Goal: Task Accomplishment & Management: Complete application form

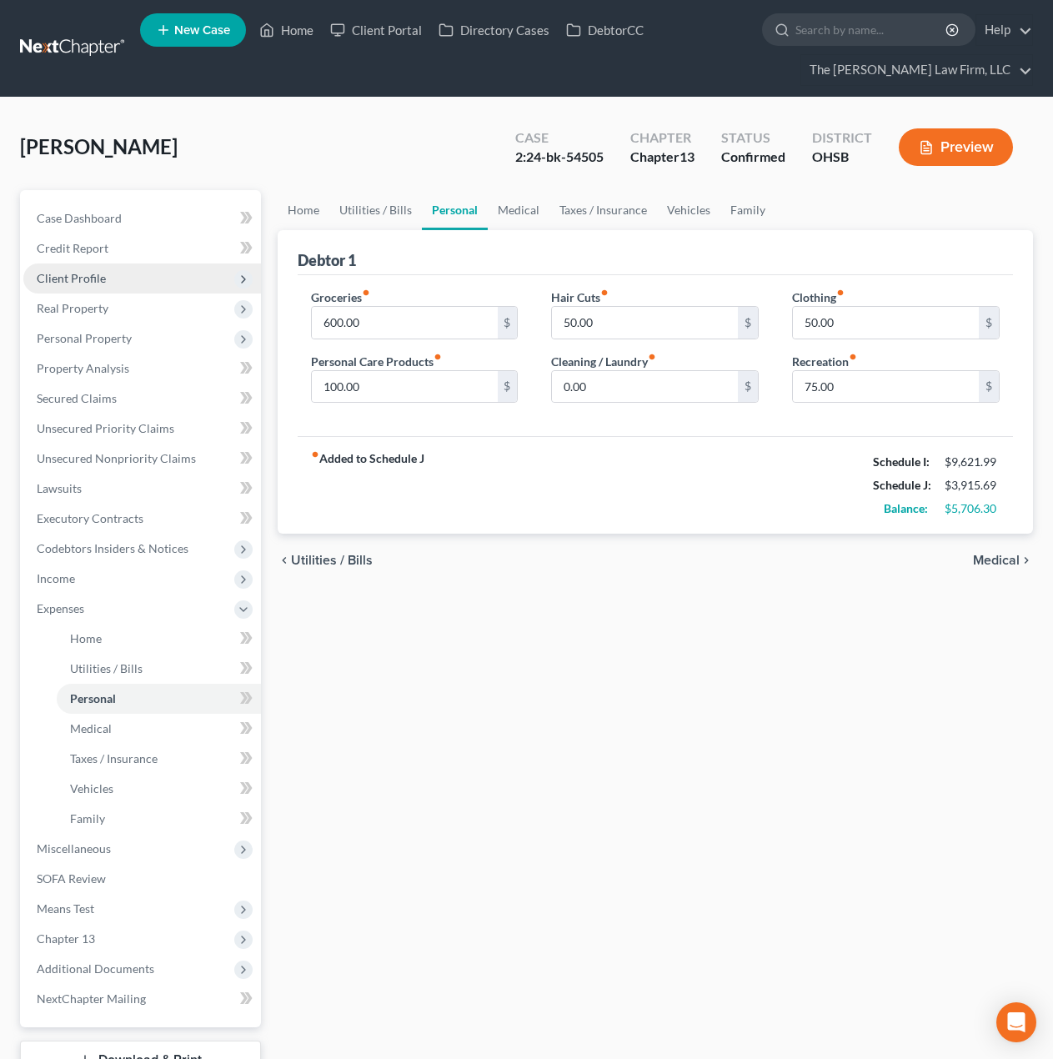
click at [123, 287] on span "Client Profile" at bounding box center [142, 278] width 238 height 30
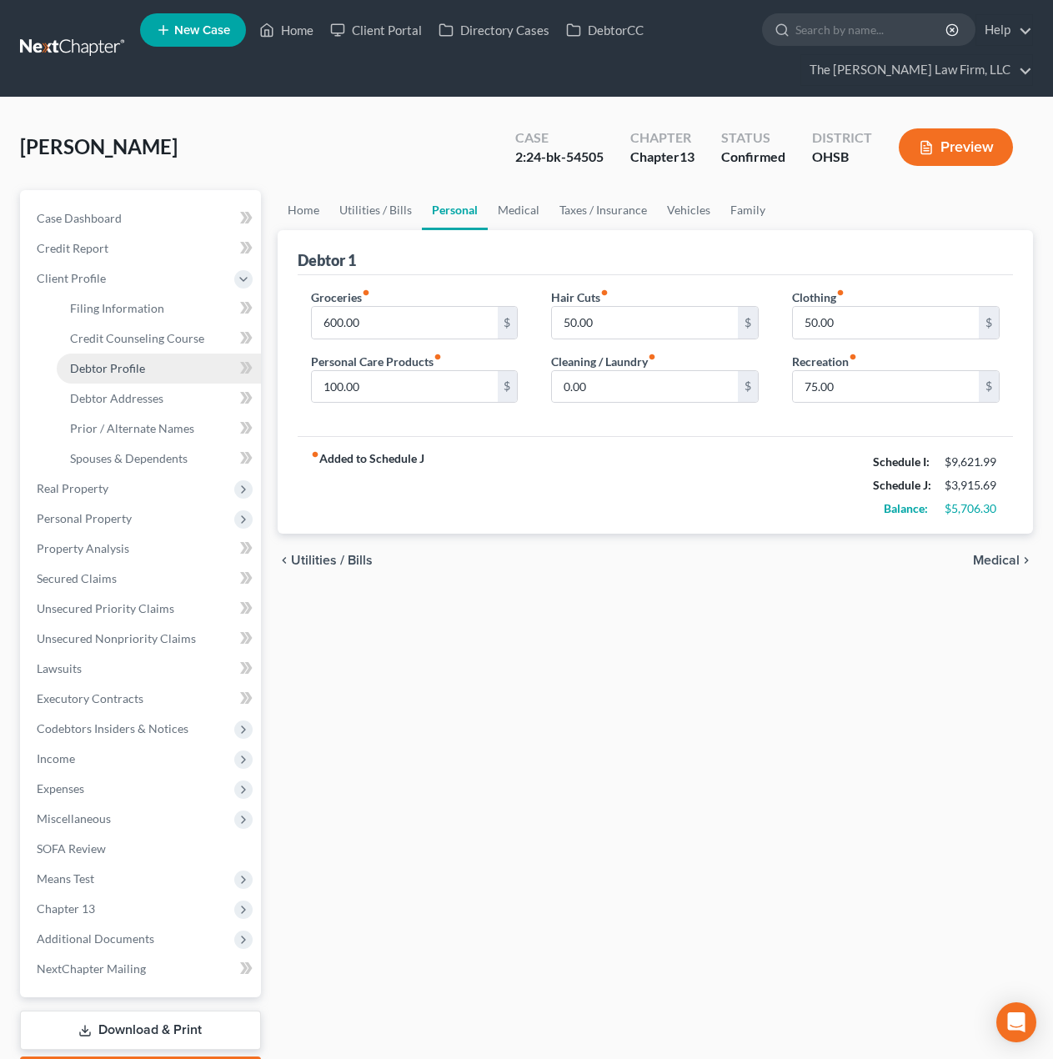
click at [120, 357] on link "Debtor Profile" at bounding box center [159, 369] width 204 height 30
select select "1"
select select "2"
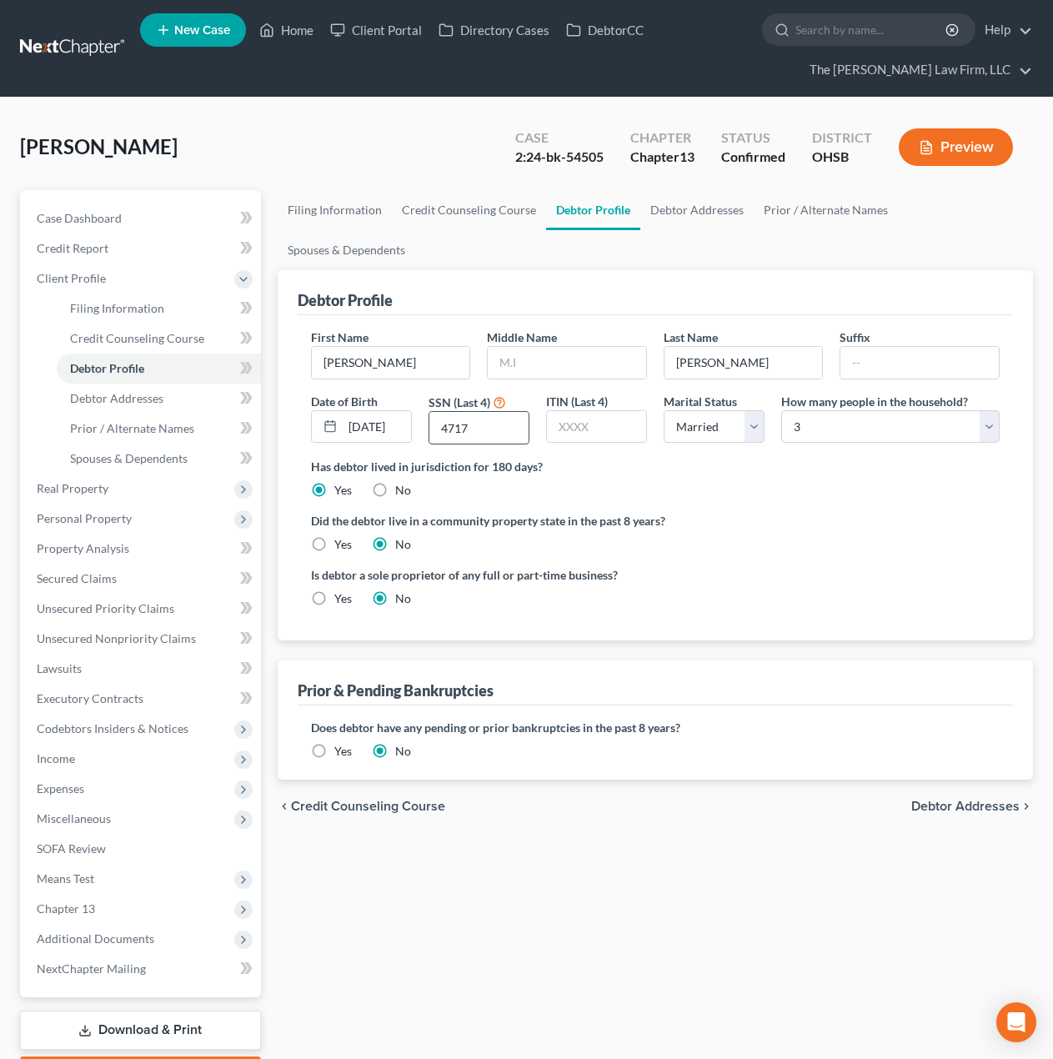
click at [521, 412] on input "4717" at bounding box center [478, 428] width 99 height 32
click at [97, 752] on span "Income" at bounding box center [142, 759] width 238 height 30
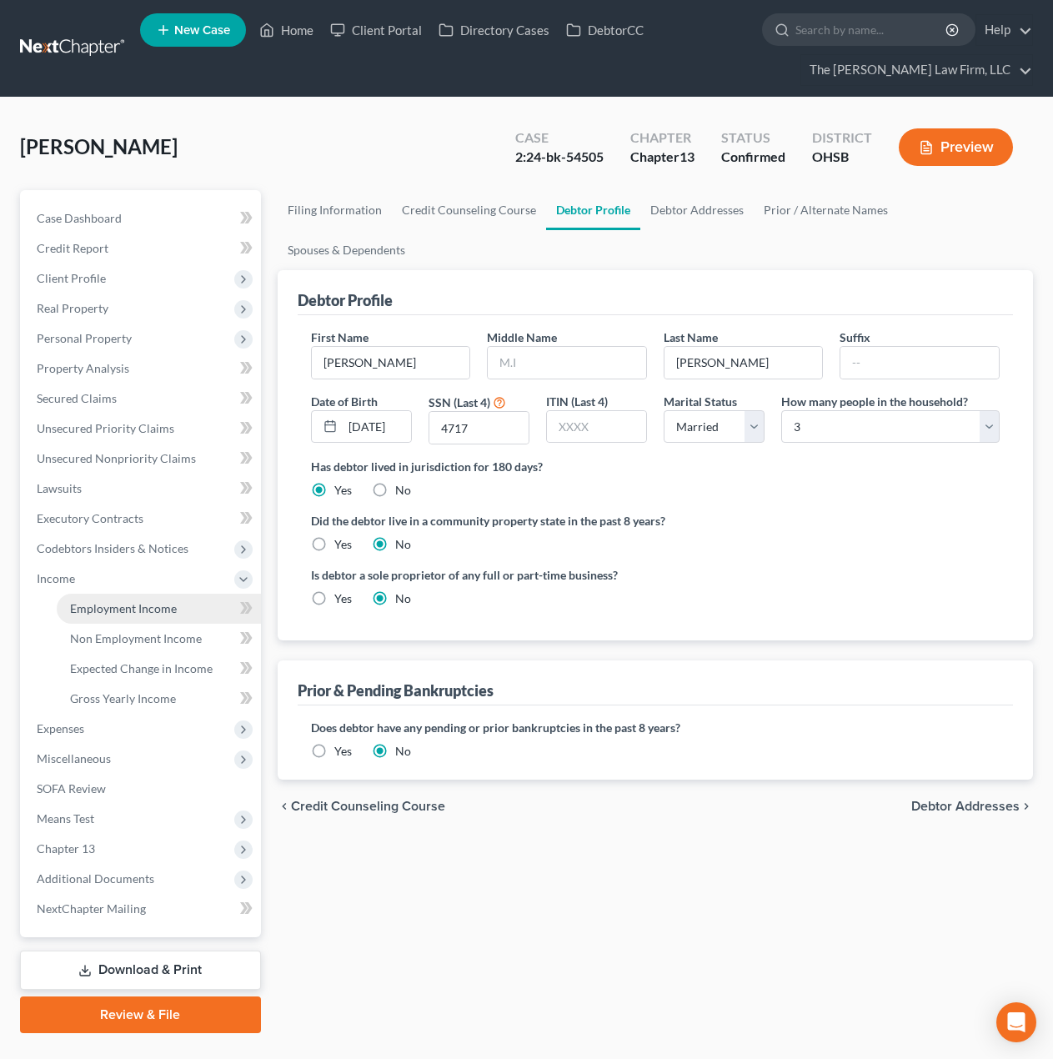
click at [115, 604] on span "Employment Income" at bounding box center [123, 608] width 107 height 14
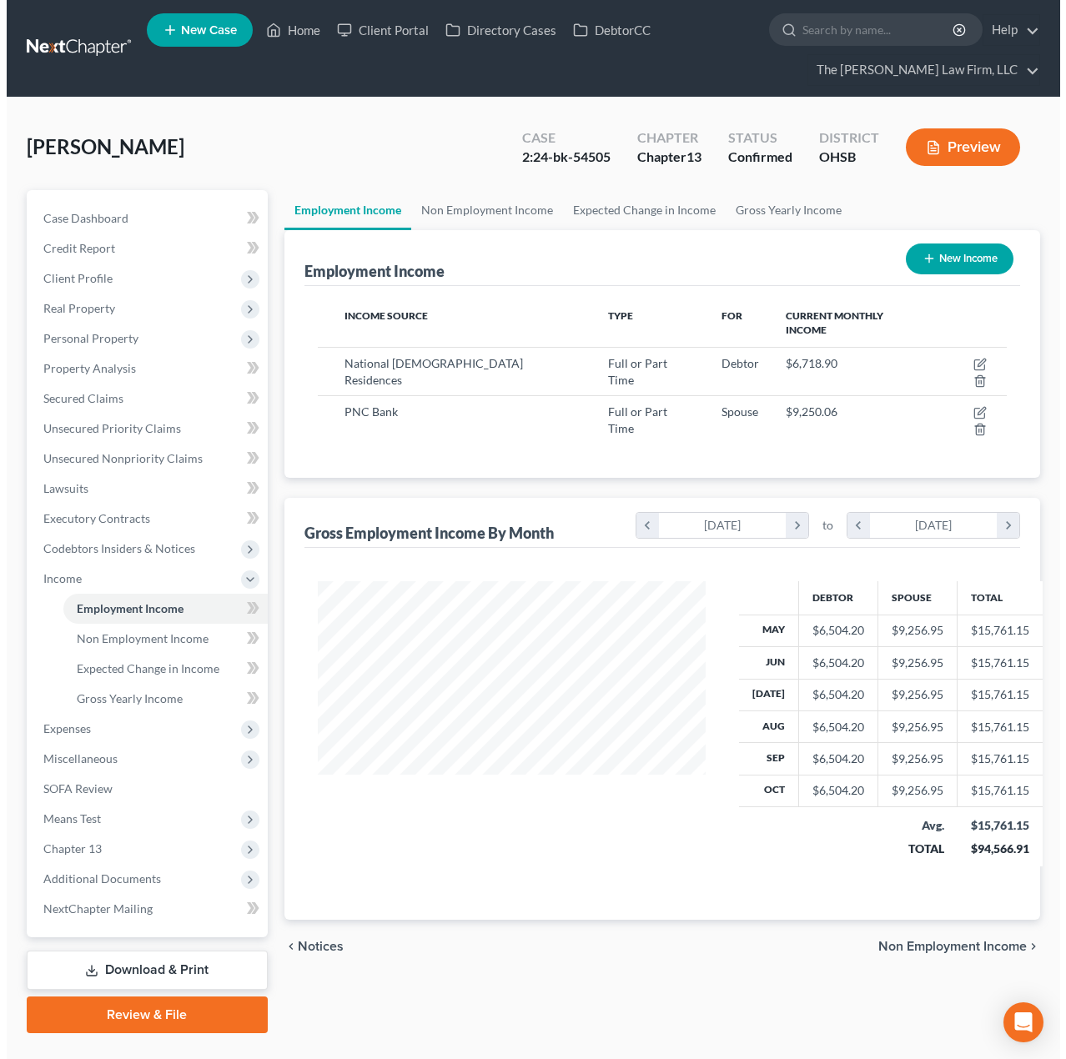
scroll to position [299, 422]
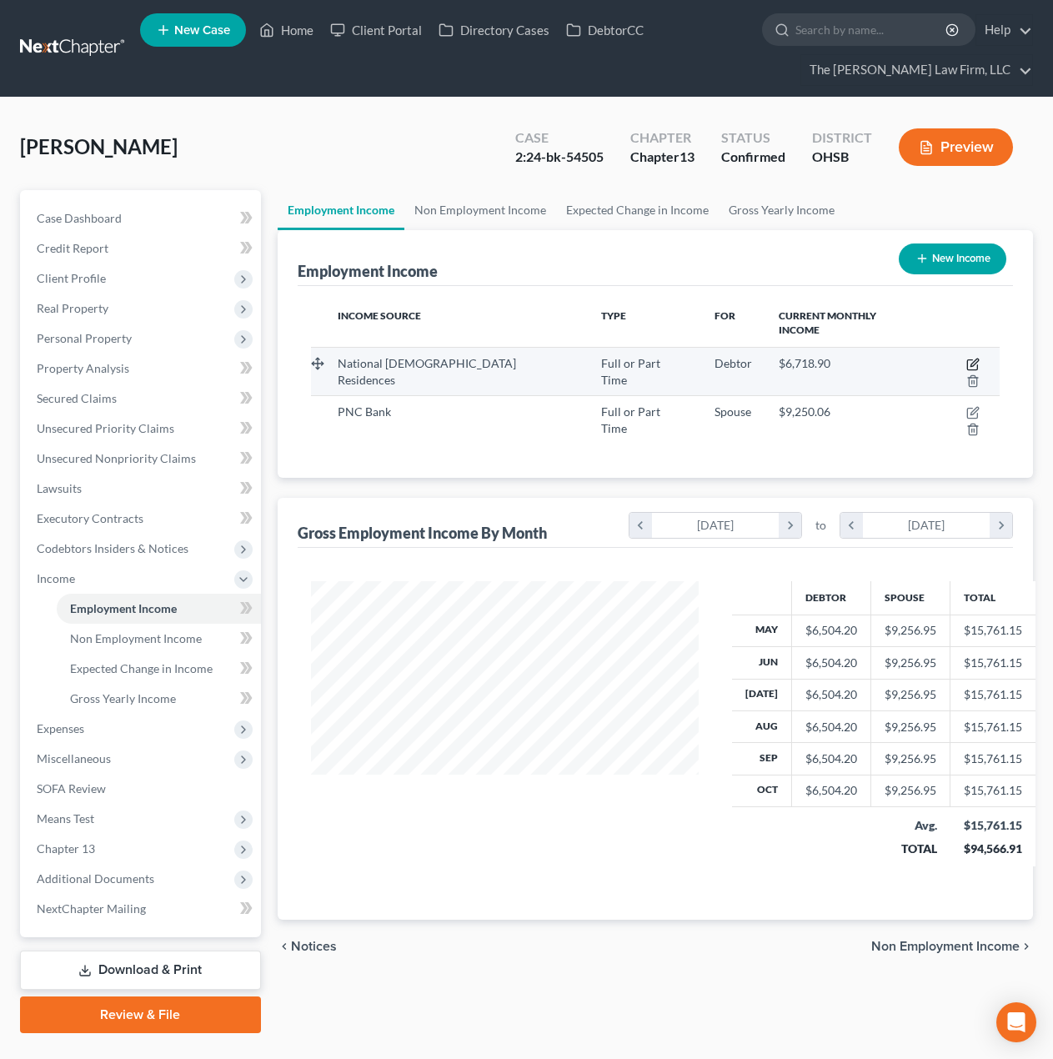
click at [966, 358] on icon "button" at bounding box center [972, 364] width 13 height 13
select select "0"
select select "36"
select select "2"
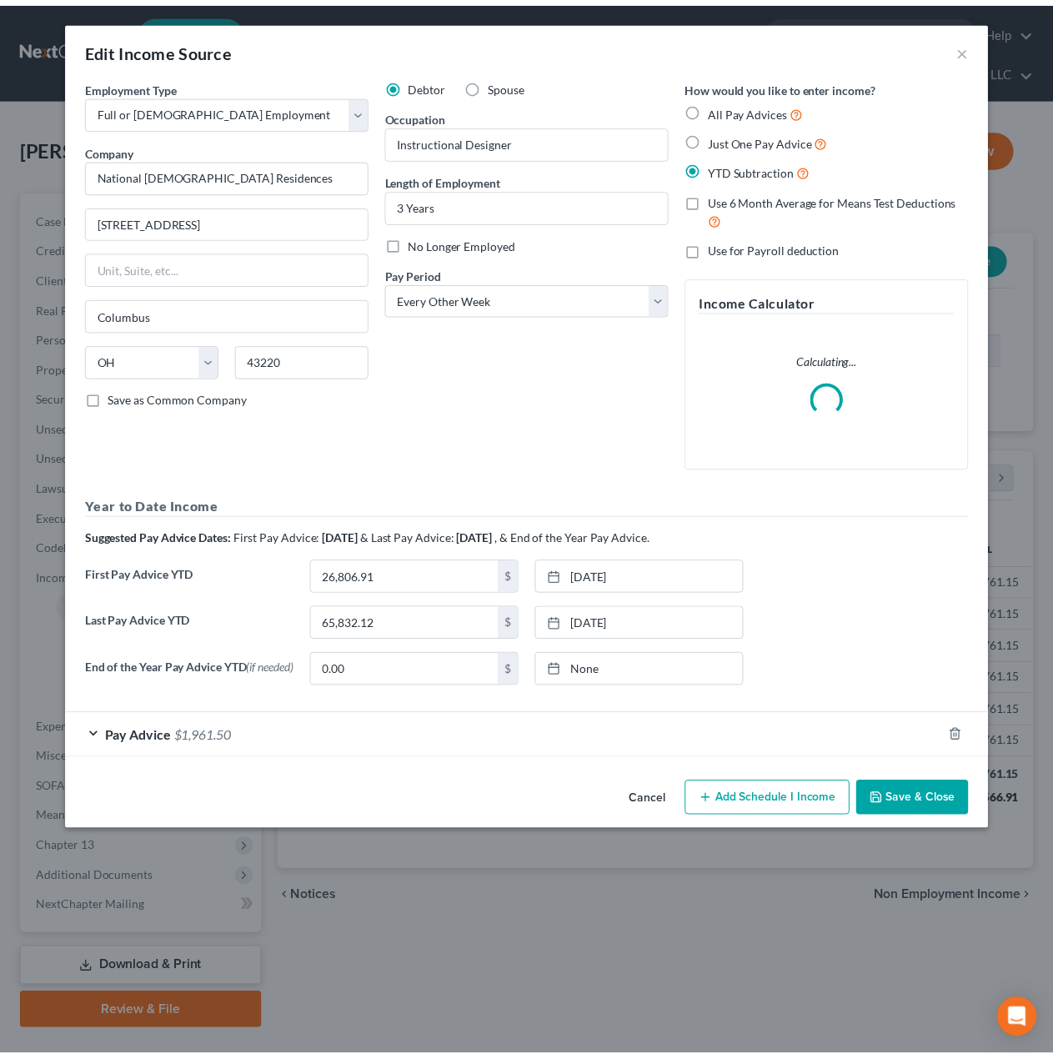
scroll to position [299, 427]
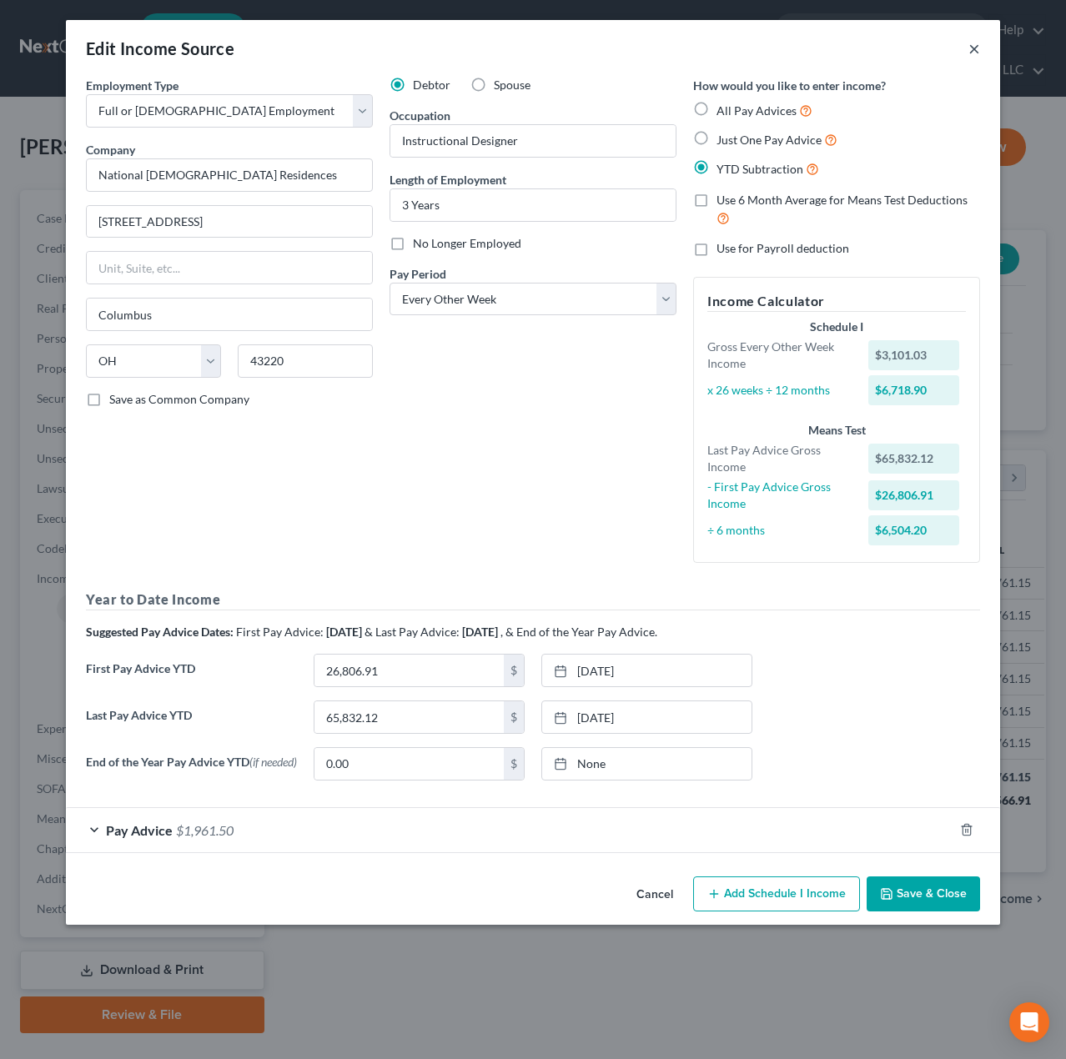
click at [977, 48] on button "×" at bounding box center [974, 48] width 12 height 20
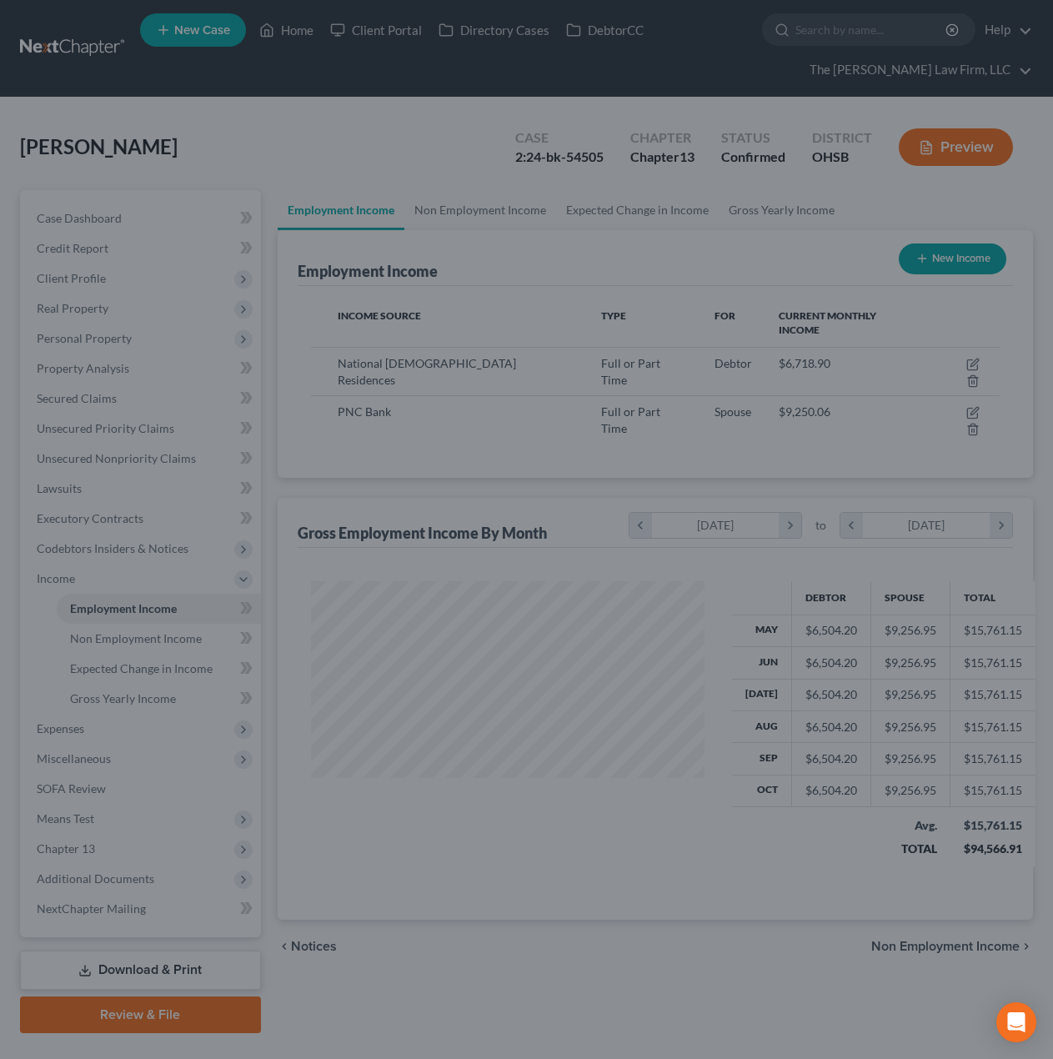
scroll to position [833456, 833334]
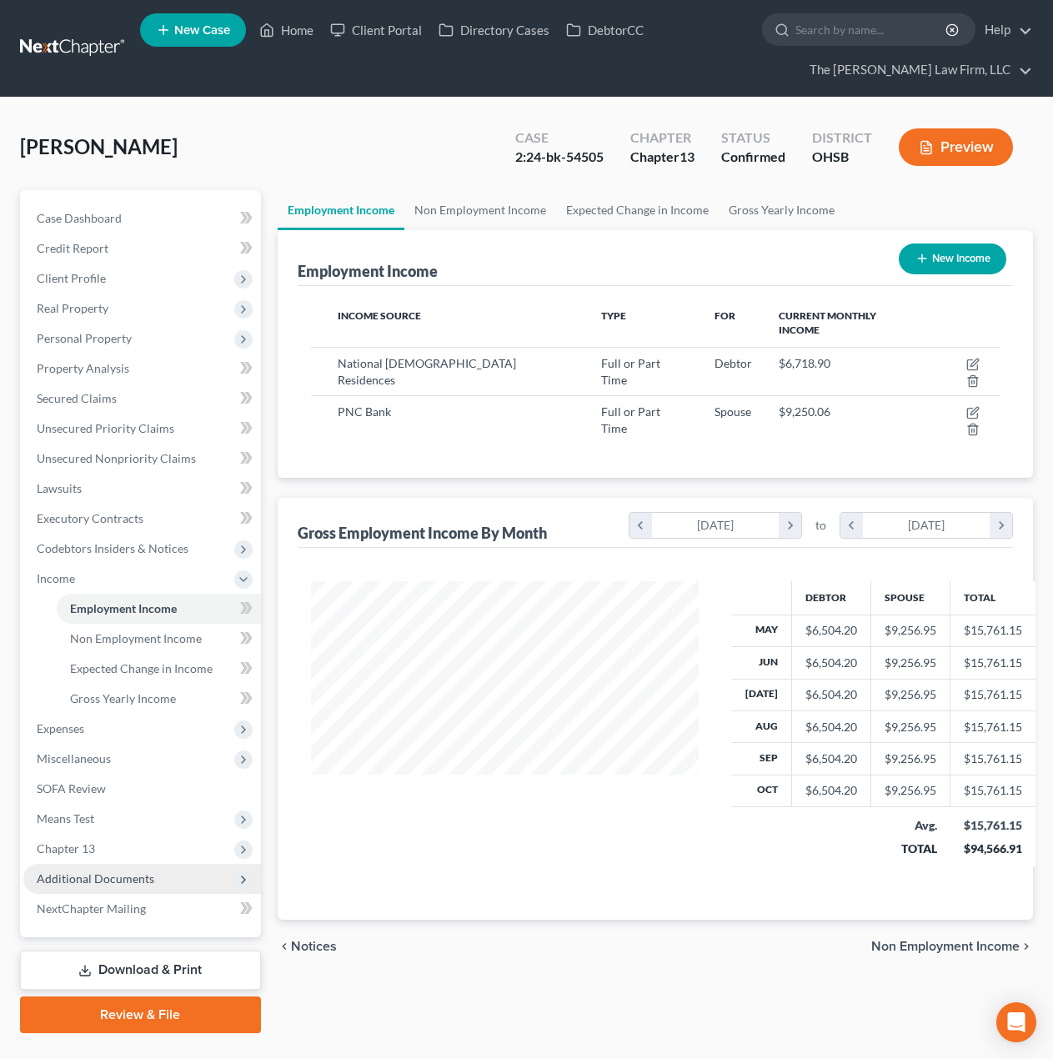
click at [89, 882] on span "Additional Documents" at bounding box center [96, 878] width 118 height 14
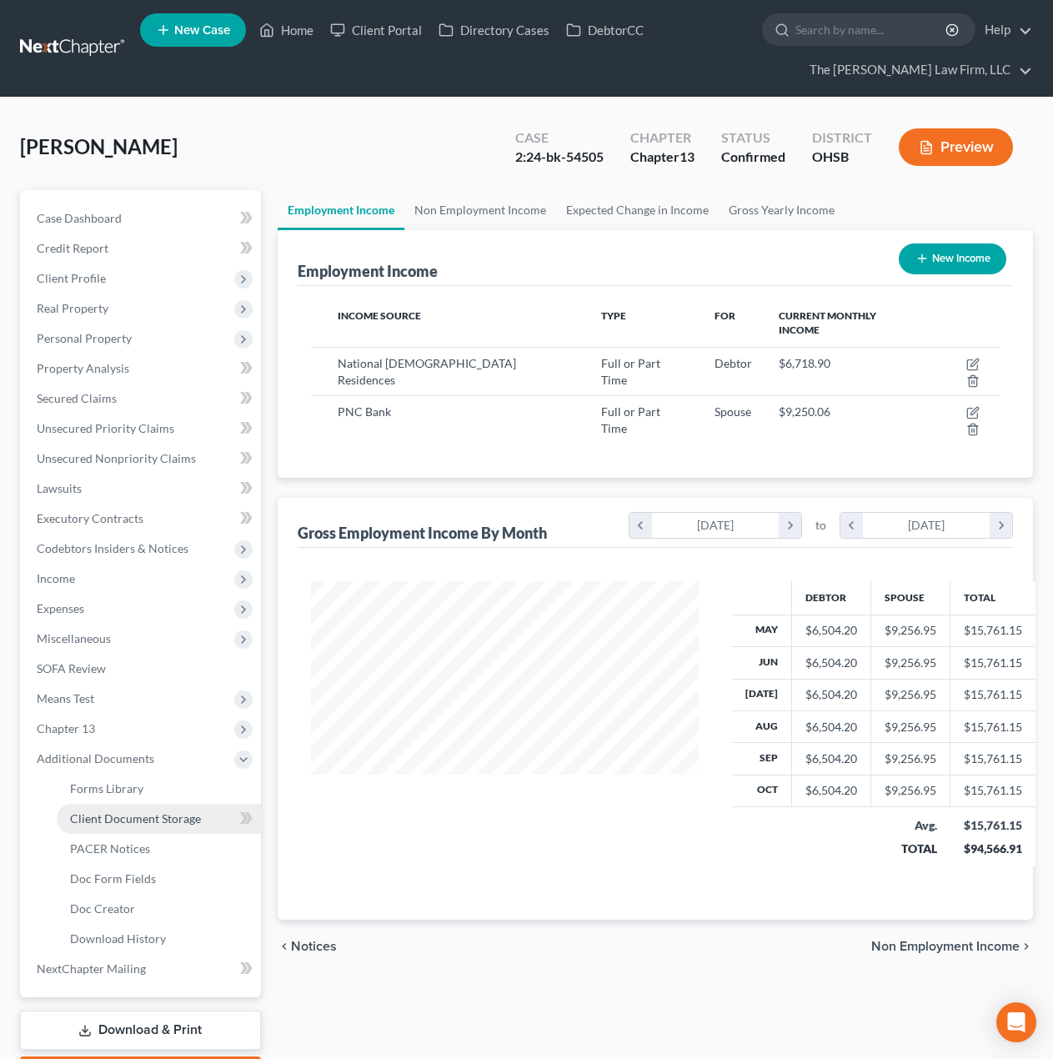
click at [128, 824] on span "Client Document Storage" at bounding box center [135, 818] width 131 height 14
select select "52"
select select "61"
select select "7"
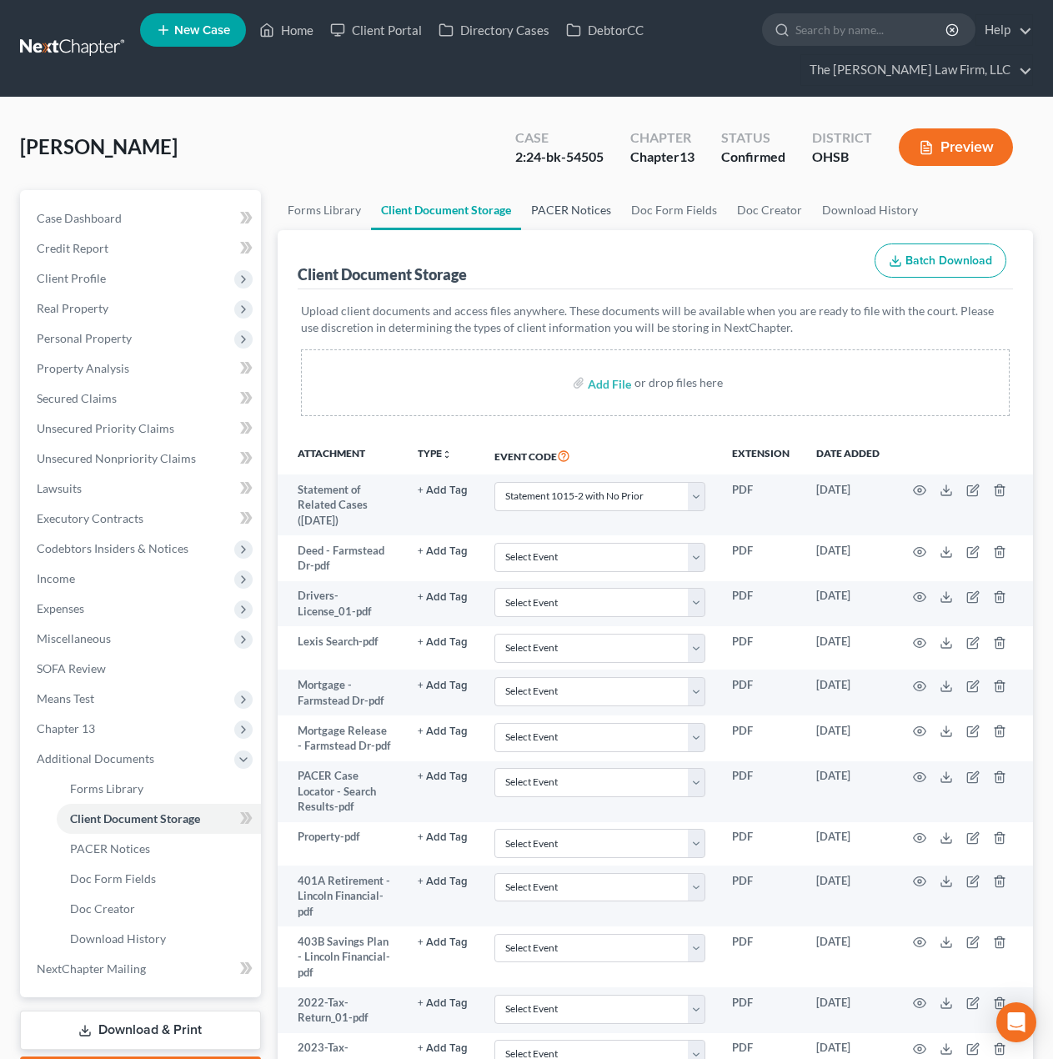
click at [542, 219] on link "PACER Notices" at bounding box center [571, 210] width 100 height 40
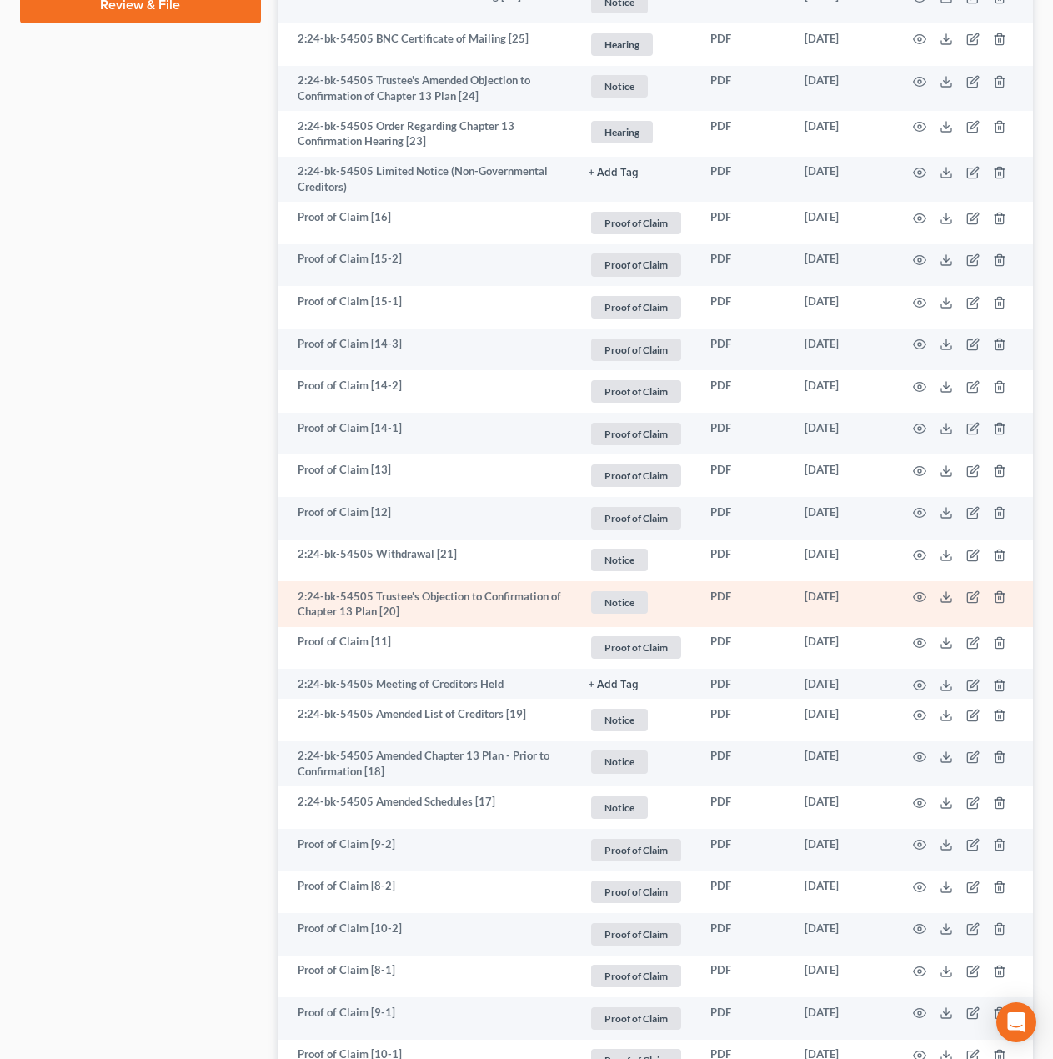
scroll to position [1111, 0]
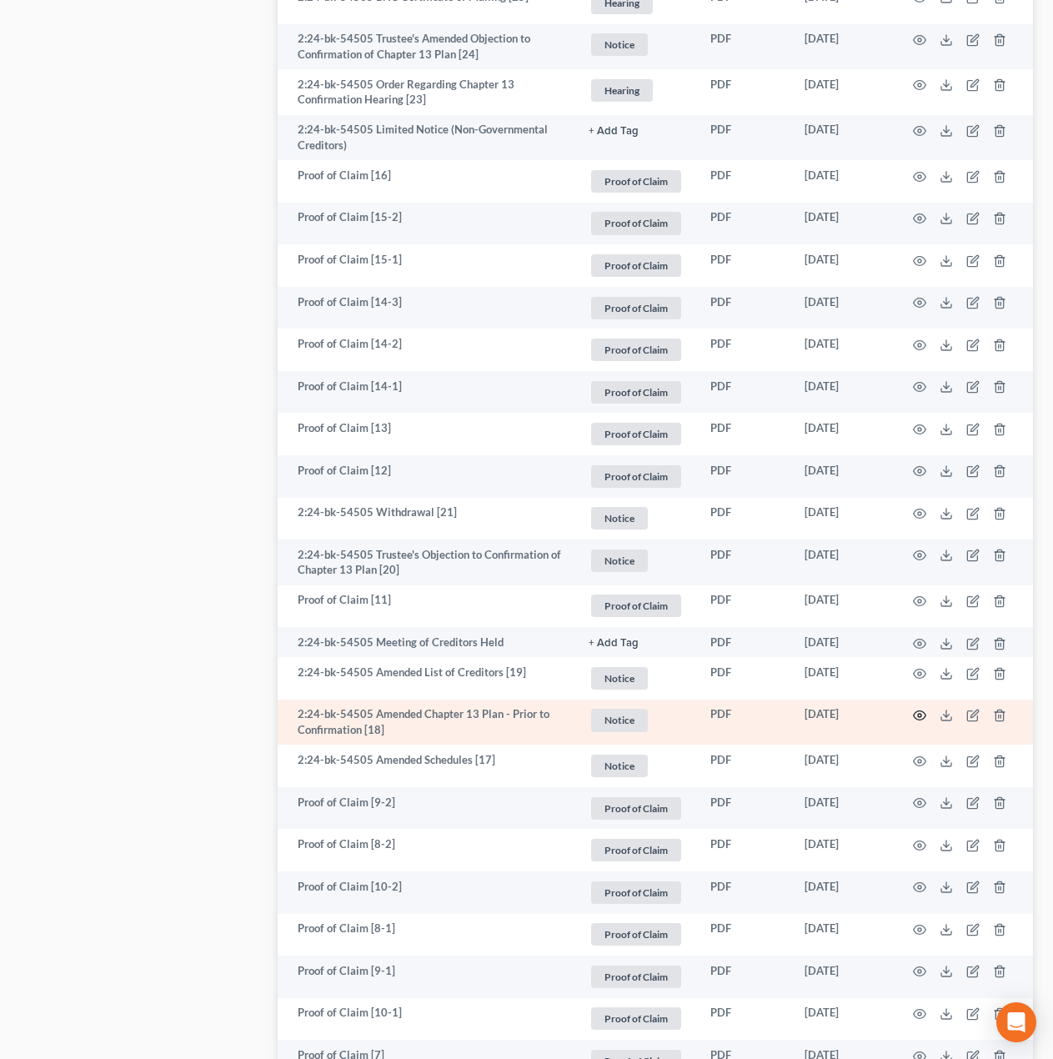
click at [918, 709] on icon "button" at bounding box center [919, 715] width 13 height 13
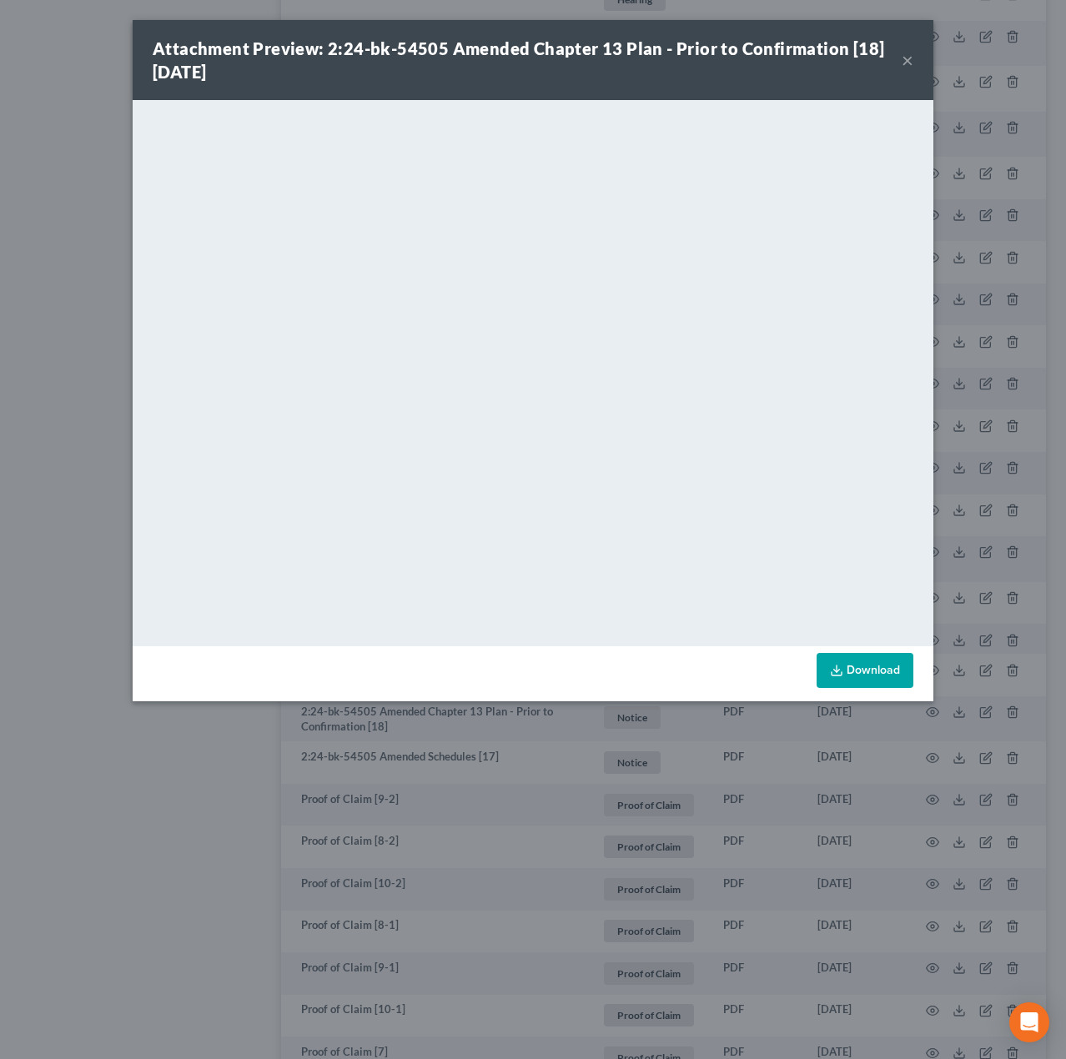
click at [906, 63] on button "×" at bounding box center [907, 60] width 12 height 20
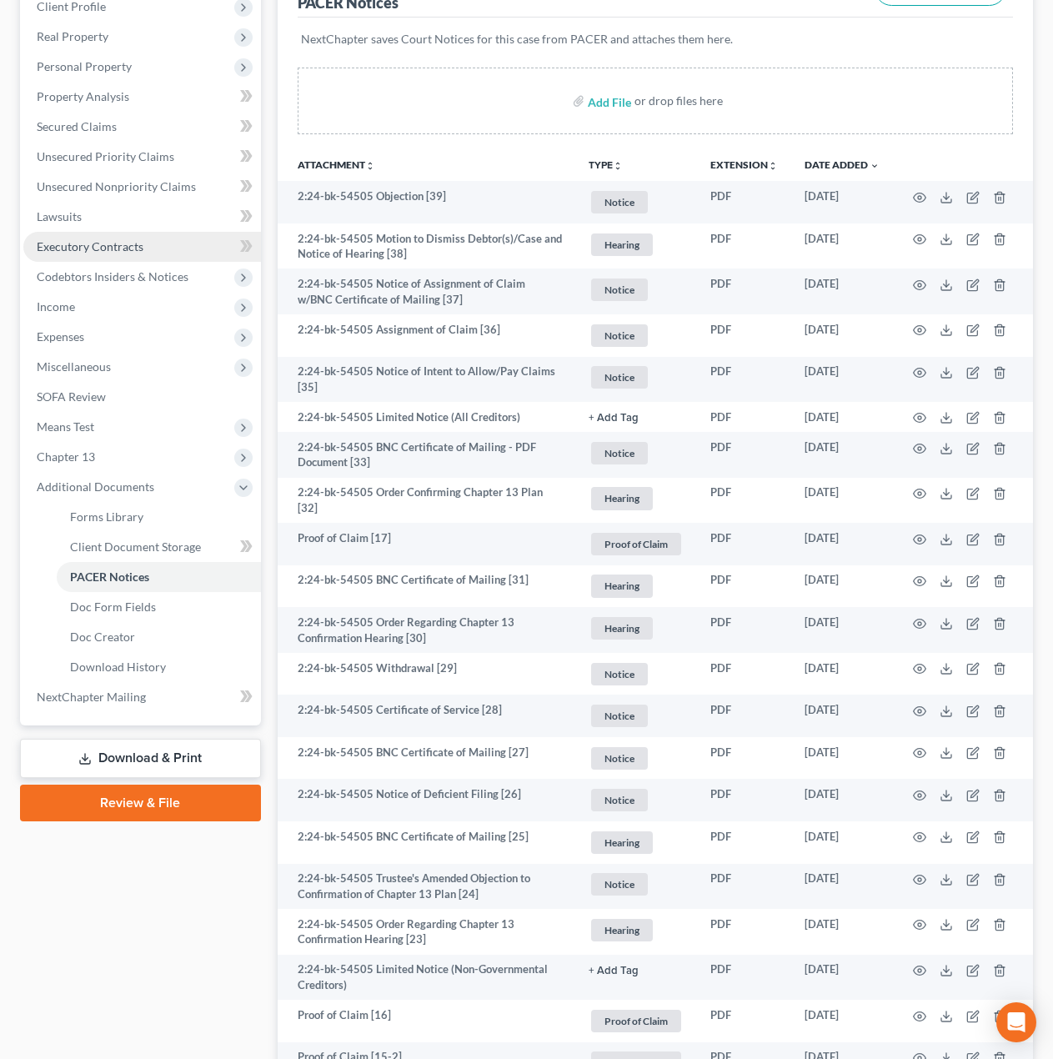
scroll to position [0, 0]
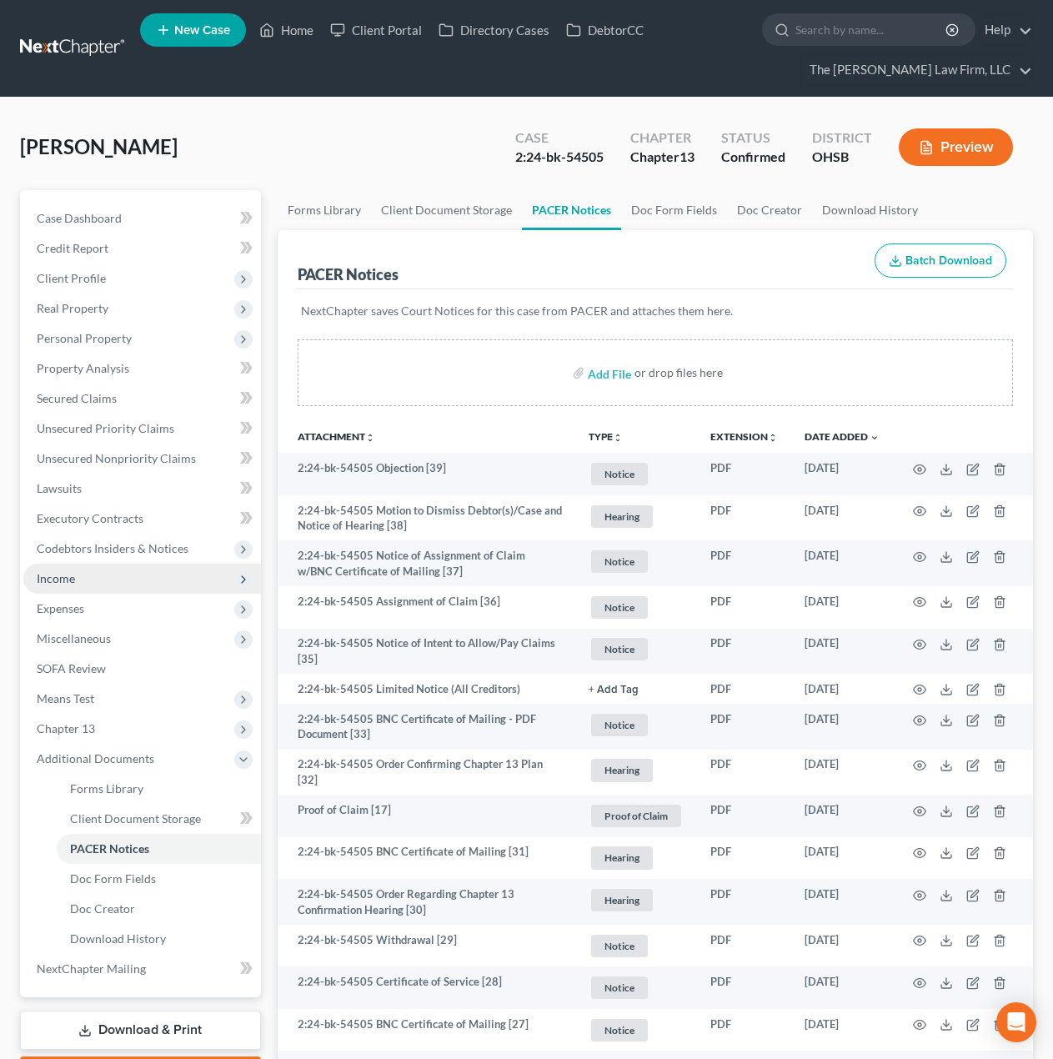
click at [89, 577] on span "Income" at bounding box center [142, 579] width 238 height 30
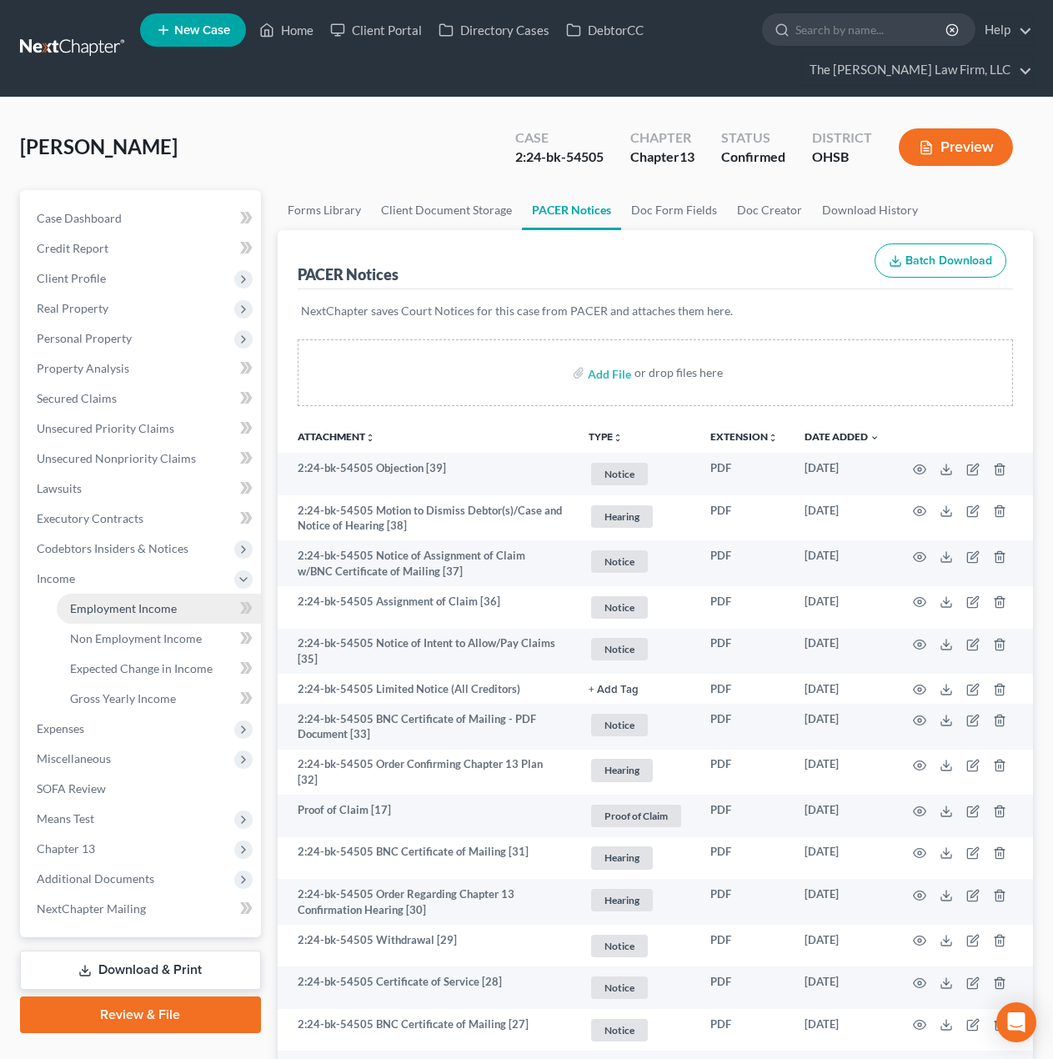
click at [99, 601] on span "Employment Income" at bounding box center [123, 608] width 107 height 14
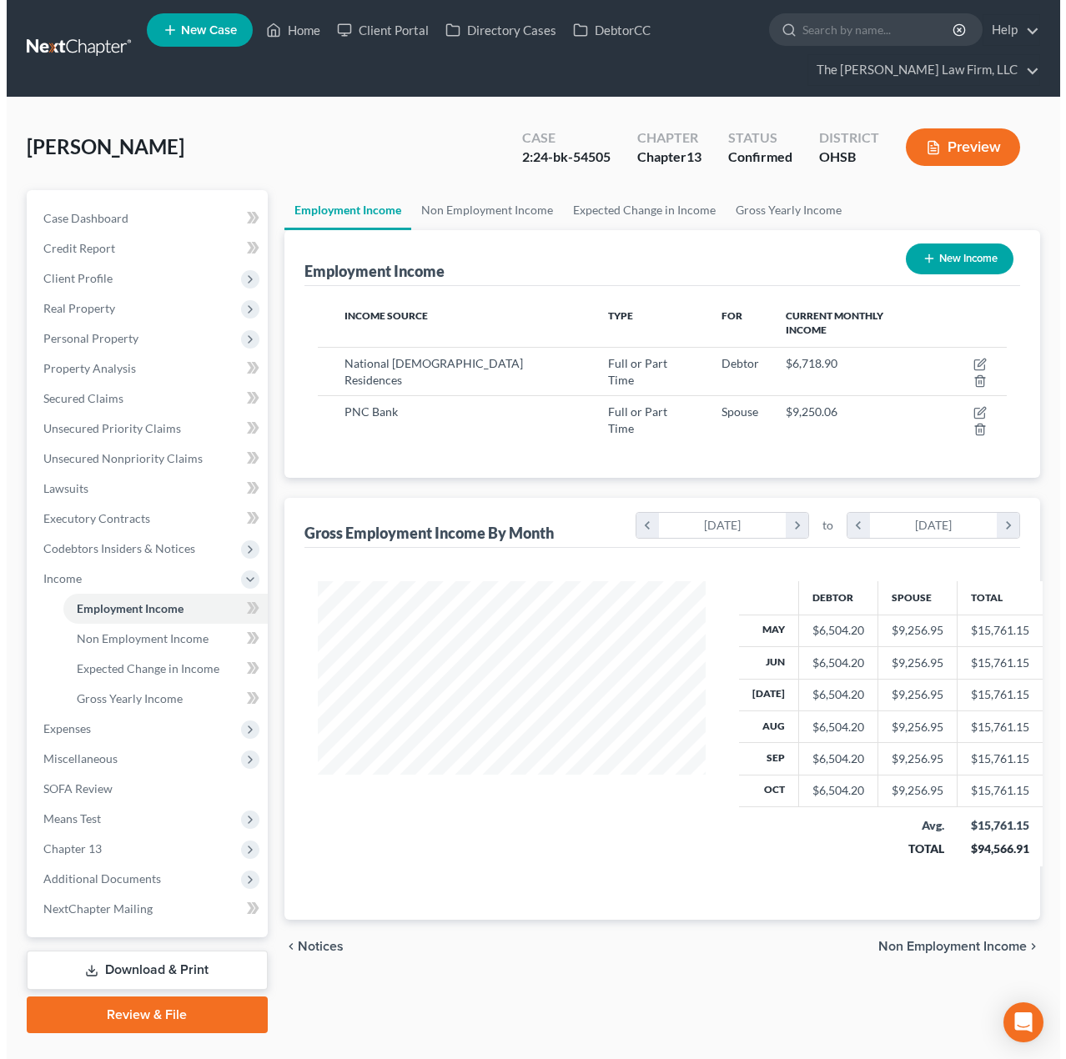
scroll to position [299, 422]
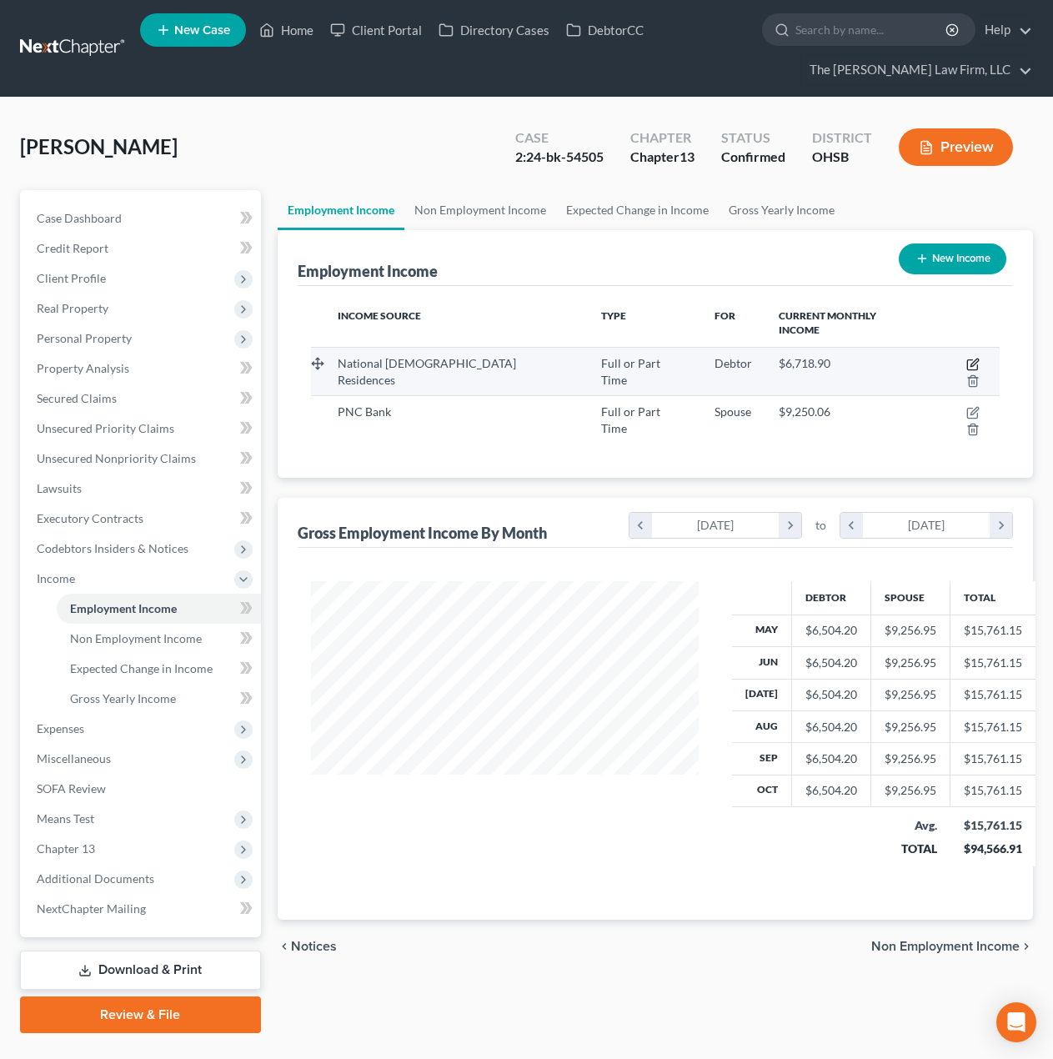
click at [966, 358] on icon "button" at bounding box center [972, 364] width 13 height 13
select select "0"
select select "36"
select select "2"
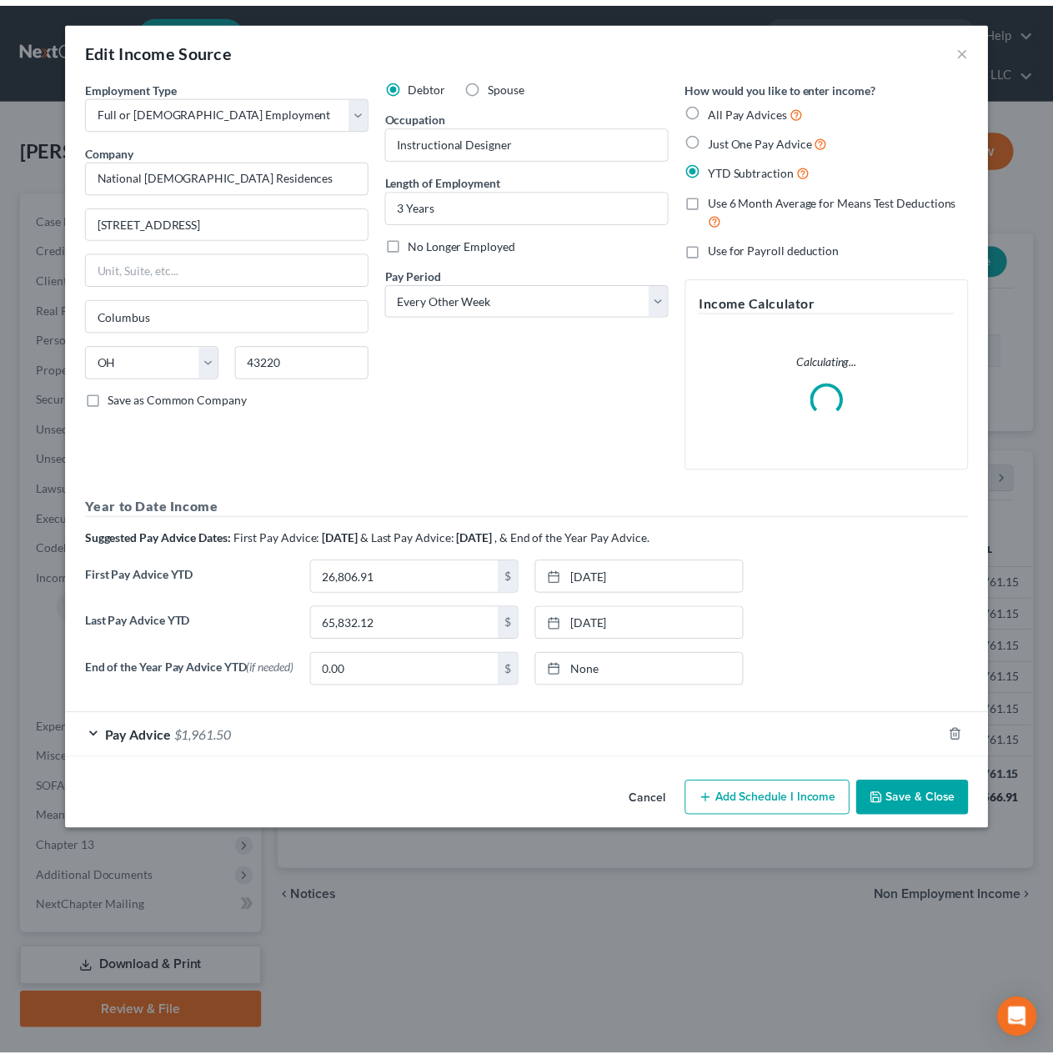
scroll to position [299, 427]
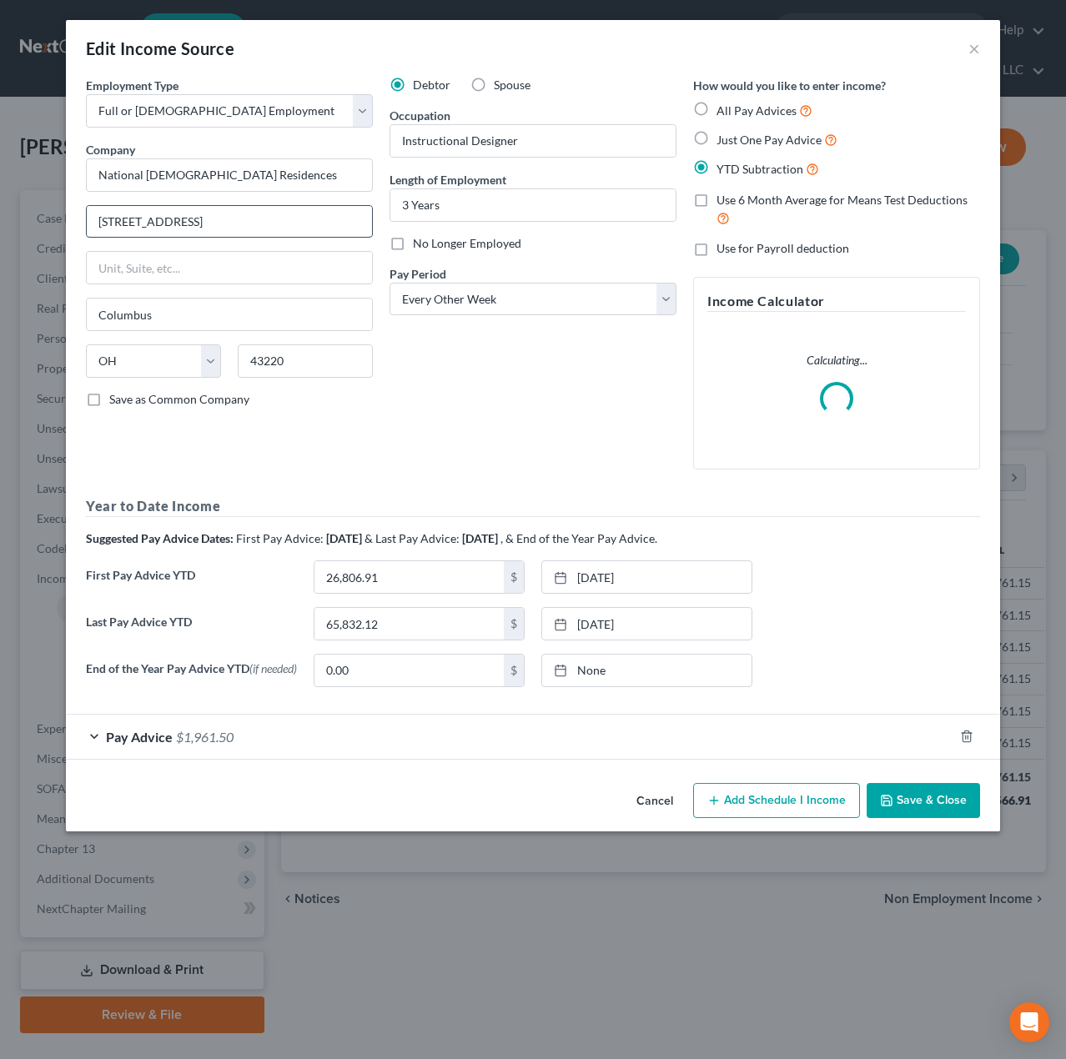
click at [217, 222] on input "2335 North Bank Drive" at bounding box center [229, 222] width 285 height 32
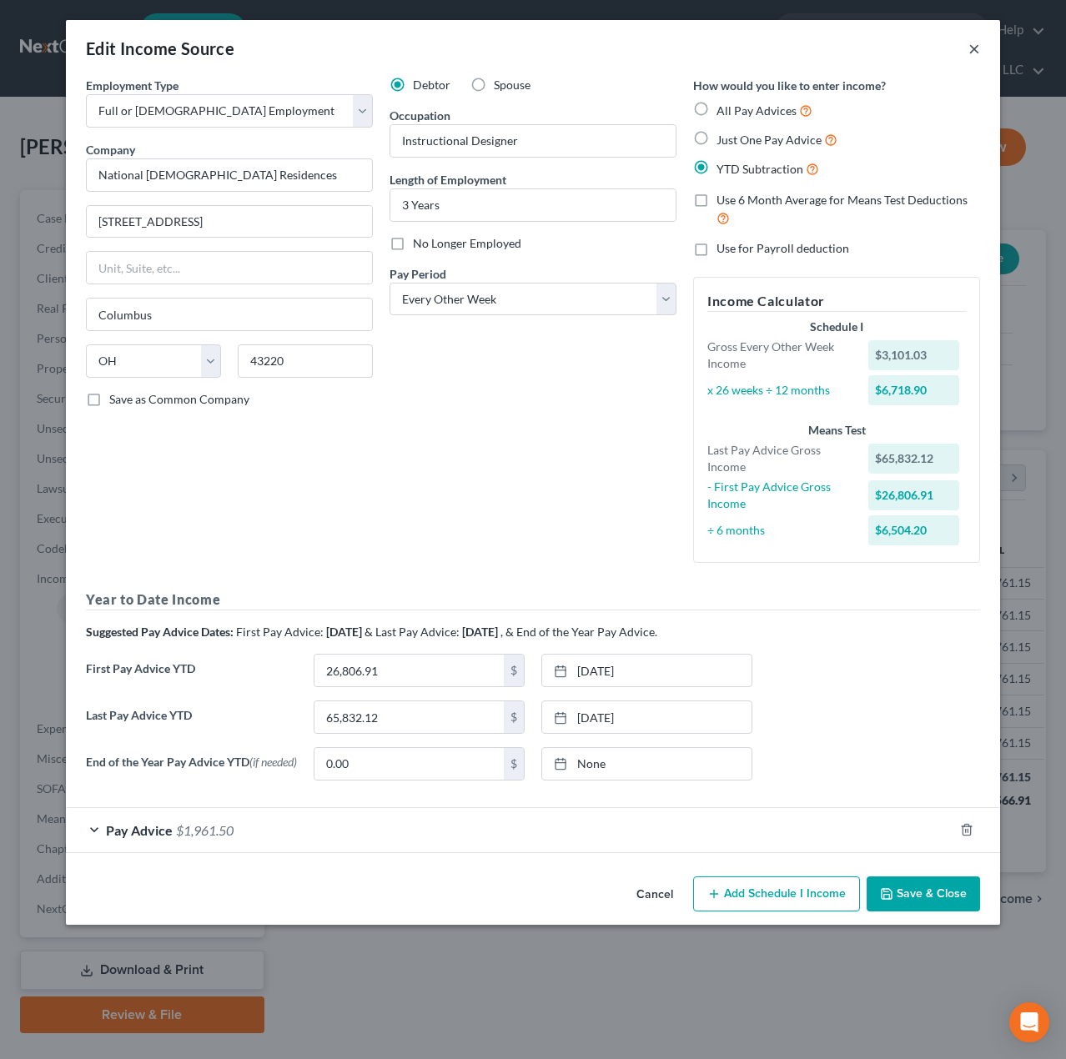
click at [977, 52] on button "×" at bounding box center [974, 48] width 12 height 20
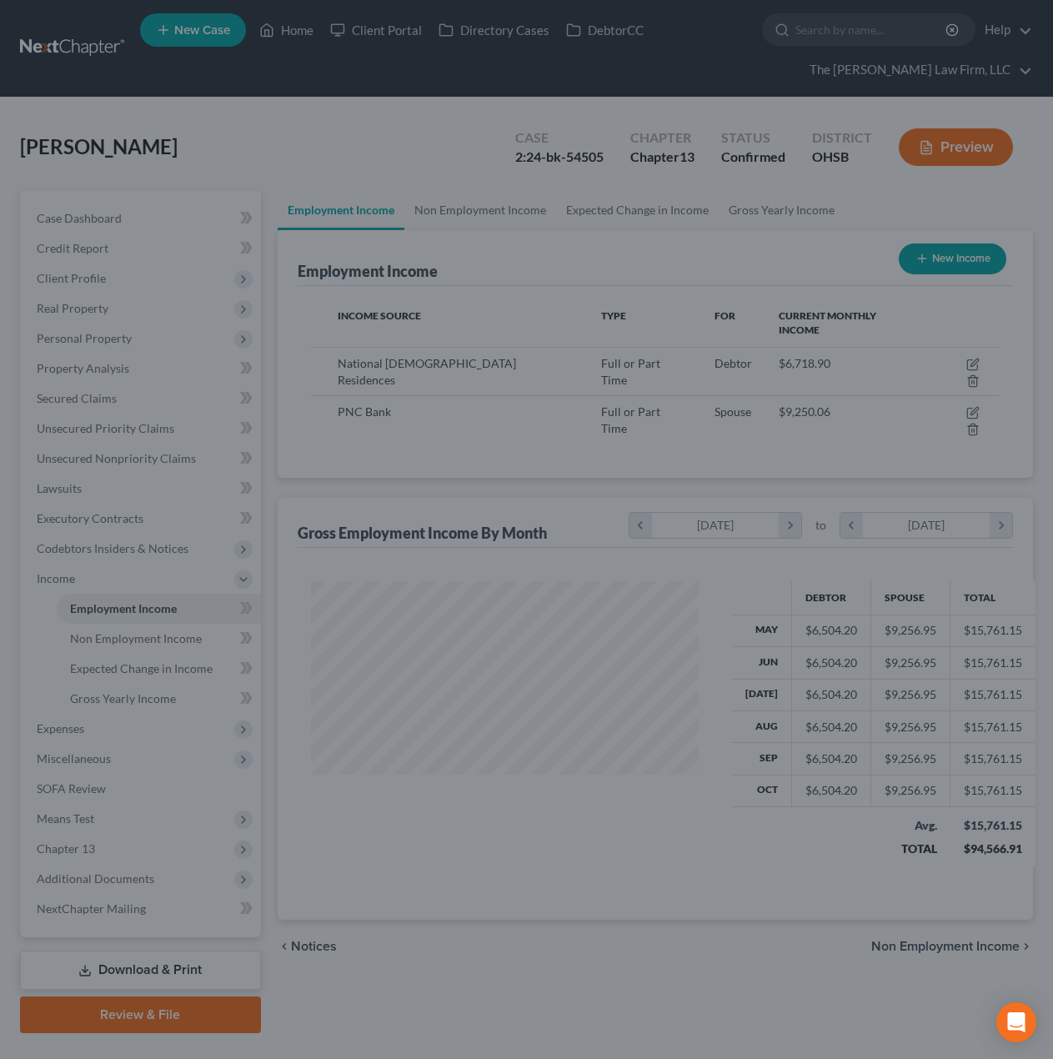
scroll to position [833456, 833334]
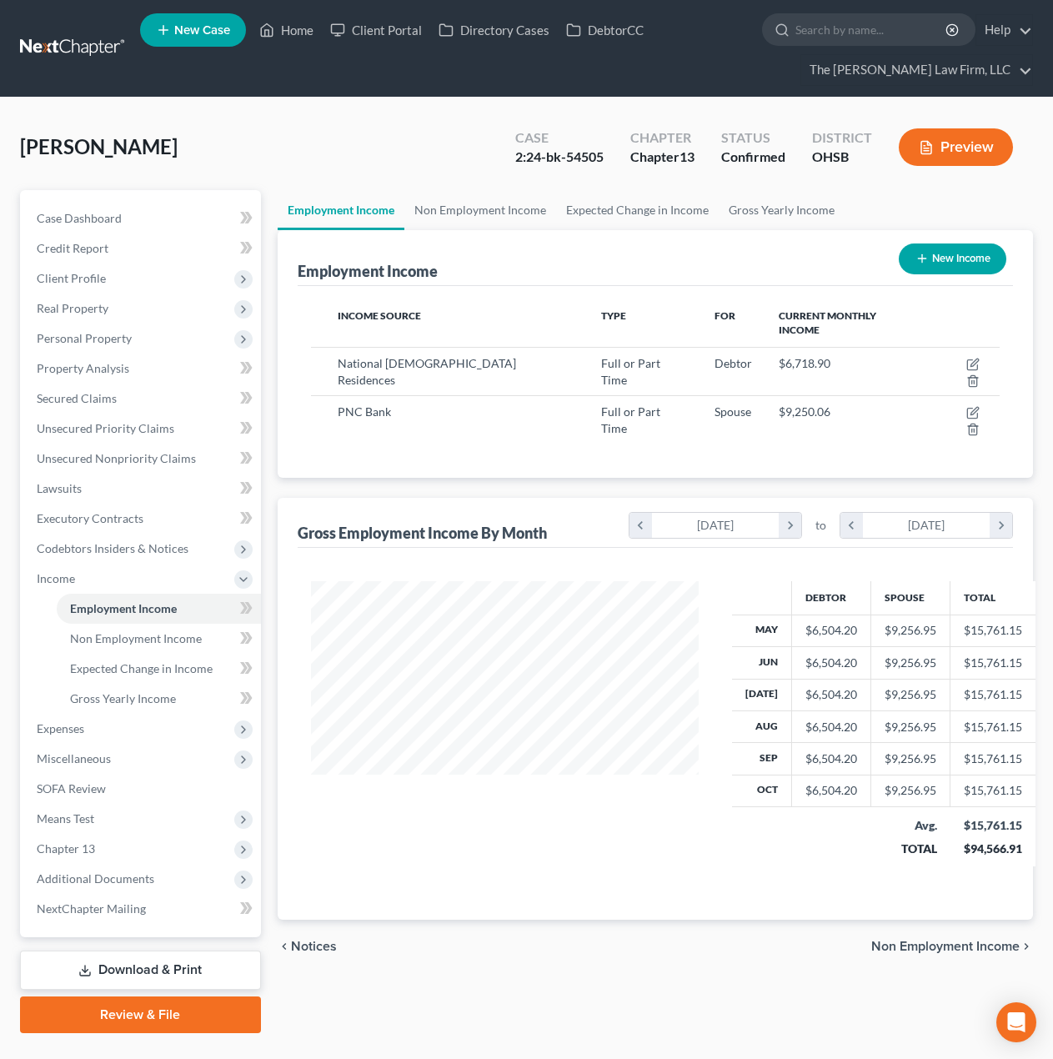
drag, startPoint x: 83, startPoint y: 286, endPoint x: 88, endPoint y: 298, distance: 13.1
click at [83, 286] on span "Client Profile" at bounding box center [142, 278] width 238 height 30
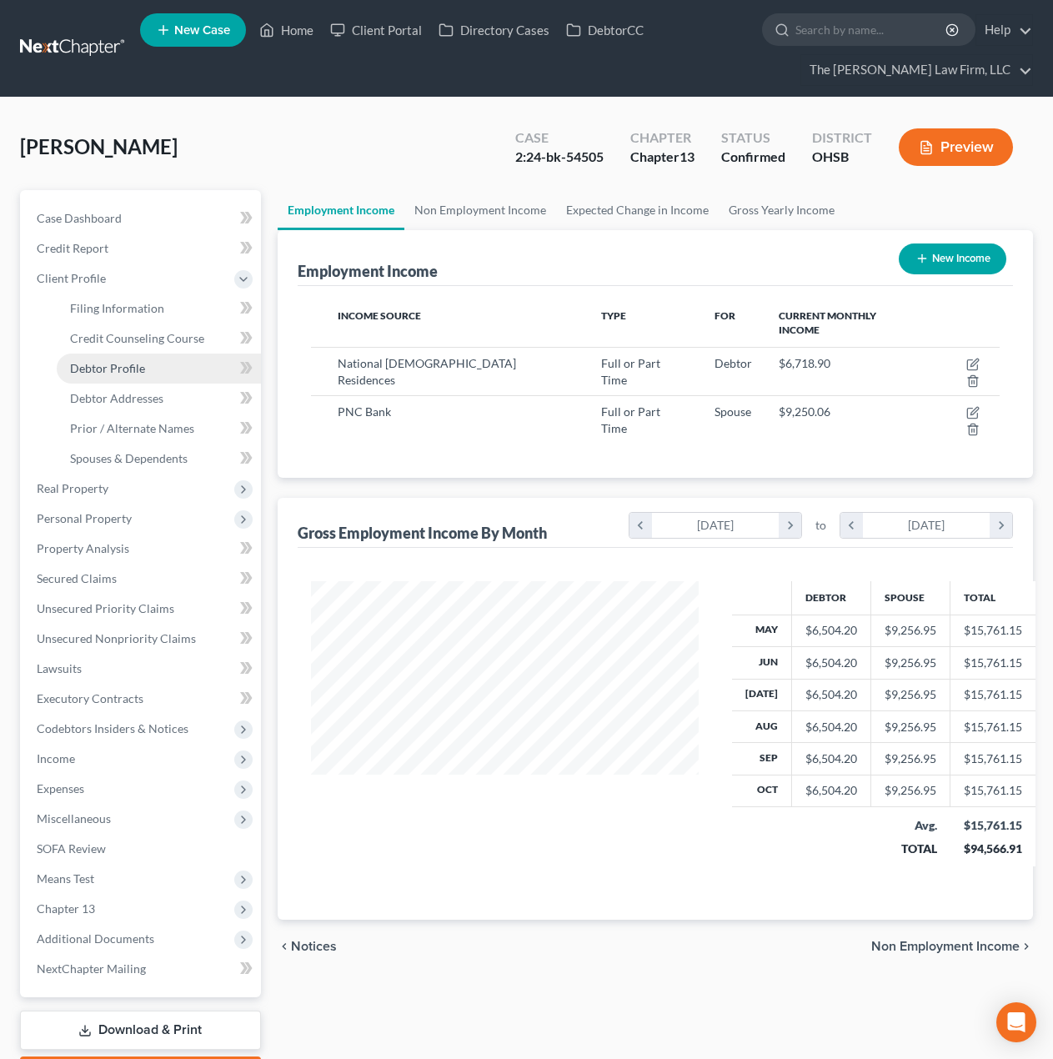
click at [104, 358] on link "Debtor Profile" at bounding box center [159, 369] width 204 height 30
select select "1"
select select "2"
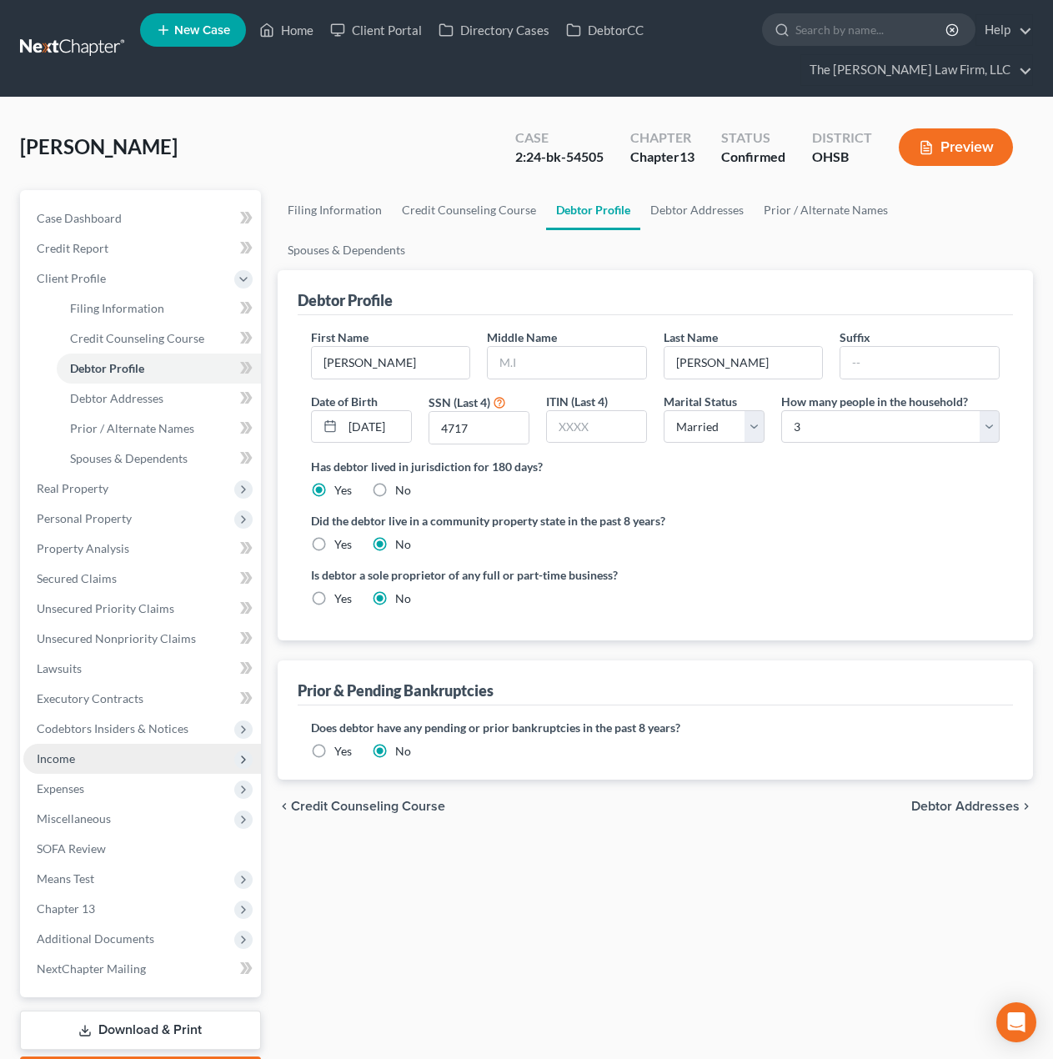
click at [95, 756] on span "Income" at bounding box center [142, 759] width 238 height 30
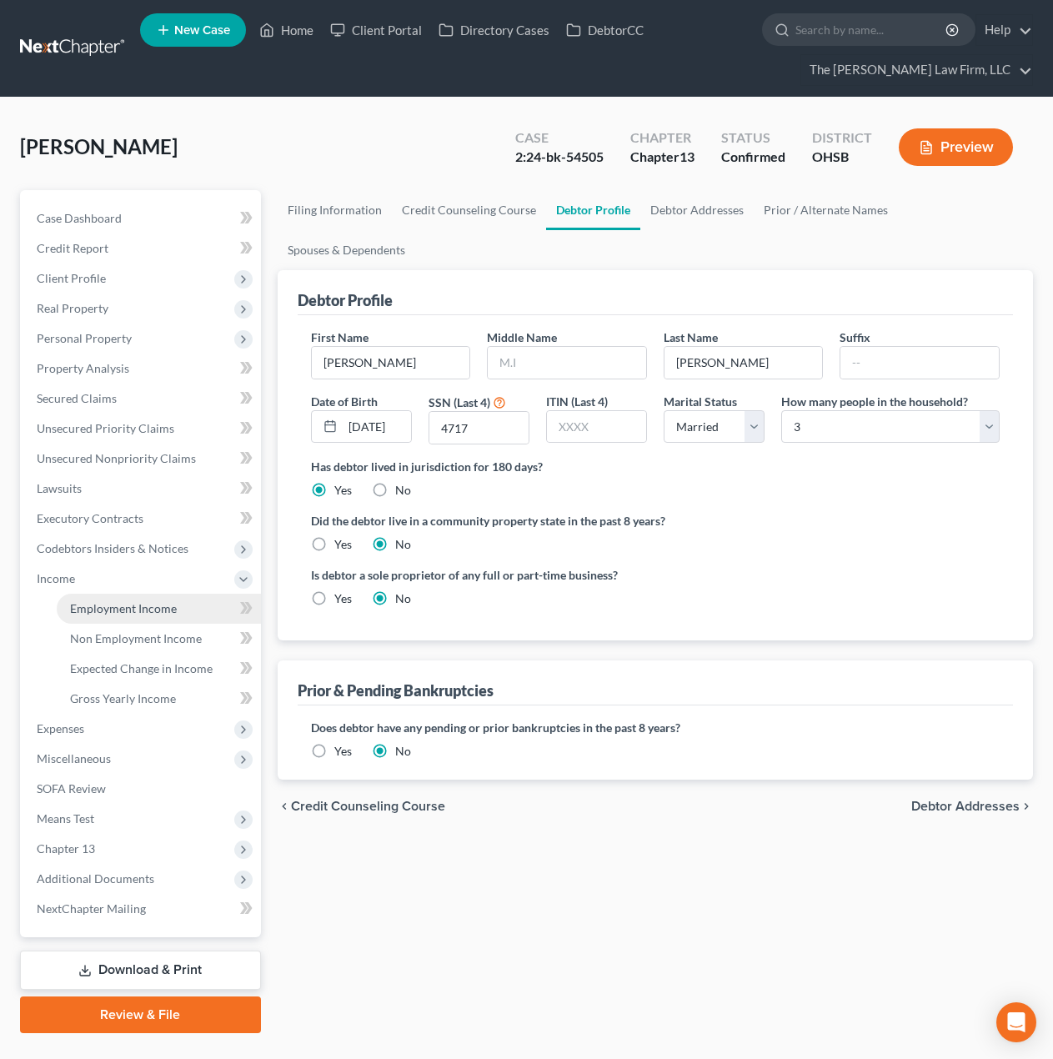
click at [134, 614] on span "Employment Income" at bounding box center [123, 608] width 107 height 14
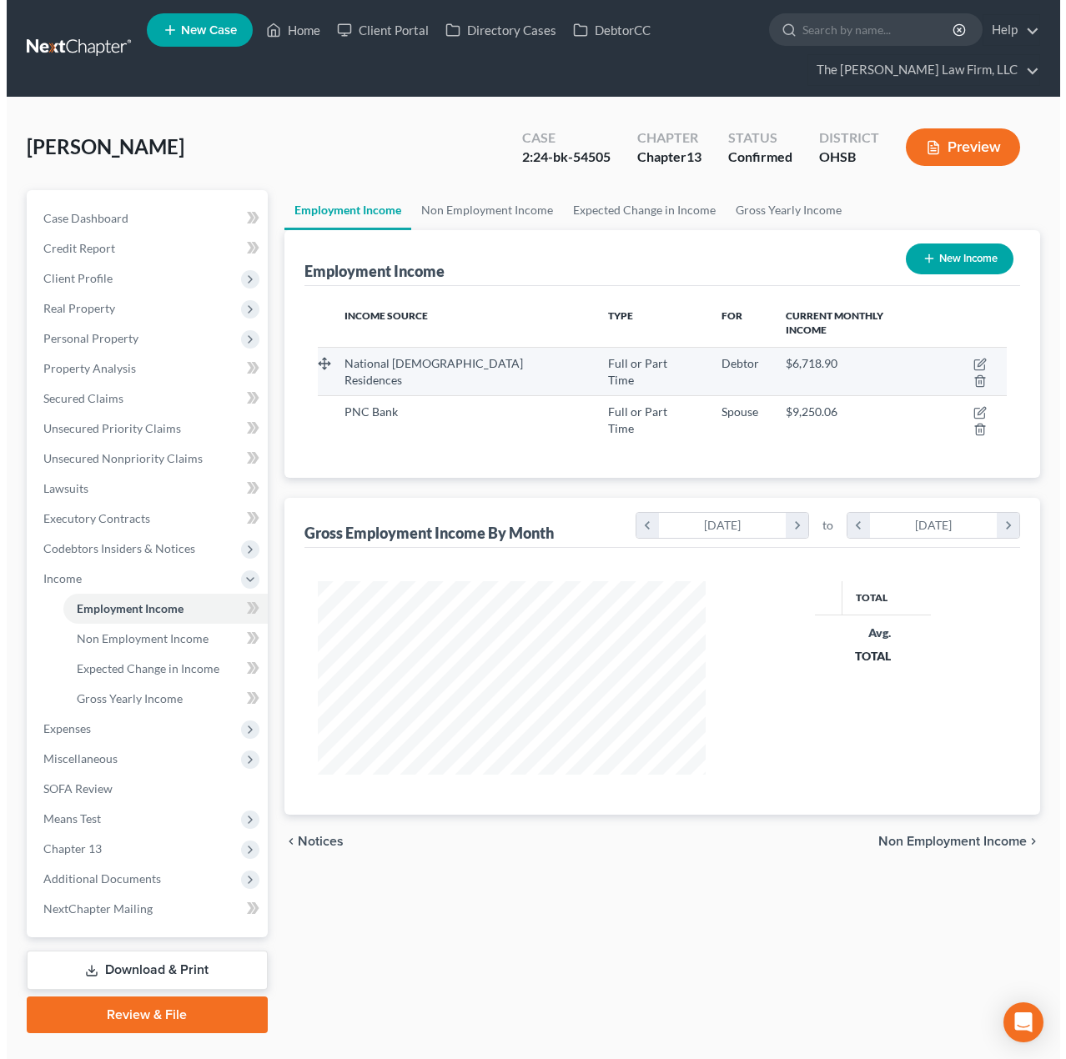
scroll to position [299, 422]
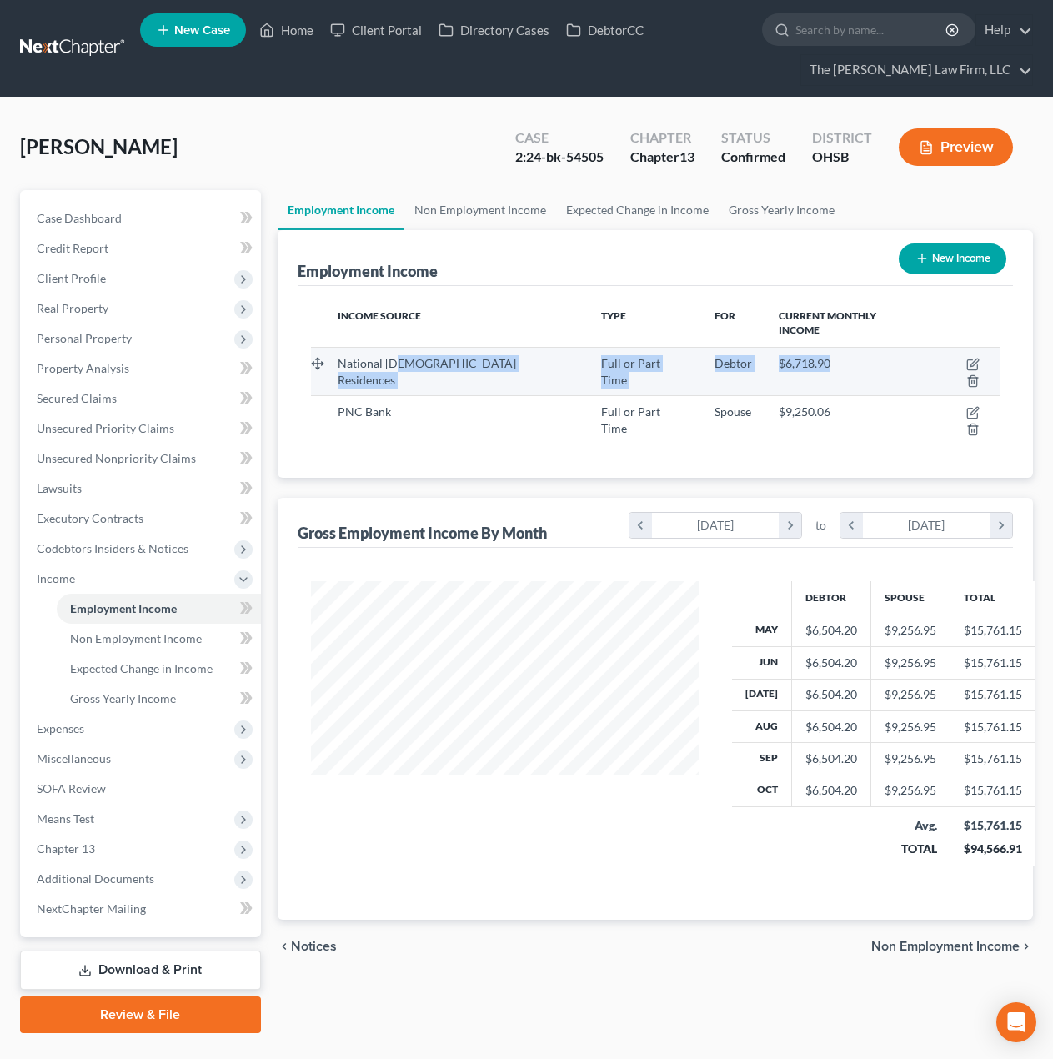
drag, startPoint x: 401, startPoint y: 349, endPoint x: 815, endPoint y: 354, distance: 413.6
click at [815, 354] on tr "National Church Residences Full or Part Time Debtor $6,718.90" at bounding box center [655, 371] width 689 height 48
click at [966, 358] on icon "button" at bounding box center [972, 364] width 13 height 13
select select "0"
select select "36"
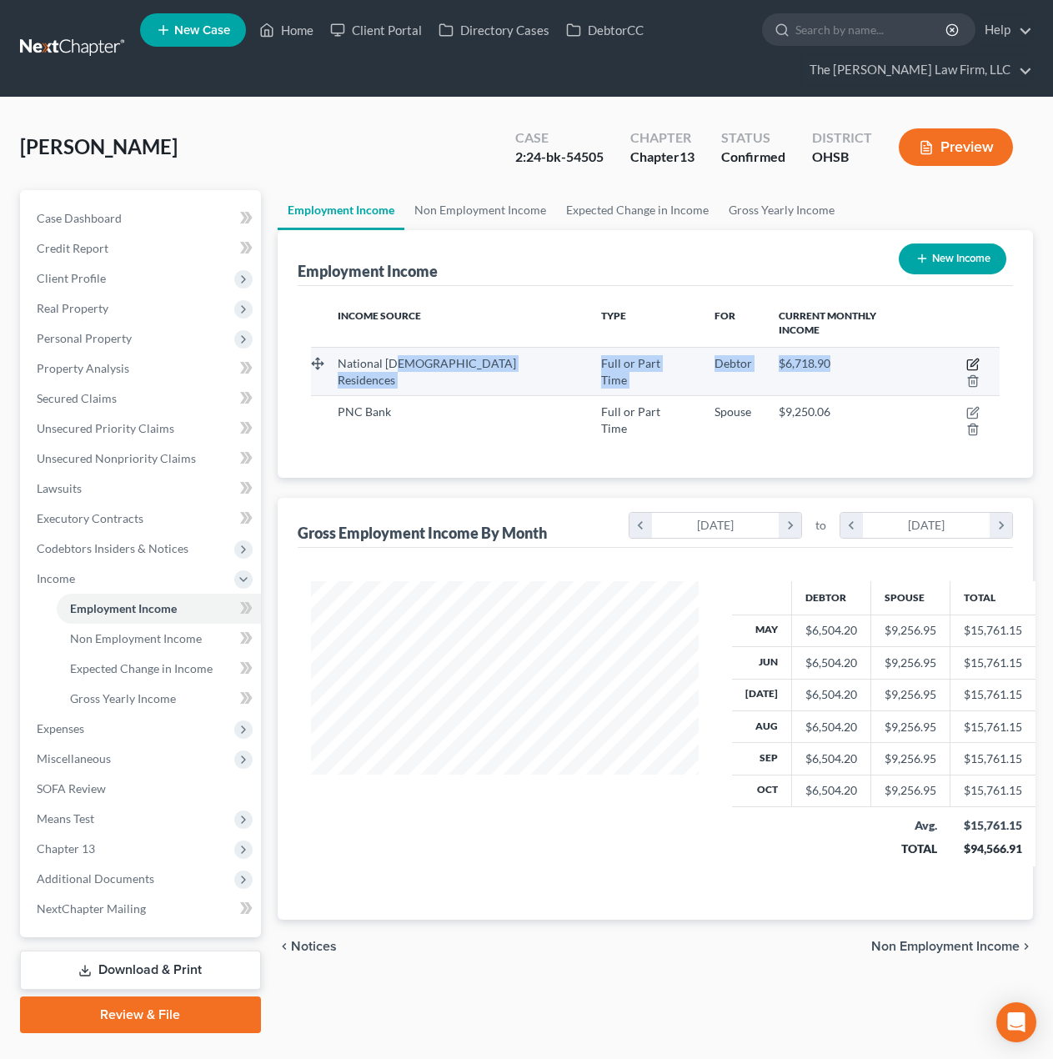
select select "2"
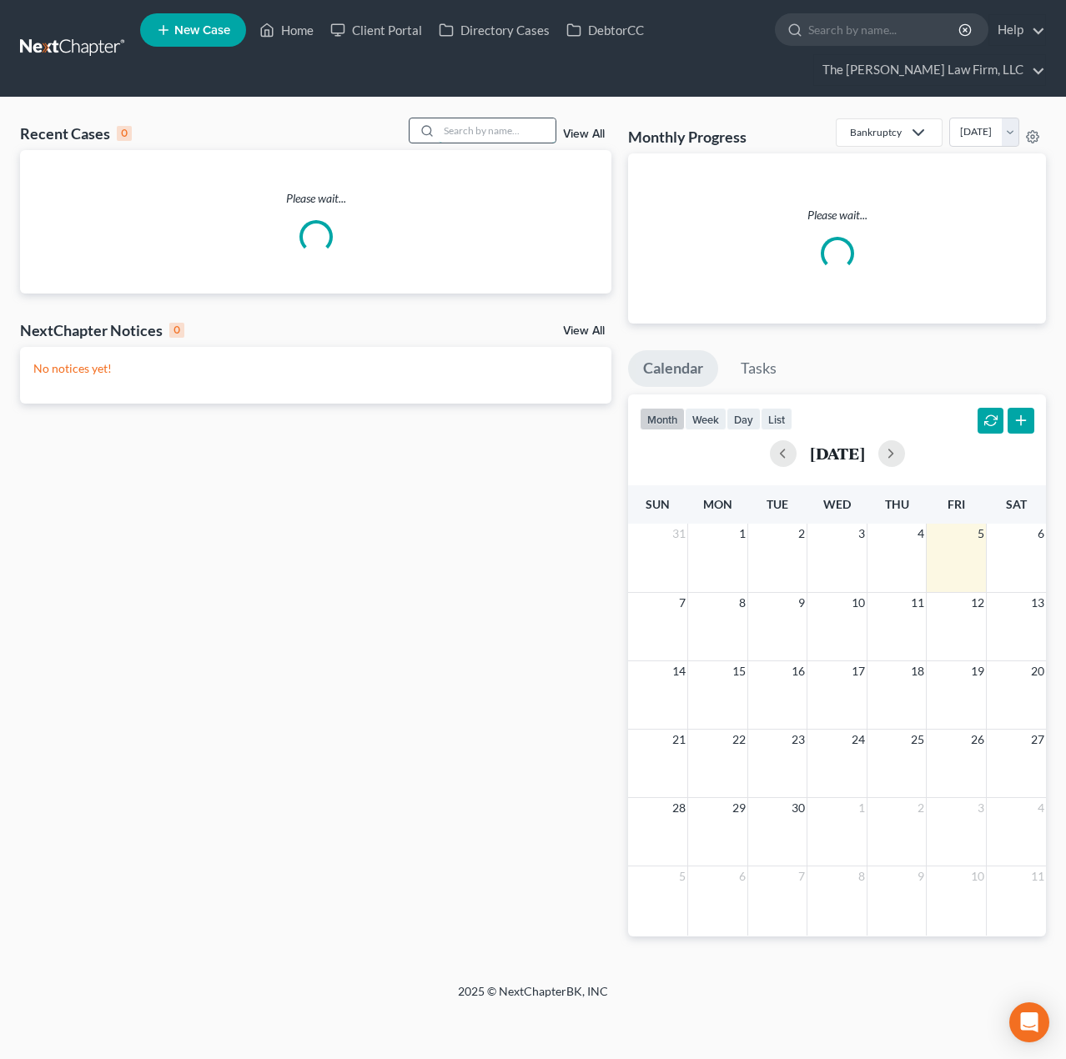
click at [519, 127] on input "search" at bounding box center [497, 130] width 117 height 24
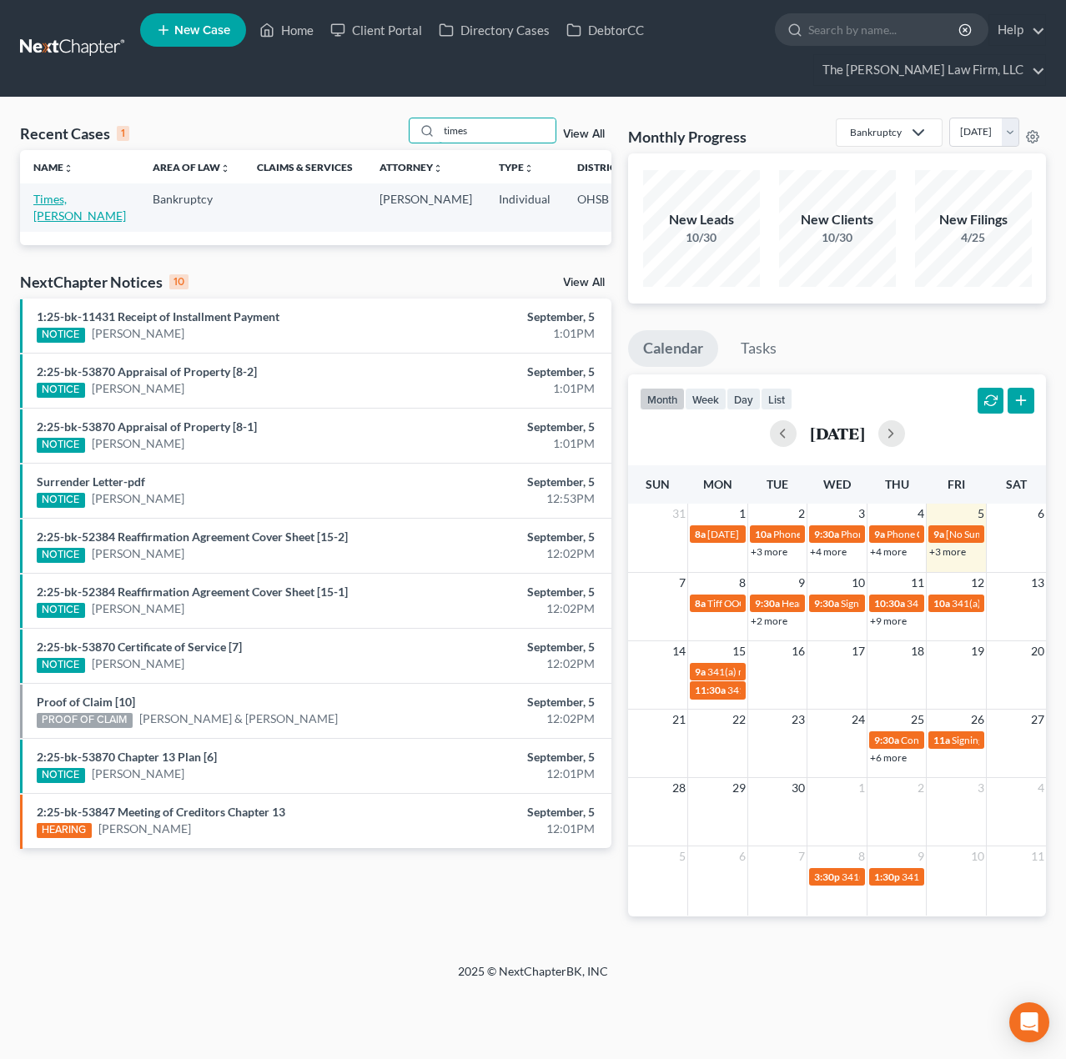
type input "times"
click at [37, 209] on link "Times, Kimberly" at bounding box center [79, 207] width 93 height 31
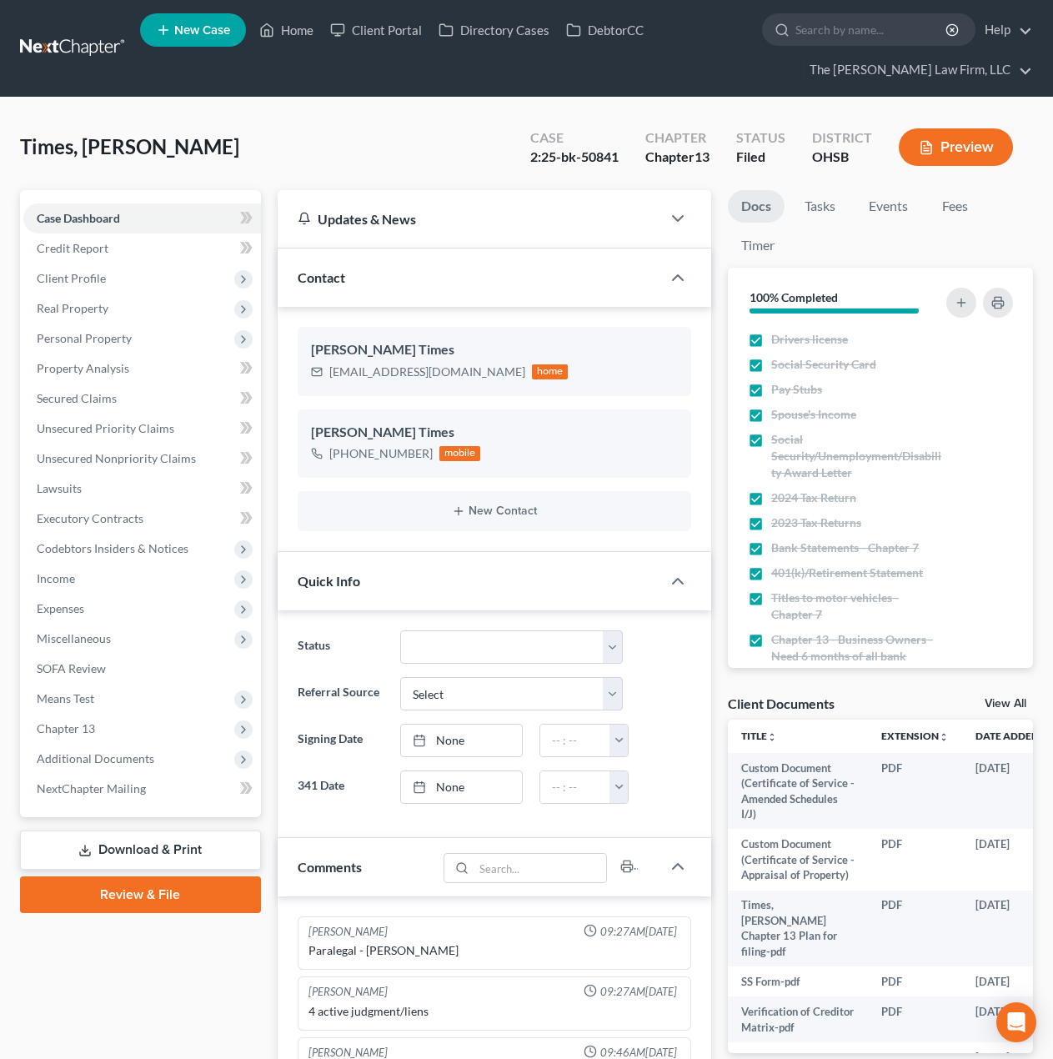
scroll to position [90, 0]
click at [117, 398] on link "Secured Claims" at bounding box center [142, 399] width 238 height 30
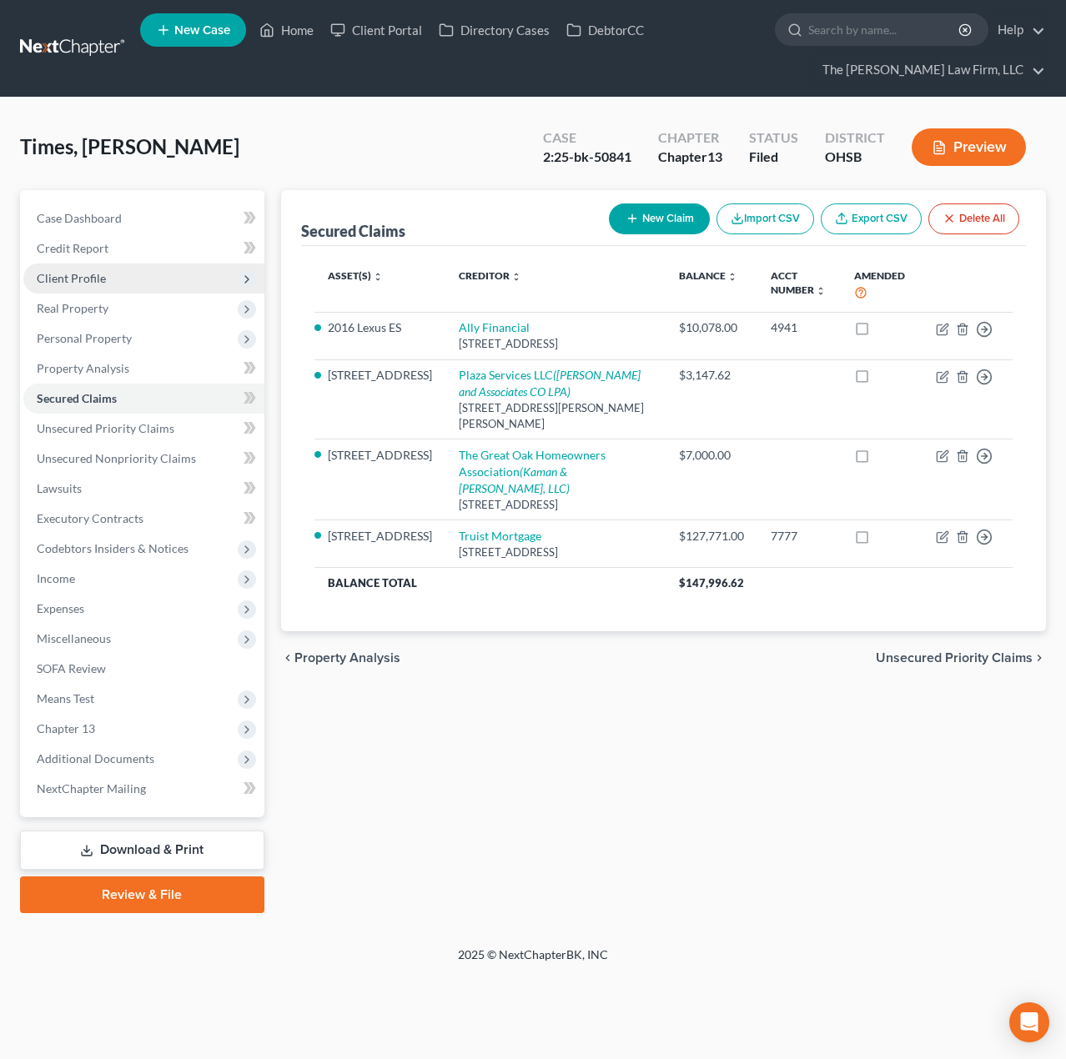
click at [114, 276] on span "Client Profile" at bounding box center [143, 278] width 241 height 30
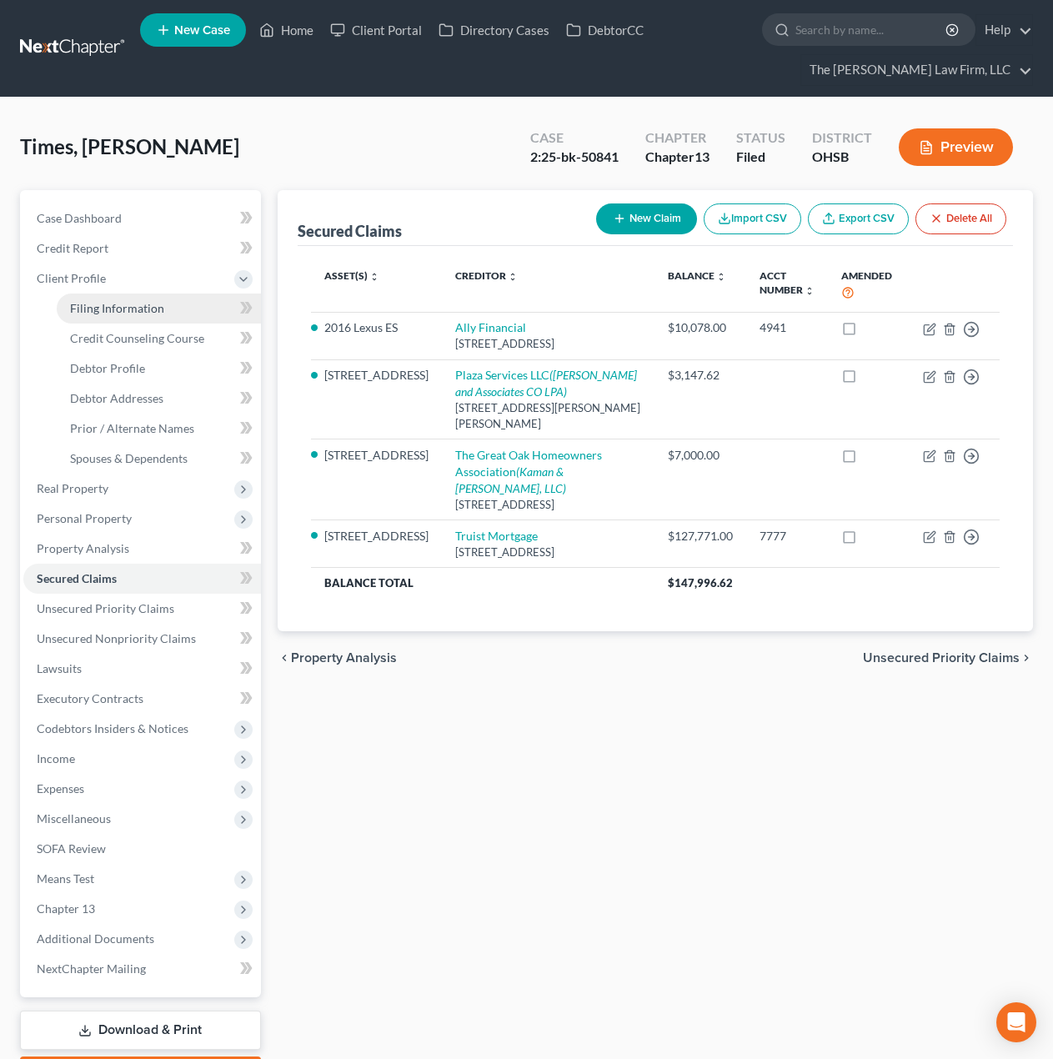
click at [107, 302] on span "Filing Information" at bounding box center [117, 308] width 94 height 14
select select "1"
select select "0"
select select "3"
select select "62"
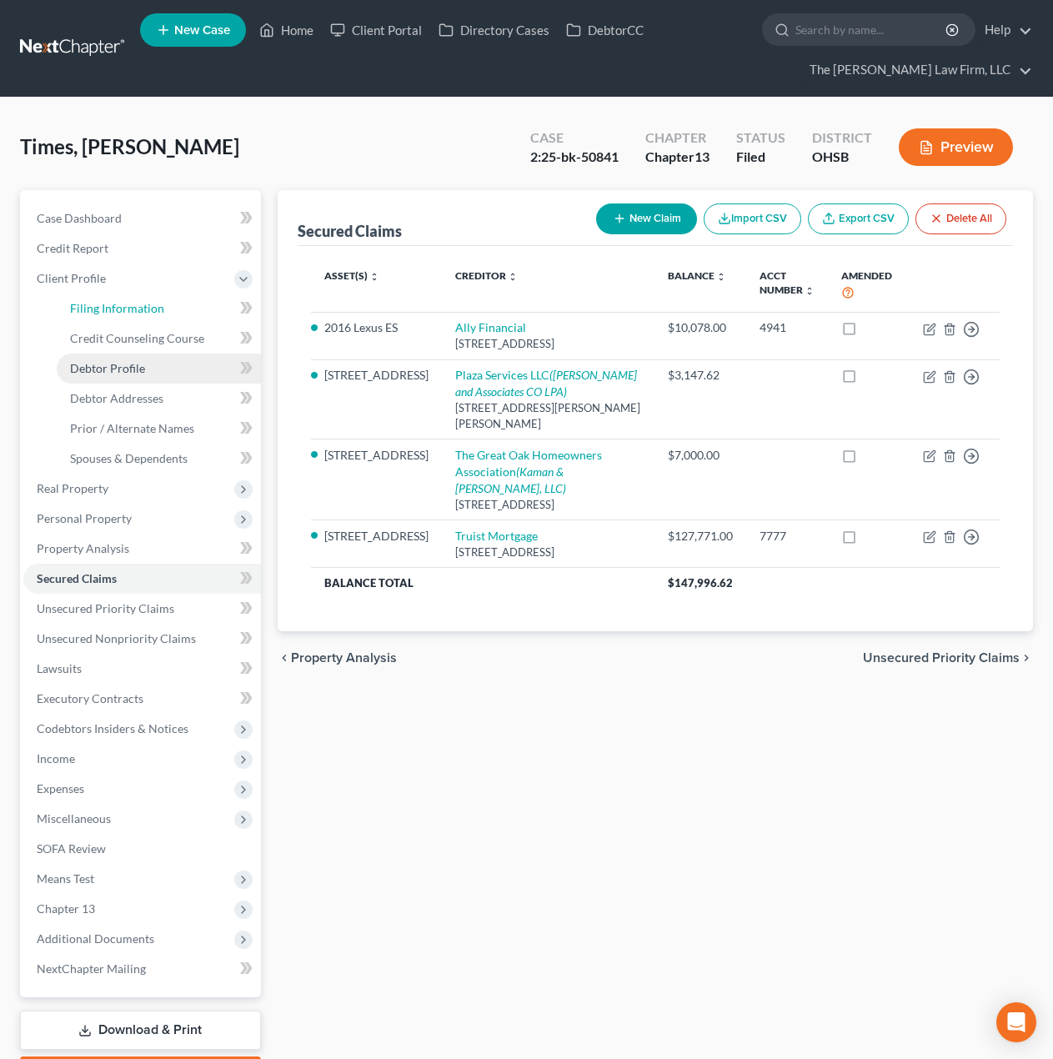
select select "2"
select select "36"
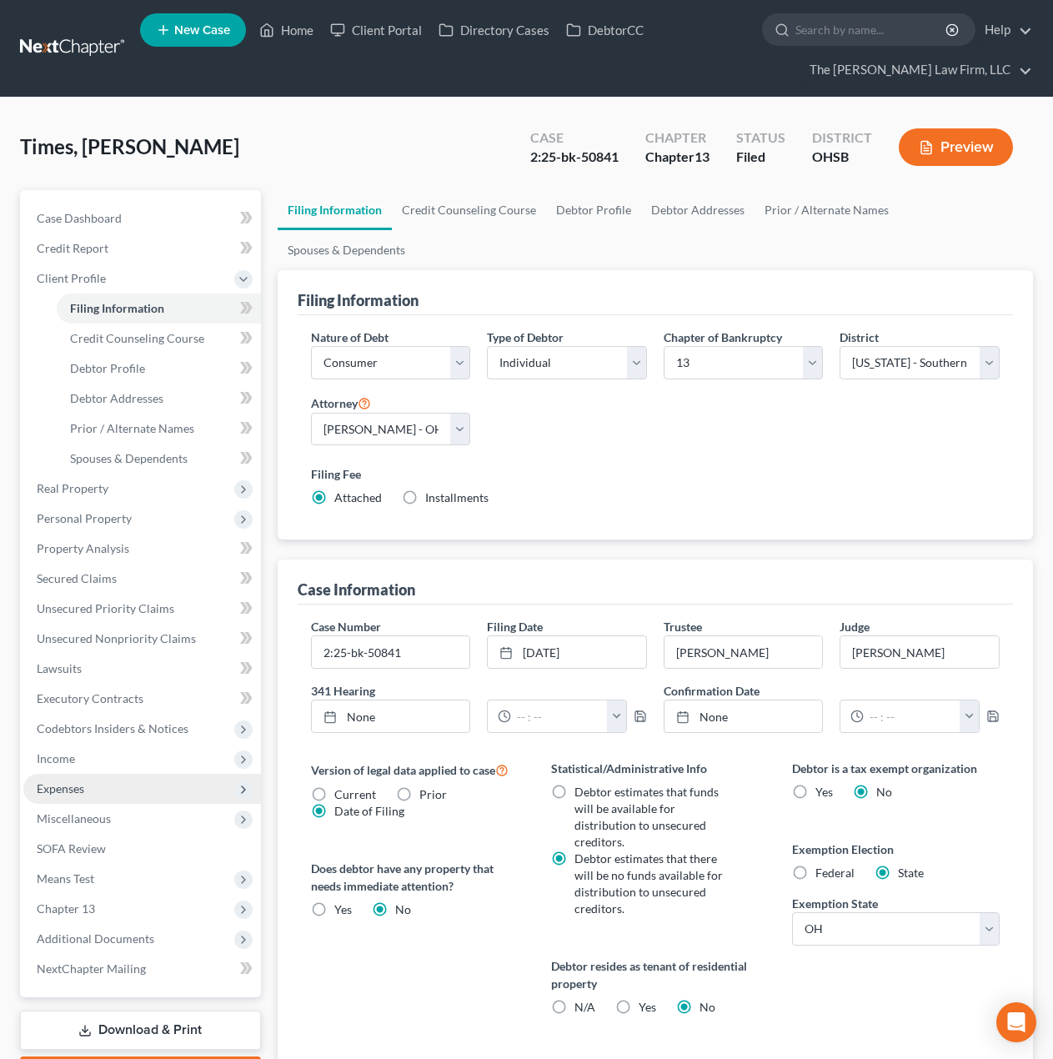
click at [87, 784] on span "Expenses" at bounding box center [142, 789] width 238 height 30
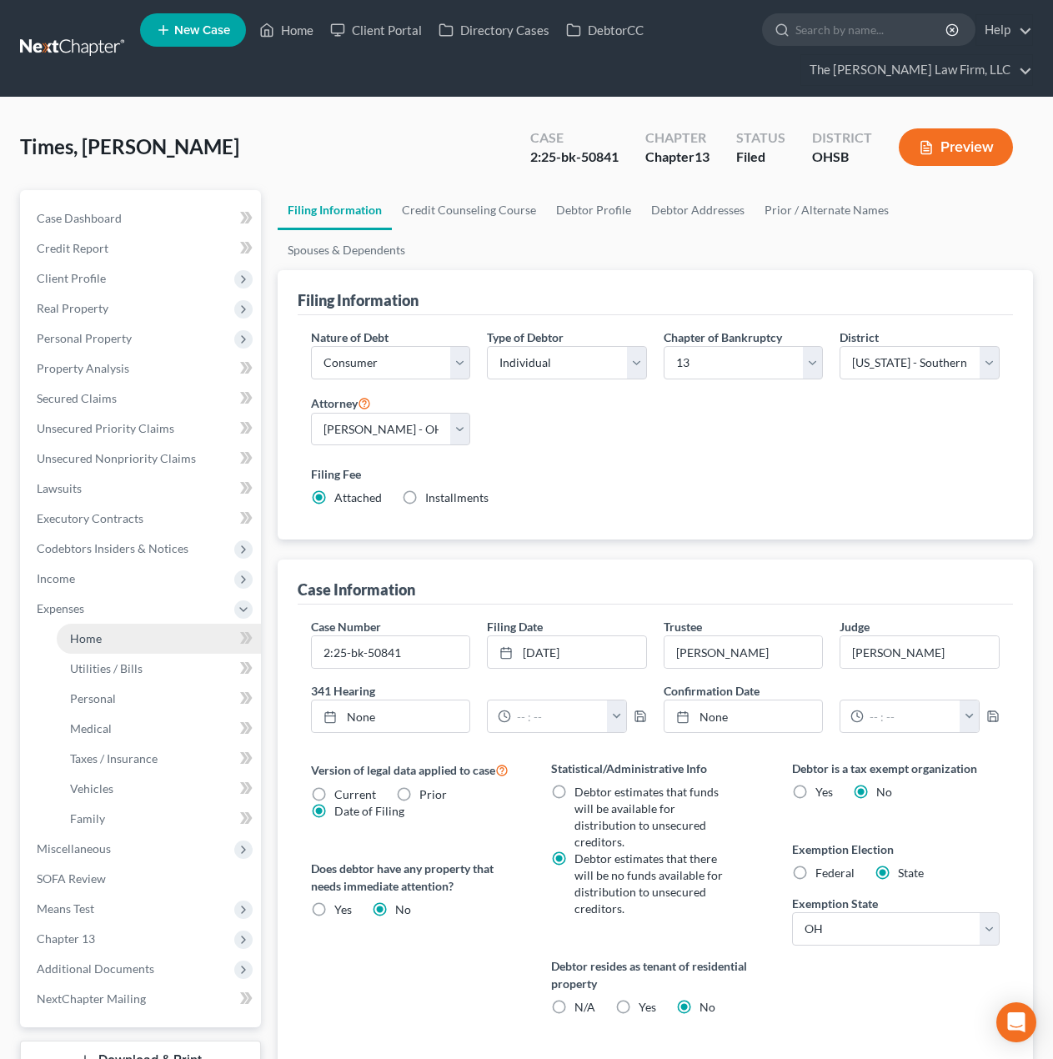
click at [99, 634] on span "Home" at bounding box center [86, 638] width 32 height 14
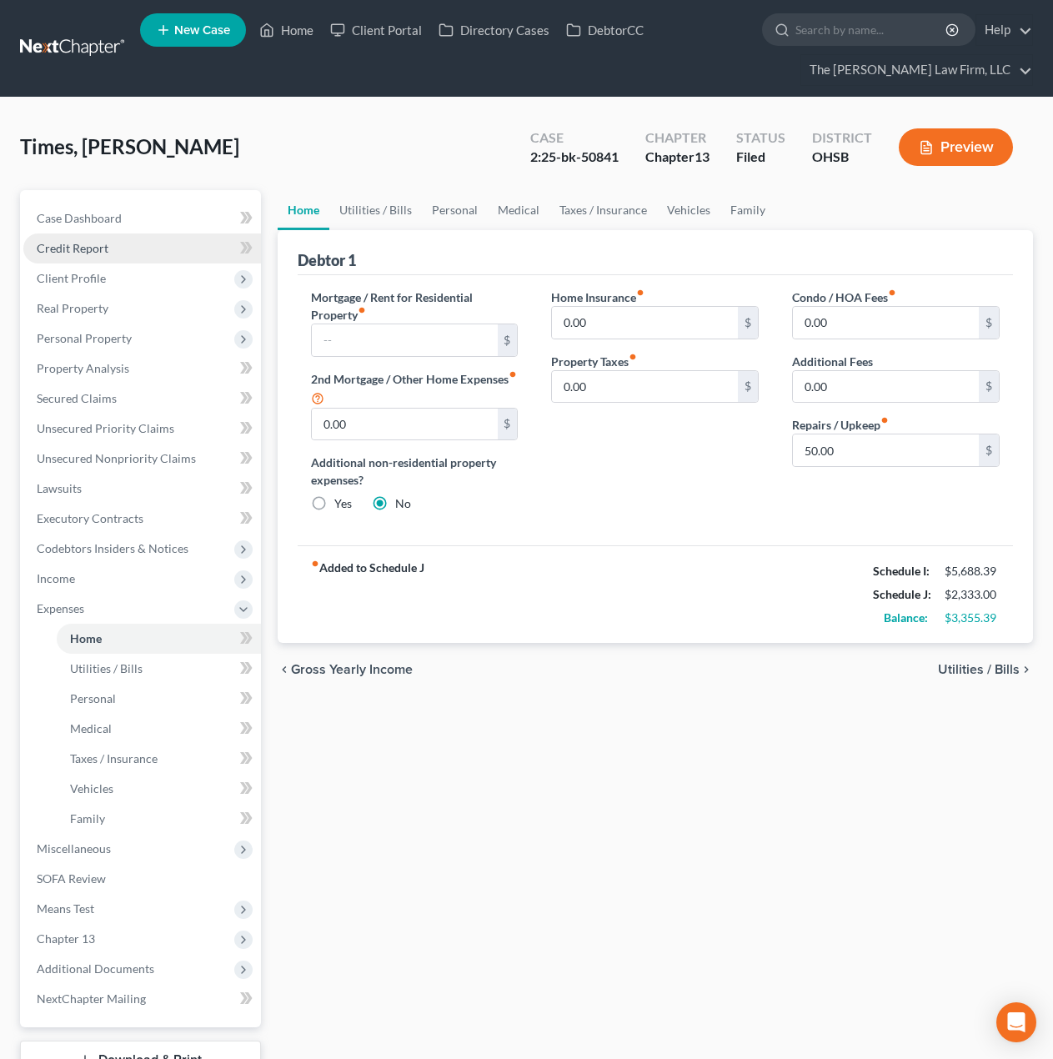
click at [94, 242] on span "Credit Report" at bounding box center [73, 248] width 72 height 14
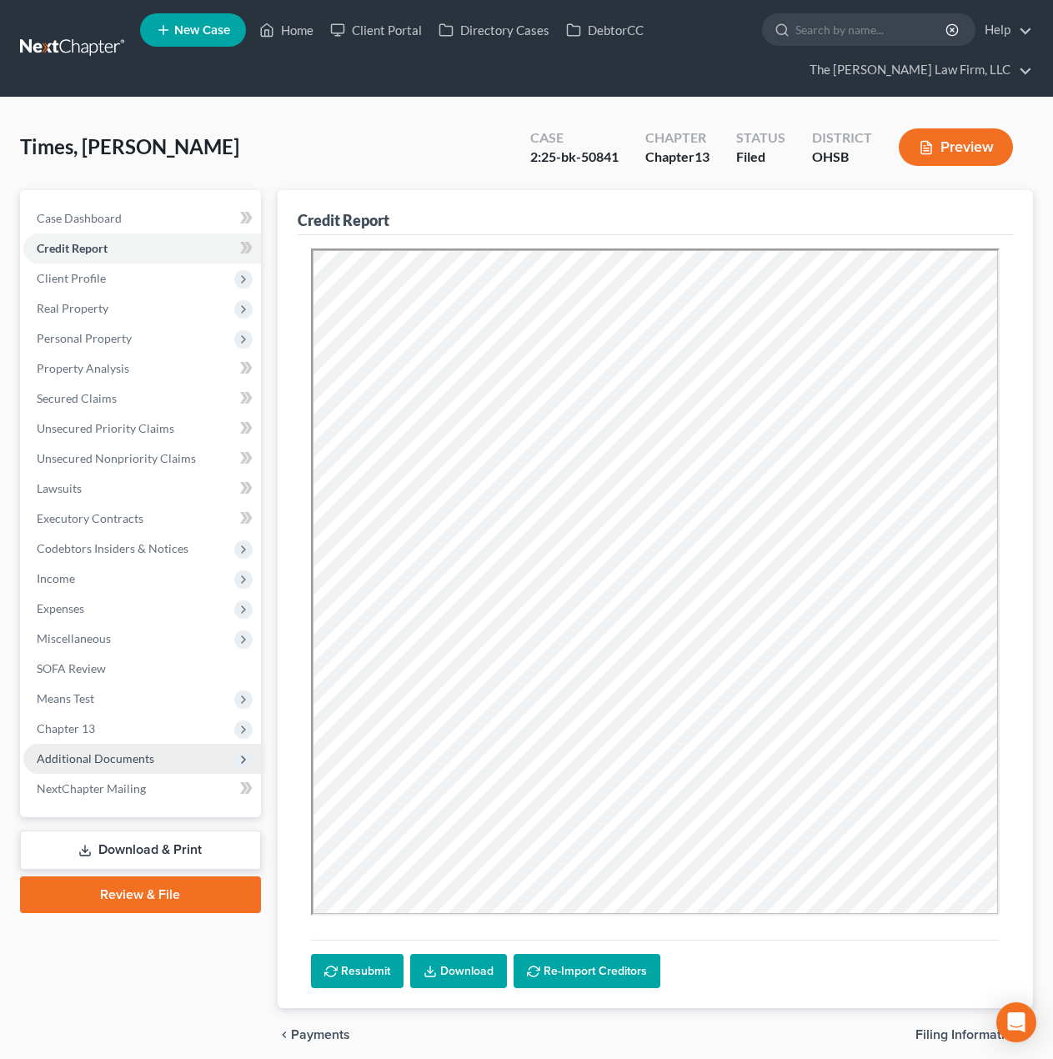
click at [112, 754] on span "Additional Documents" at bounding box center [96, 758] width 118 height 14
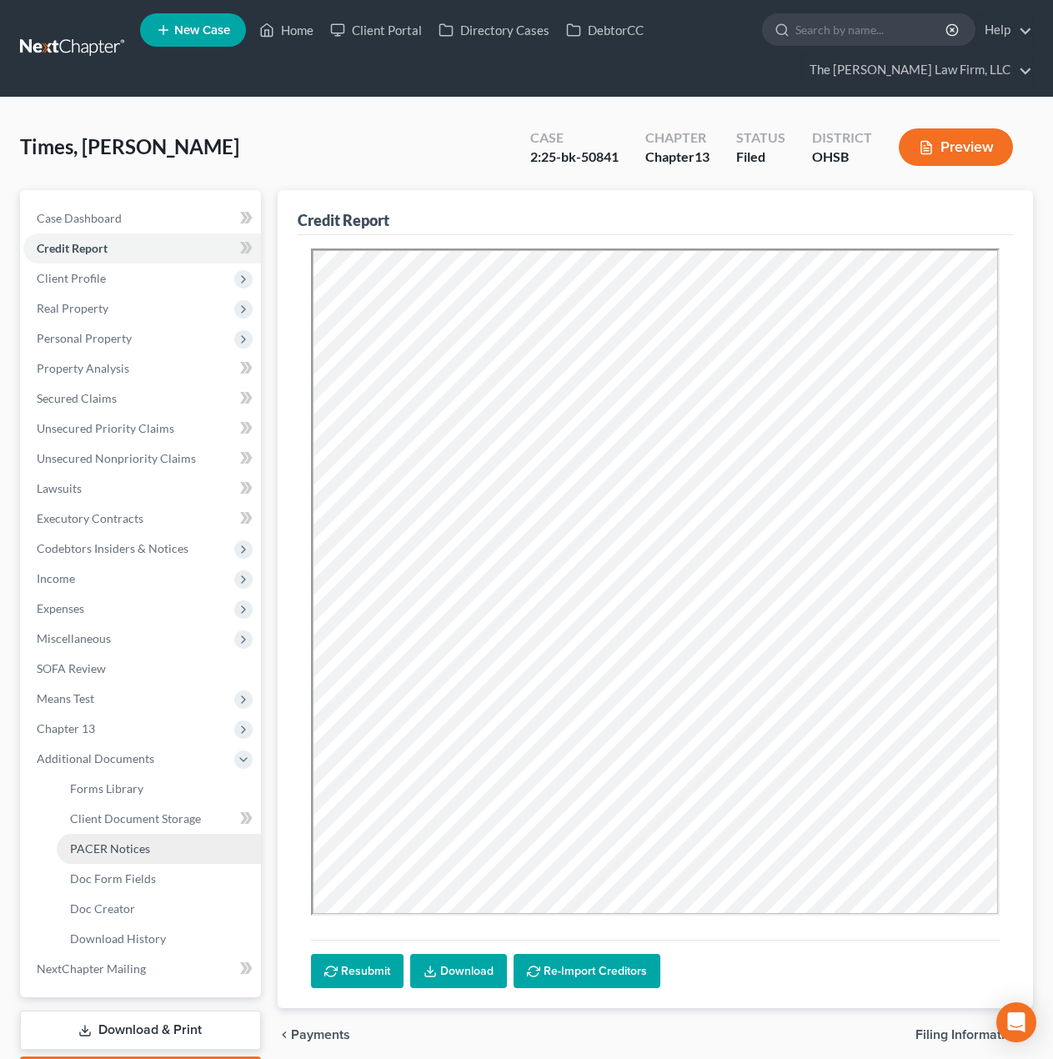
click at [110, 838] on link "PACER Notices" at bounding box center [159, 849] width 204 height 30
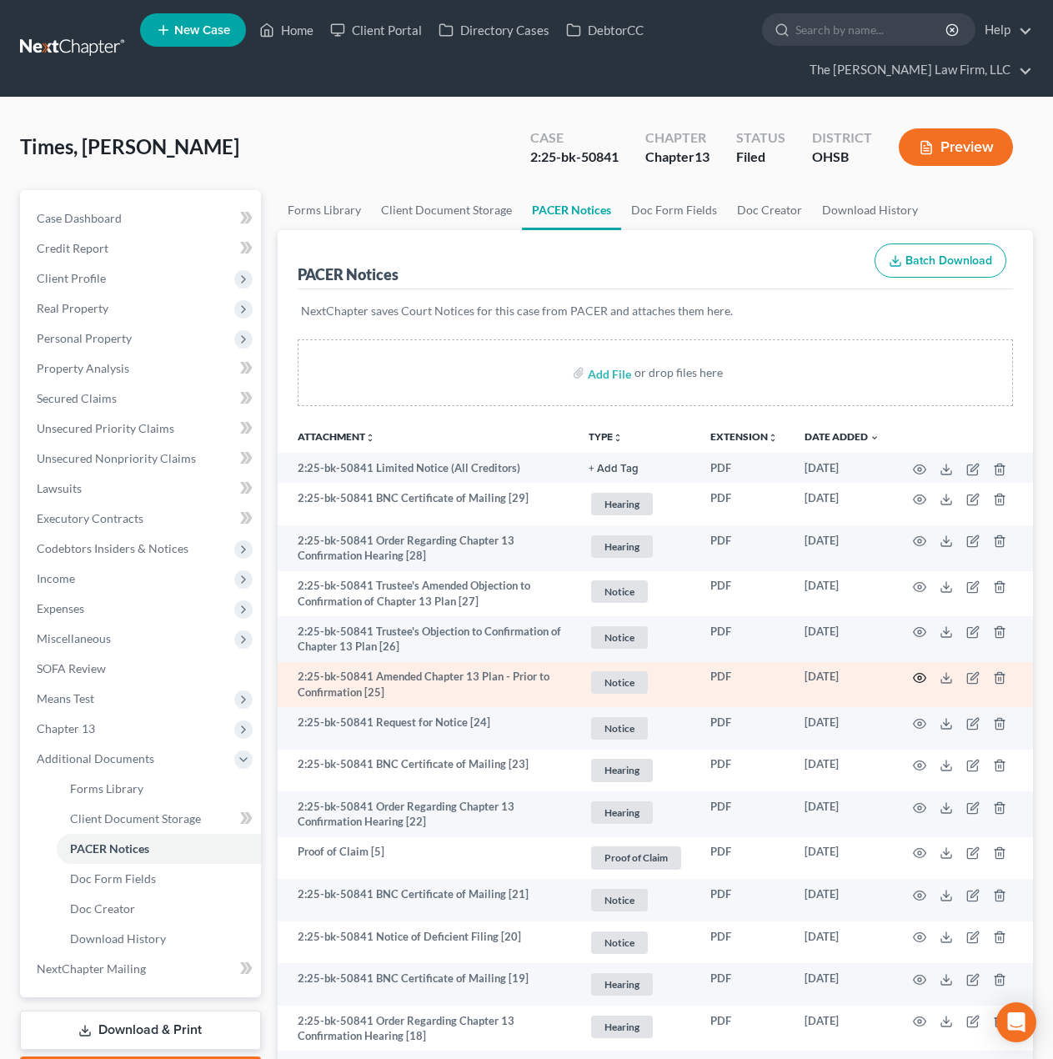
click at [917, 675] on icon "button" at bounding box center [919, 677] width 13 height 13
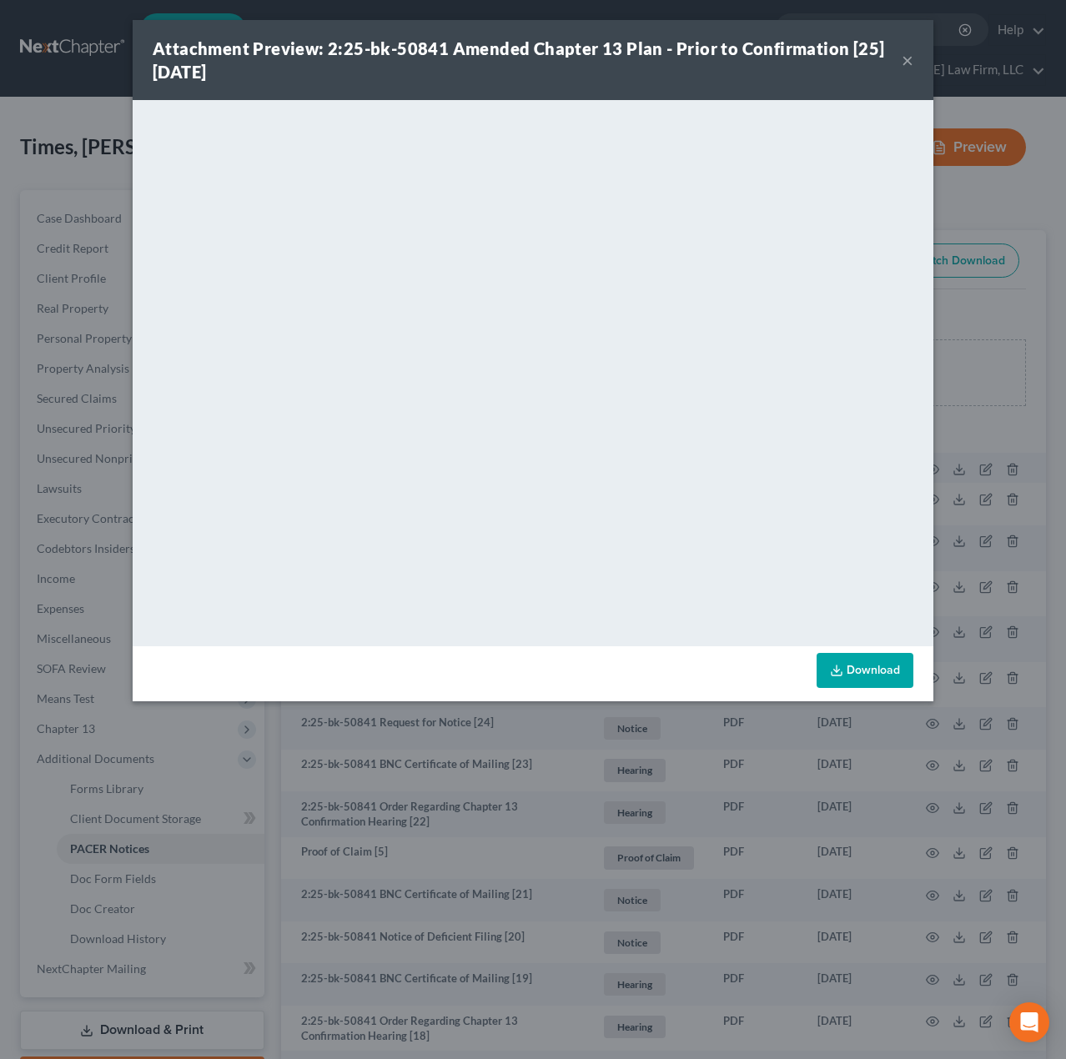
click at [903, 63] on button "×" at bounding box center [907, 60] width 12 height 20
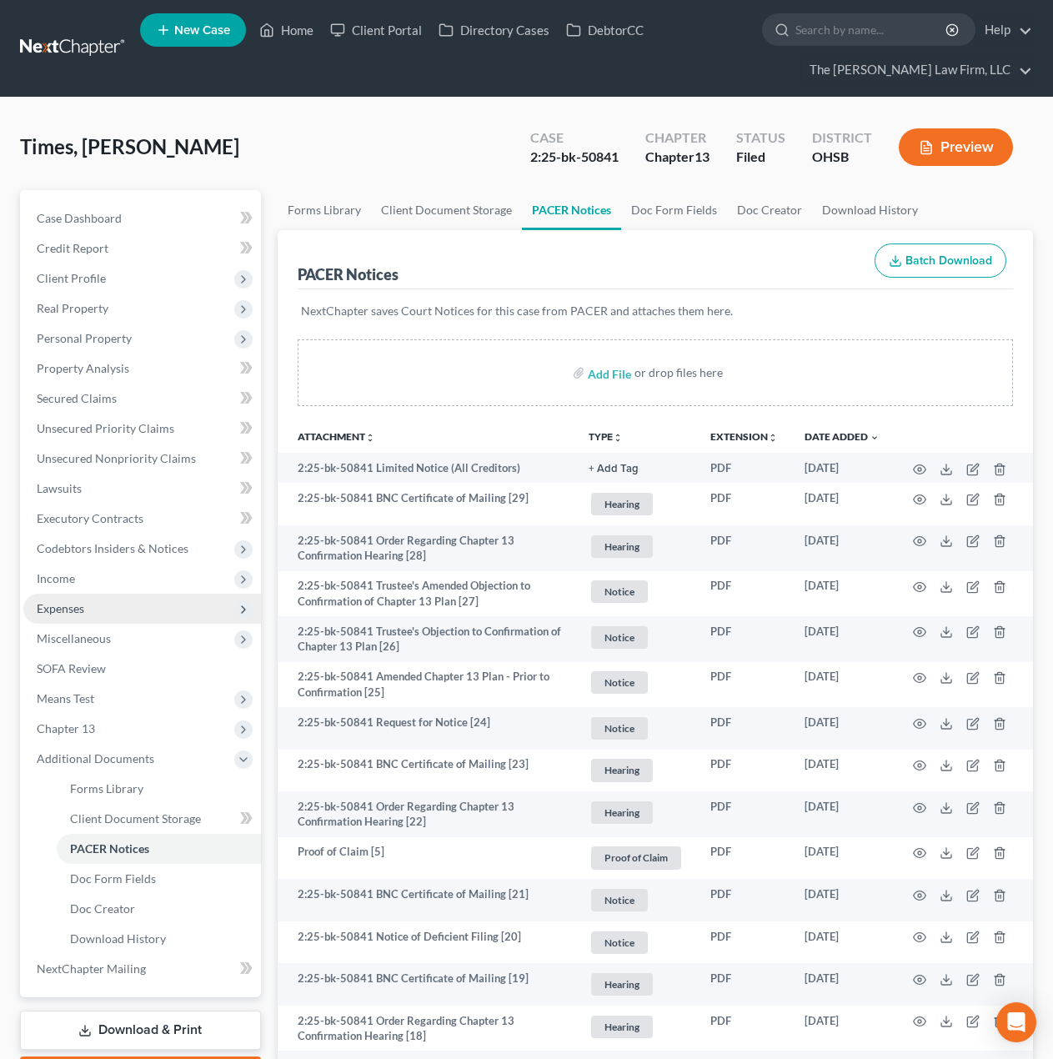
click at [103, 616] on span "Expenses" at bounding box center [142, 609] width 238 height 30
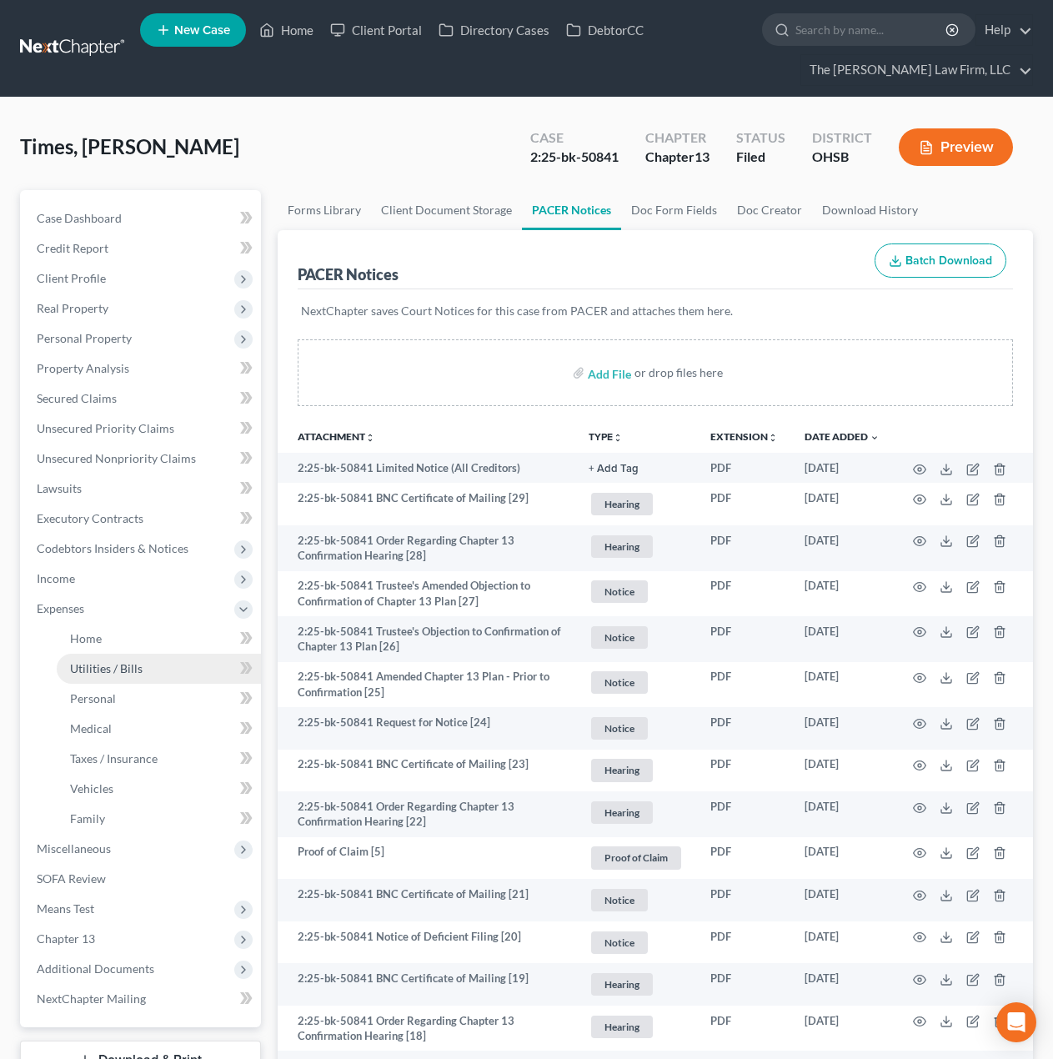
click at [102, 661] on span "Utilities / Bills" at bounding box center [106, 668] width 73 height 14
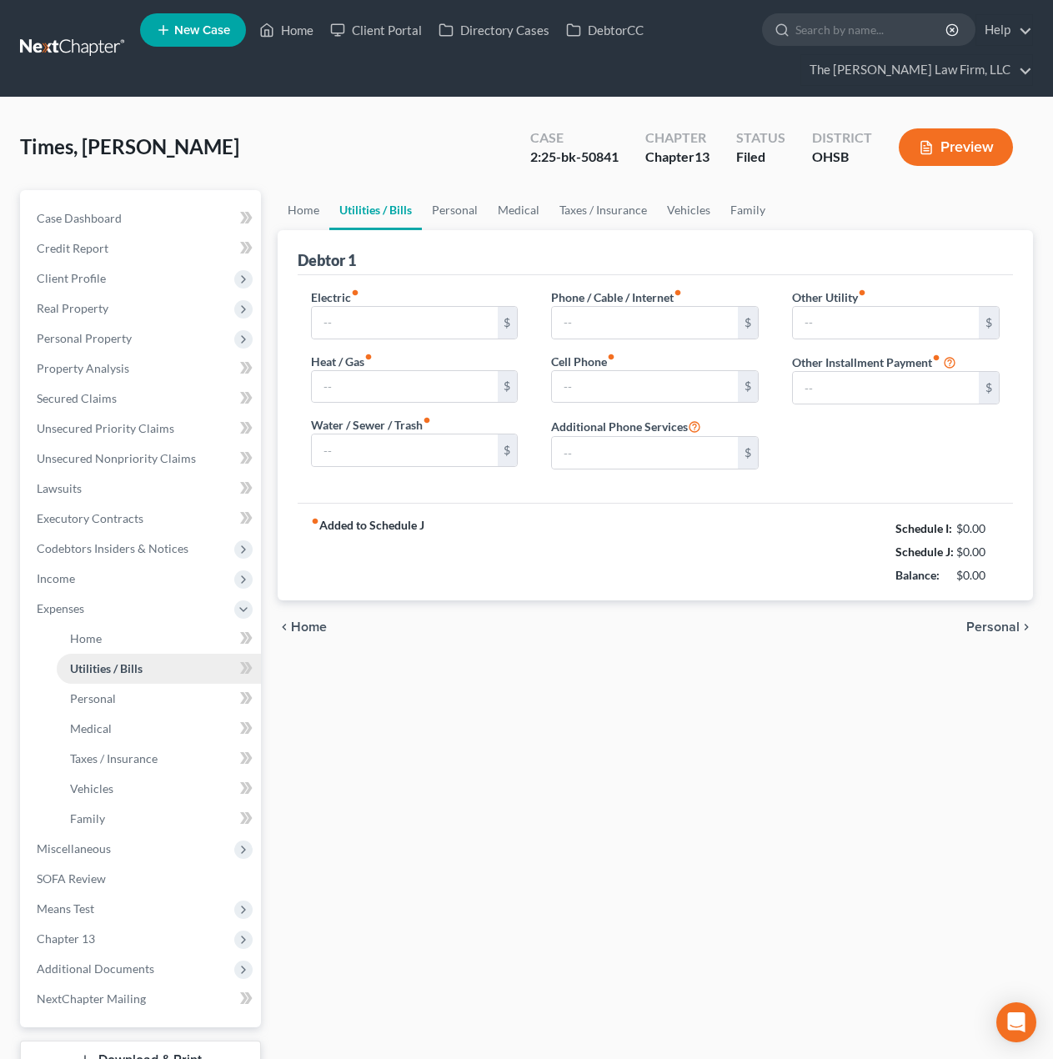
type input "130.00"
type input "100.00"
type input "40.00"
type input "99.00"
type input "200.00"
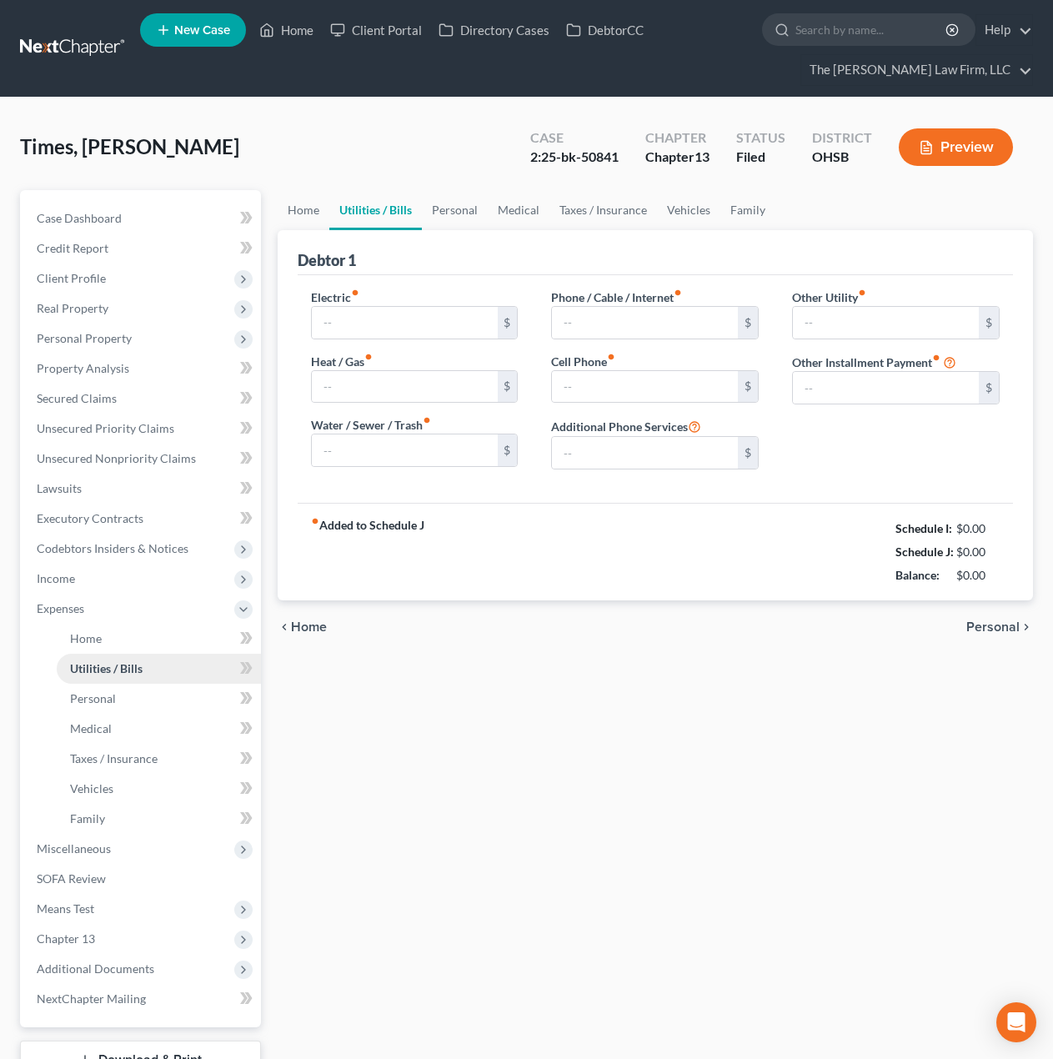
type input "0.00"
click at [293, 203] on link "Home" at bounding box center [304, 210] width 52 height 40
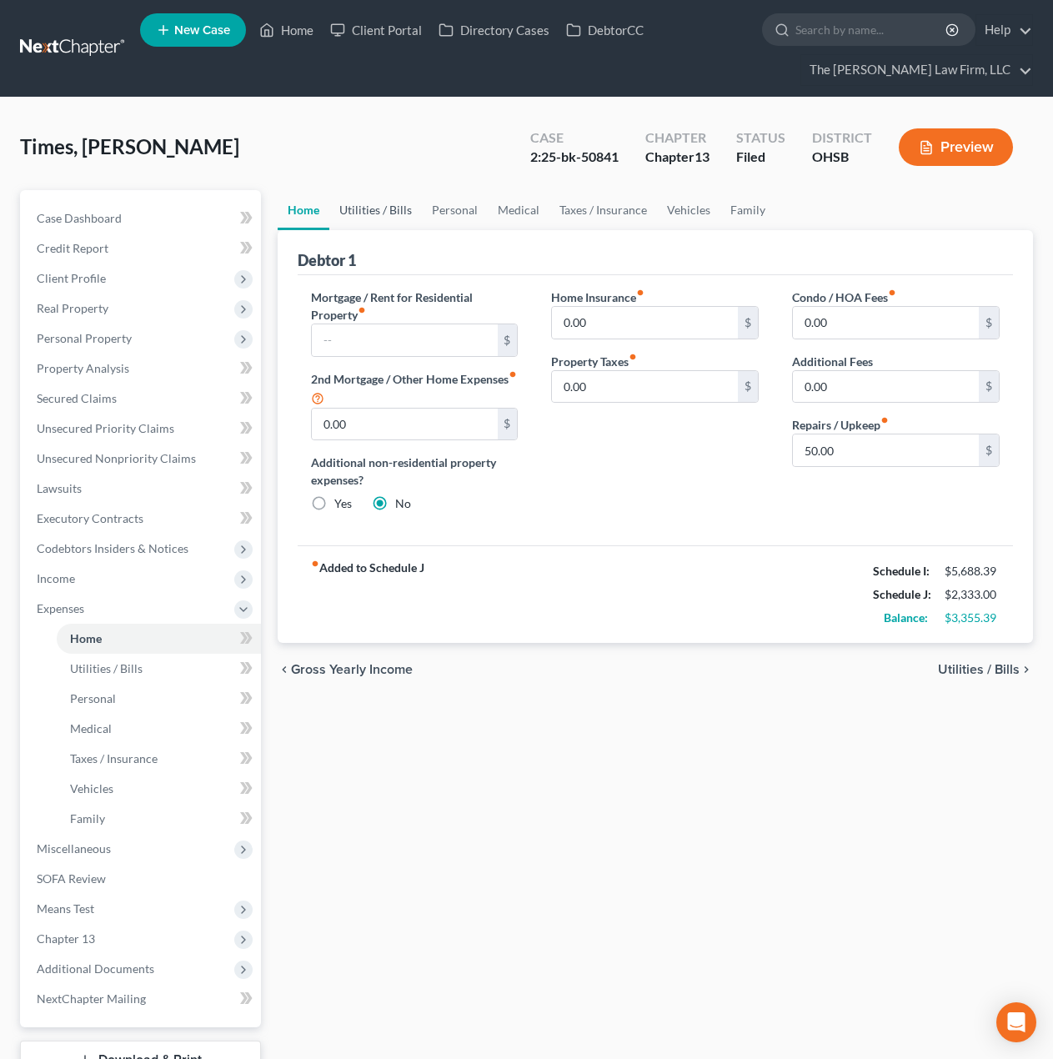
click at [372, 216] on link "Utilities / Bills" at bounding box center [375, 210] width 93 height 40
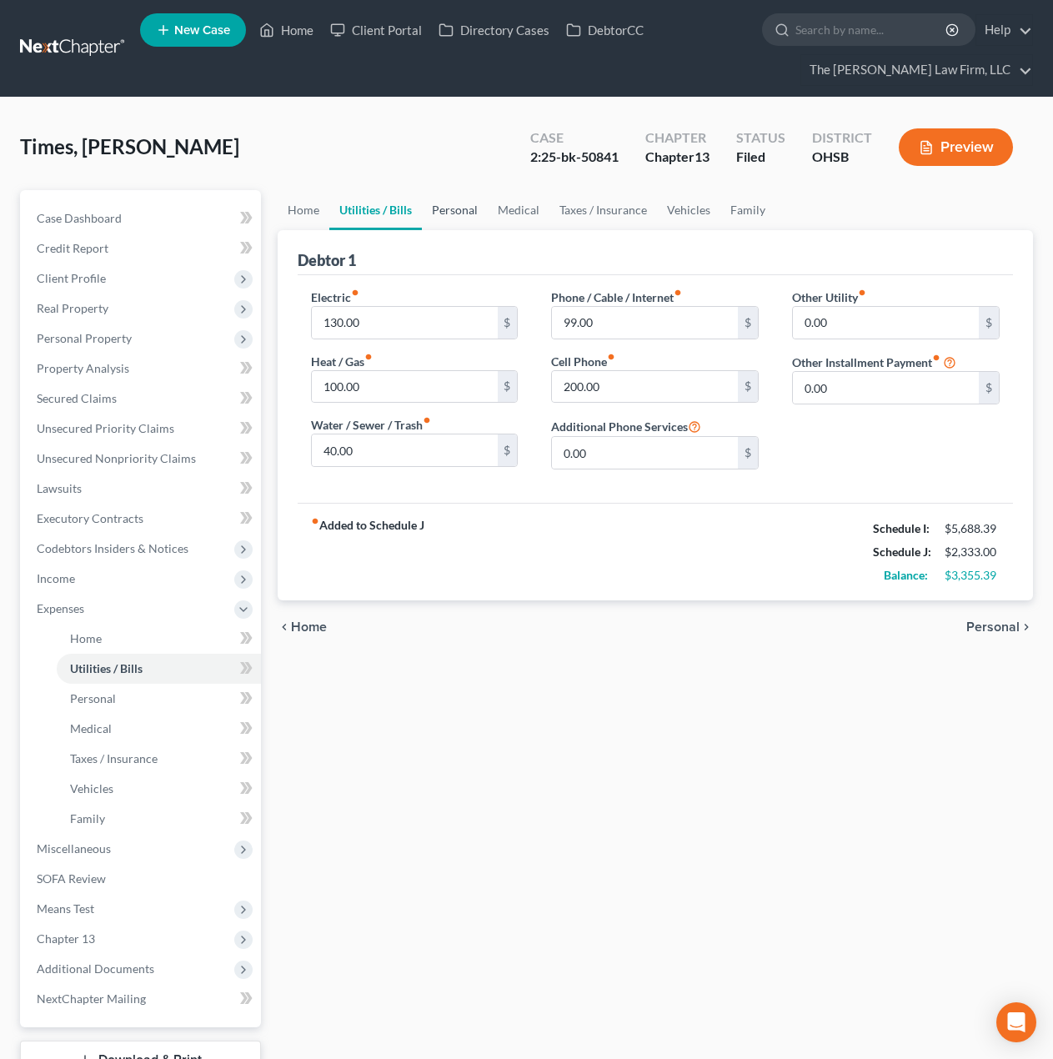
click at [447, 208] on link "Personal" at bounding box center [455, 210] width 66 height 40
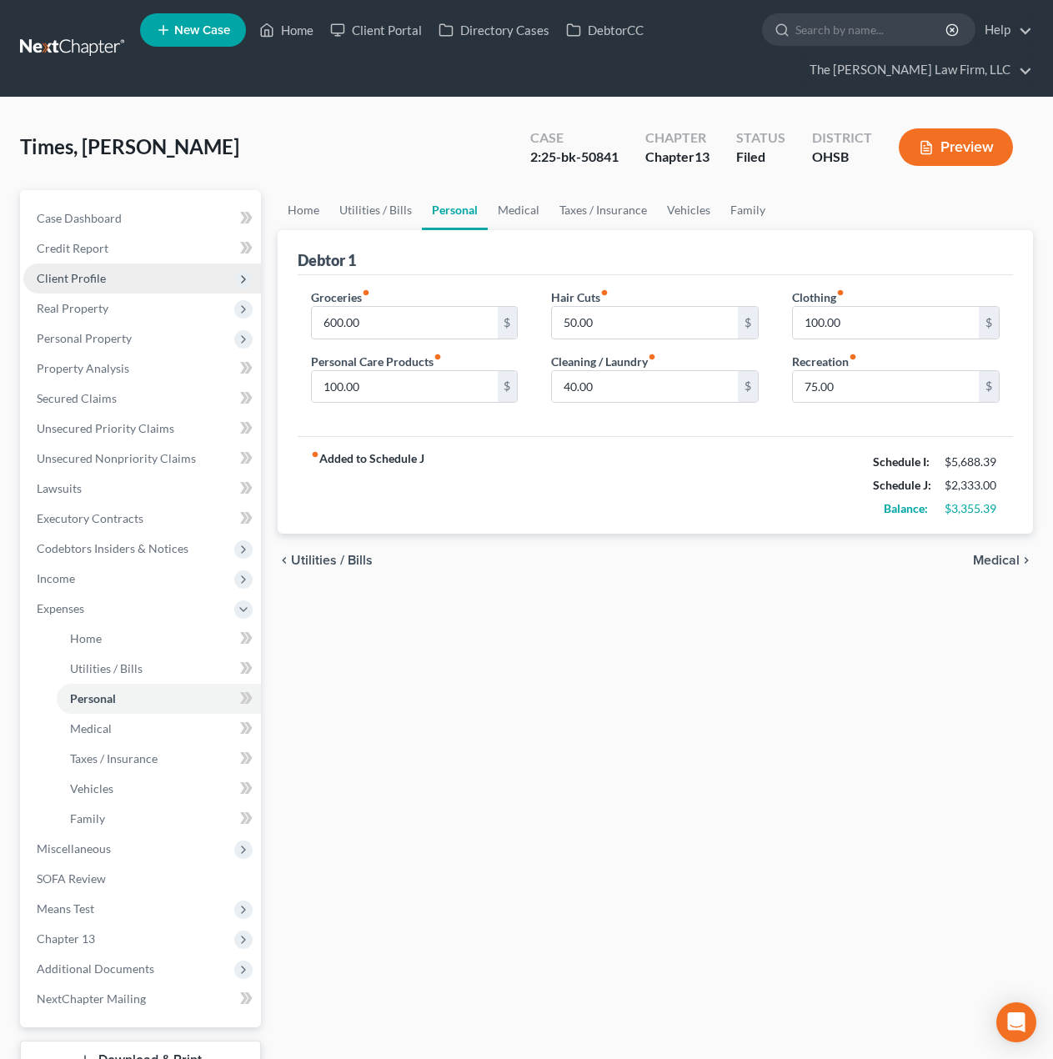
click at [85, 278] on span "Client Profile" at bounding box center [71, 278] width 69 height 14
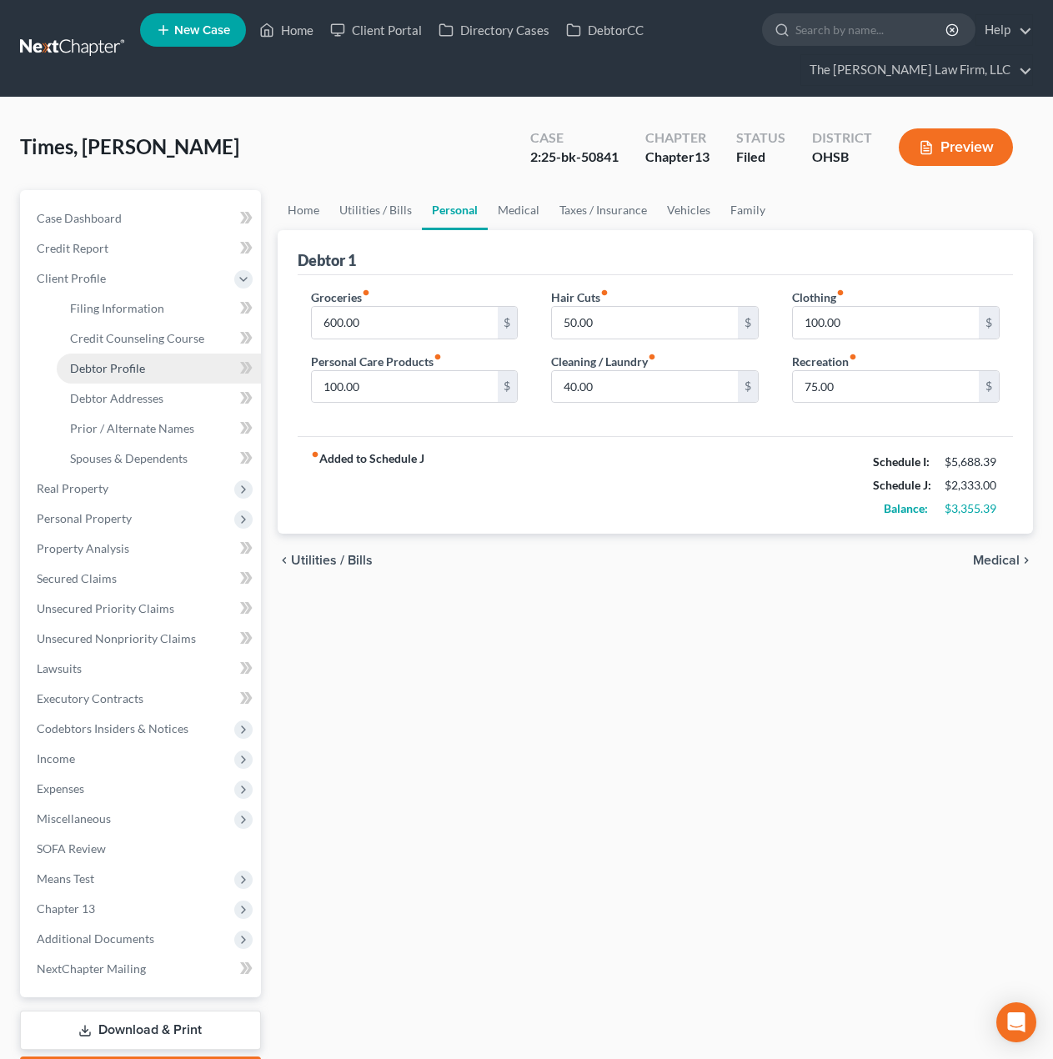
click at [122, 369] on span "Debtor Profile" at bounding box center [107, 368] width 75 height 14
select select "0"
select select "1"
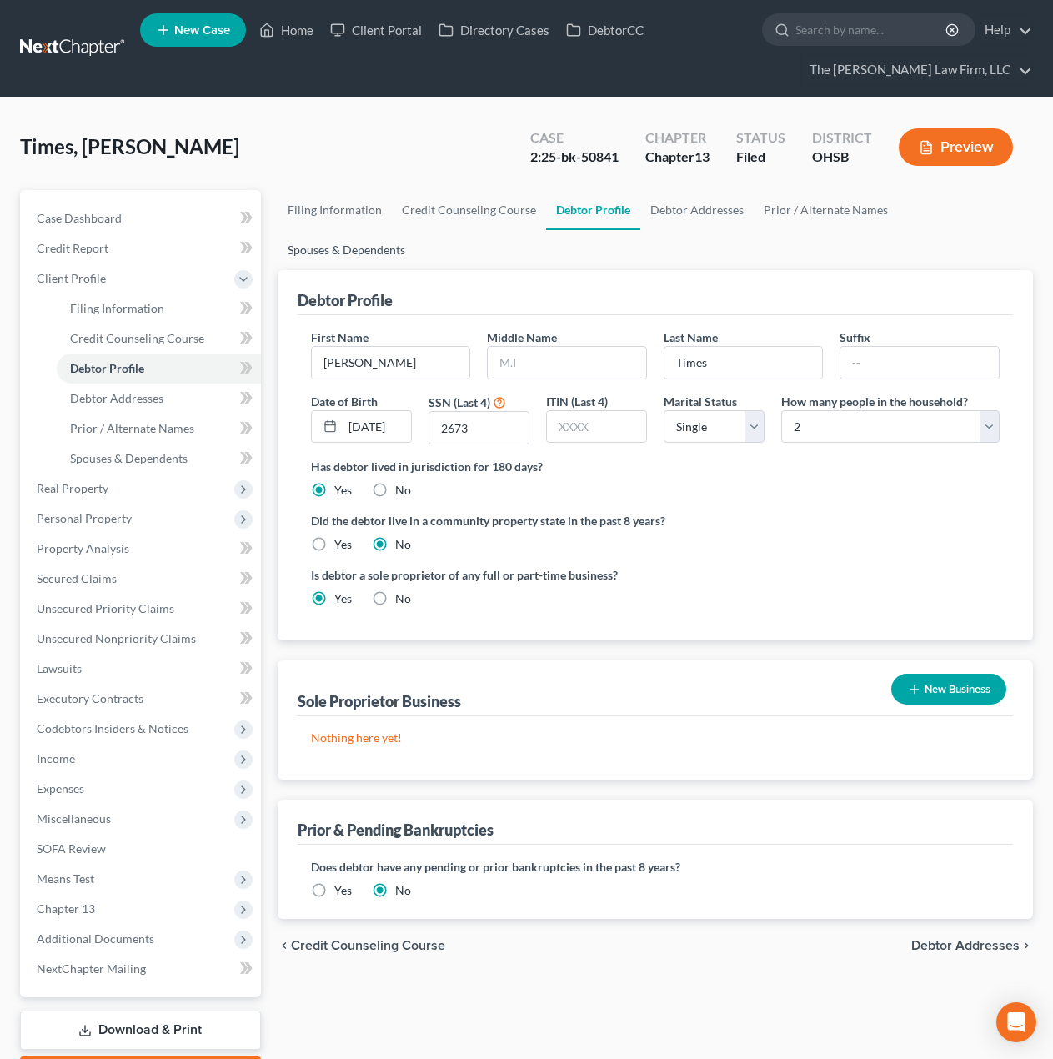
click at [415, 230] on link "Spouses & Dependents" at bounding box center [347, 250] width 138 height 40
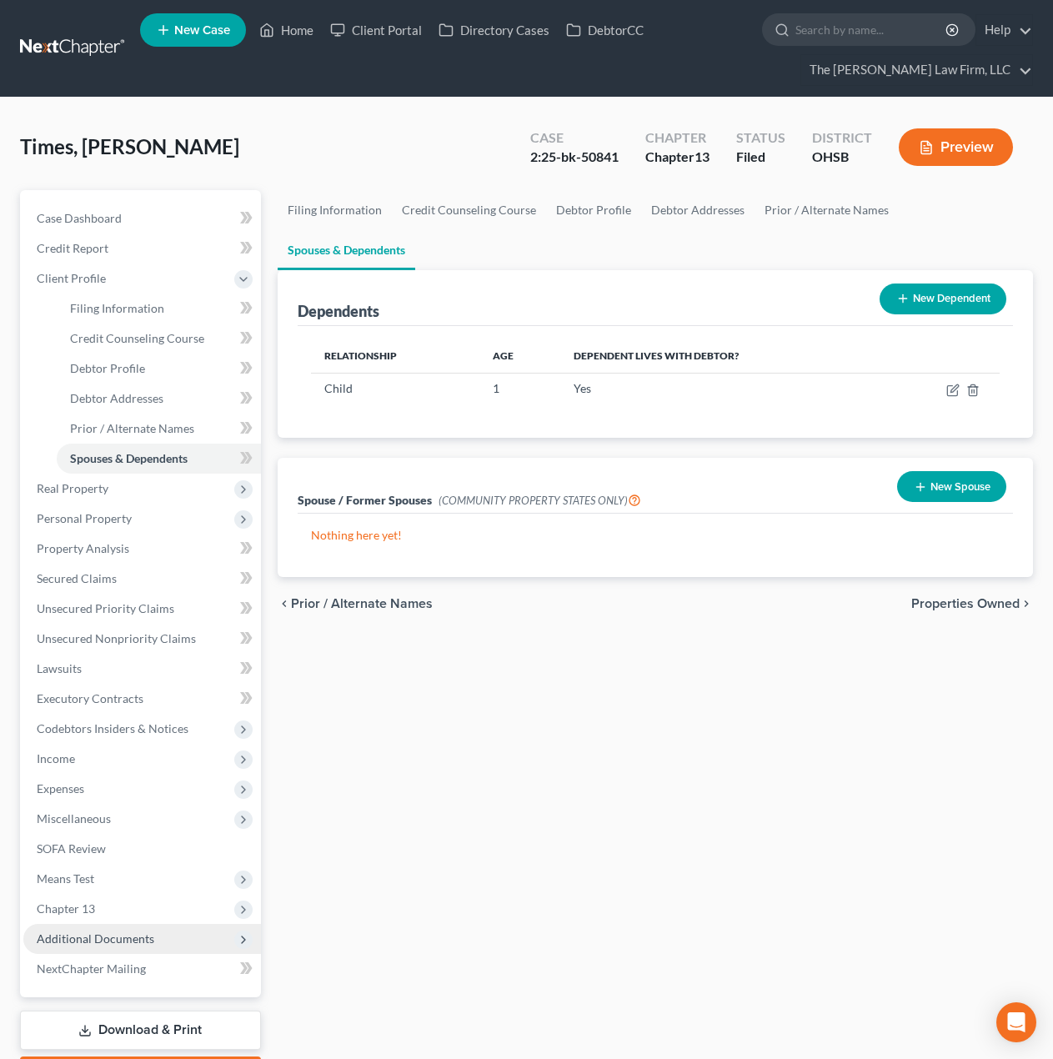
click at [93, 946] on span "Additional Documents" at bounding box center [142, 939] width 238 height 30
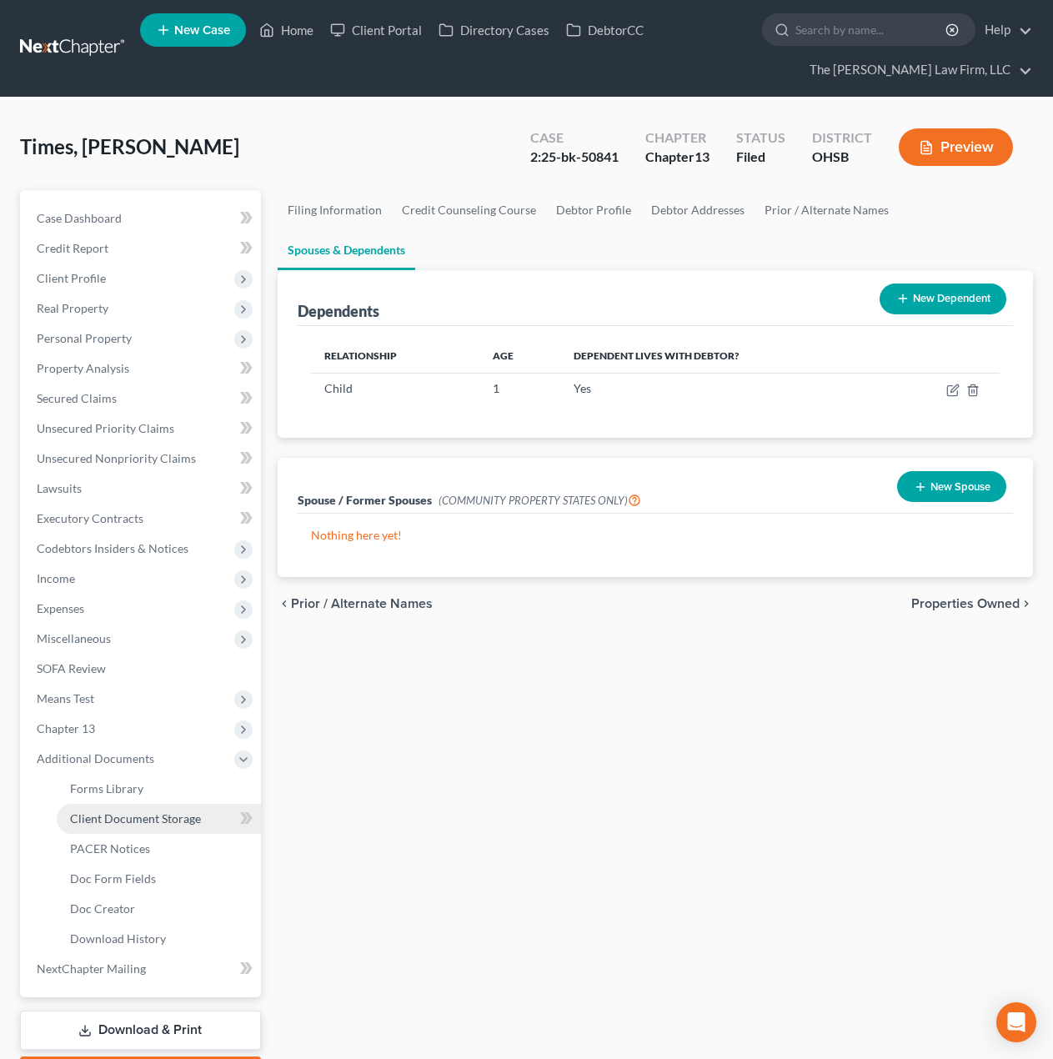
click at [113, 819] on span "Client Document Storage" at bounding box center [135, 818] width 131 height 14
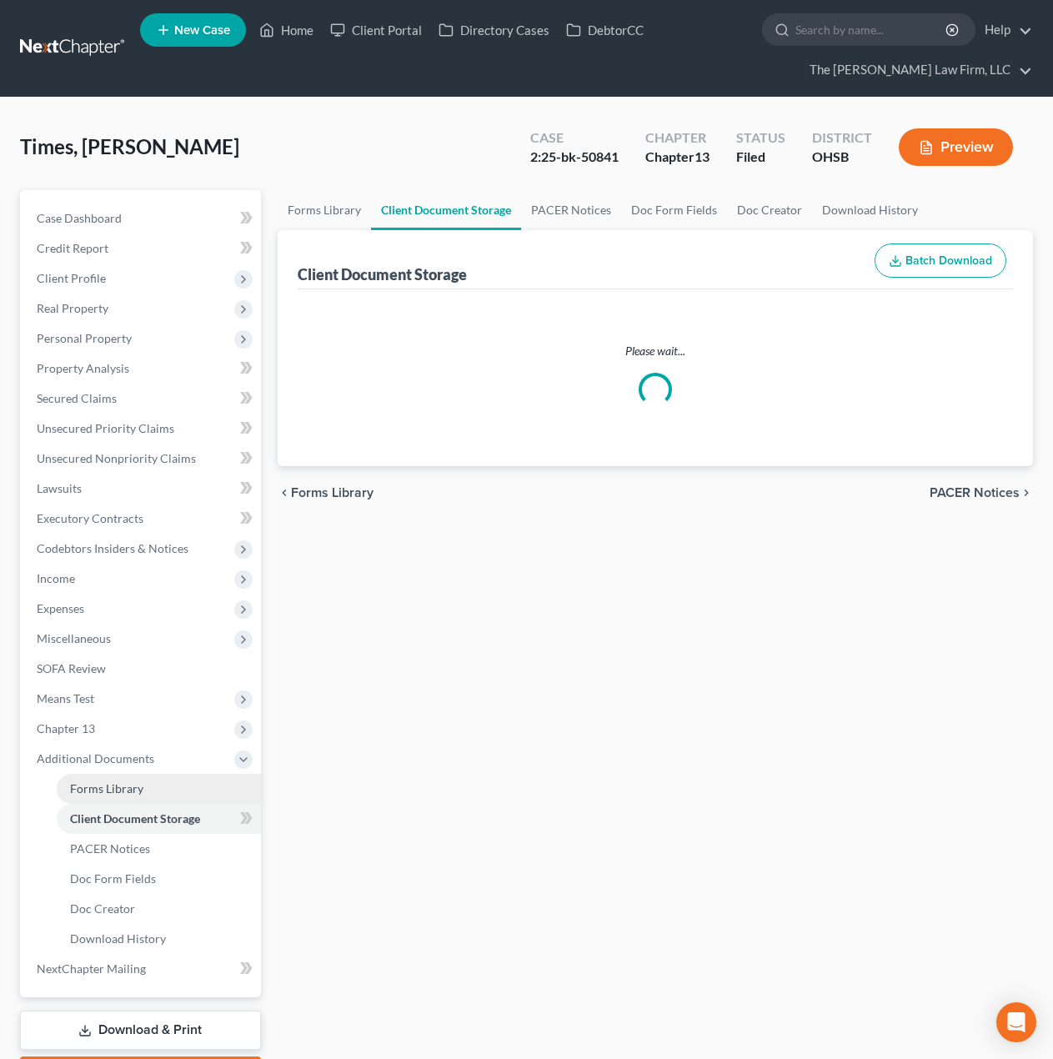
select select "7"
select select "52"
select select "61"
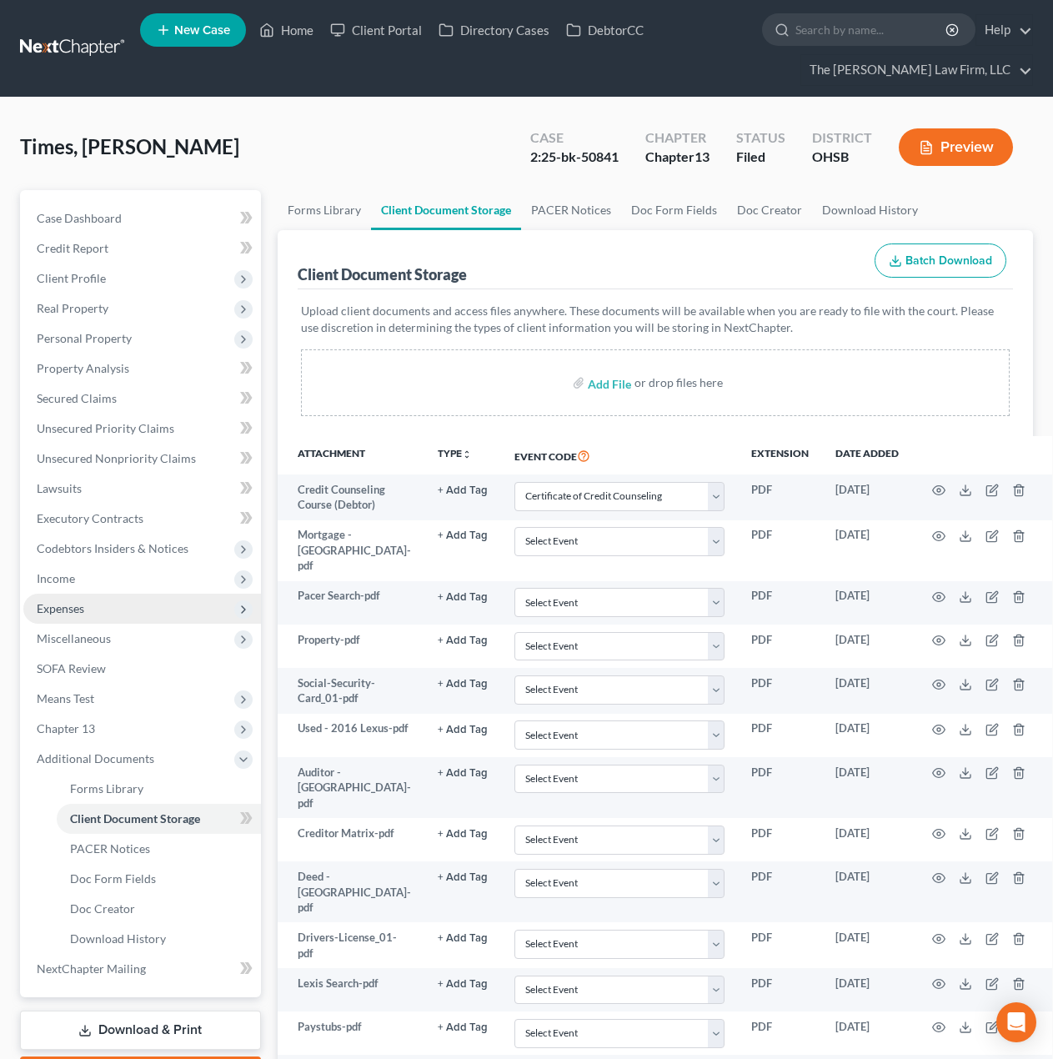
click at [96, 614] on span "Expenses" at bounding box center [142, 609] width 238 height 30
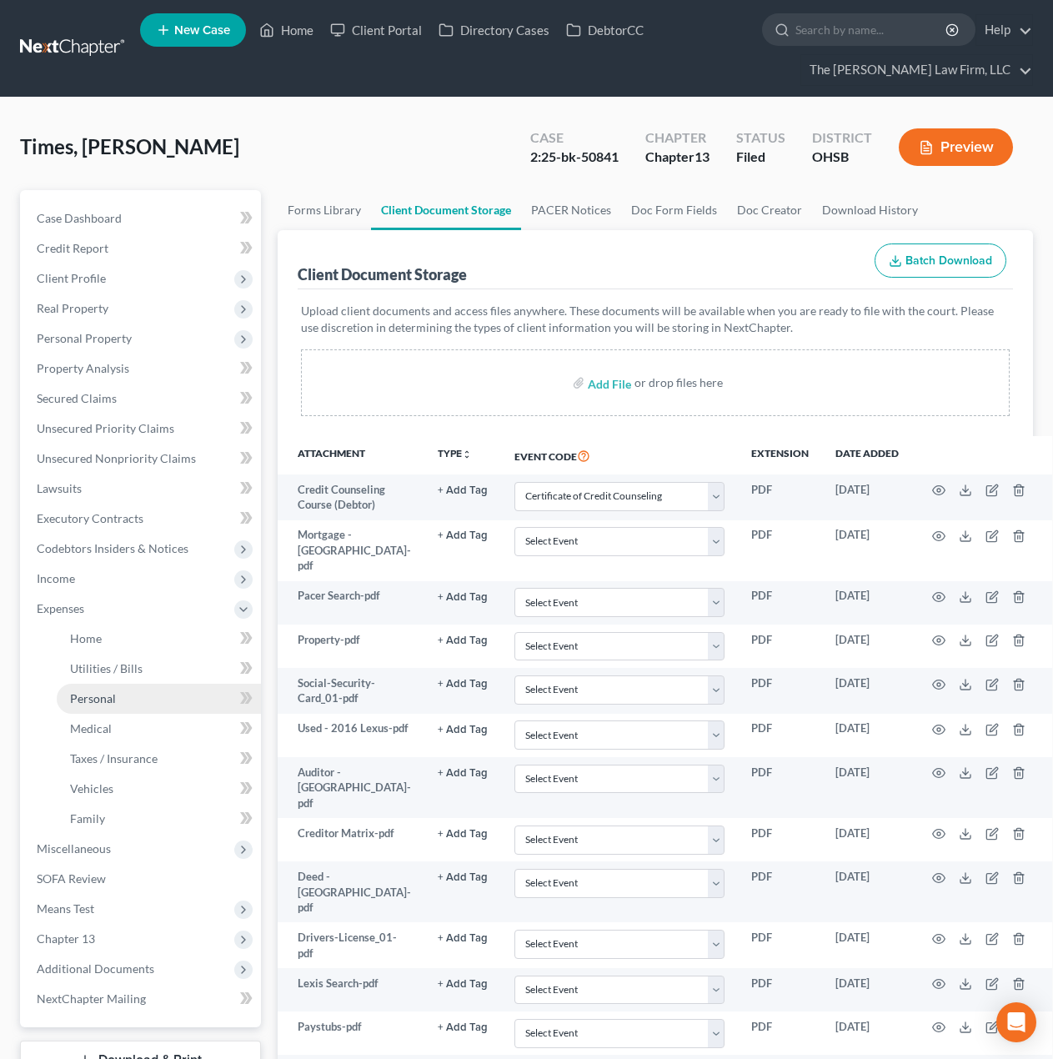
click at [108, 697] on span "Personal" at bounding box center [93, 698] width 46 height 14
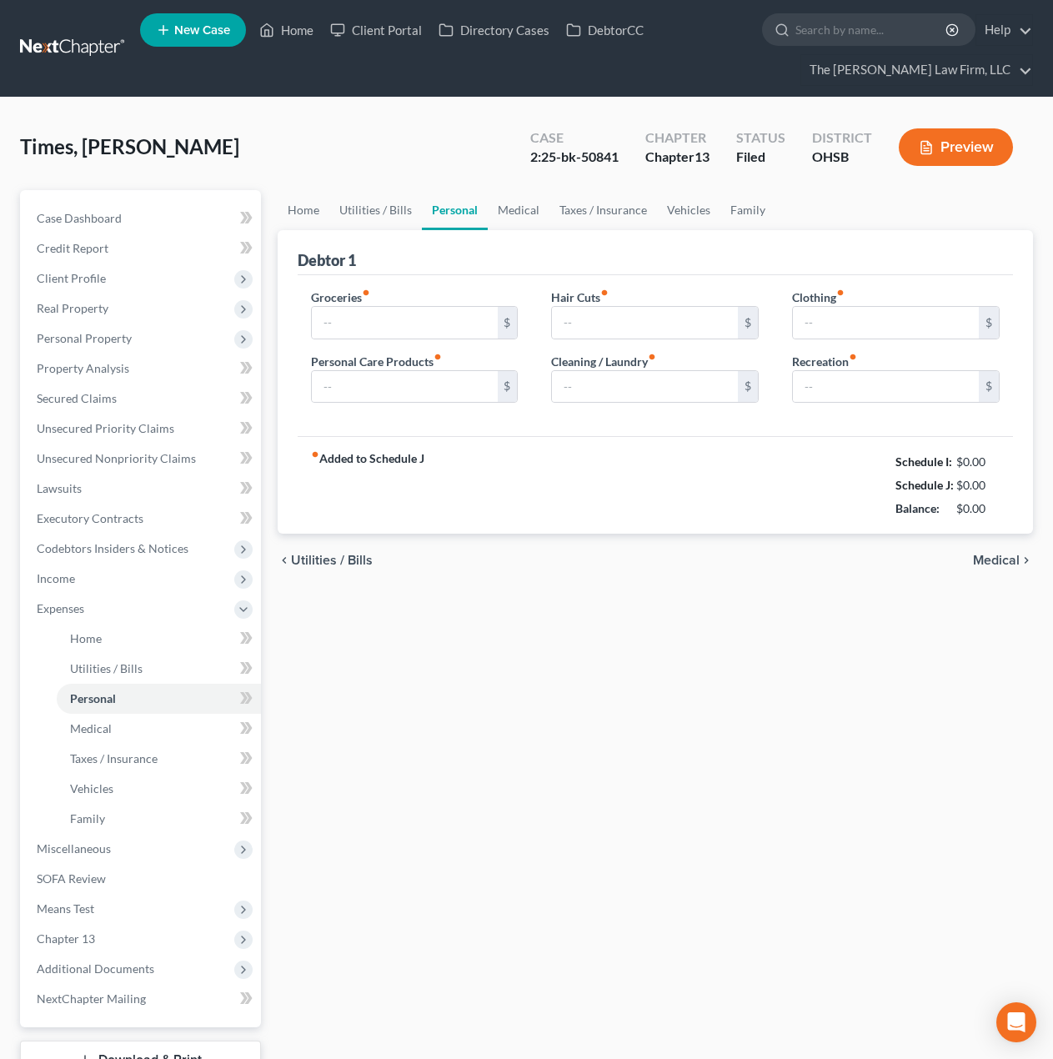
type input "600.00"
type input "100.00"
type input "50.00"
type input "40.00"
type input "100.00"
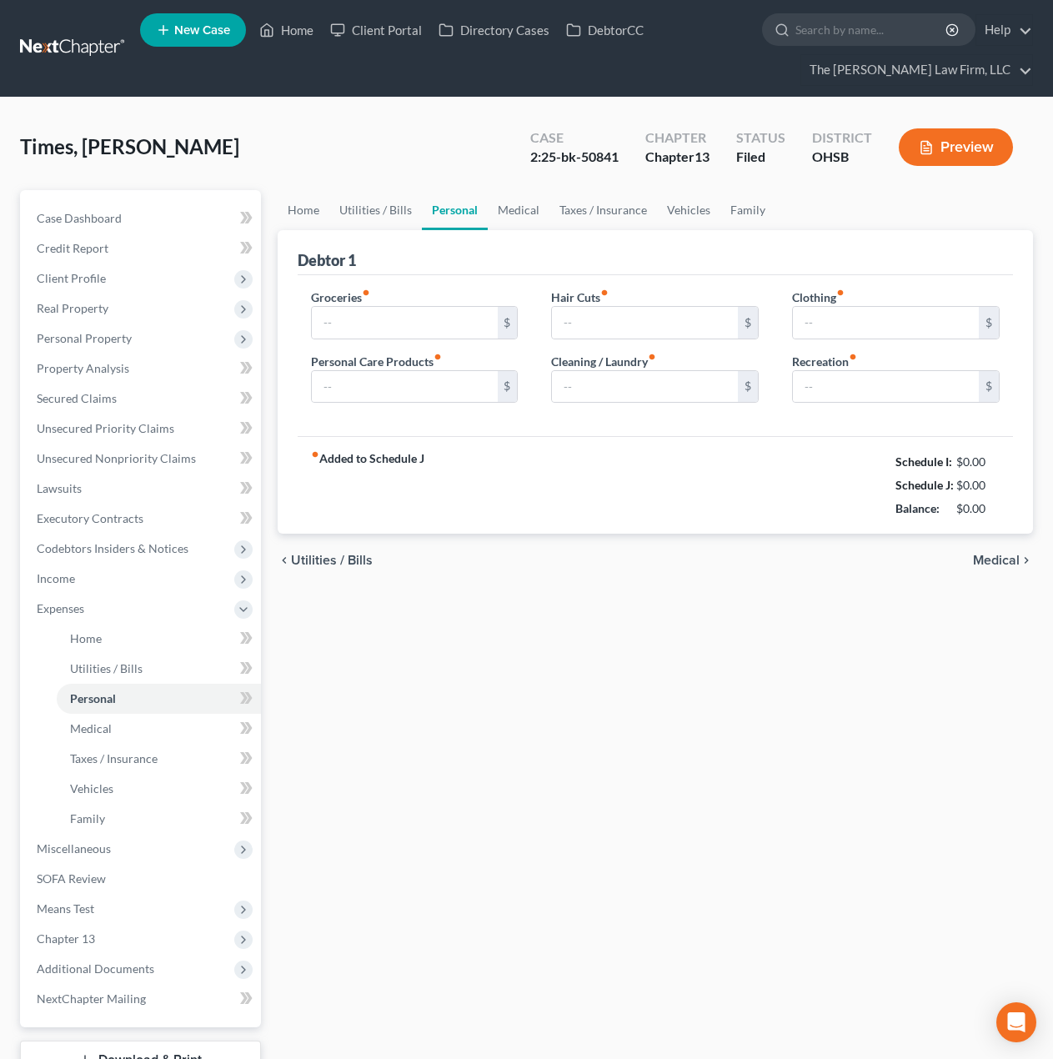
type input "75.00"
click at [400, 331] on input "600.00" at bounding box center [405, 323] width 186 height 32
click at [535, 487] on div "fiber_manual_record Added to Schedule J Schedule I: $5,688.39 Schedule J: $2,58…" at bounding box center [655, 485] width 715 height 98
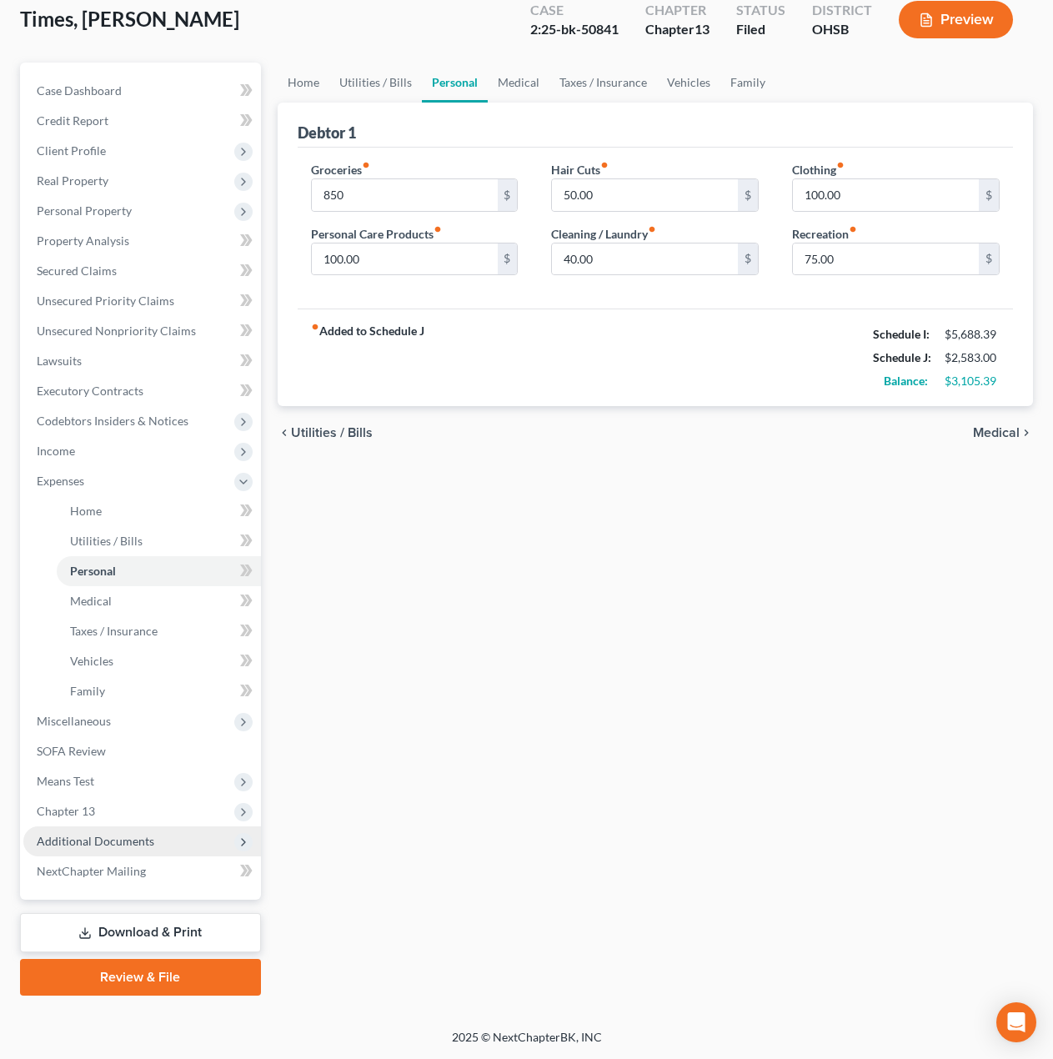
click at [127, 848] on span "Additional Documents" at bounding box center [142, 841] width 238 height 30
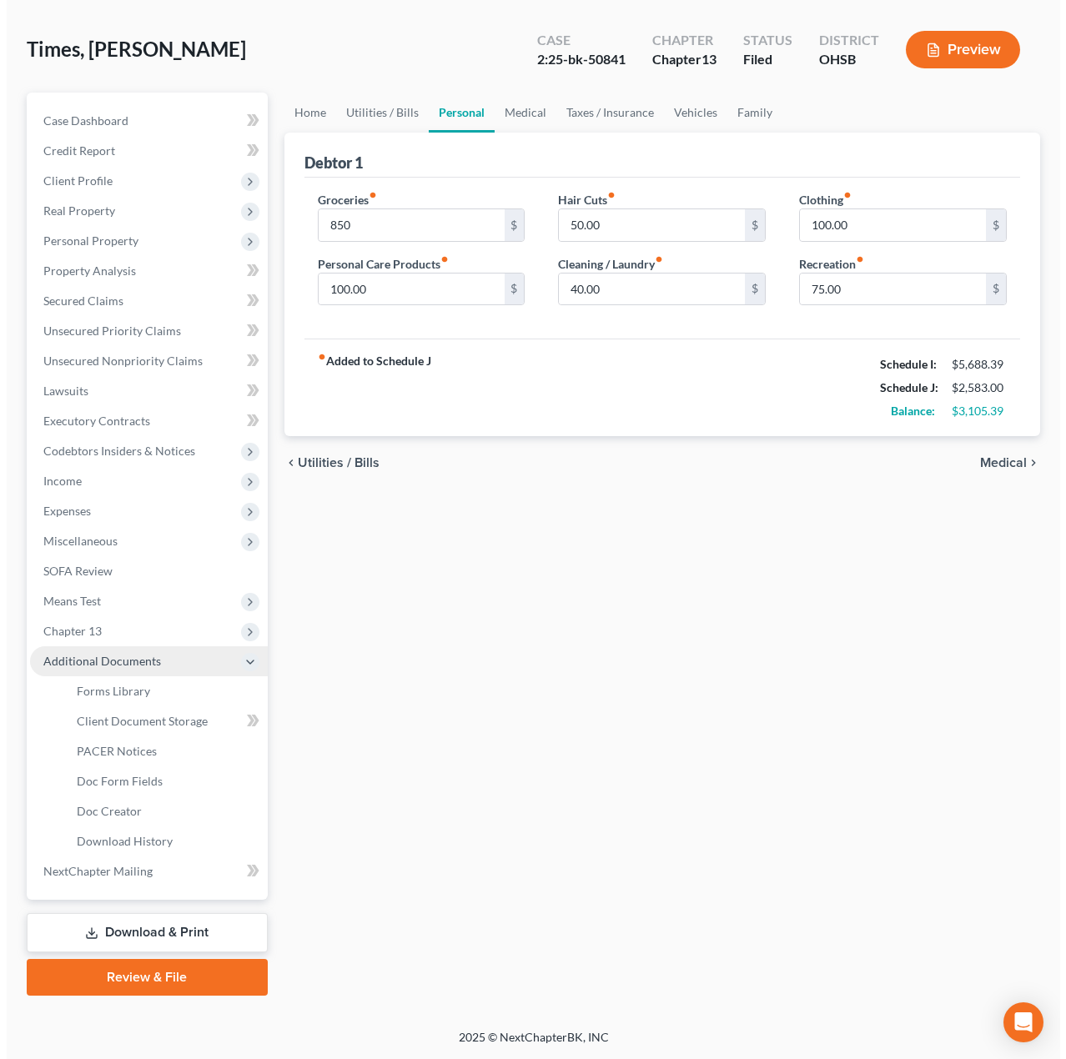
scroll to position [98, 0]
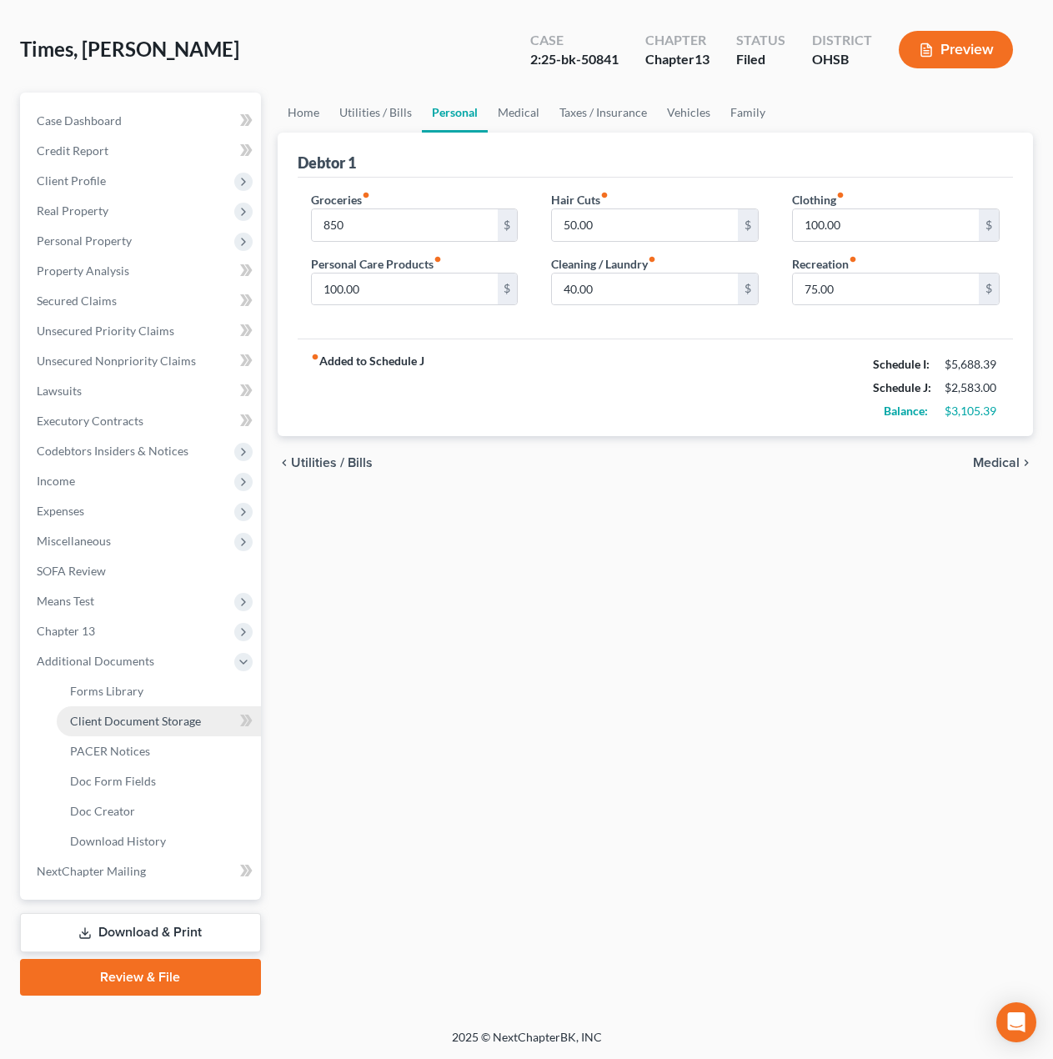
click at [129, 722] on span "Client Document Storage" at bounding box center [135, 721] width 131 height 14
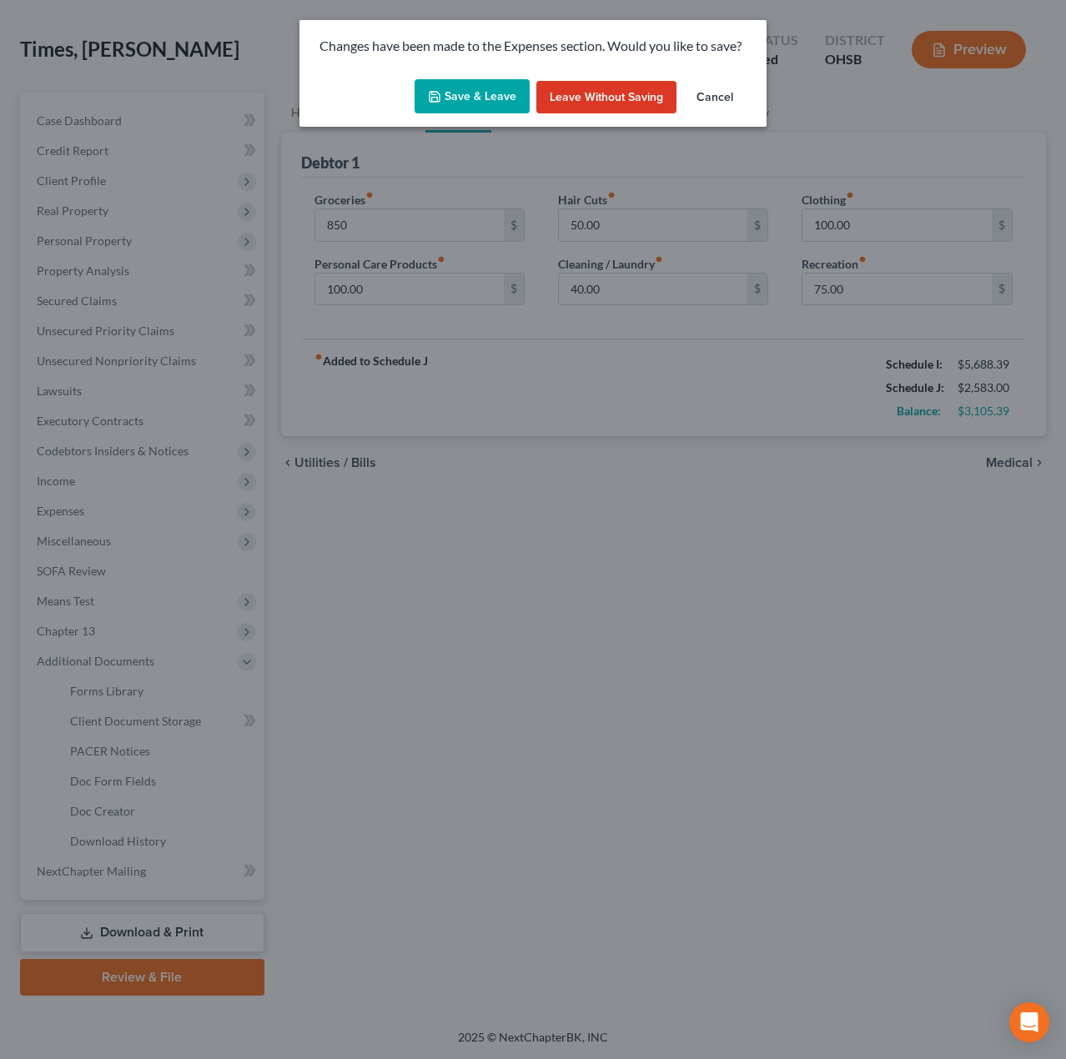
click at [483, 85] on button "Save & Leave" at bounding box center [471, 96] width 115 height 35
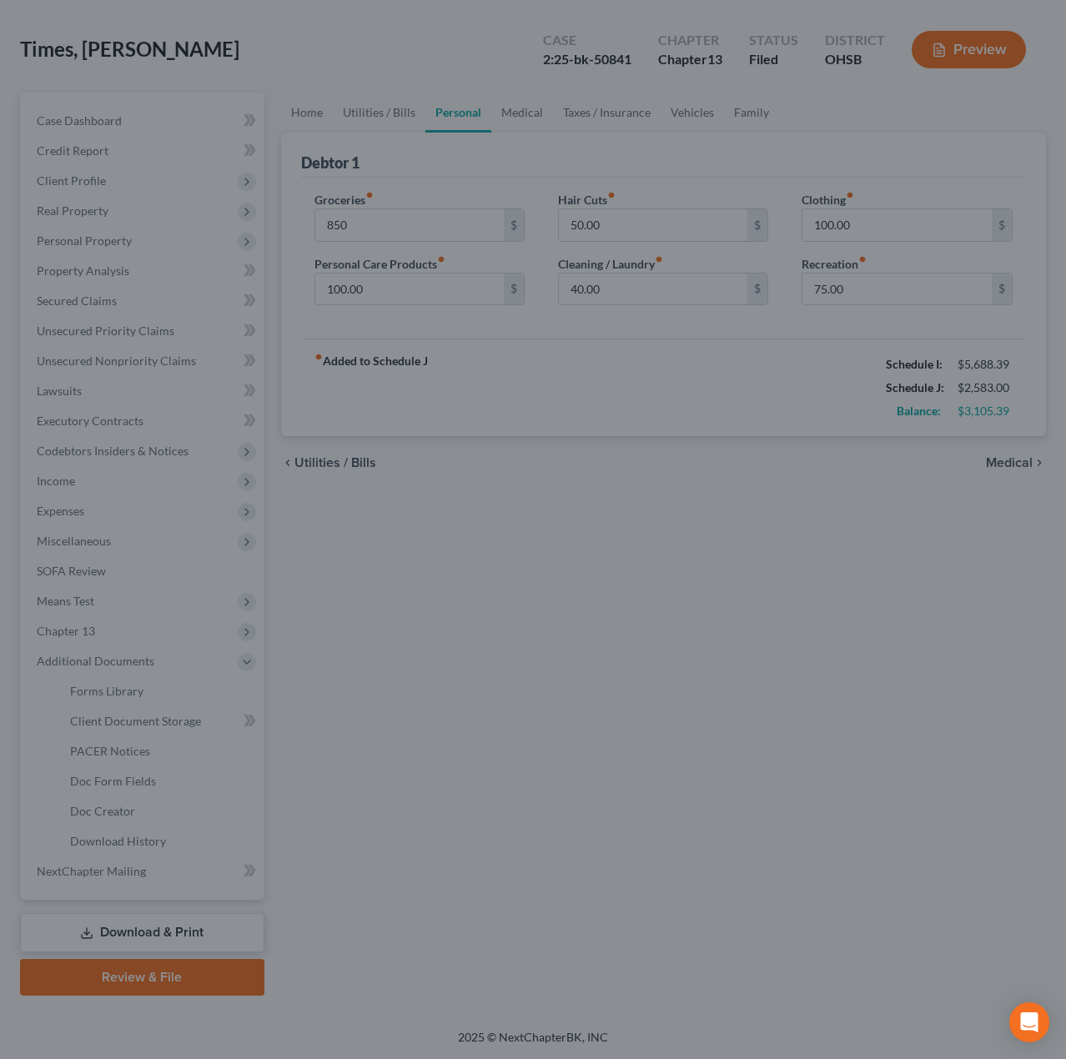
type input "850.00"
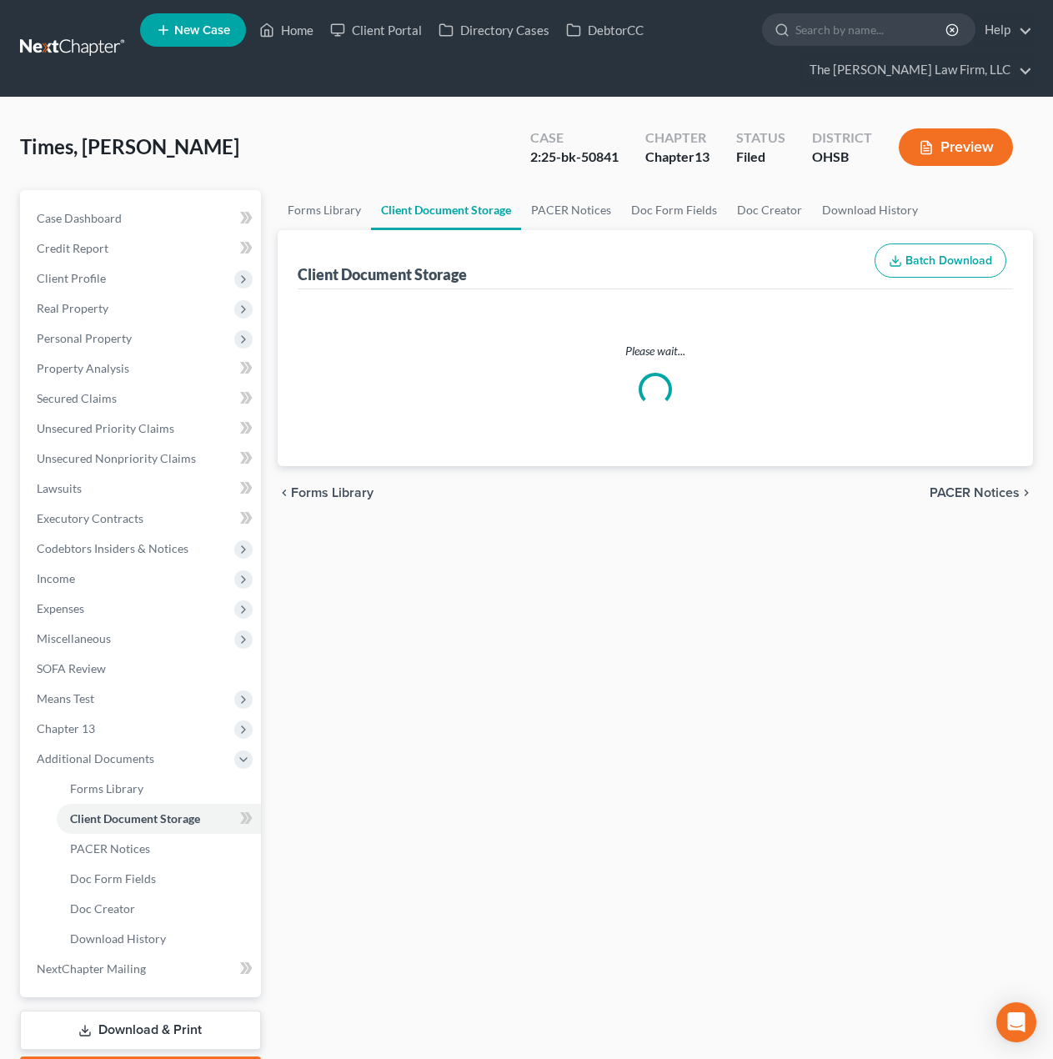
select select "7"
select select "52"
select select "61"
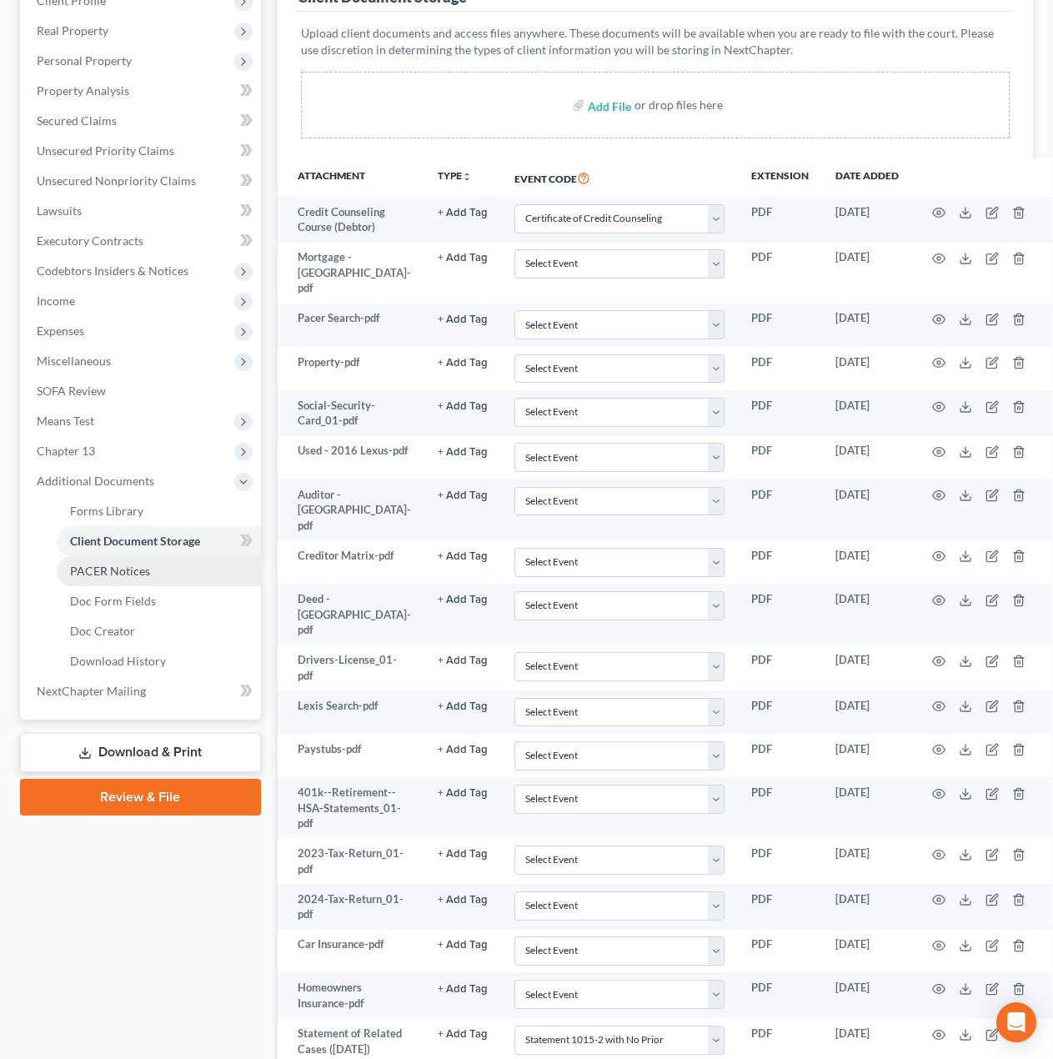
click at [158, 751] on link "Download & Print" at bounding box center [140, 752] width 241 height 39
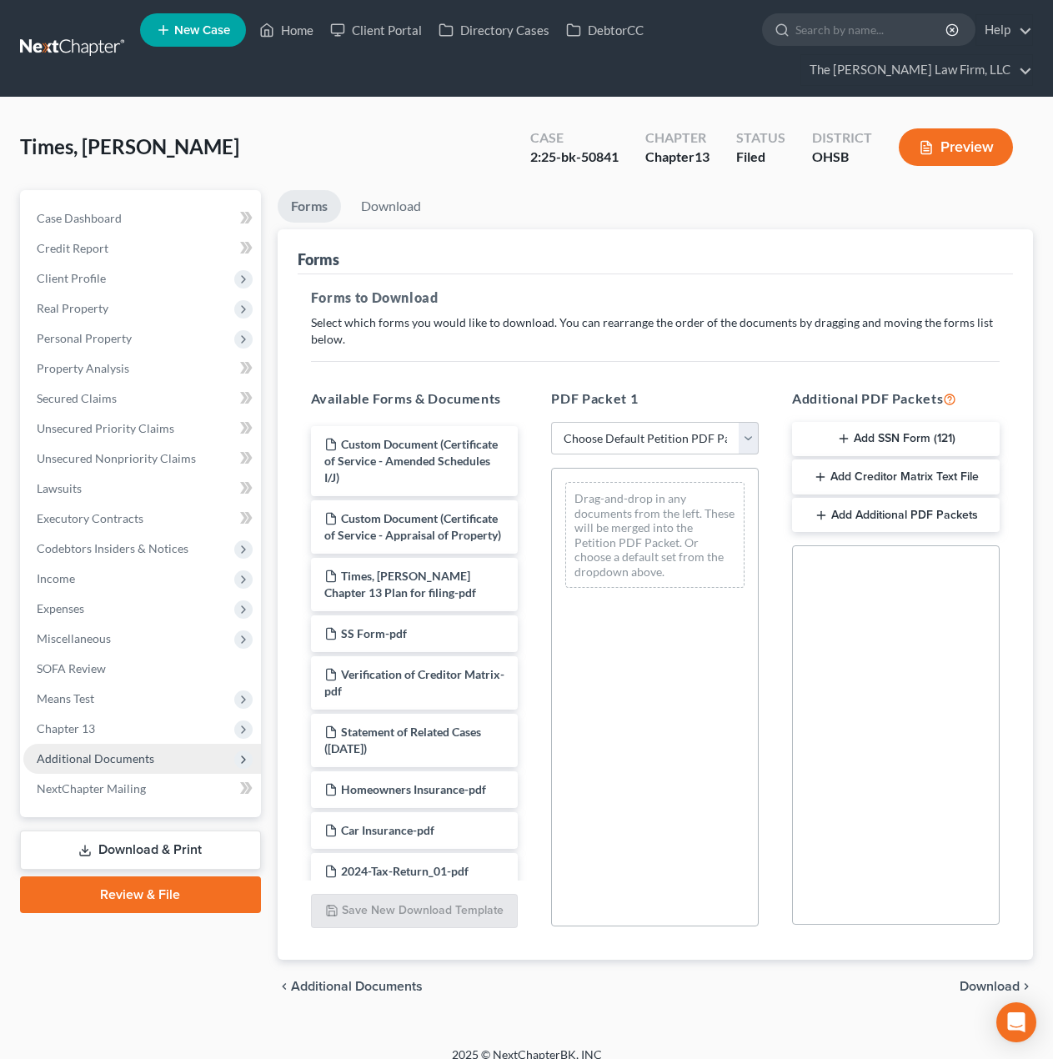
click at [128, 760] on span "Additional Documents" at bounding box center [96, 758] width 118 height 14
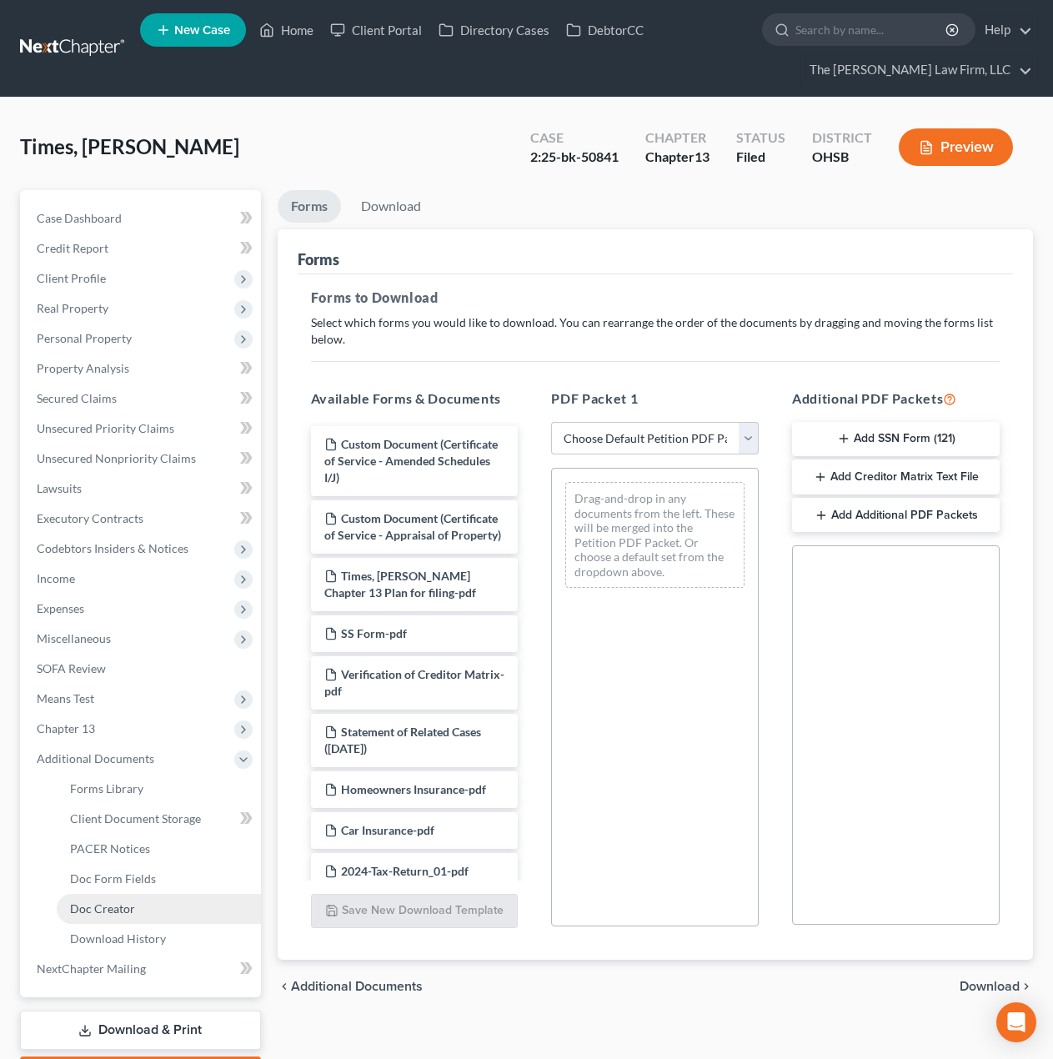
click at [116, 915] on span "Doc Creator" at bounding box center [102, 908] width 65 height 14
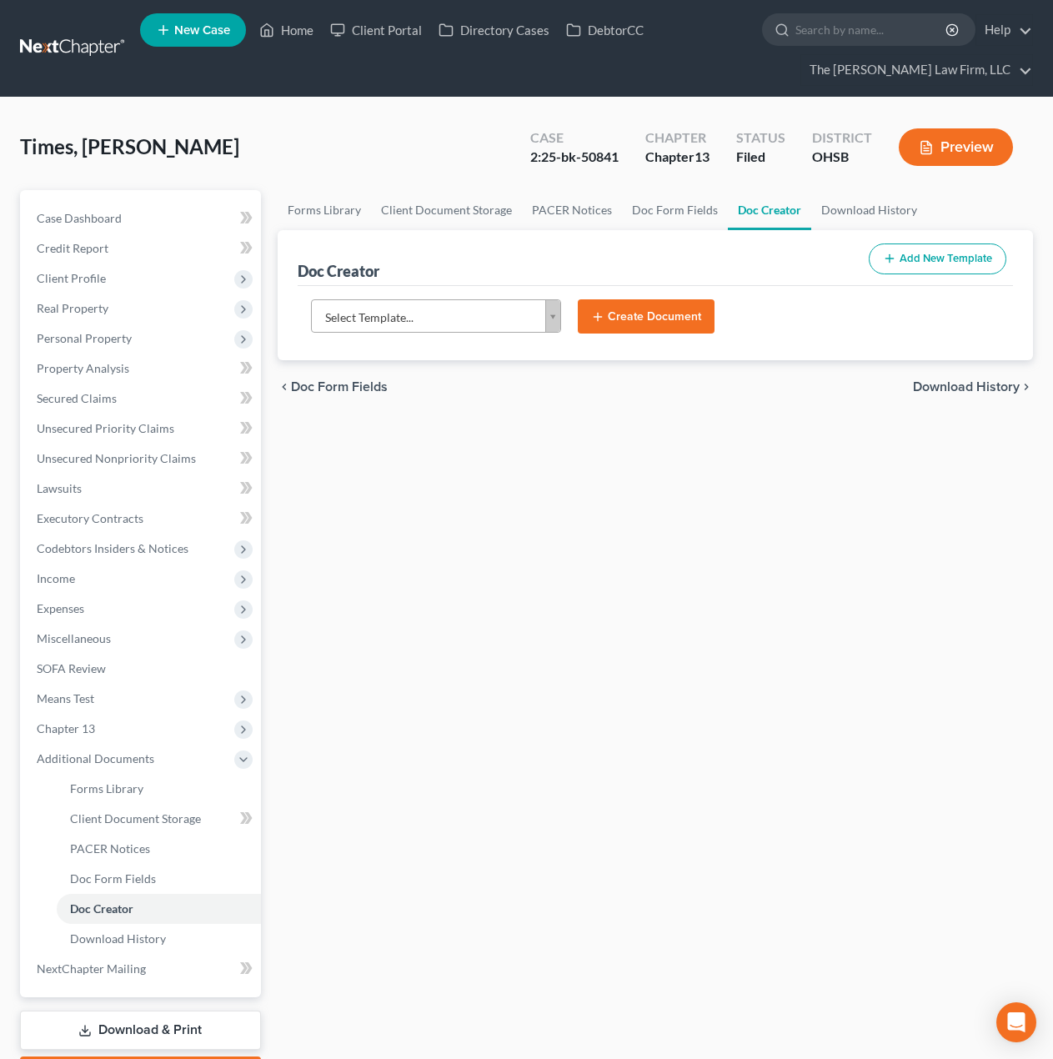
click at [484, 308] on body "Home New Case Client Portal Directory Cases DebtorCC The Jones Law Firm, LLC mk…" at bounding box center [526, 578] width 1053 height 1156
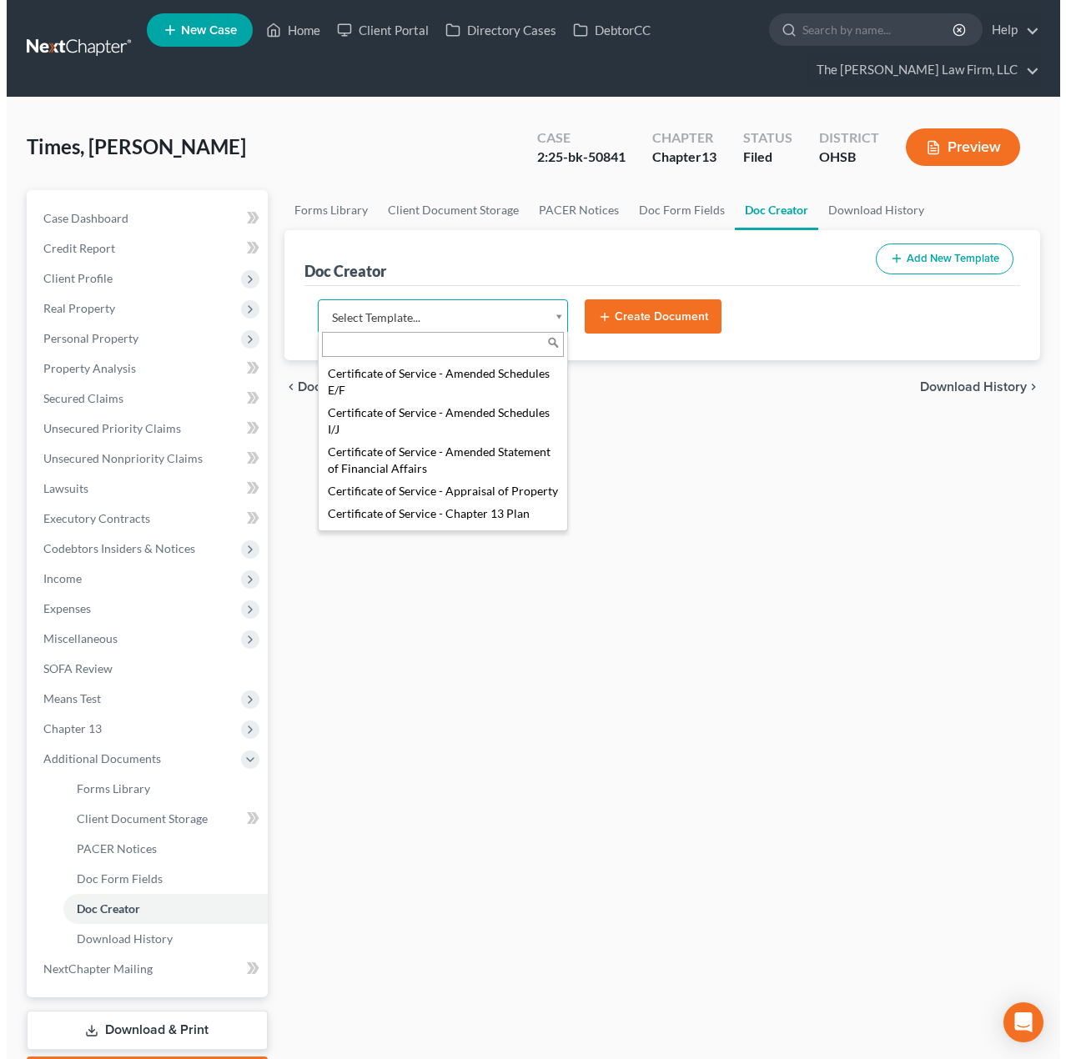
scroll to position [556, 0]
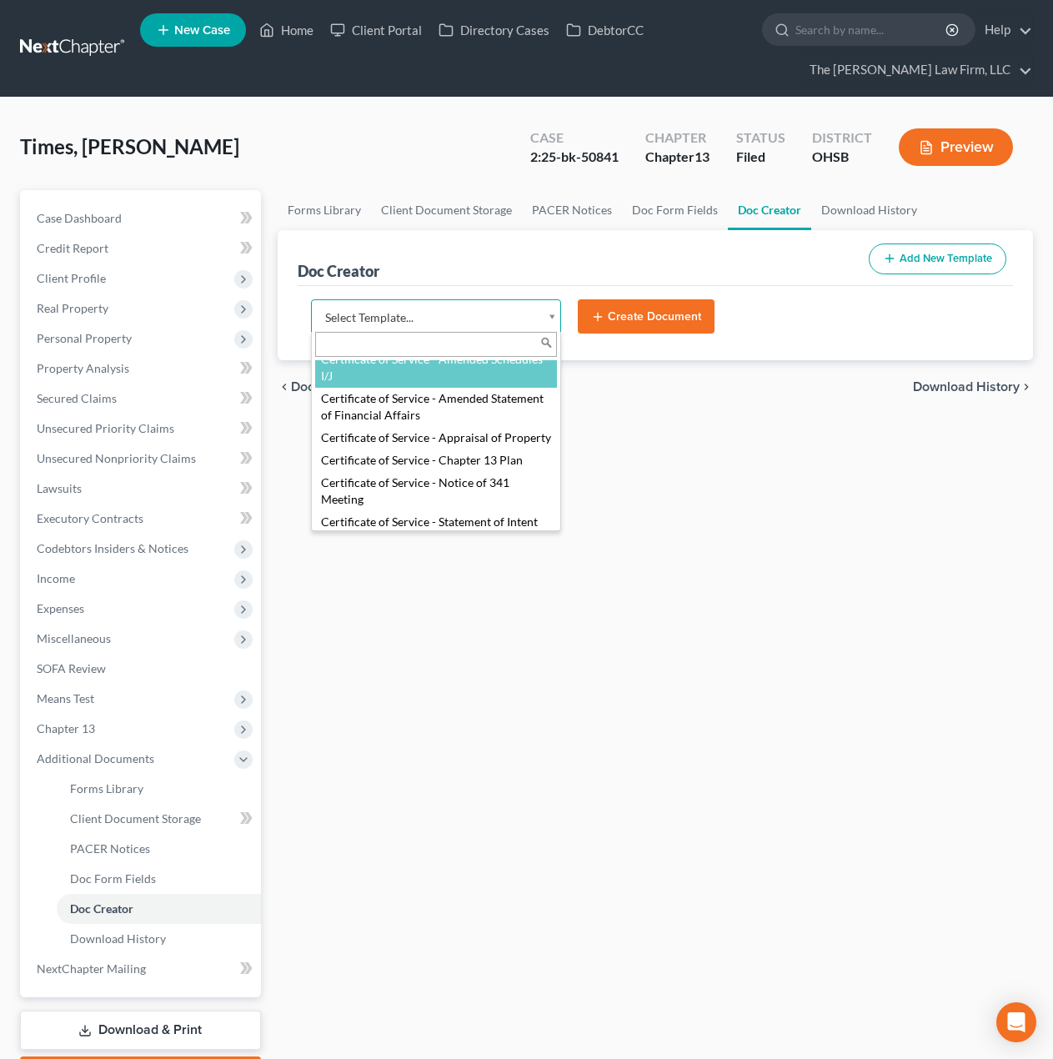
select select "107098"
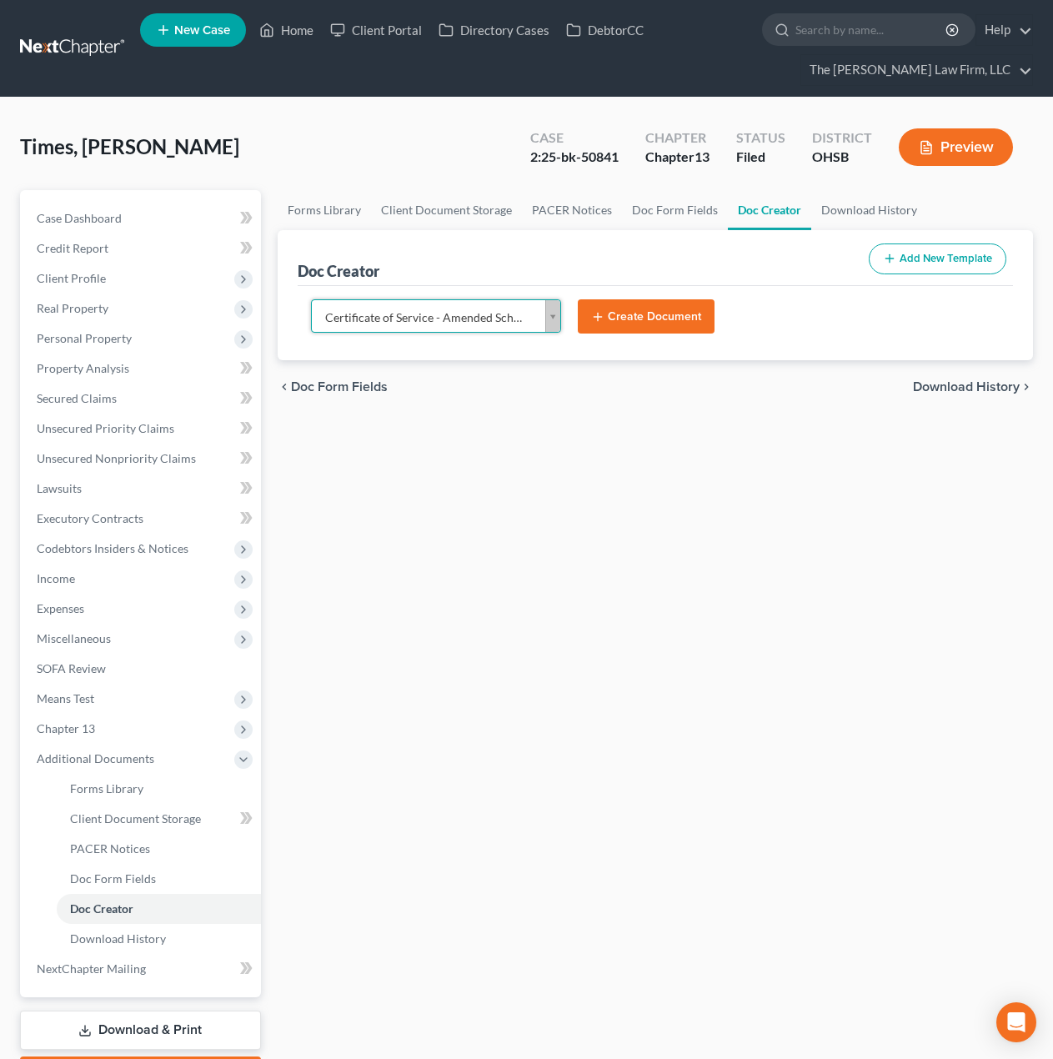
click at [671, 299] on button "Create Document" at bounding box center [646, 316] width 137 height 35
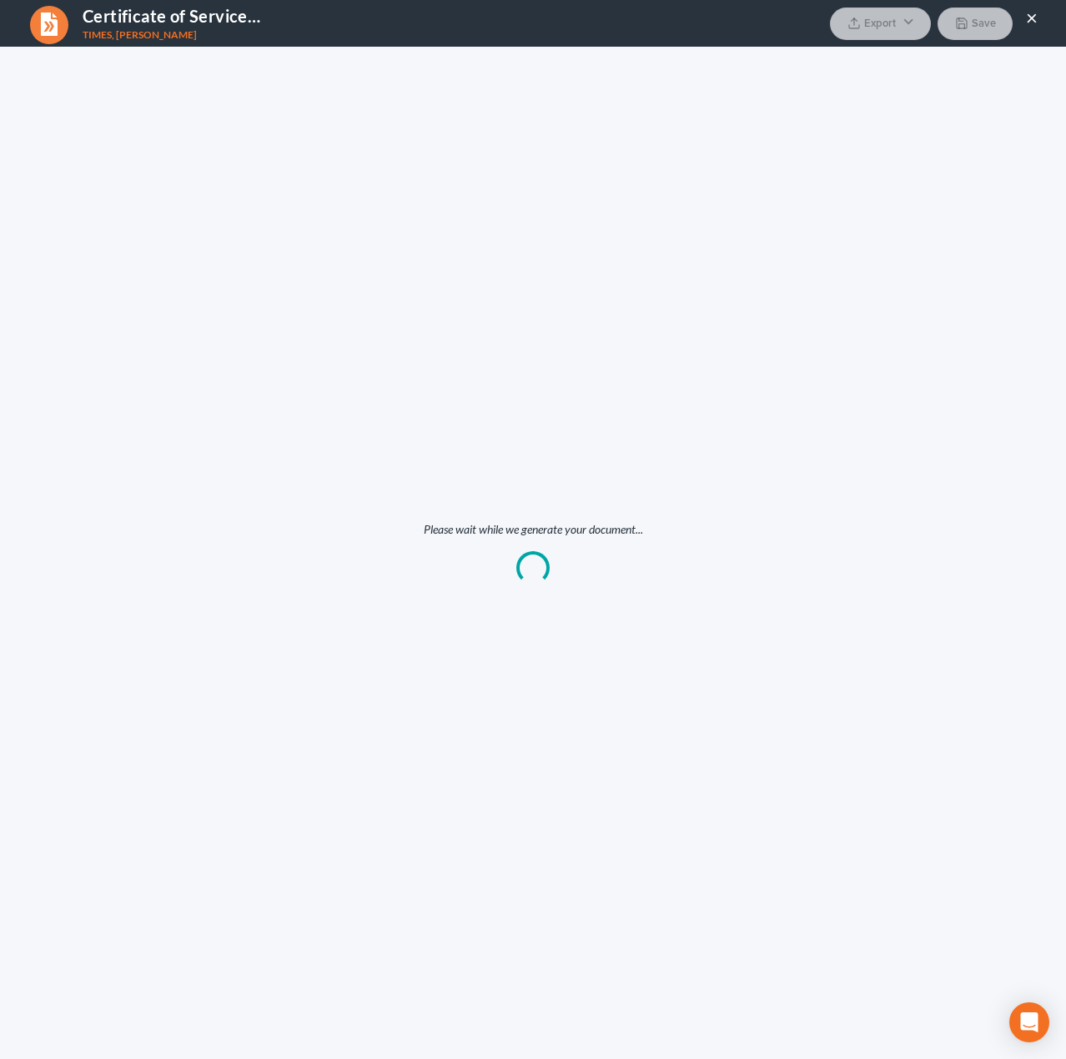
scroll to position [0, 0]
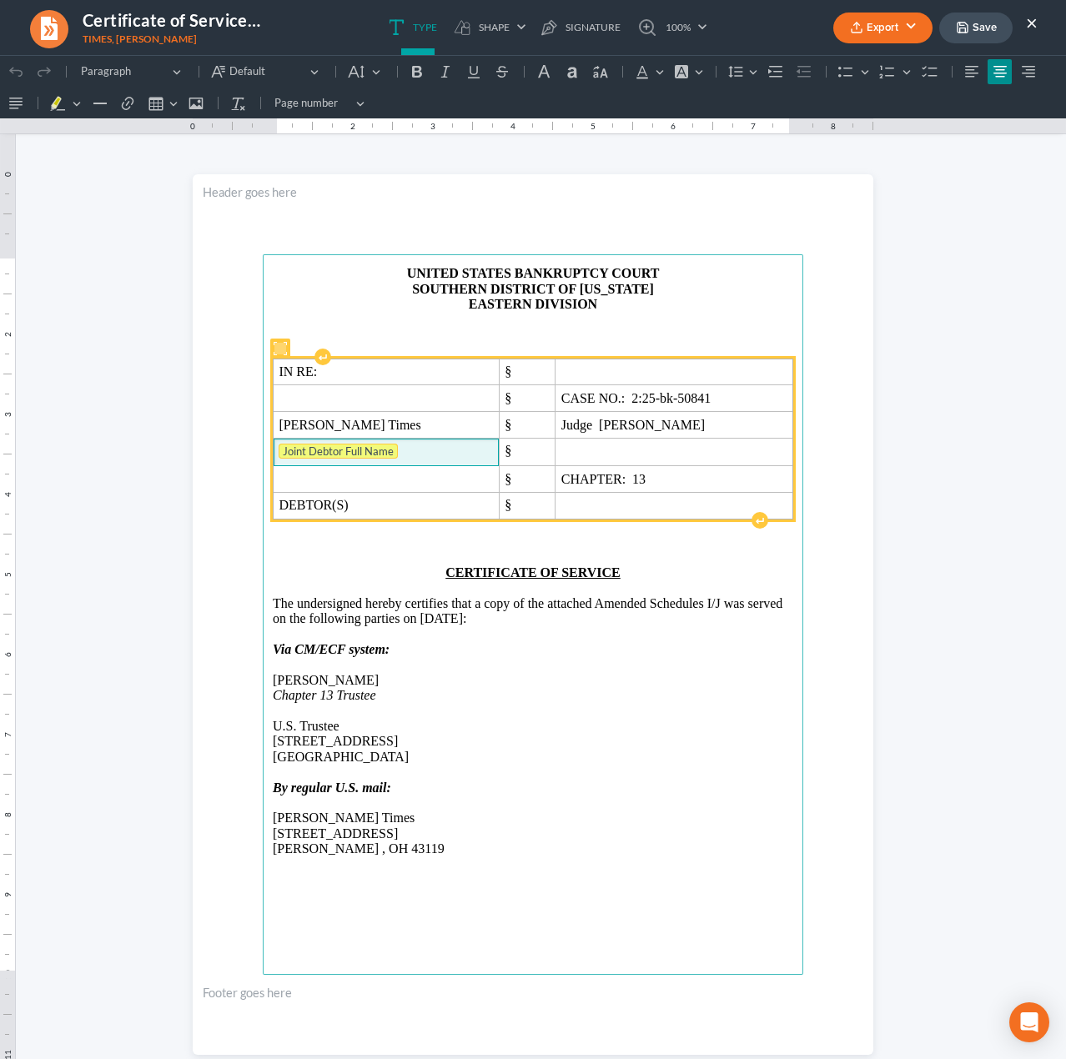
click at [356, 456] on tag "Joint Debtor Full Name" at bounding box center [337, 451] width 119 height 15
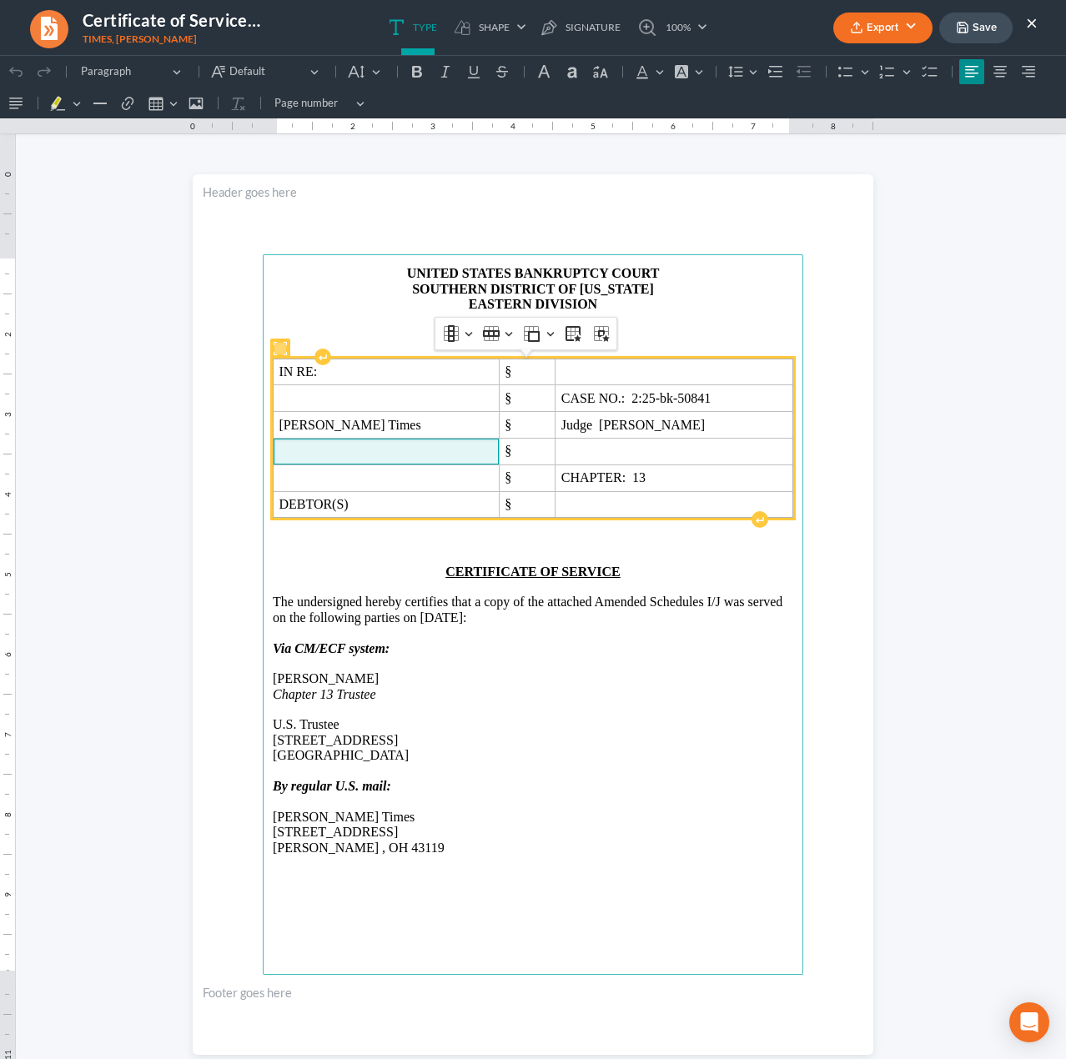
click at [736, 599] on p "The undersigned hereby certifies that a copy of the attached Amended Schedules …" at bounding box center [533, 609] width 520 height 31
click at [735, 599] on p "The undersigned hereby certifies that a copy of the attached Amended Schedules …" at bounding box center [533, 609] width 520 height 31
click at [730, 602] on p "The undersigned hereby certifies that a copy of the attached Amended Schedules …" at bounding box center [533, 609] width 520 height 31
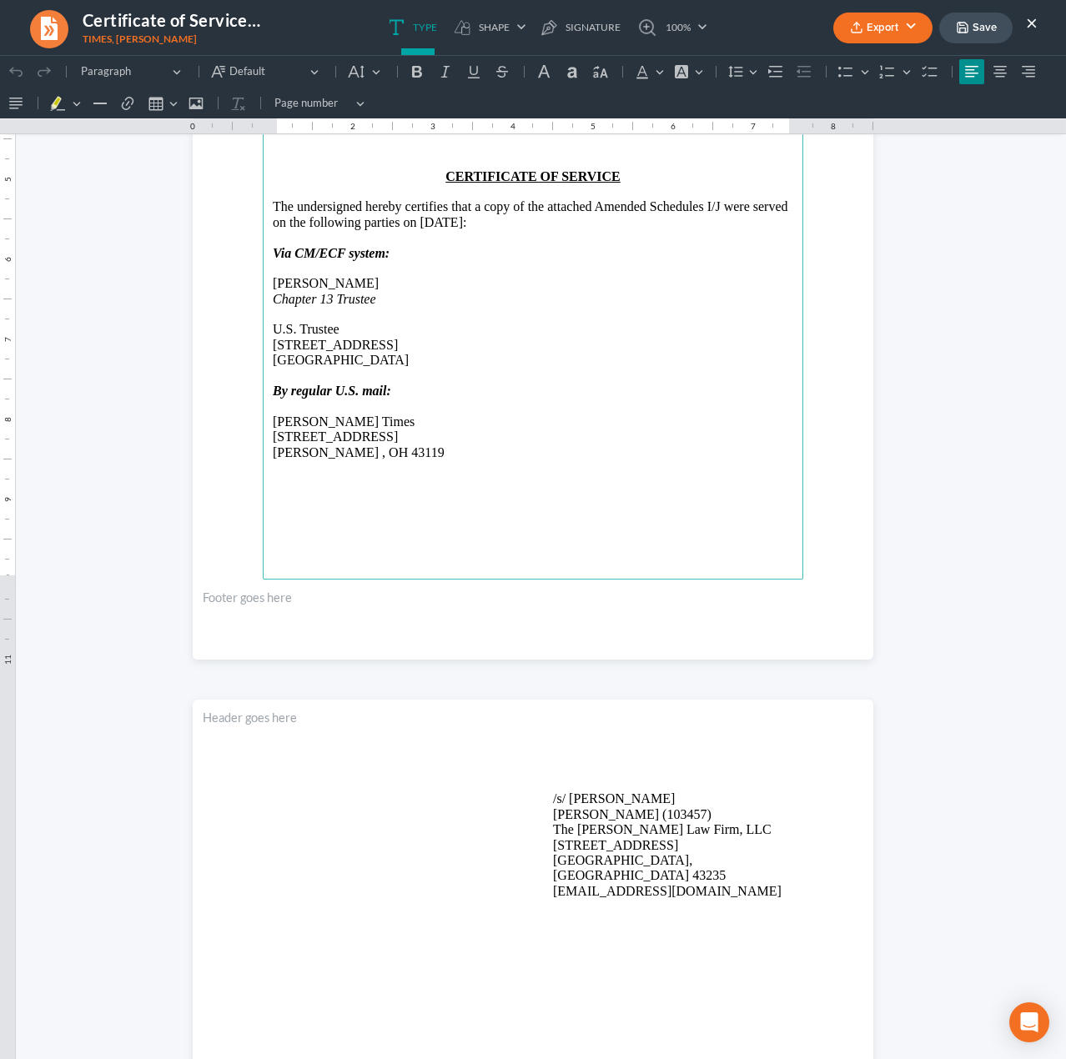
scroll to position [417, 0]
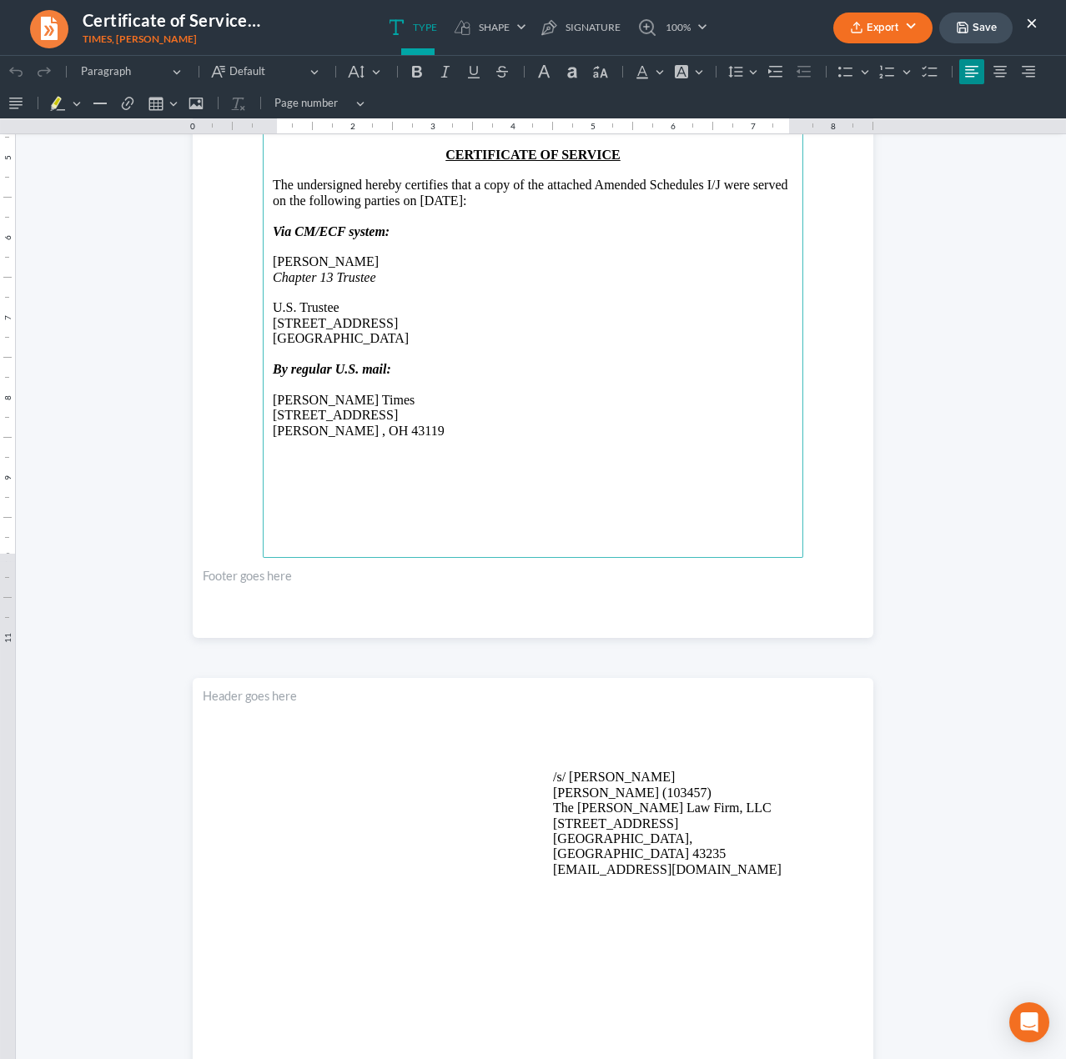
click at [608, 774] on p "/s/ Michael Kraig Michael Kraig (103457) The Jones Law Firm, LLC 134 Northwoods…" at bounding box center [673, 824] width 240 height 108
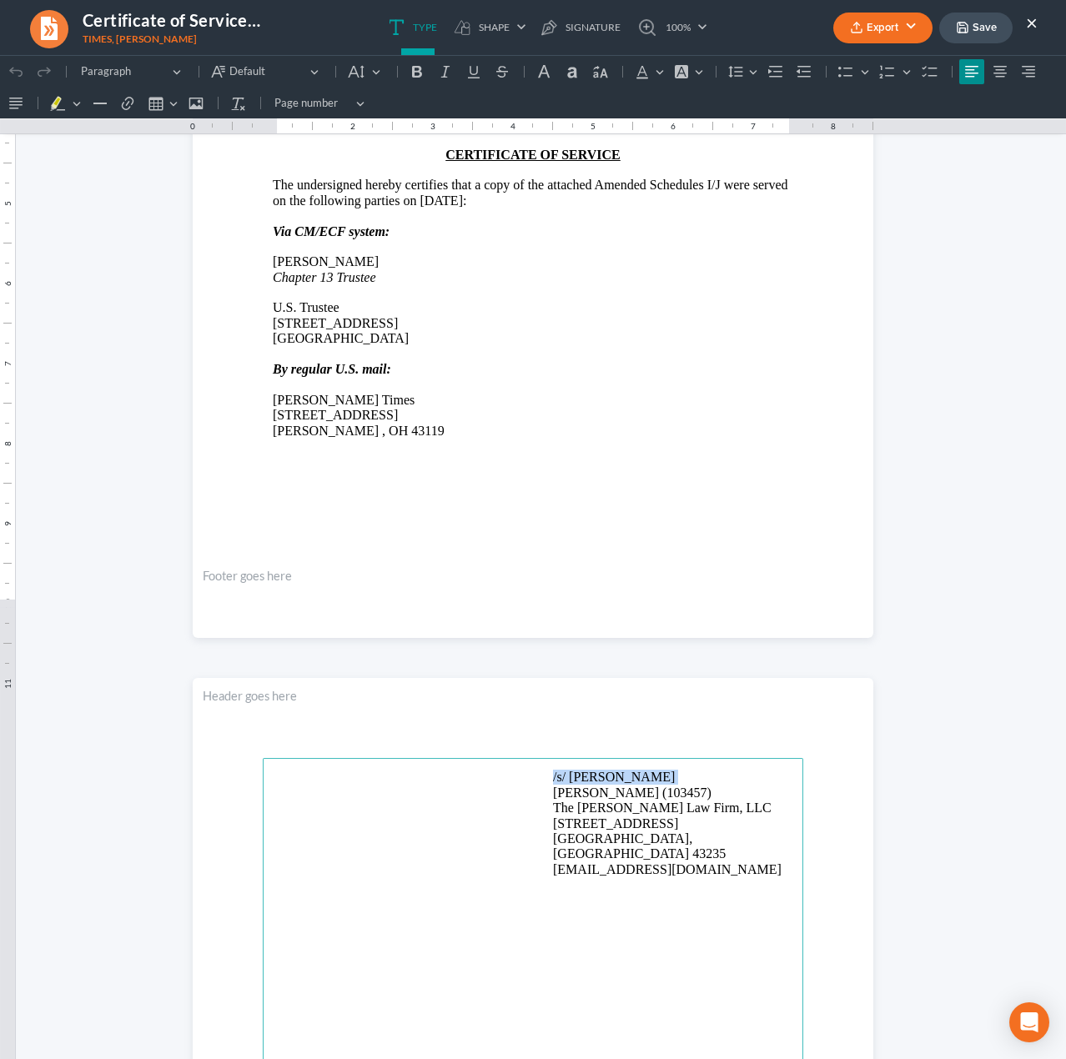
click at [608, 774] on p "/s/ Michael Kraig Michael Kraig (103457) The Jones Law Firm, LLC 134 Northwoods…" at bounding box center [673, 824] width 240 height 108
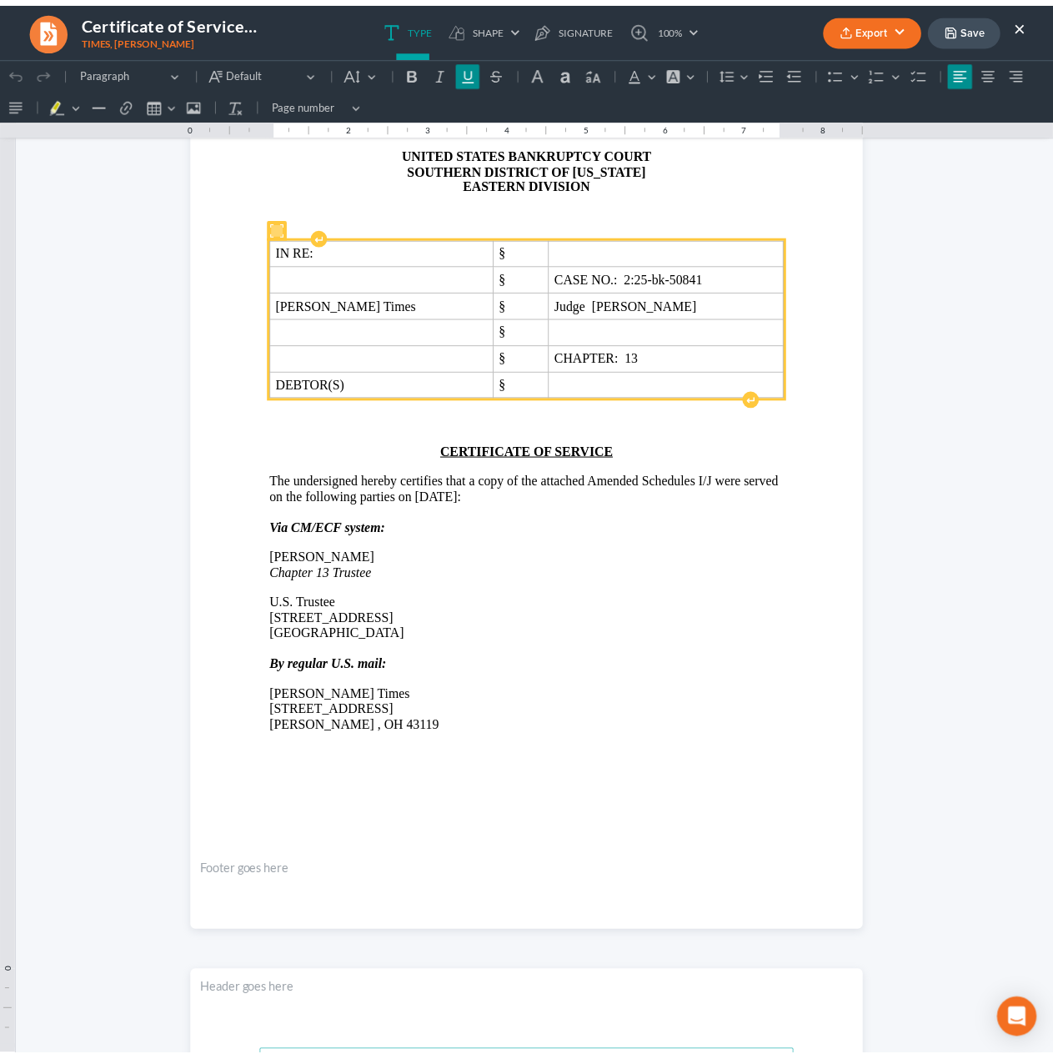
scroll to position [0, 0]
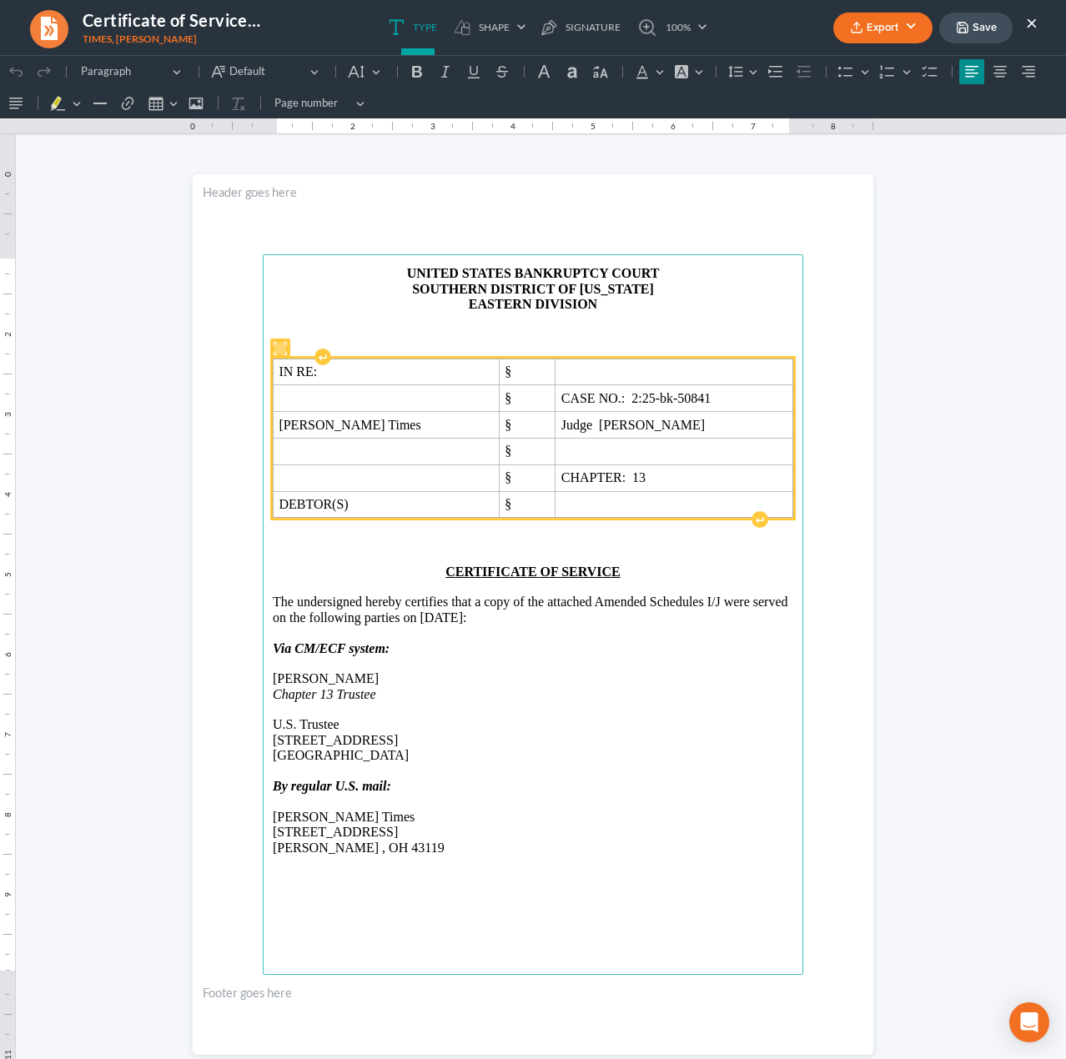
click at [642, 632] on p "Rich Text Editor, page-0-main" at bounding box center [533, 632] width 520 height 15
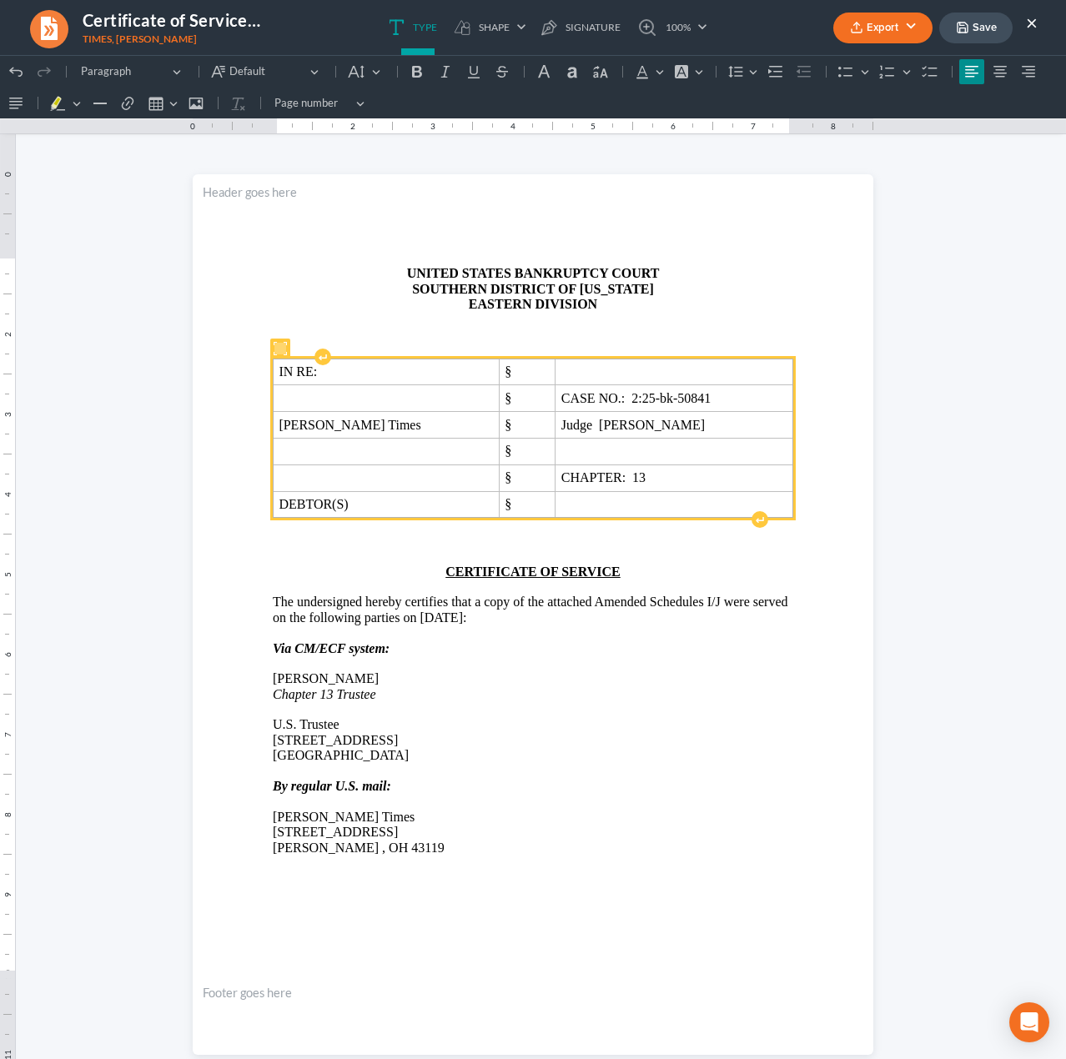
click at [893, 35] on button "Export" at bounding box center [882, 28] width 99 height 31
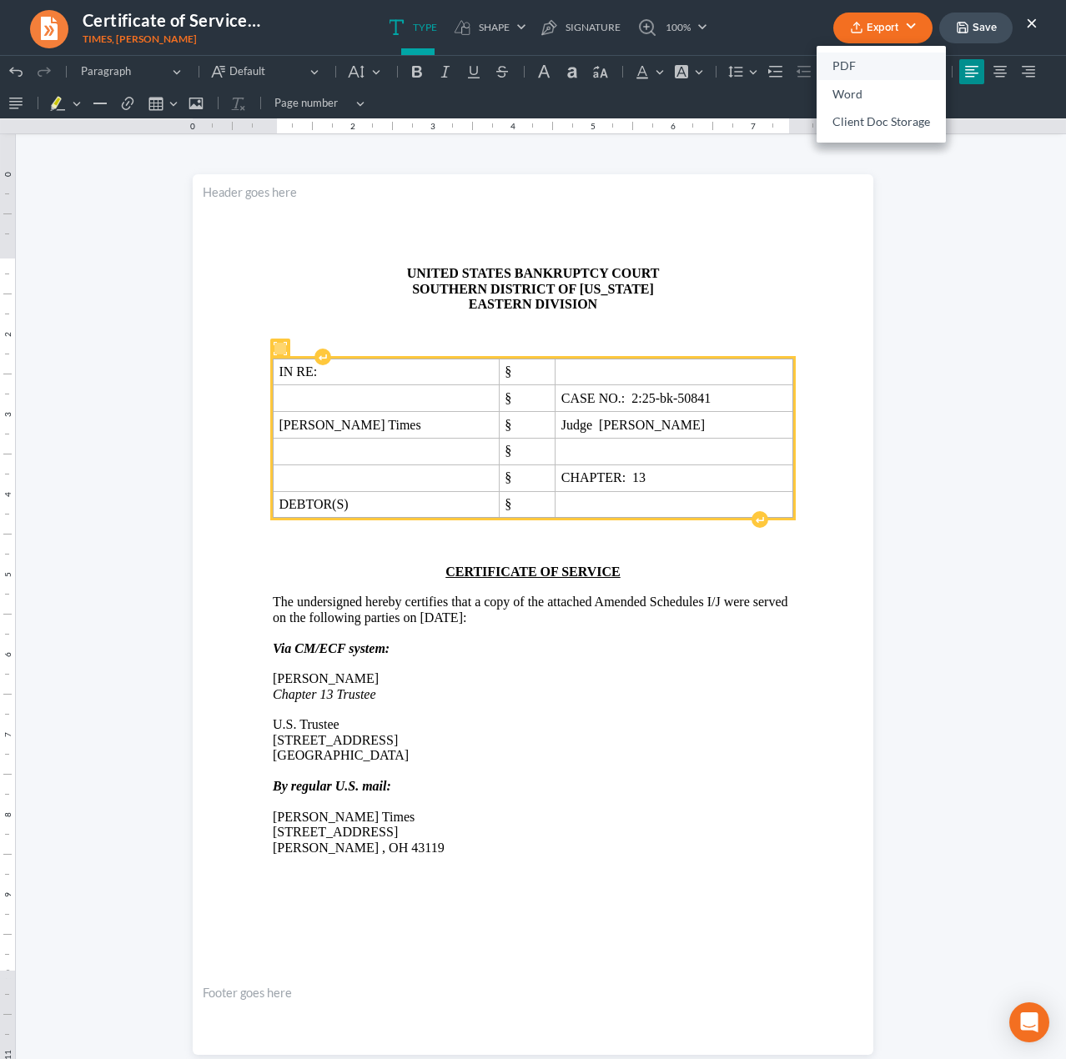
click at [873, 64] on link "PDF" at bounding box center [880, 67] width 129 height 28
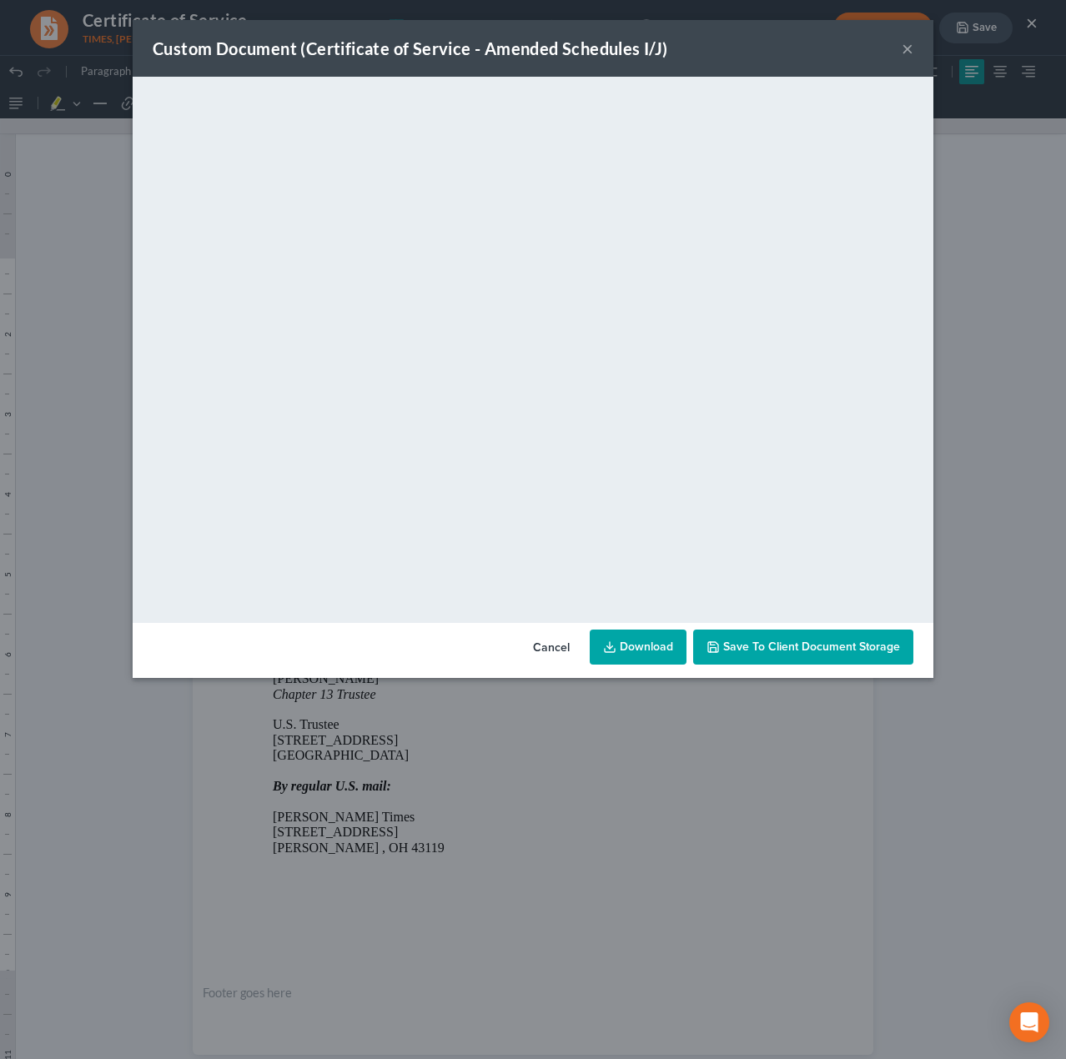
click at [800, 649] on span "Save to Client Document Storage" at bounding box center [811, 646] width 177 height 14
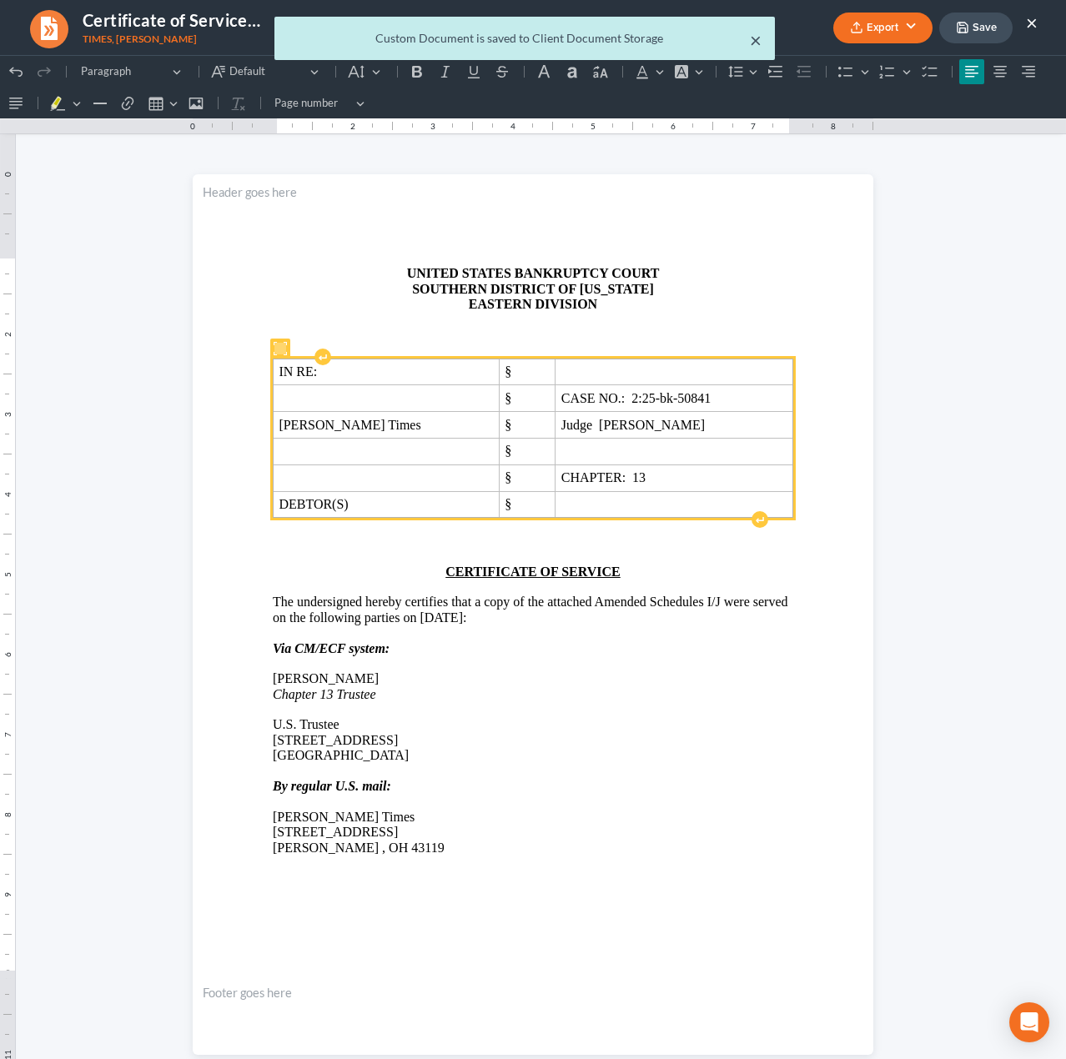
click at [760, 43] on button "×" at bounding box center [756, 40] width 12 height 20
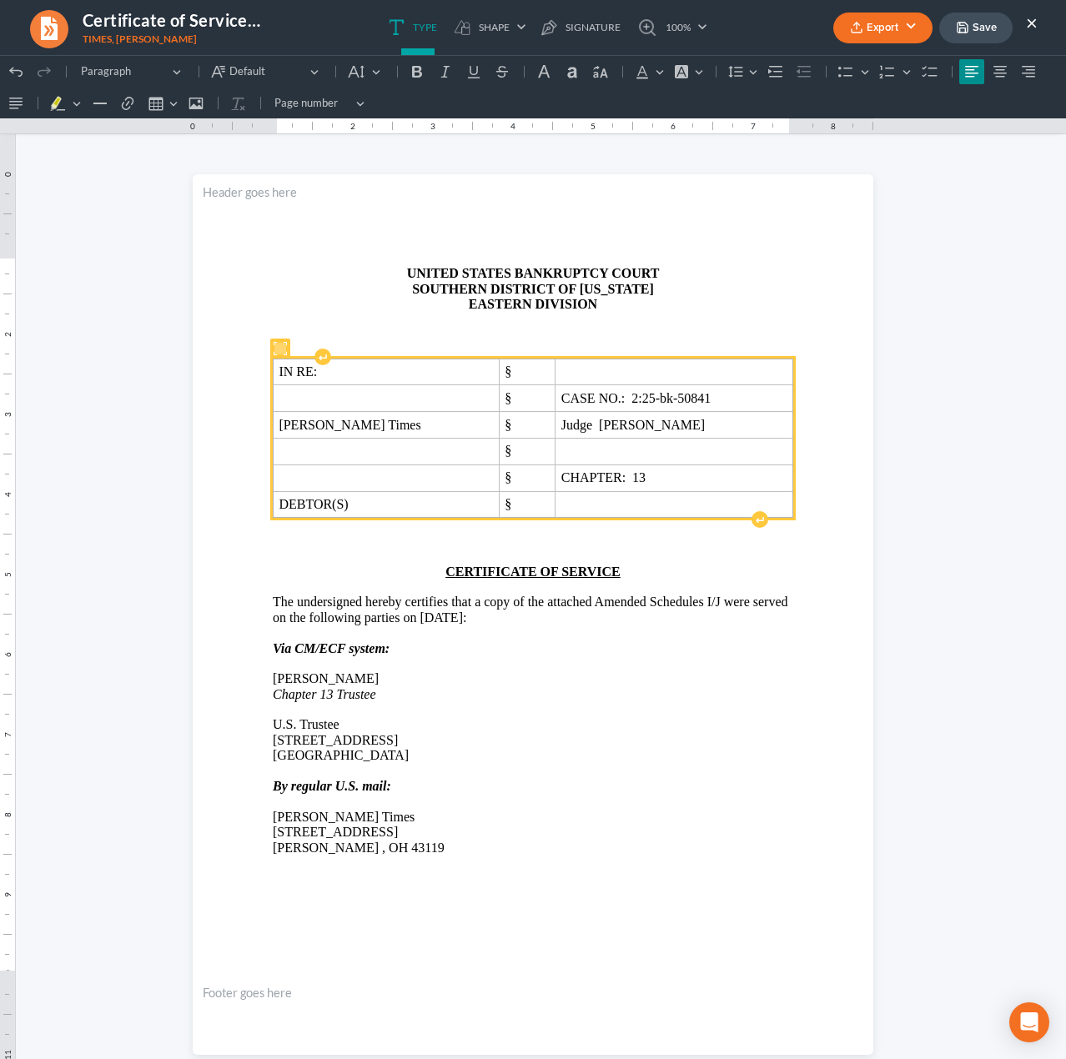
click at [1038, 20] on div "Export PDF Word Client Doc Storage Save ×" at bounding box center [935, 28] width 238 height 36
click at [1029, 20] on button "×" at bounding box center [1032, 23] width 12 height 20
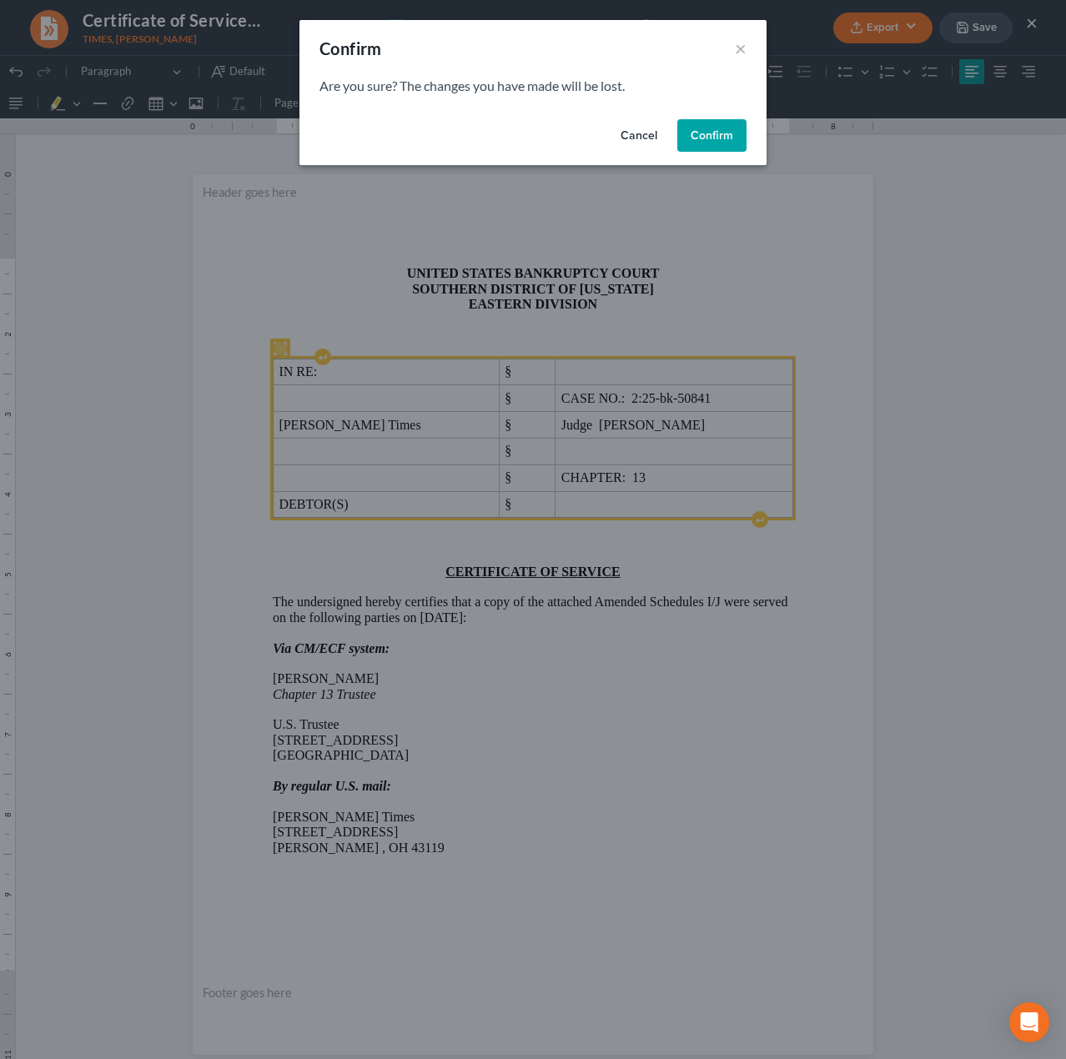
click at [740, 135] on button "Confirm" at bounding box center [711, 135] width 69 height 33
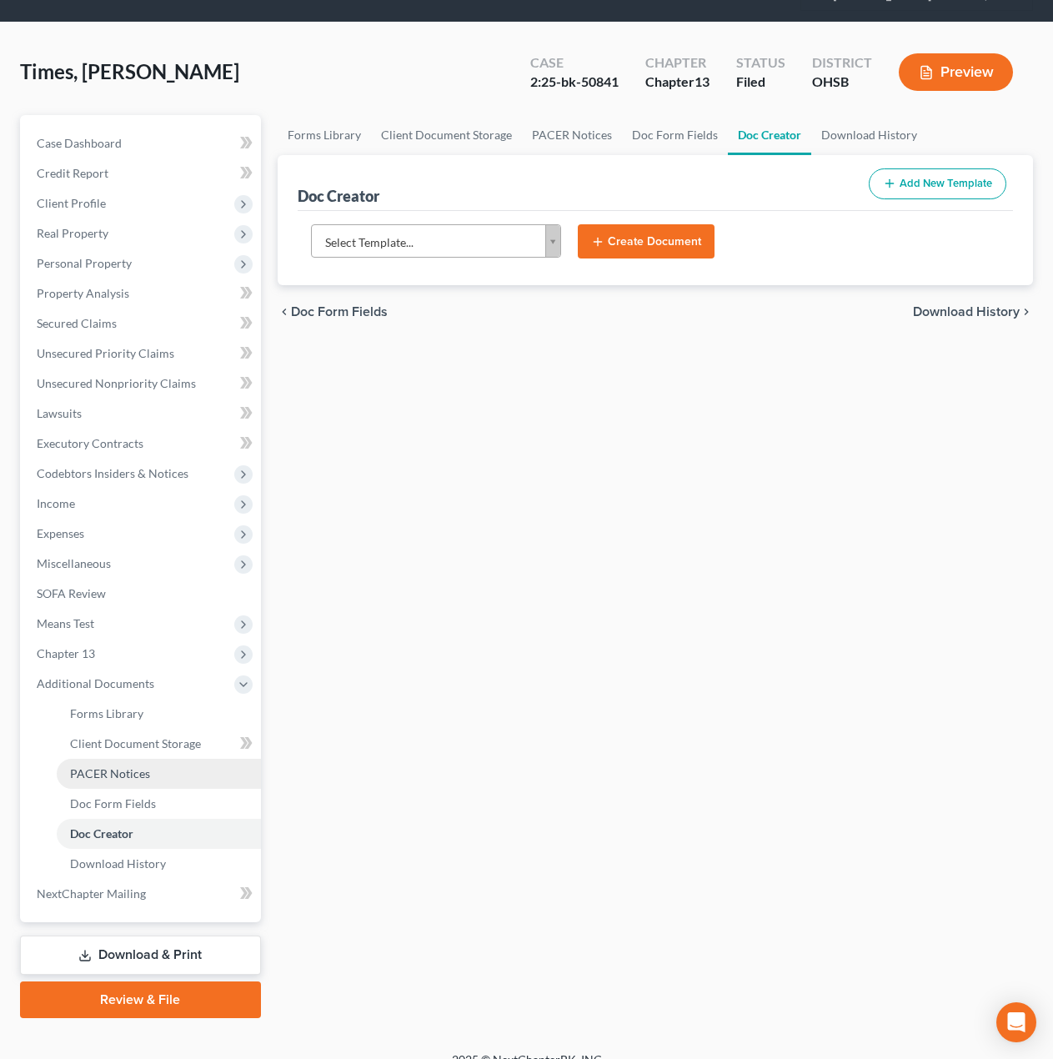
scroll to position [98, 0]
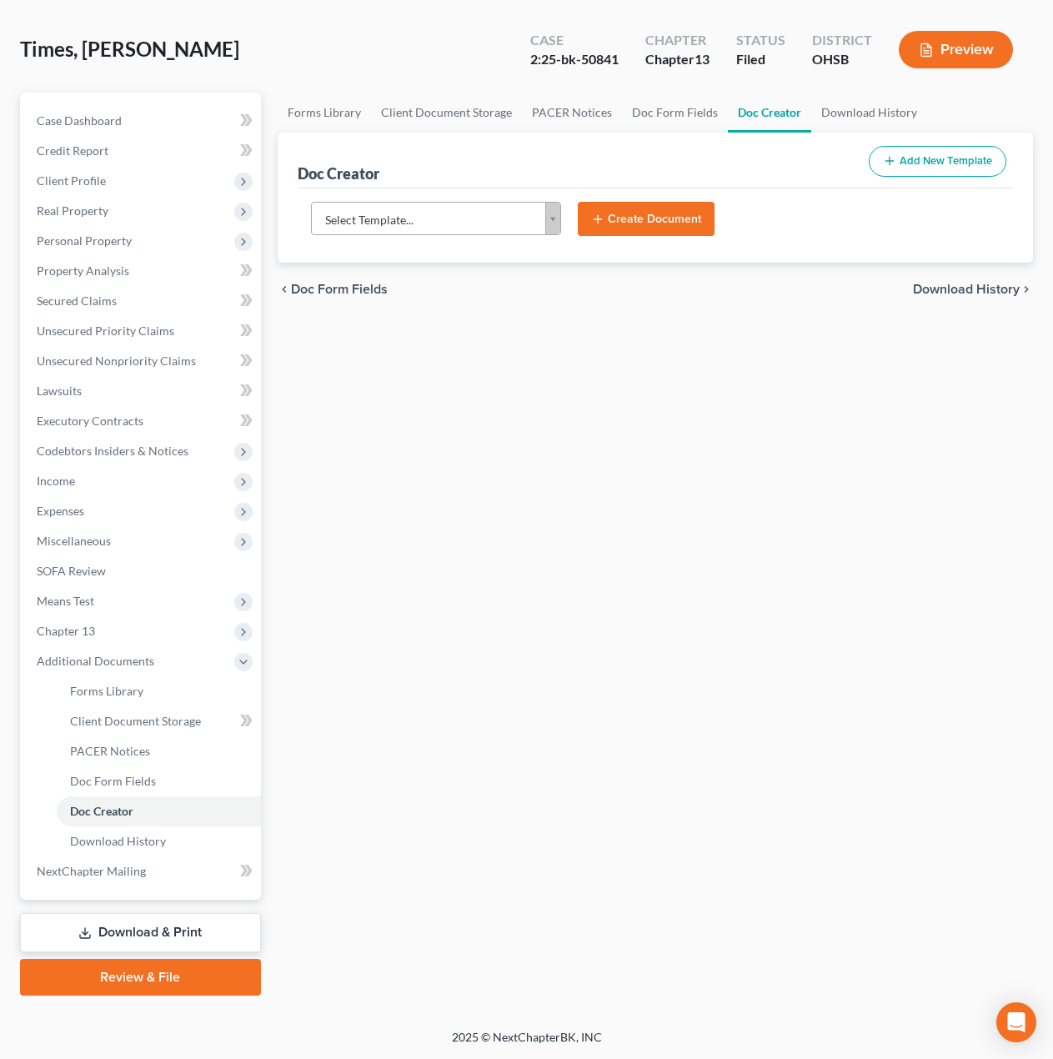
click at [123, 981] on link "Review & File" at bounding box center [140, 977] width 241 height 37
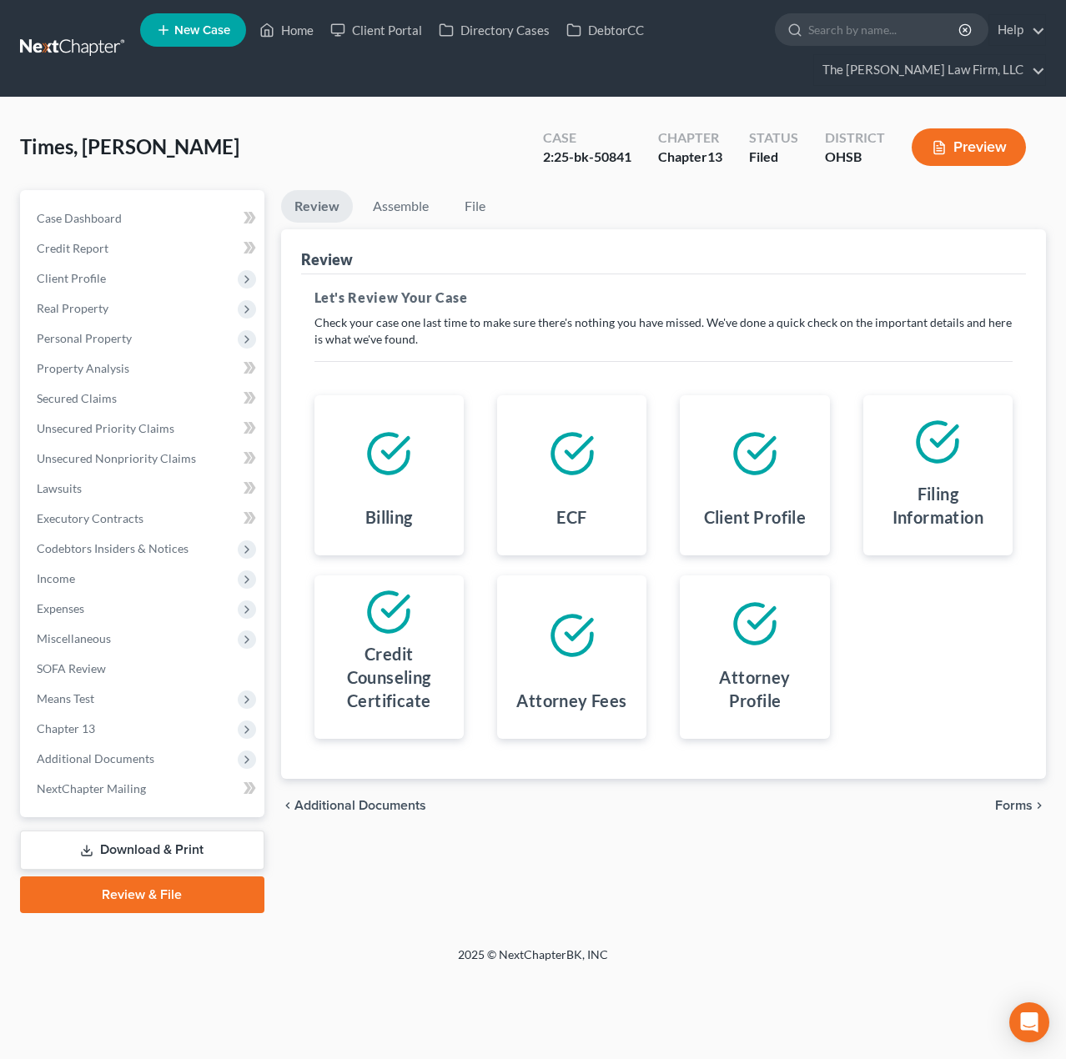
click at [1024, 811] on span "Forms" at bounding box center [1014, 805] width 38 height 13
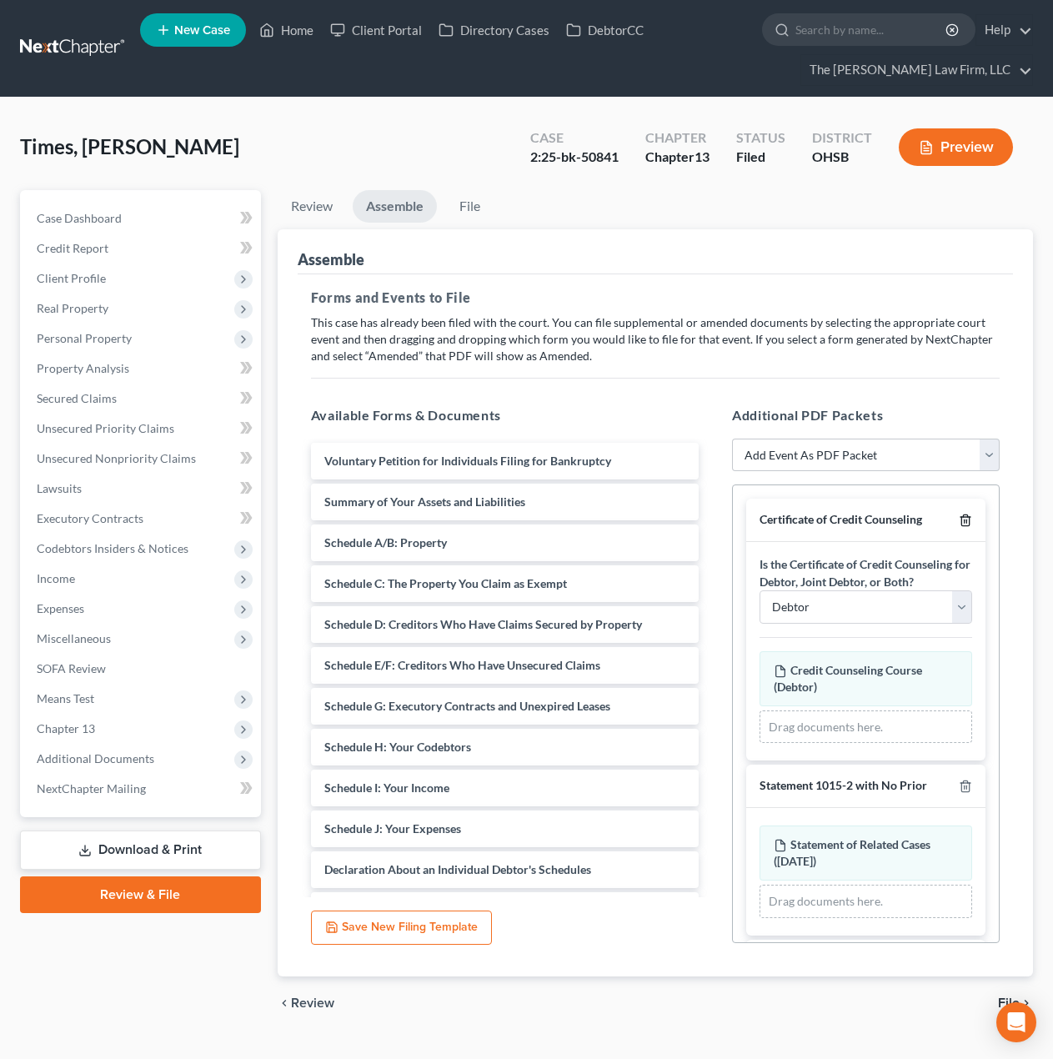
click at [960, 517] on polyline "button" at bounding box center [965, 517] width 10 height 0
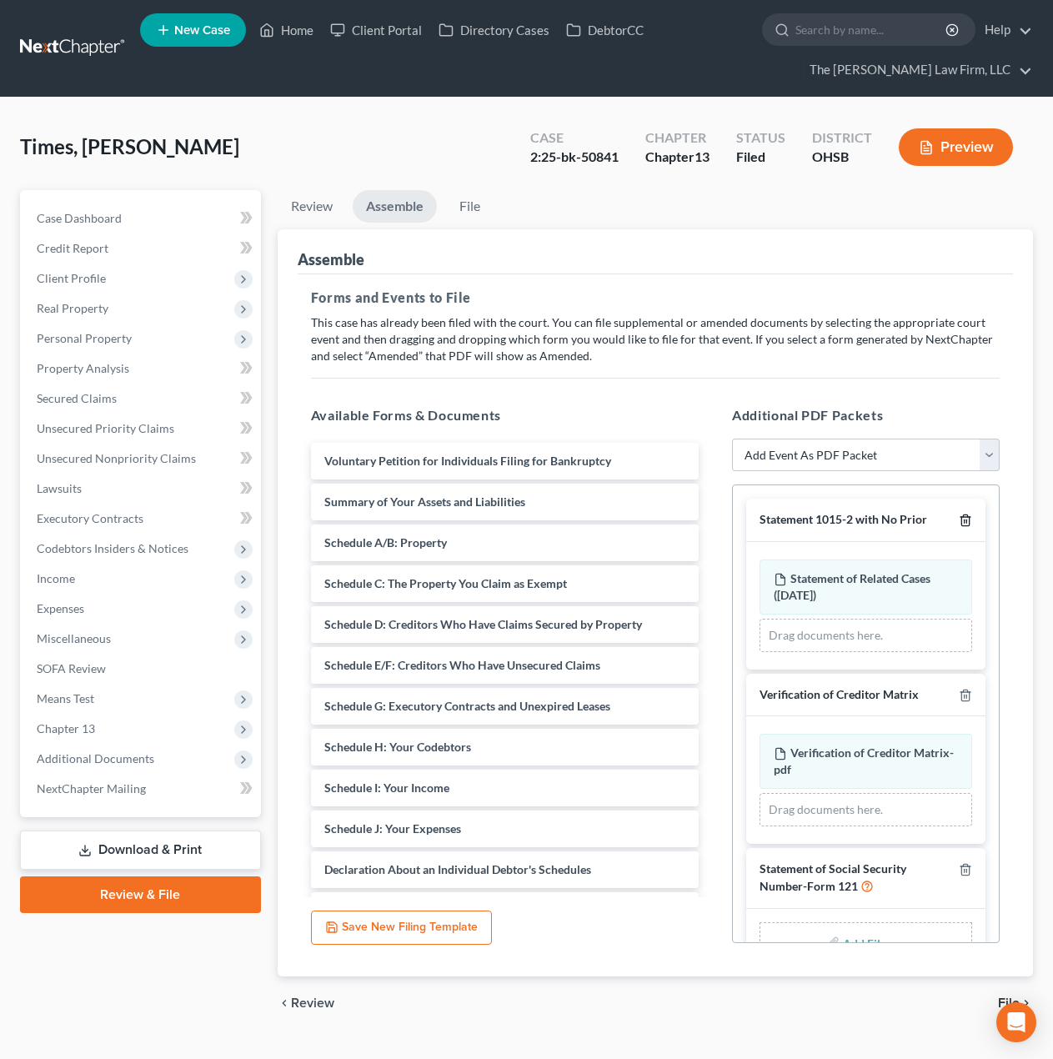
click at [960, 517] on polyline "button" at bounding box center [965, 517] width 10 height 0
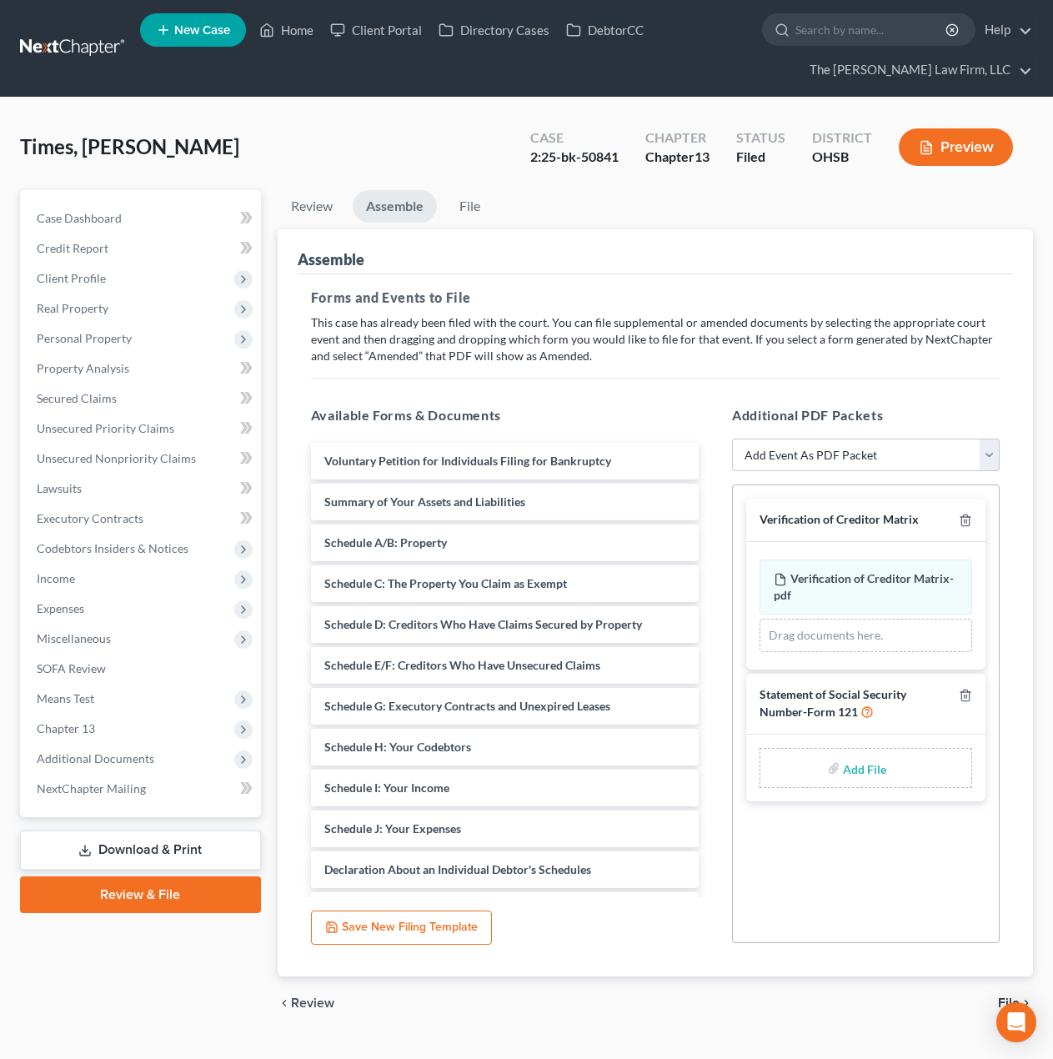
click at [975, 518] on div "Verification of Creditor Matrix" at bounding box center [865, 520] width 239 height 43
click at [972, 515] on div "Verification of Creditor Matrix" at bounding box center [865, 520] width 239 height 43
click at [971, 515] on icon "button" at bounding box center [965, 520] width 13 height 13
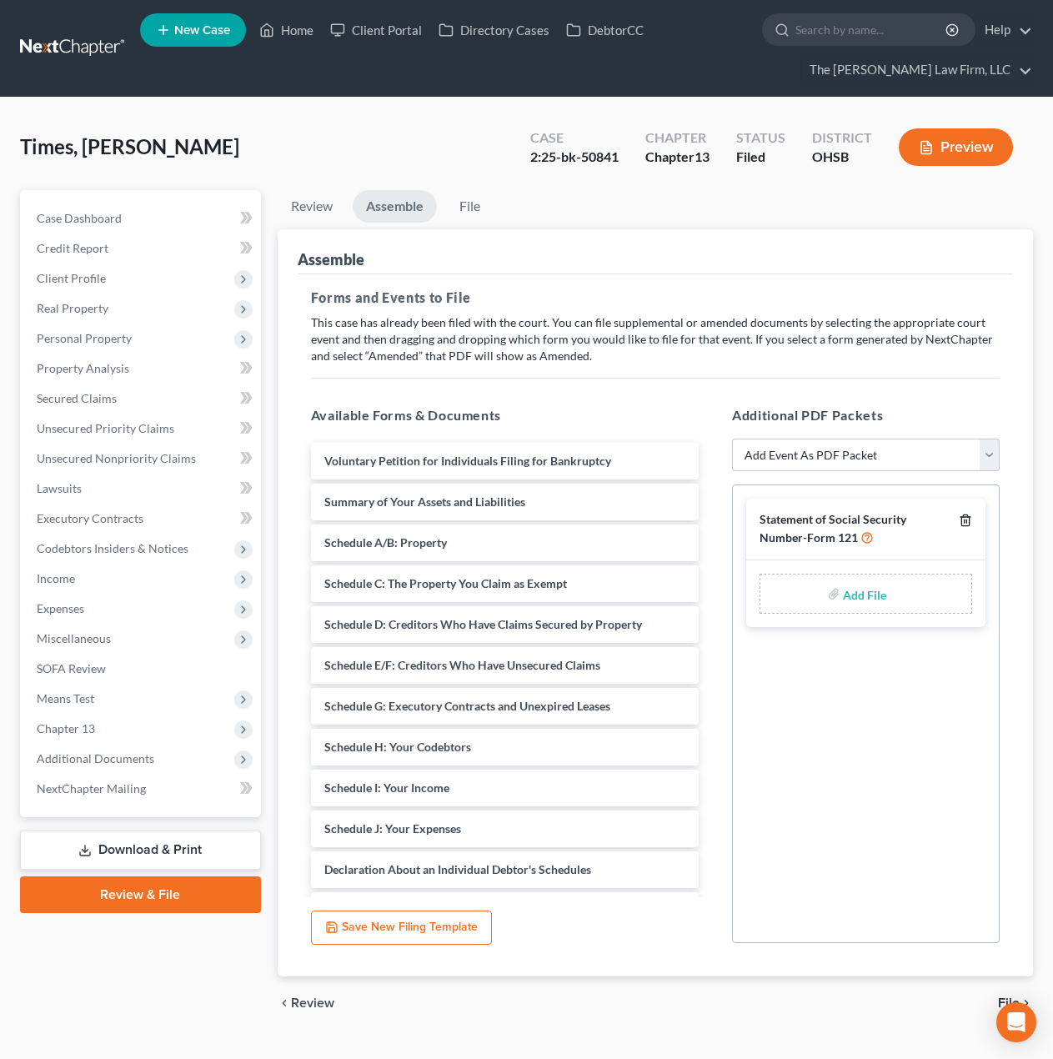
click at [970, 517] on polyline "button" at bounding box center [965, 517] width 10 height 0
click at [862, 453] on select "Add Event As PDF Packet 20 Largest Unsecured Creditors Amended Document Amended…" at bounding box center [866, 455] width 268 height 33
select select "3"
click at [732, 439] on select "Add Event As PDF Packet 20 Largest Unsecured Creditors Amended Document Amended…" at bounding box center [866, 455] width 268 height 33
select select
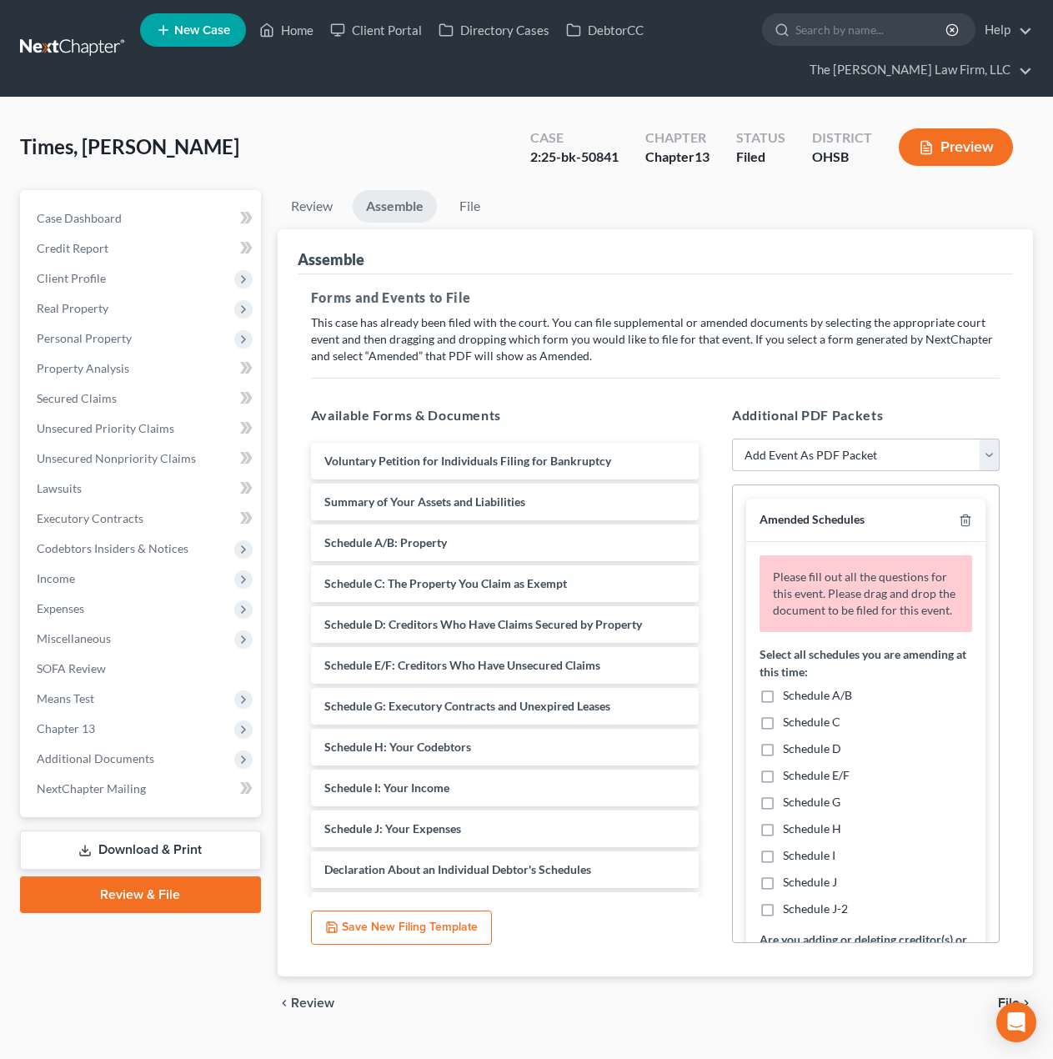
scroll to position [139, 0]
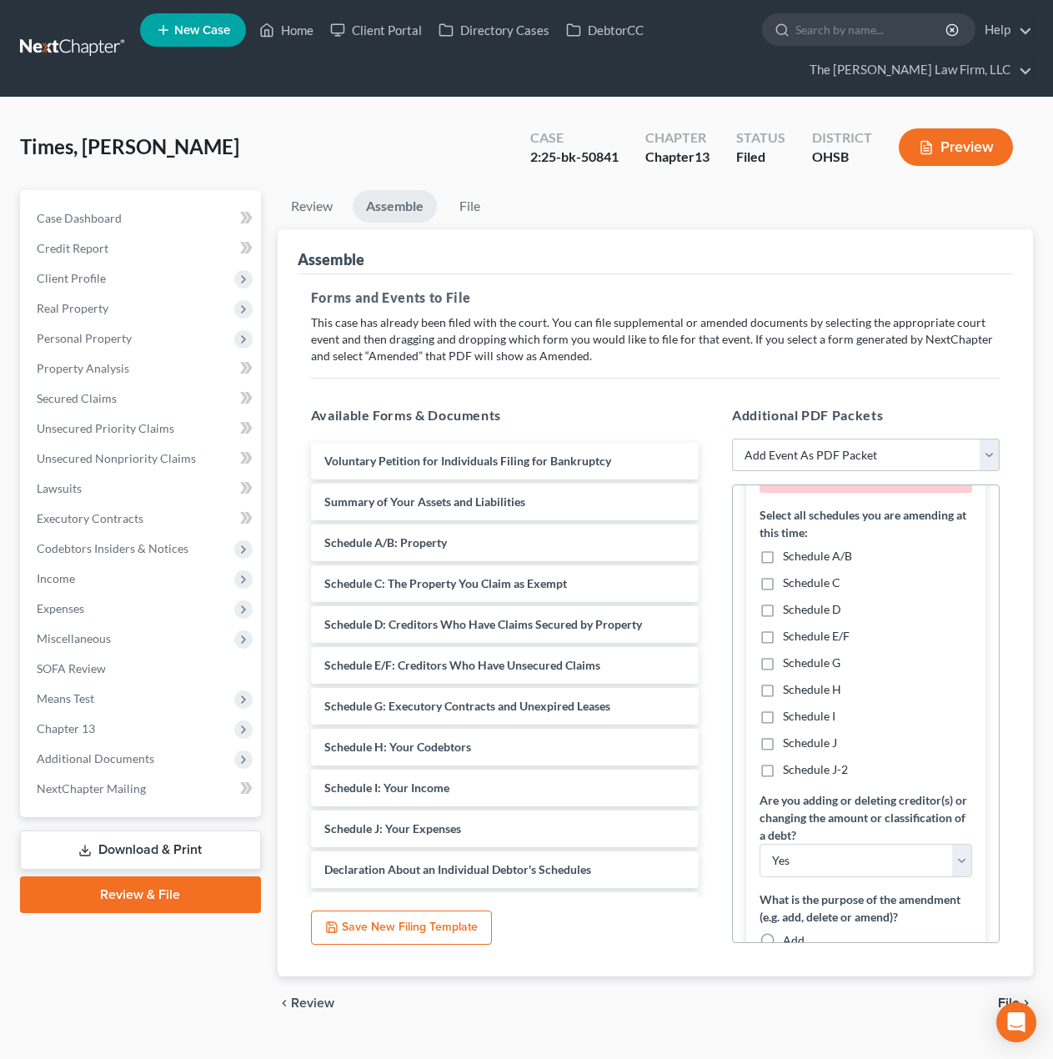
click at [806, 723] on span "Schedule I" at bounding box center [809, 716] width 53 height 14
click at [800, 719] on input "Schedule I" at bounding box center [795, 713] width 11 height 11
checkbox input "true"
click at [810, 751] on label "Schedule J" at bounding box center [810, 743] width 54 height 17
click at [800, 745] on input "Schedule J" at bounding box center [795, 740] width 11 height 11
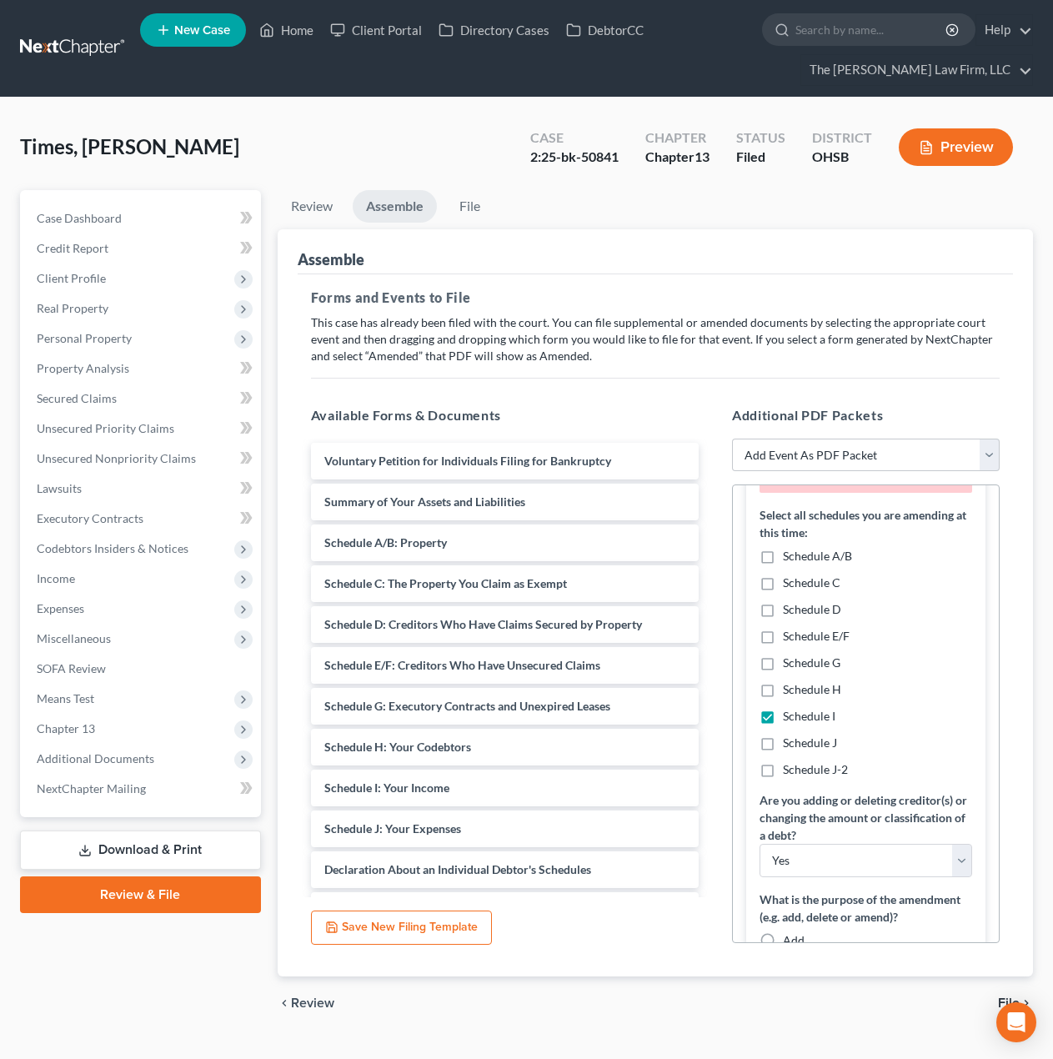
checkbox input "true"
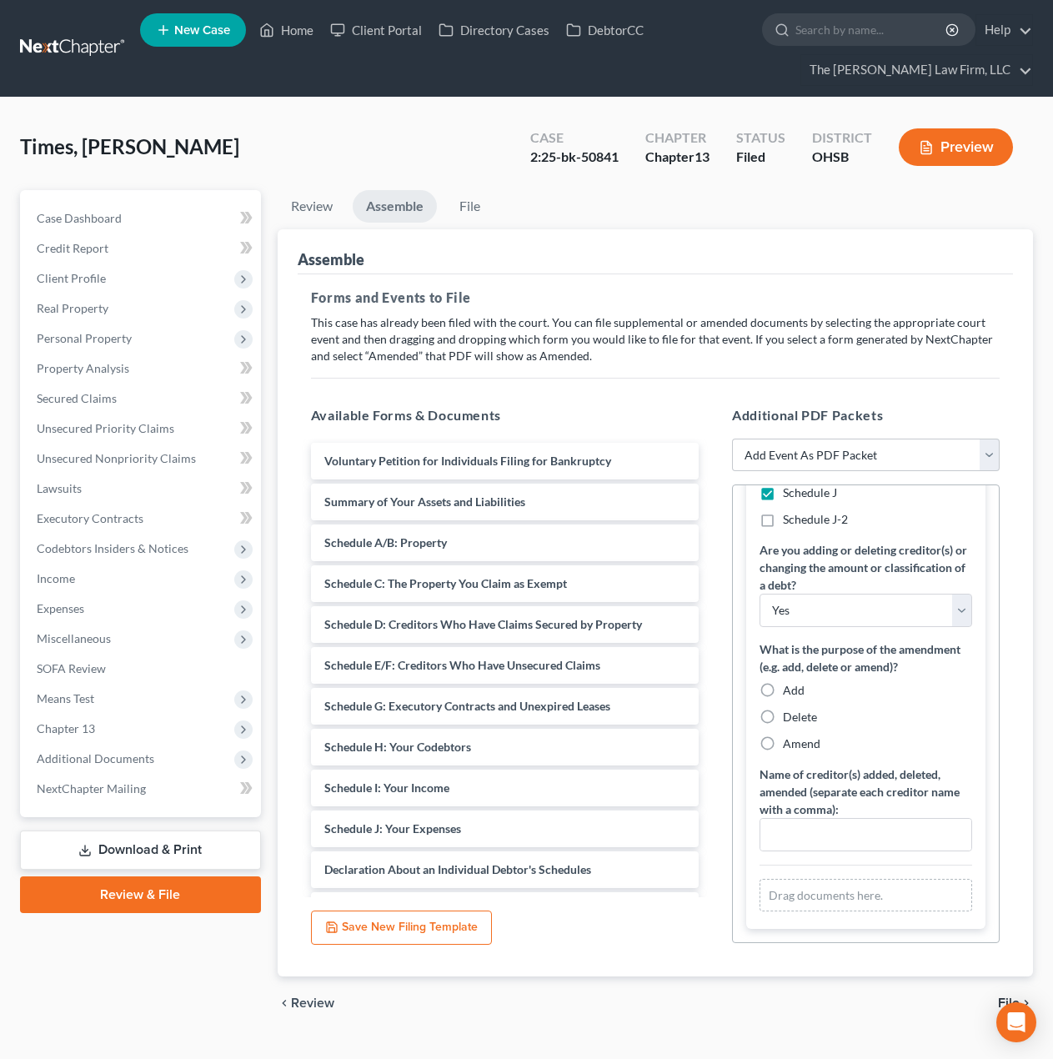
scroll to position [417, 0]
click at [842, 594] on select "Yes No" at bounding box center [866, 610] width 213 height 33
select select "1"
click at [760, 594] on select "Yes No" at bounding box center [866, 610] width 213 height 33
click at [800, 748] on span "Amend" at bounding box center [802, 743] width 38 height 14
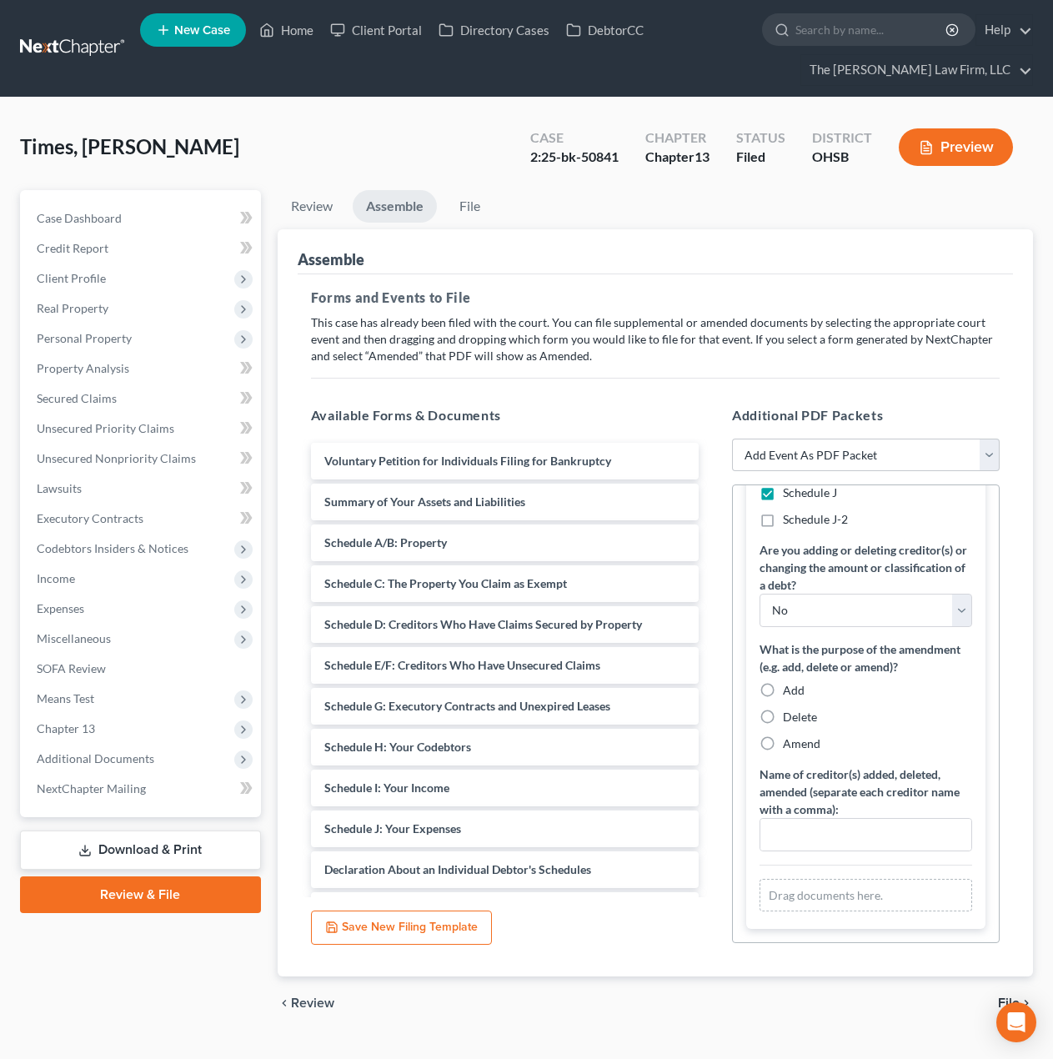
click at [800, 746] on input "Amend" at bounding box center [795, 740] width 11 height 11
radio input "true"
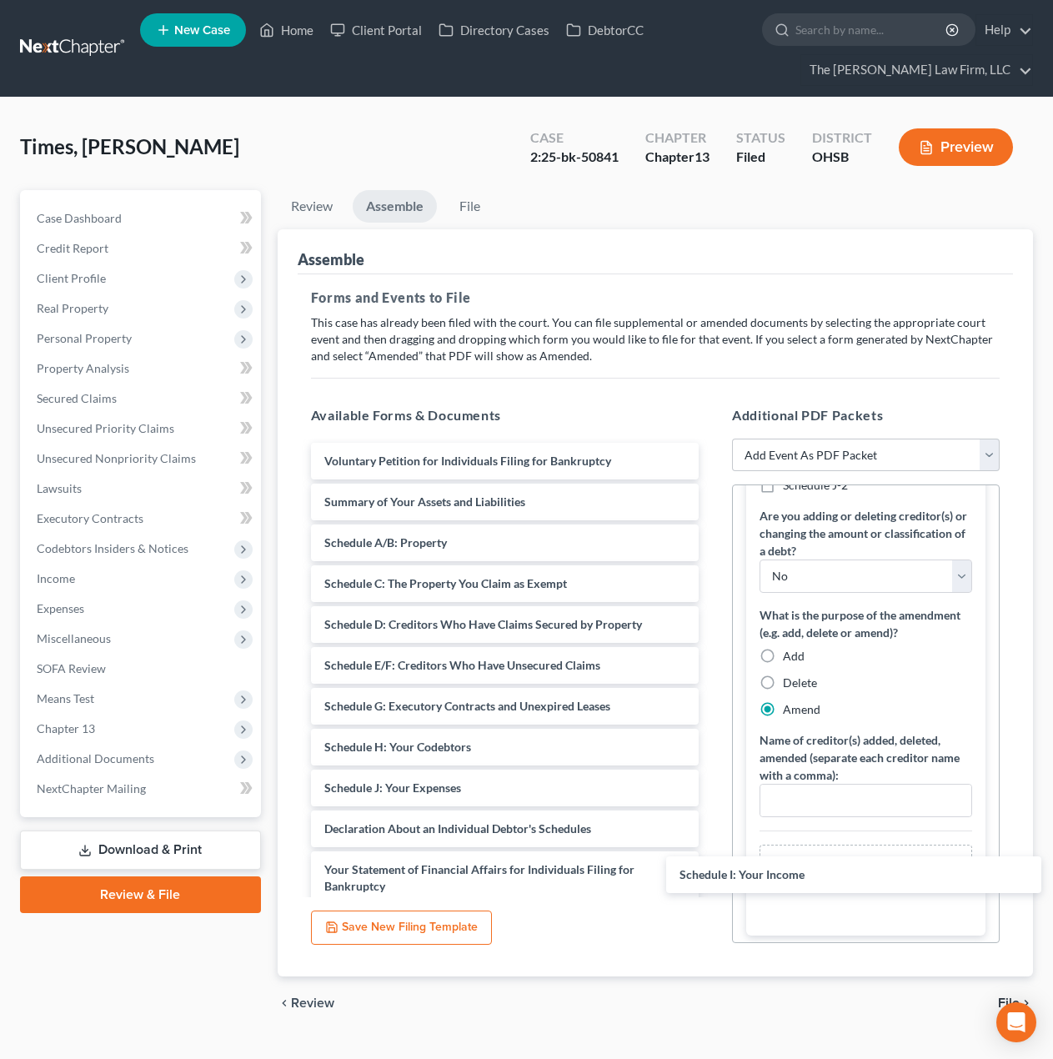
drag, startPoint x: 454, startPoint y: 784, endPoint x: 832, endPoint y: 775, distance: 377.8
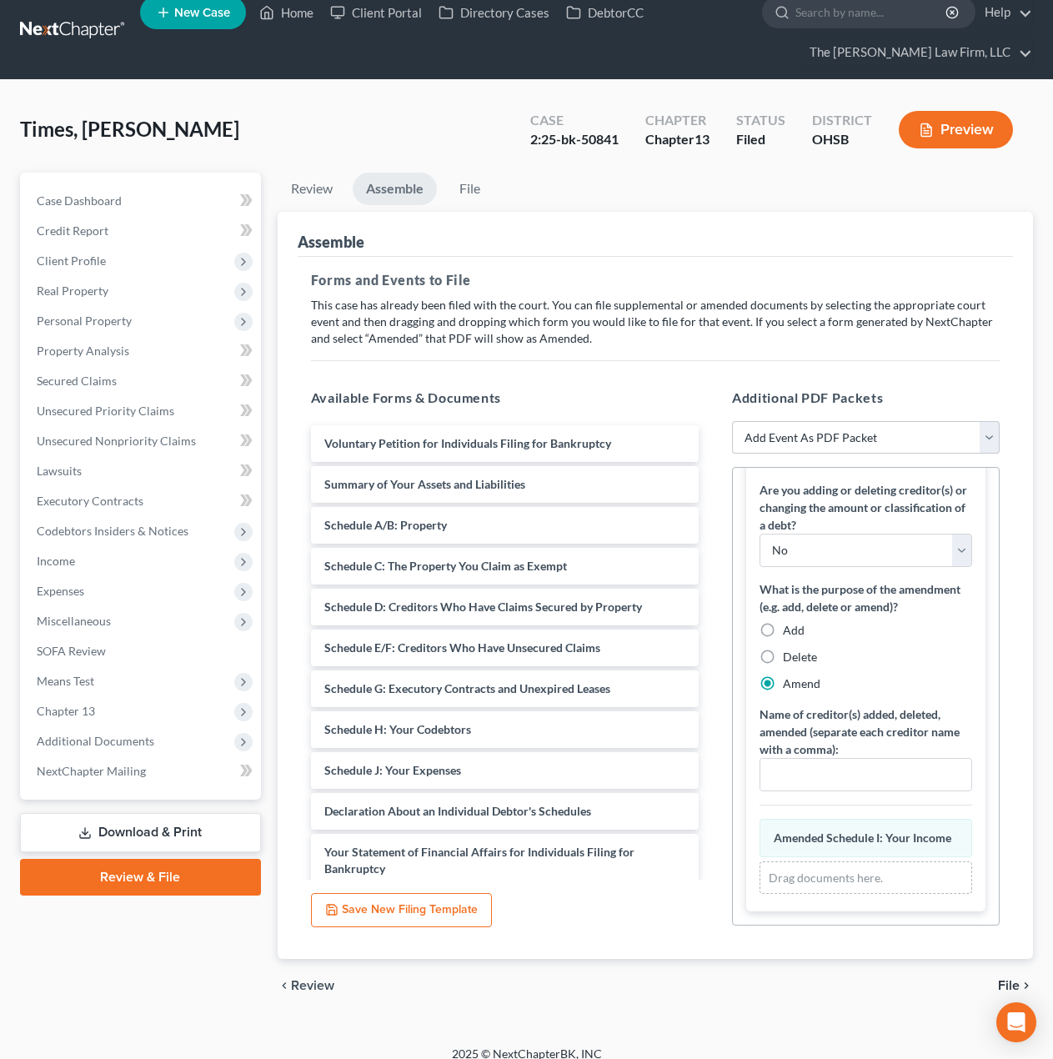
scroll to position [34, 0]
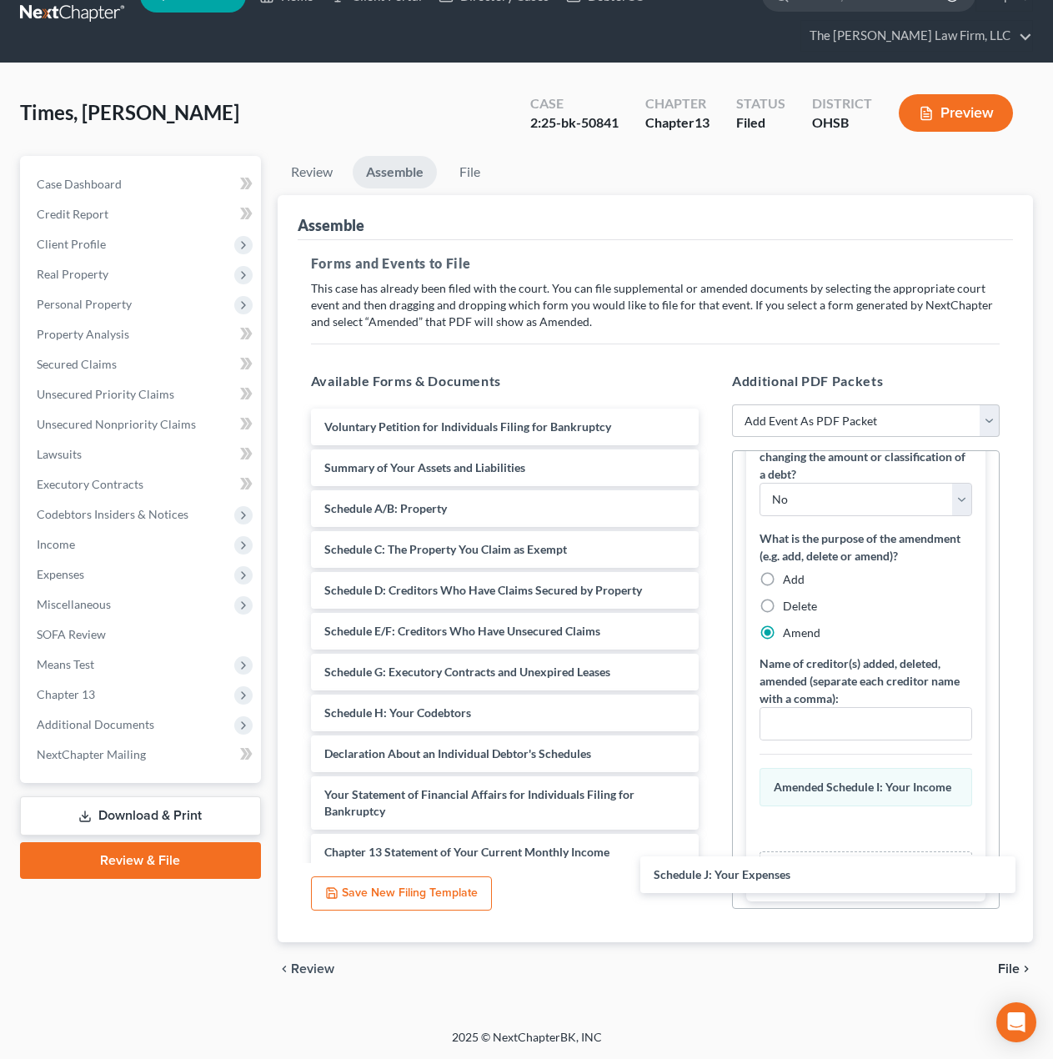
drag, startPoint x: 469, startPoint y: 760, endPoint x: 816, endPoint y: 849, distance: 358.9
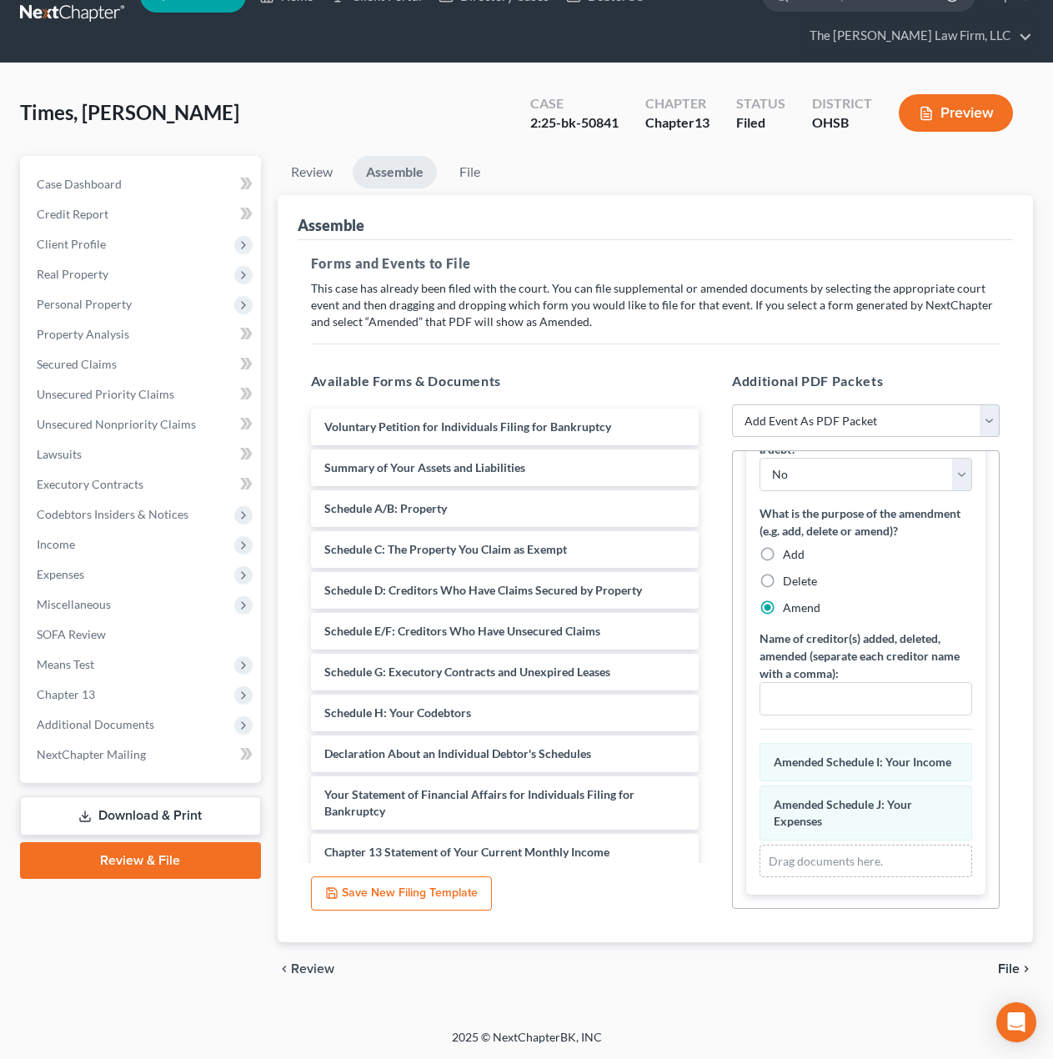
scroll to position [435, 0]
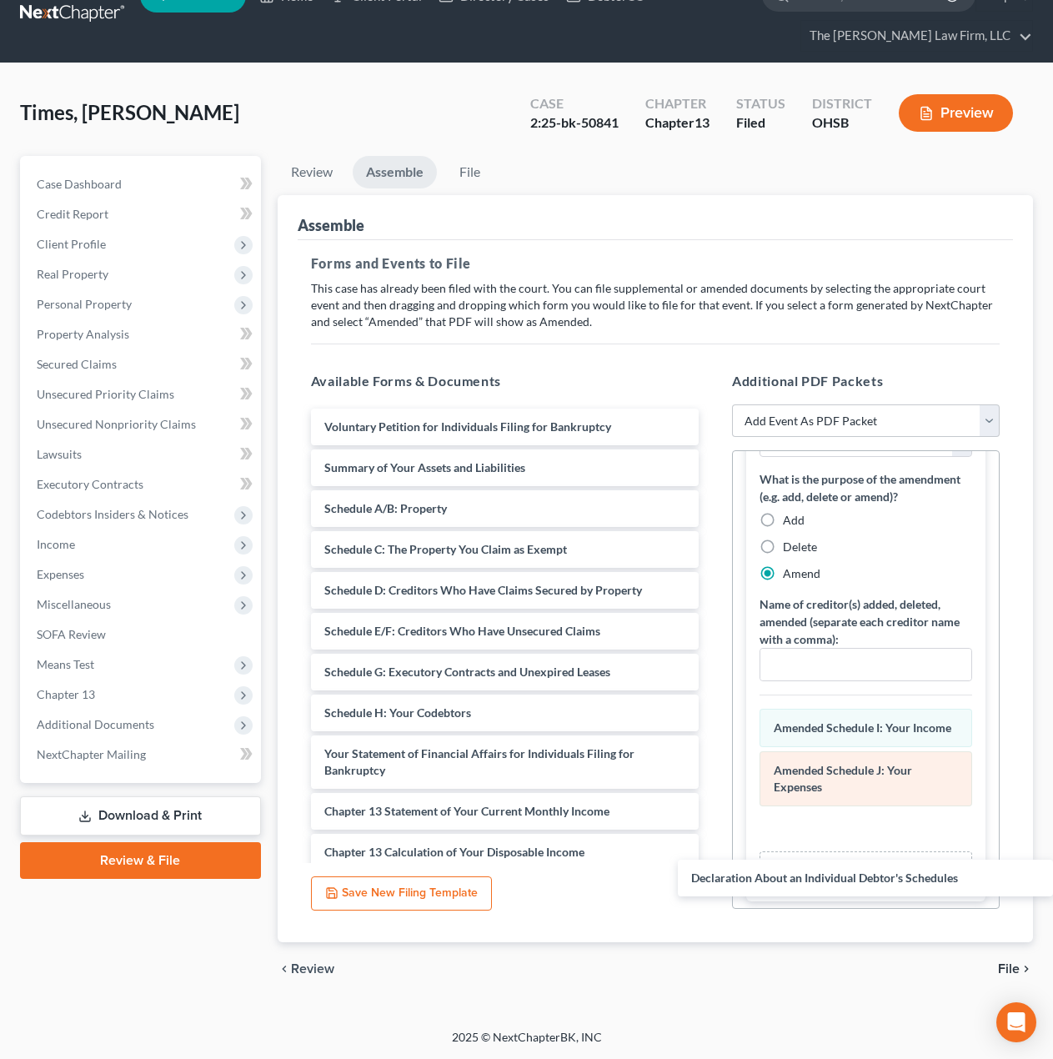
drag, startPoint x: 454, startPoint y: 752, endPoint x: 841, endPoint y: 840, distance: 397.5
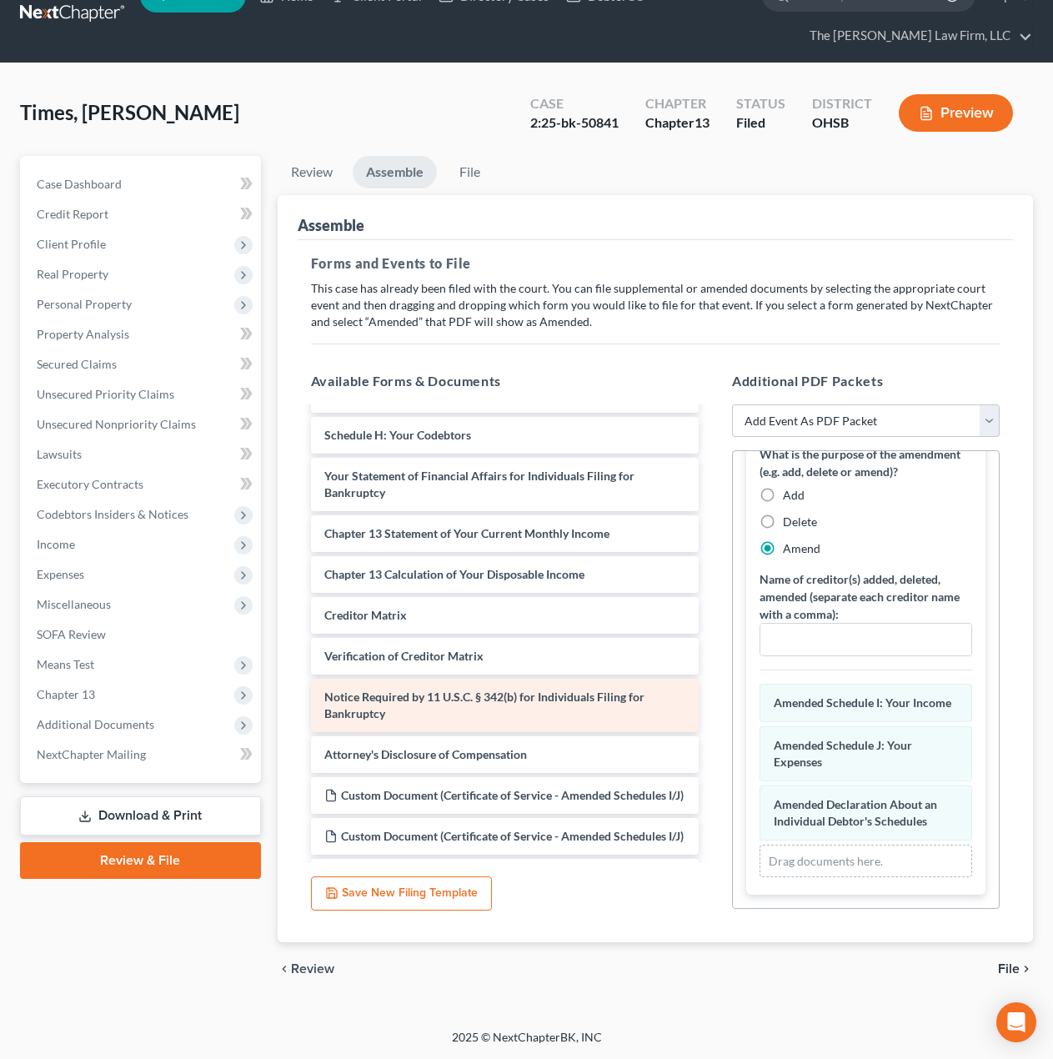
scroll to position [417, 0]
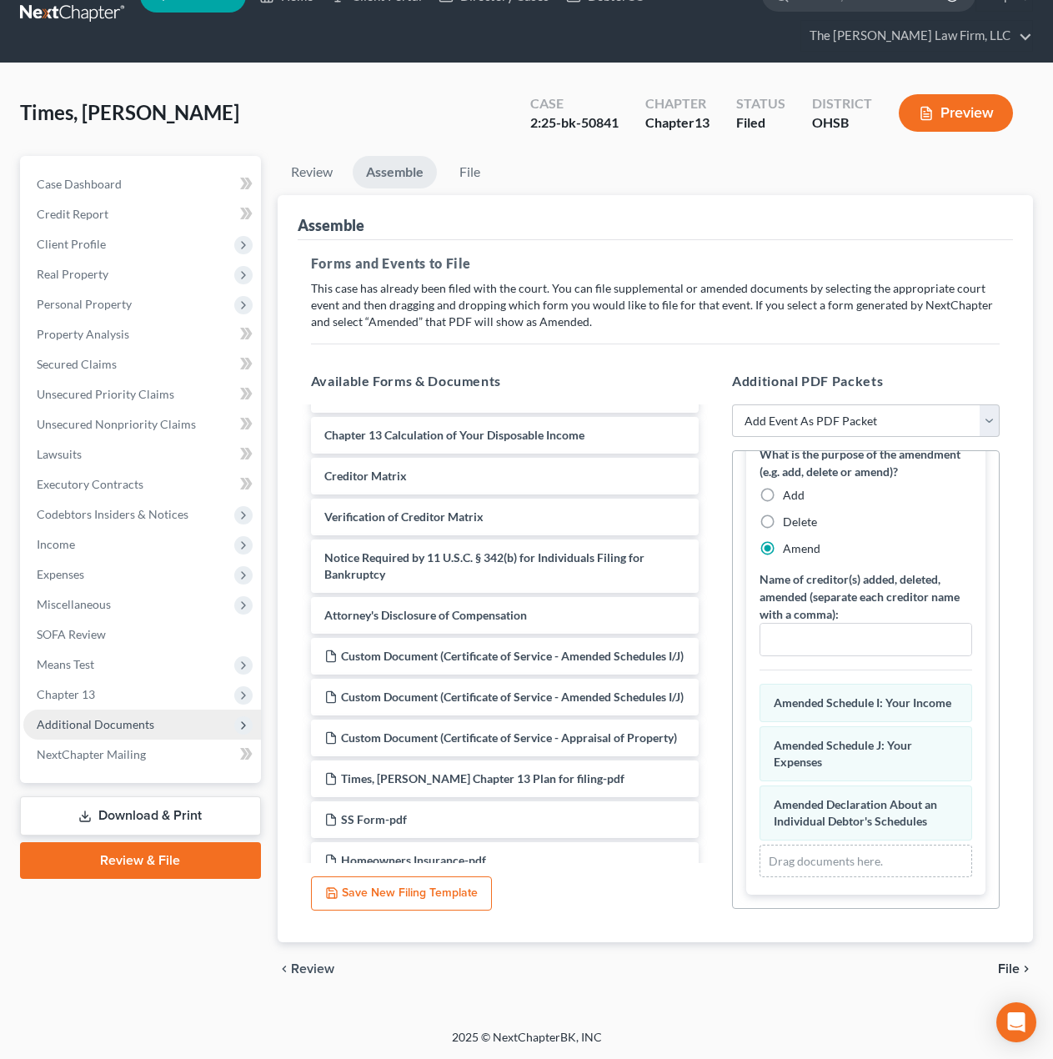
click at [149, 735] on span "Additional Documents" at bounding box center [142, 725] width 238 height 30
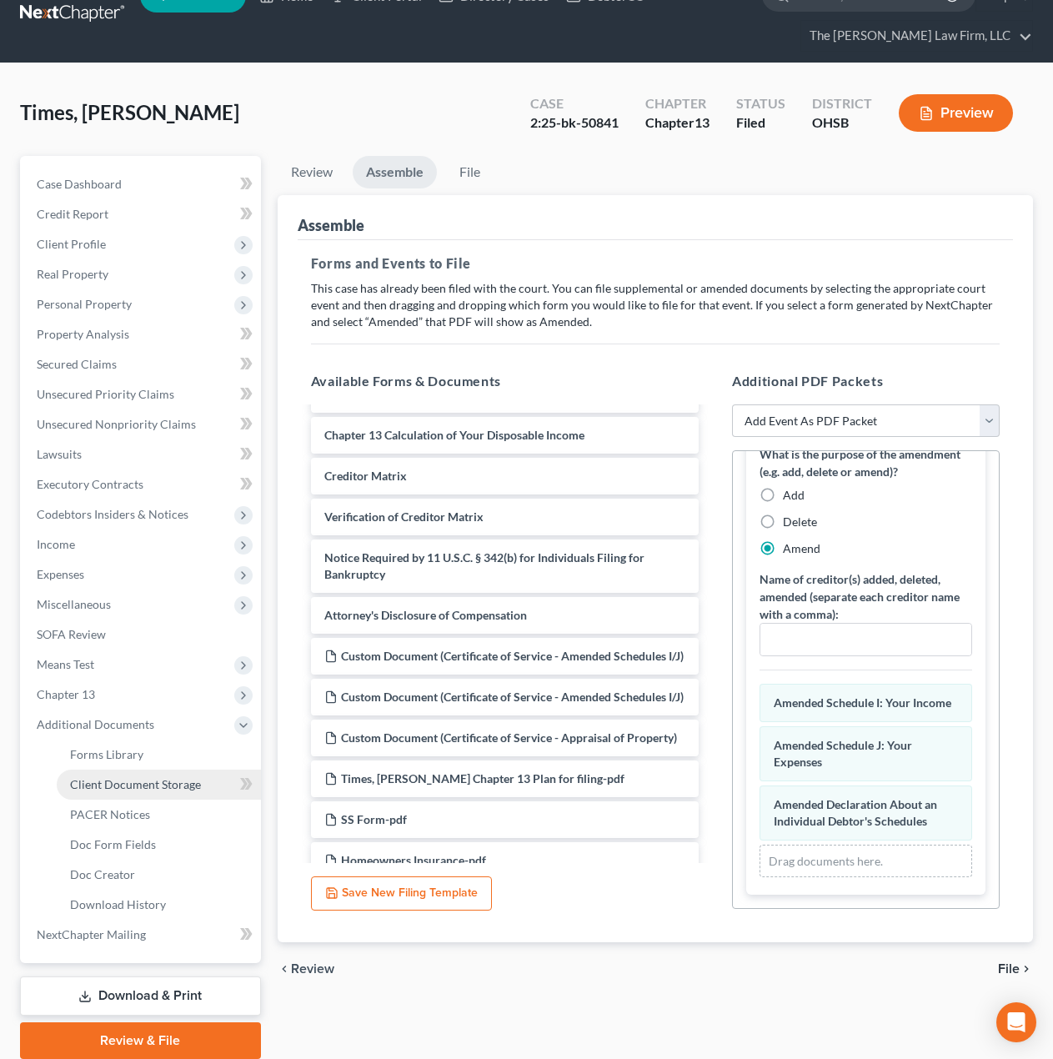
click at [123, 794] on link "Client Document Storage" at bounding box center [159, 785] width 204 height 30
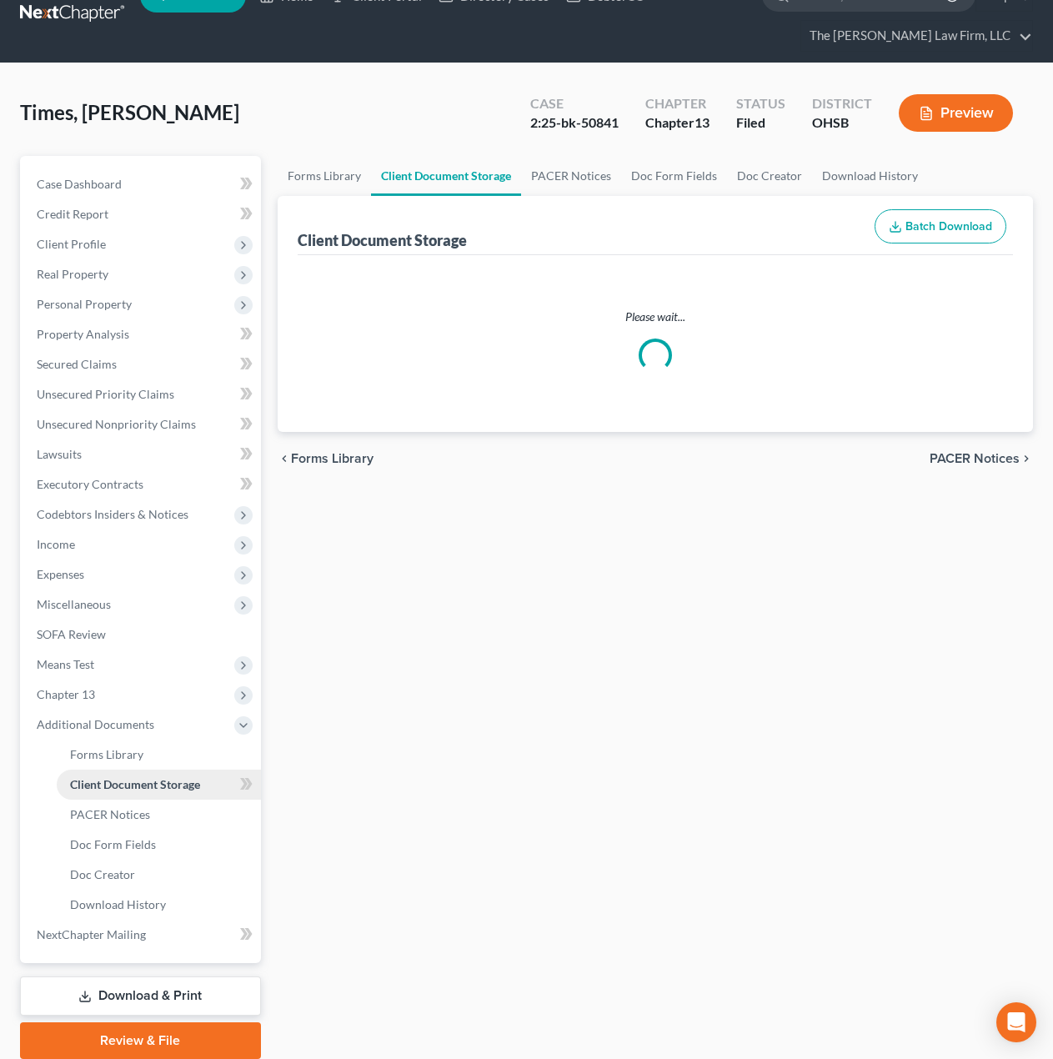
select select "7"
select select "52"
select select "61"
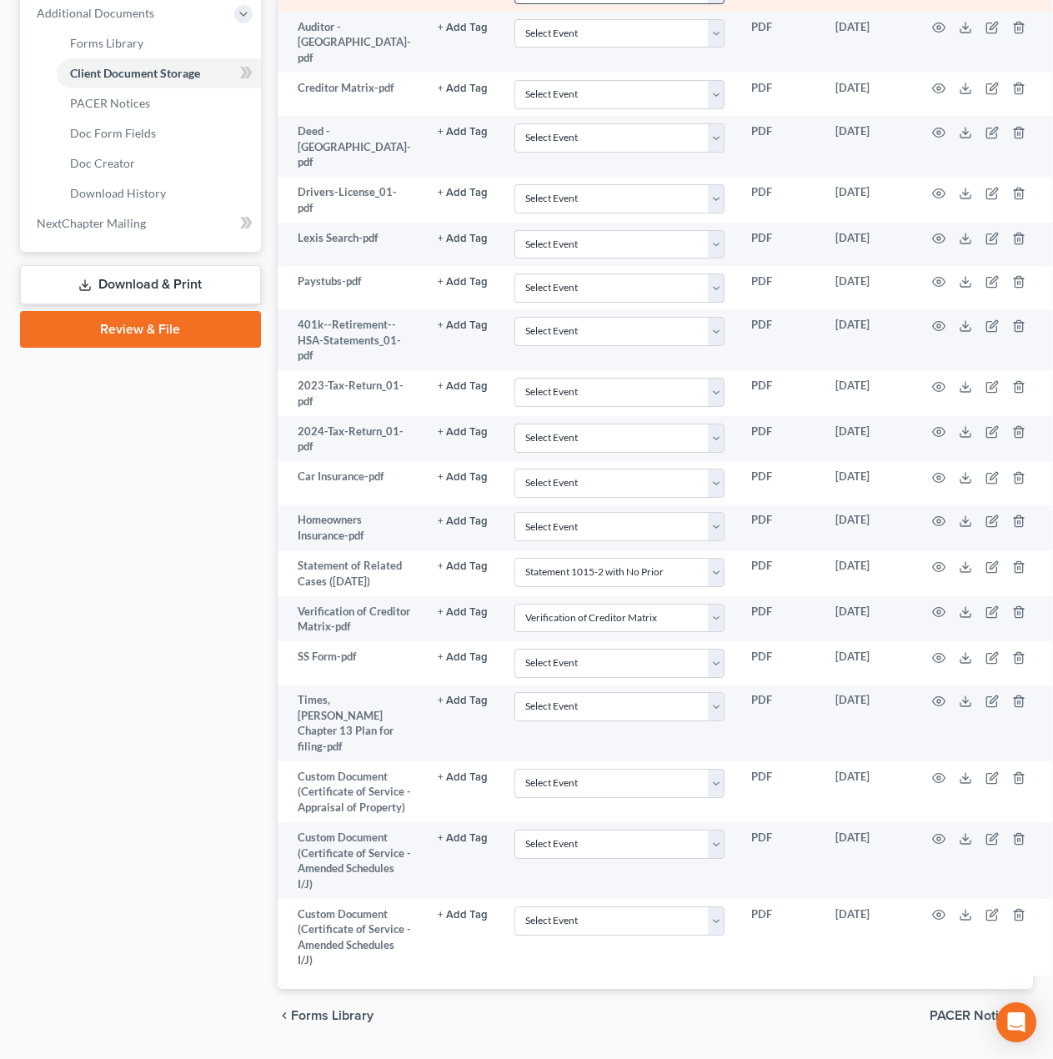
scroll to position [780, 0]
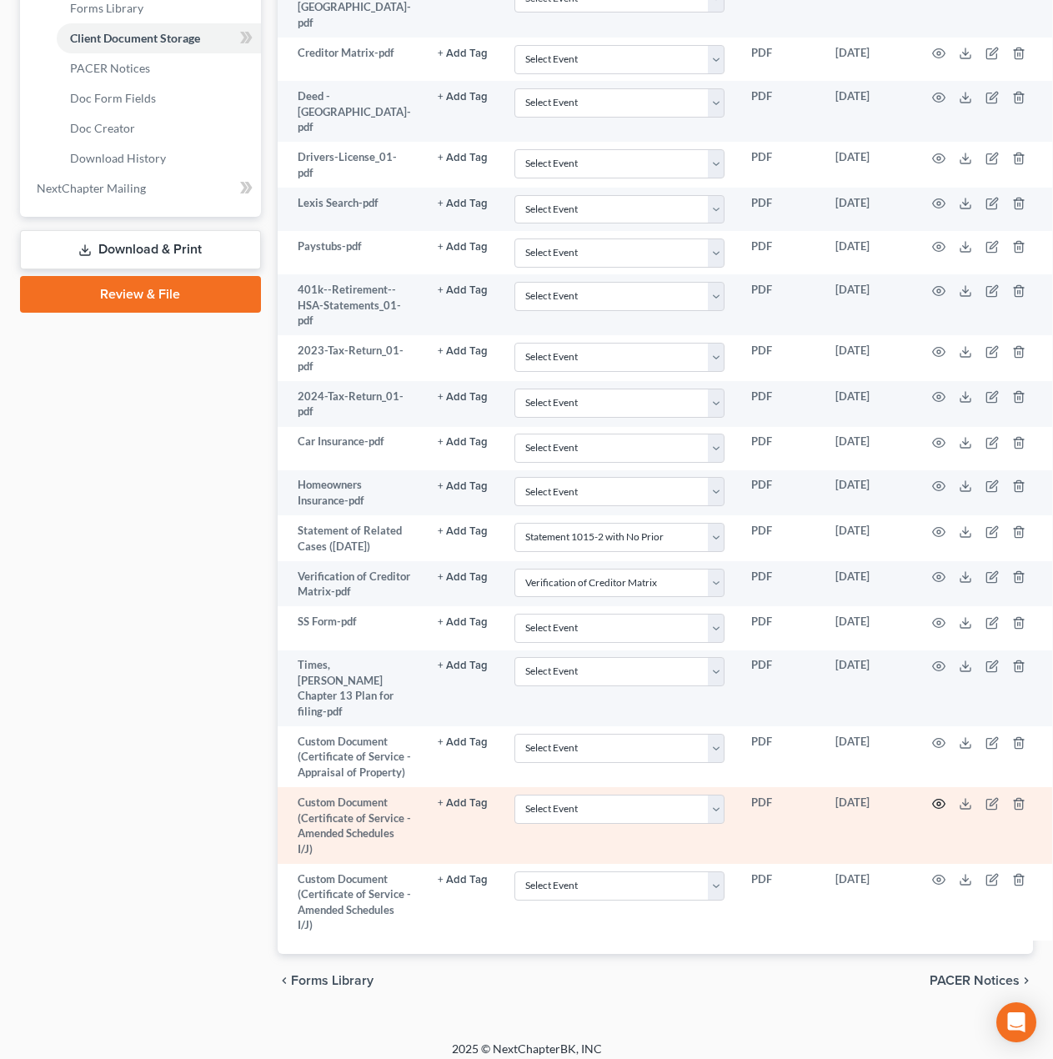
click at [932, 797] on icon "button" at bounding box center [938, 803] width 13 height 13
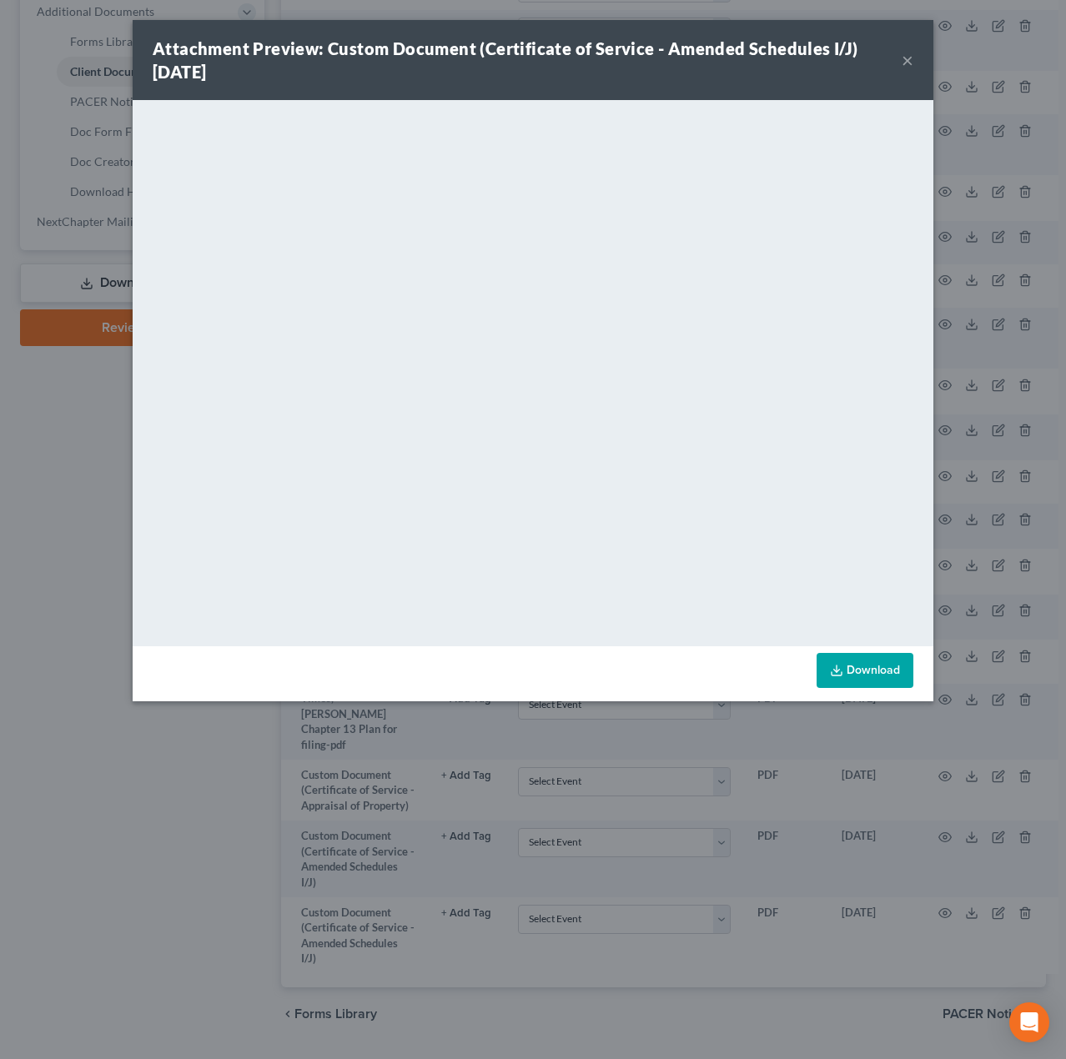
click at [32, 454] on div "Attachment Preview: Custom Document (Certificate of Service - Amended Schedules…" at bounding box center [533, 529] width 1066 height 1059
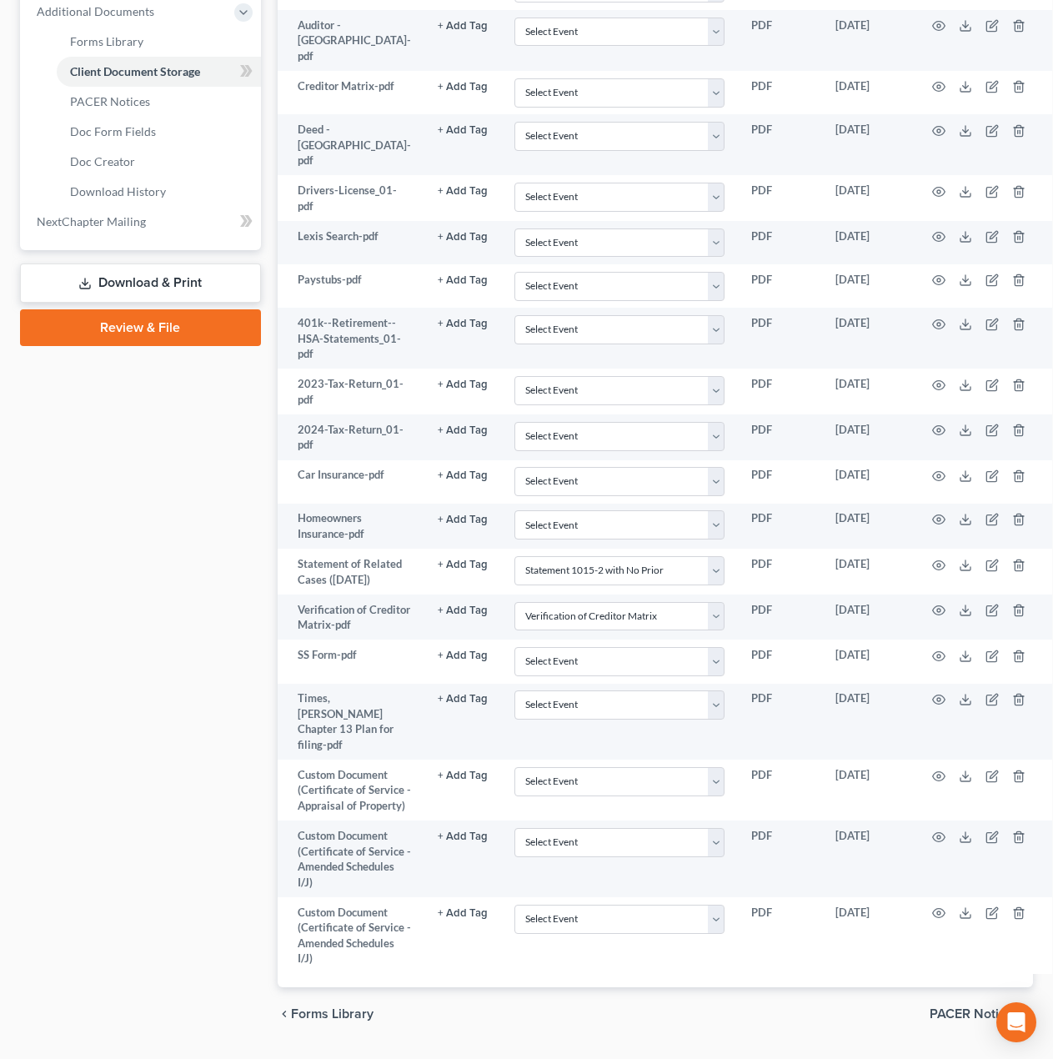
click at [151, 334] on link "Review & File" at bounding box center [140, 327] width 241 height 37
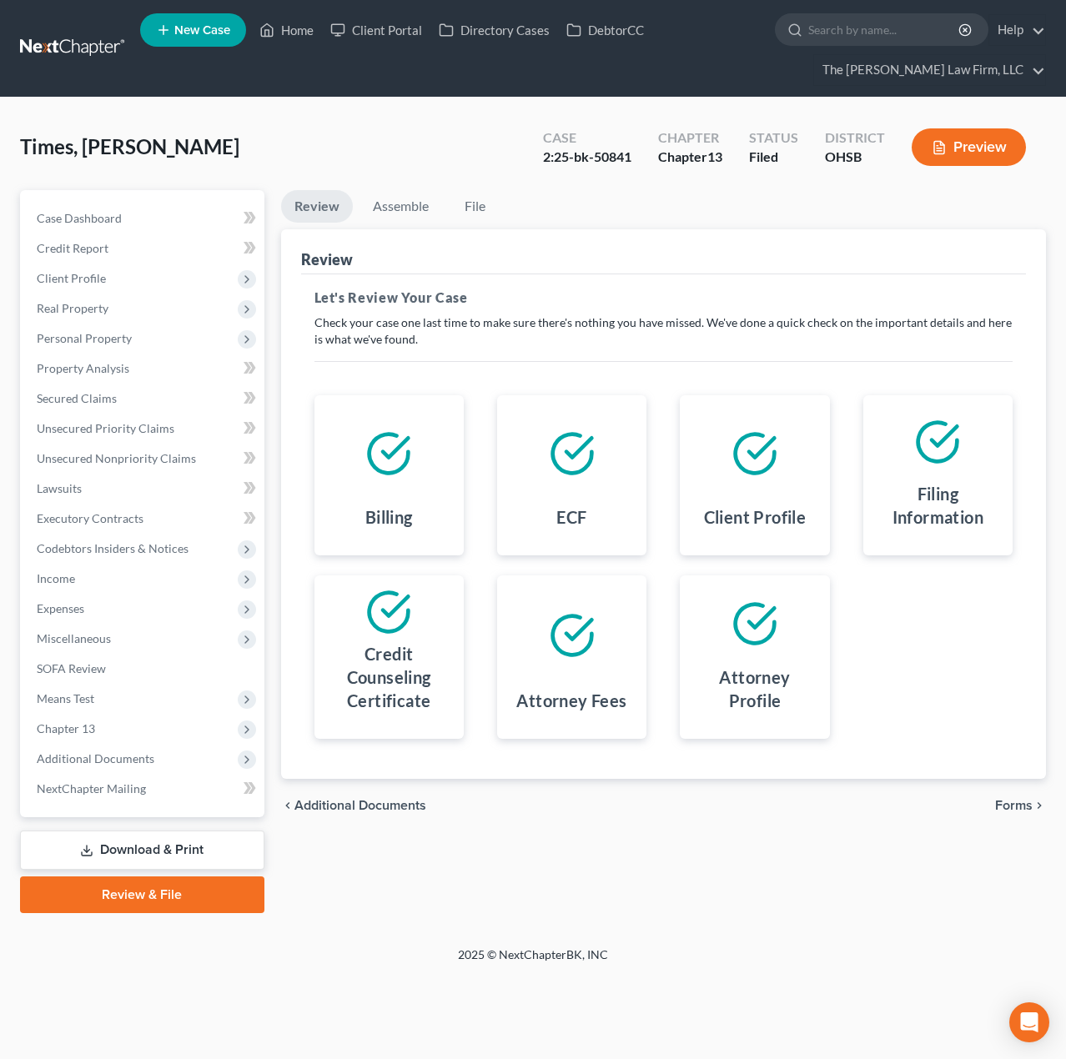
click at [1028, 812] on span "Forms" at bounding box center [1014, 805] width 38 height 13
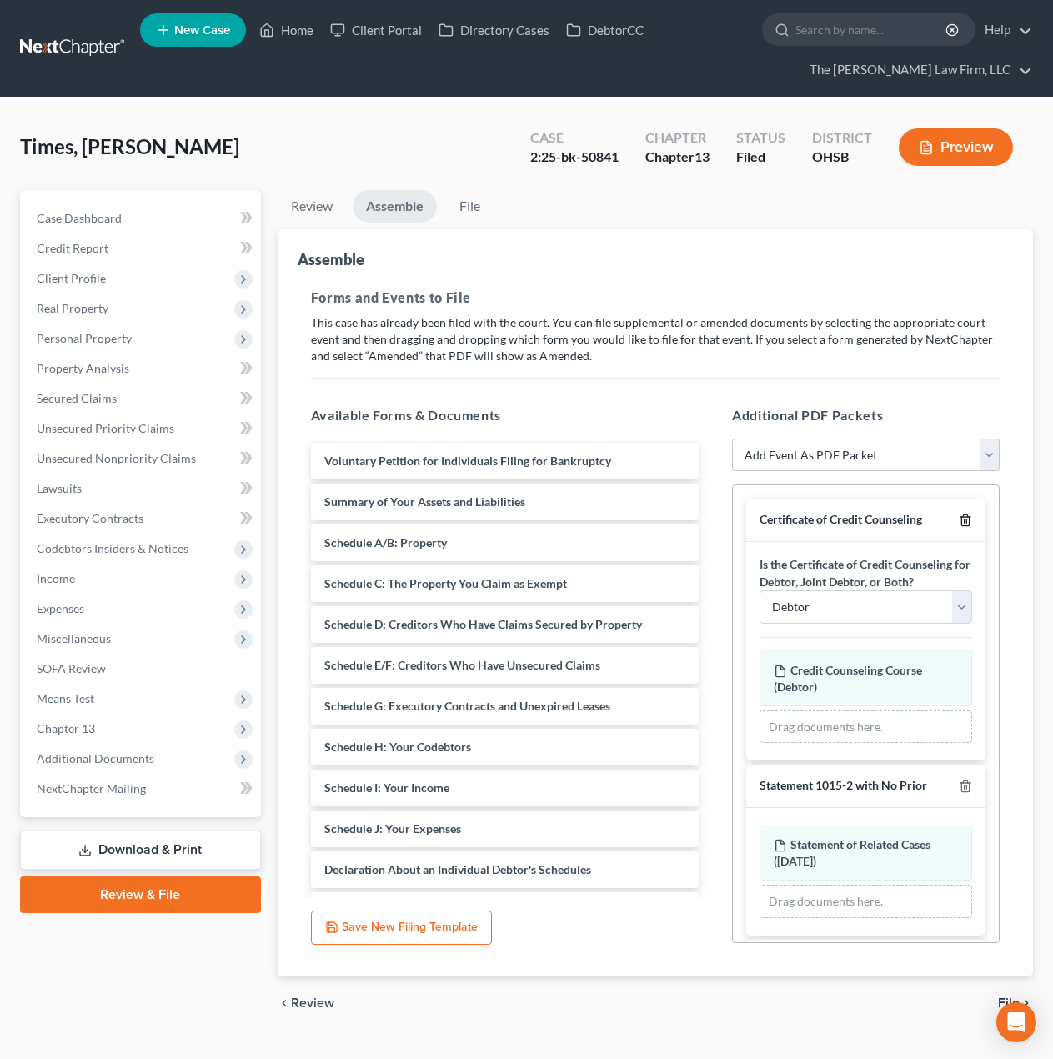
click at [959, 524] on icon "button" at bounding box center [965, 520] width 13 height 13
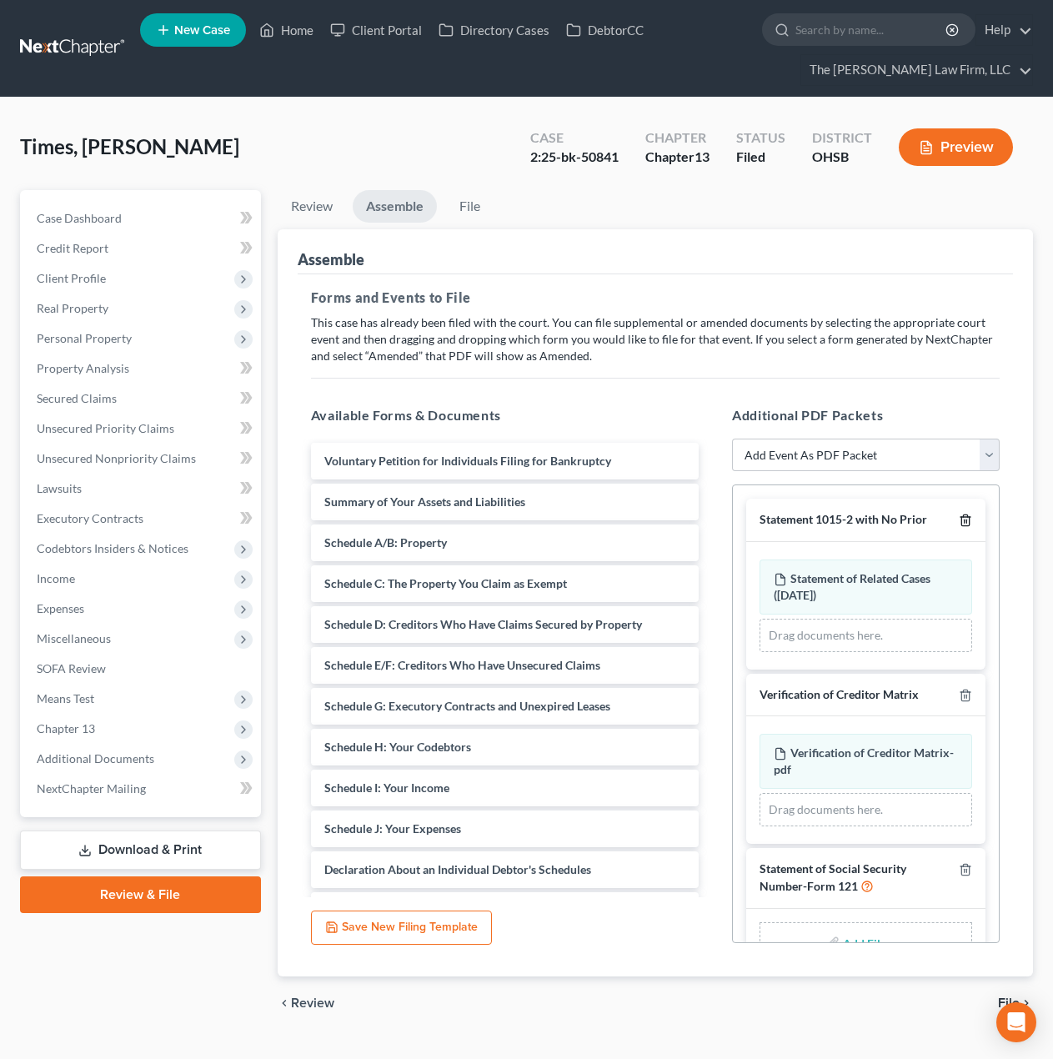
click at [959, 524] on icon "button" at bounding box center [965, 520] width 13 height 13
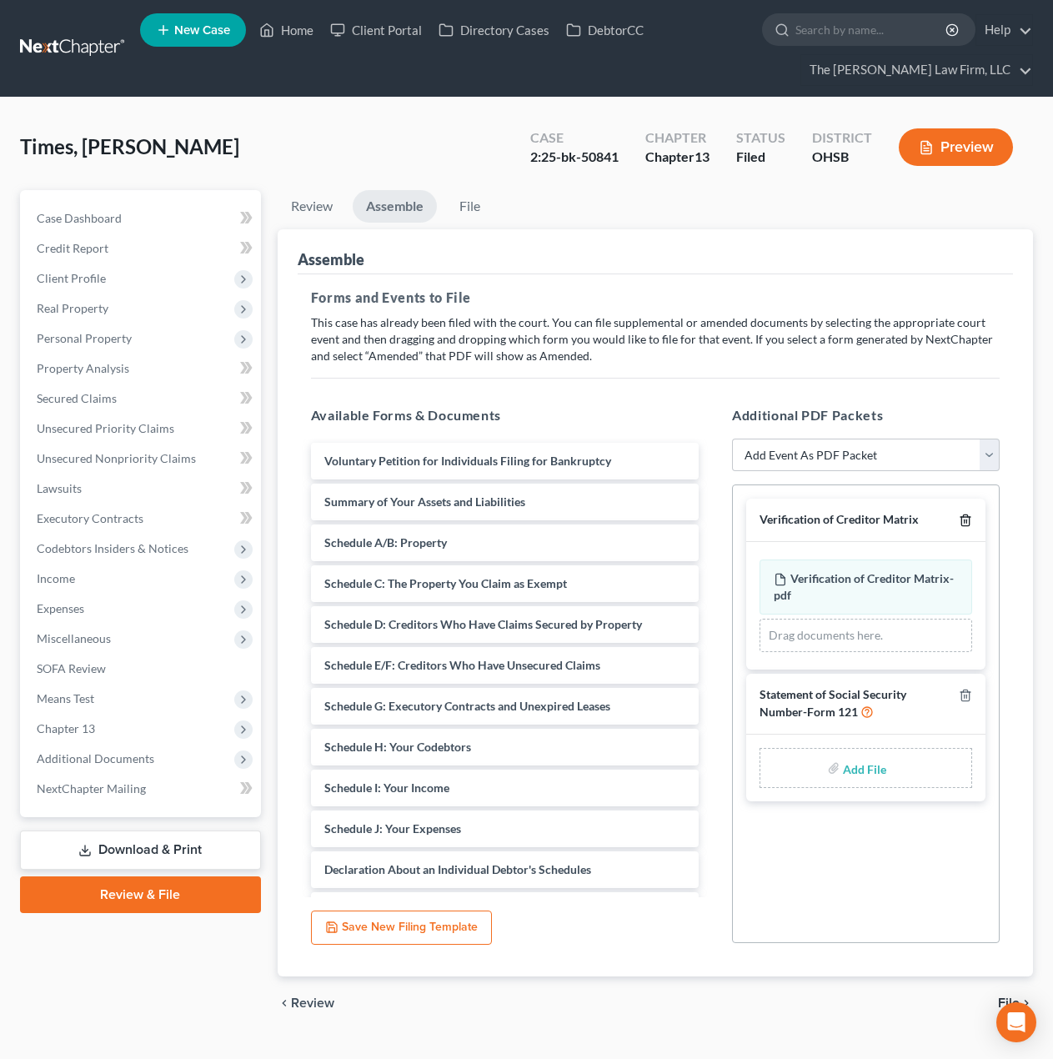
click at [959, 517] on icon "button" at bounding box center [965, 520] width 13 height 13
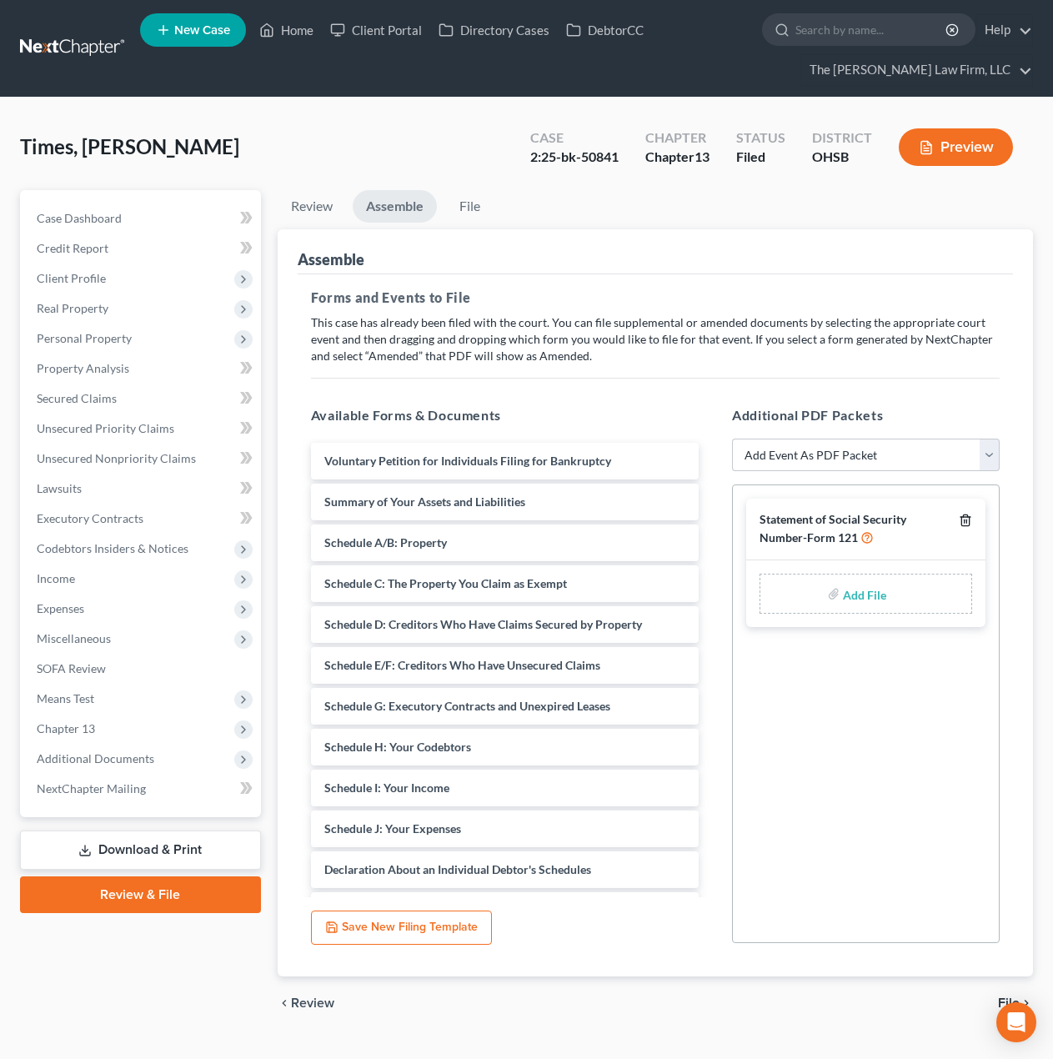
click at [961, 517] on icon "button" at bounding box center [965, 520] width 8 height 11
click at [914, 455] on select "Add Event As PDF Packet 20 Largest Unsecured Creditors Amended Document Amended…" at bounding box center [866, 455] width 268 height 33
select select "3"
click at [732, 439] on select "Add Event As PDF Packet 20 Largest Unsecured Creditors Amended Document Amended…" at bounding box center [866, 455] width 268 height 33
select select
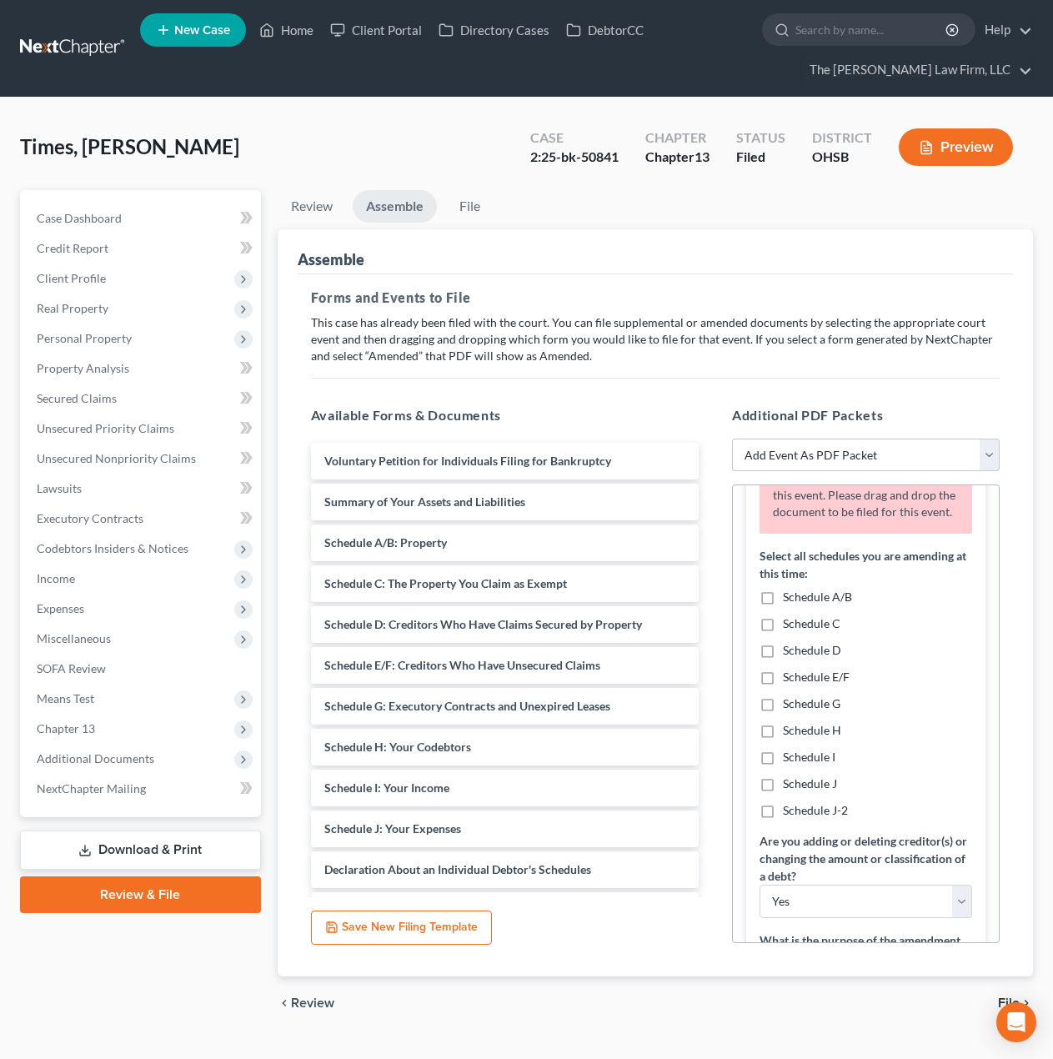
scroll to position [139, 0]
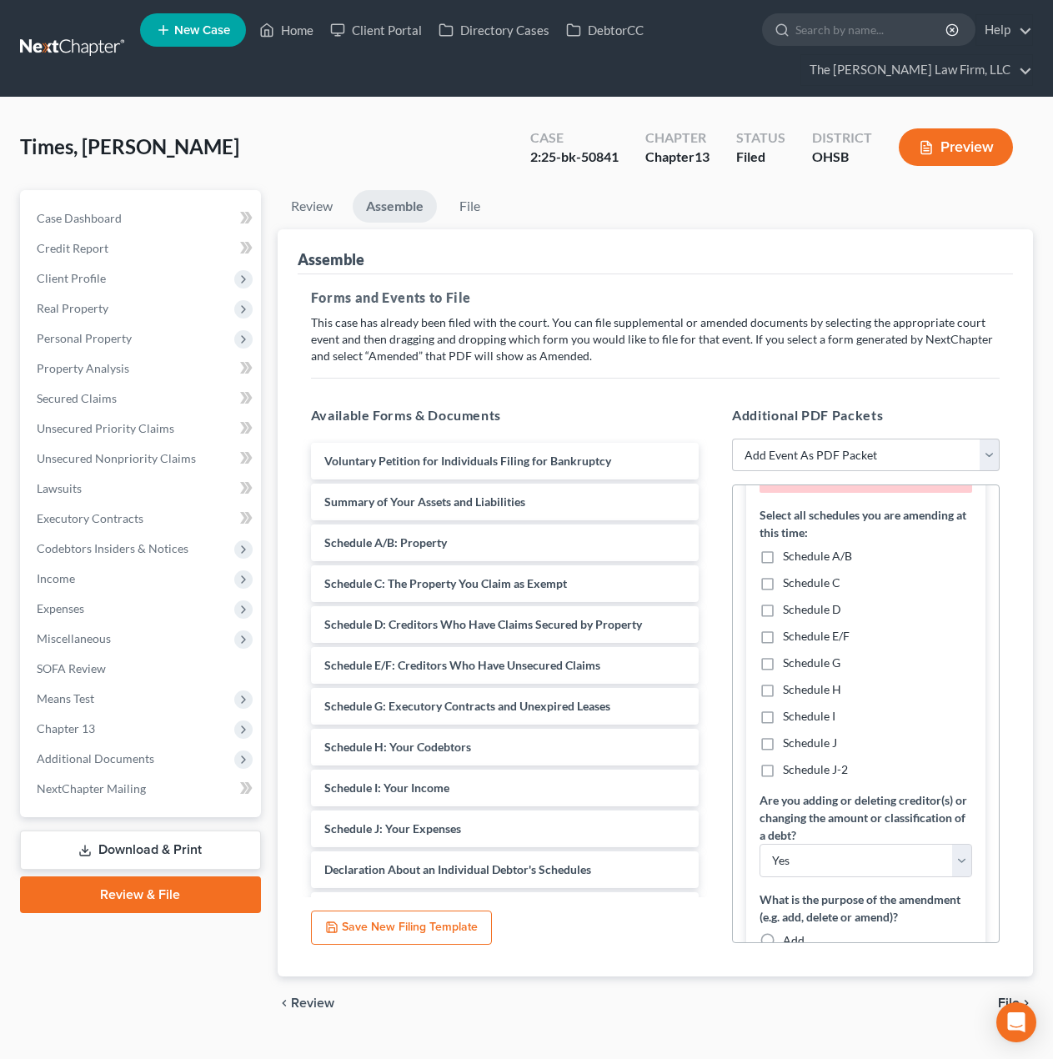
click at [813, 723] on span "Schedule I" at bounding box center [809, 716] width 53 height 14
click at [800, 719] on input "Schedule I" at bounding box center [795, 713] width 11 height 11
checkbox input "true"
click at [810, 750] on span "Schedule J" at bounding box center [810, 742] width 54 height 14
click at [800, 745] on input "Schedule J" at bounding box center [795, 740] width 11 height 11
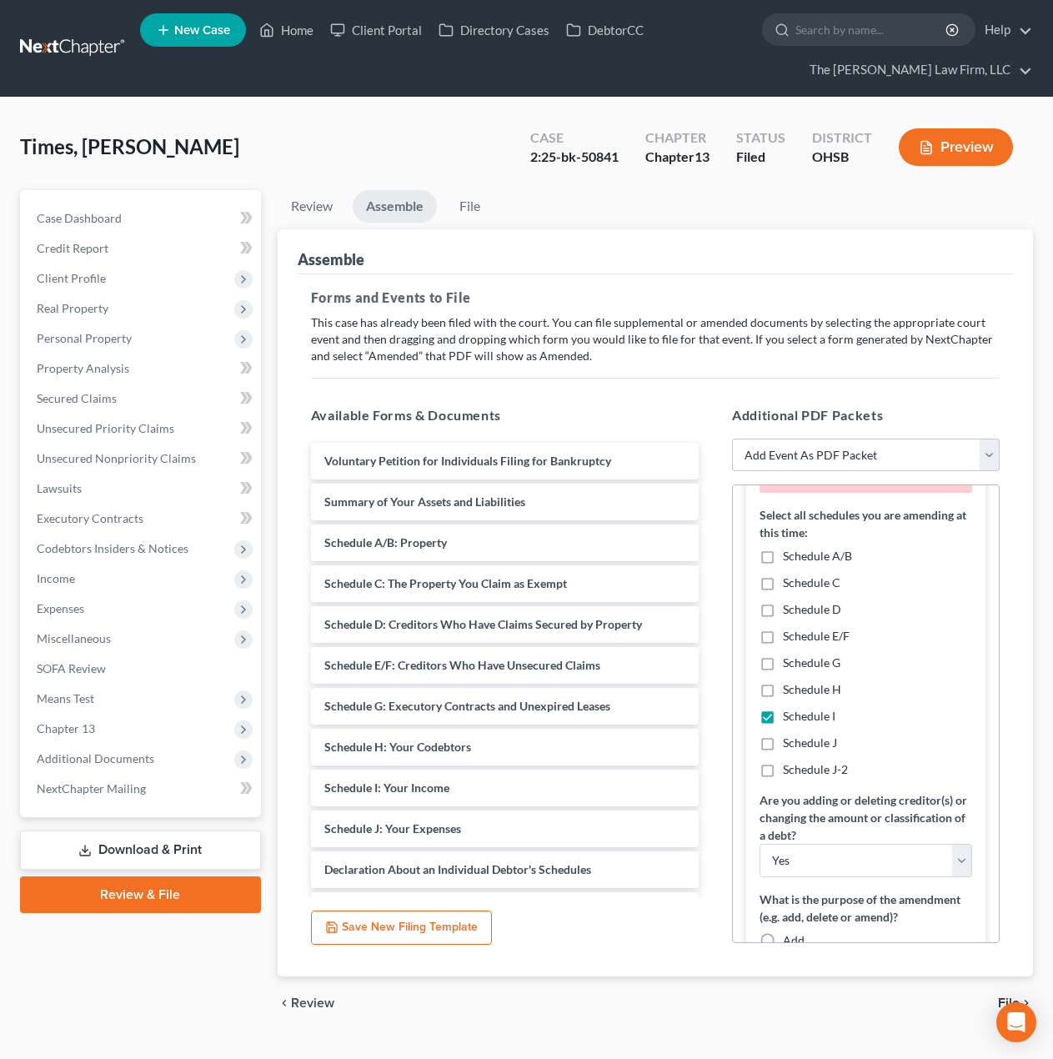
checkbox input "true"
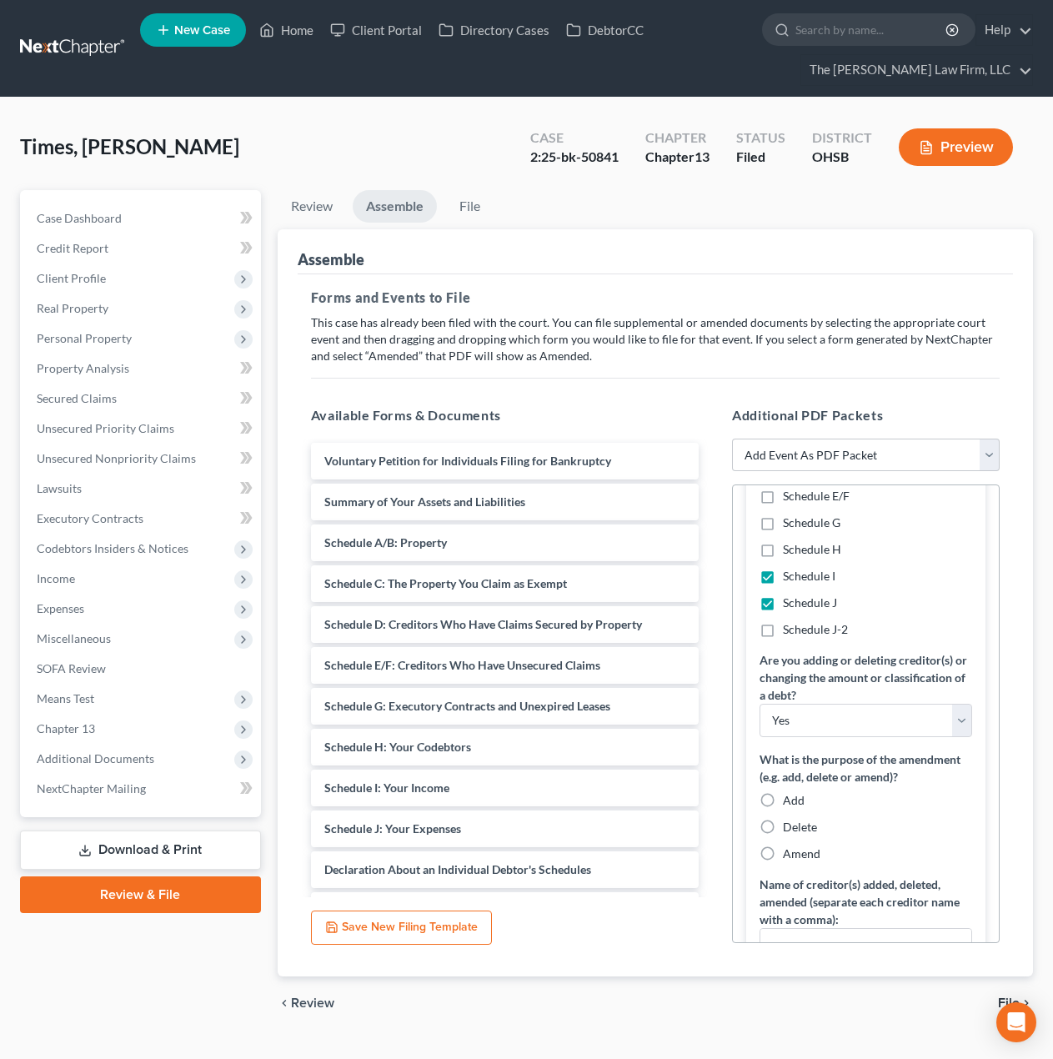
scroll to position [417, 0]
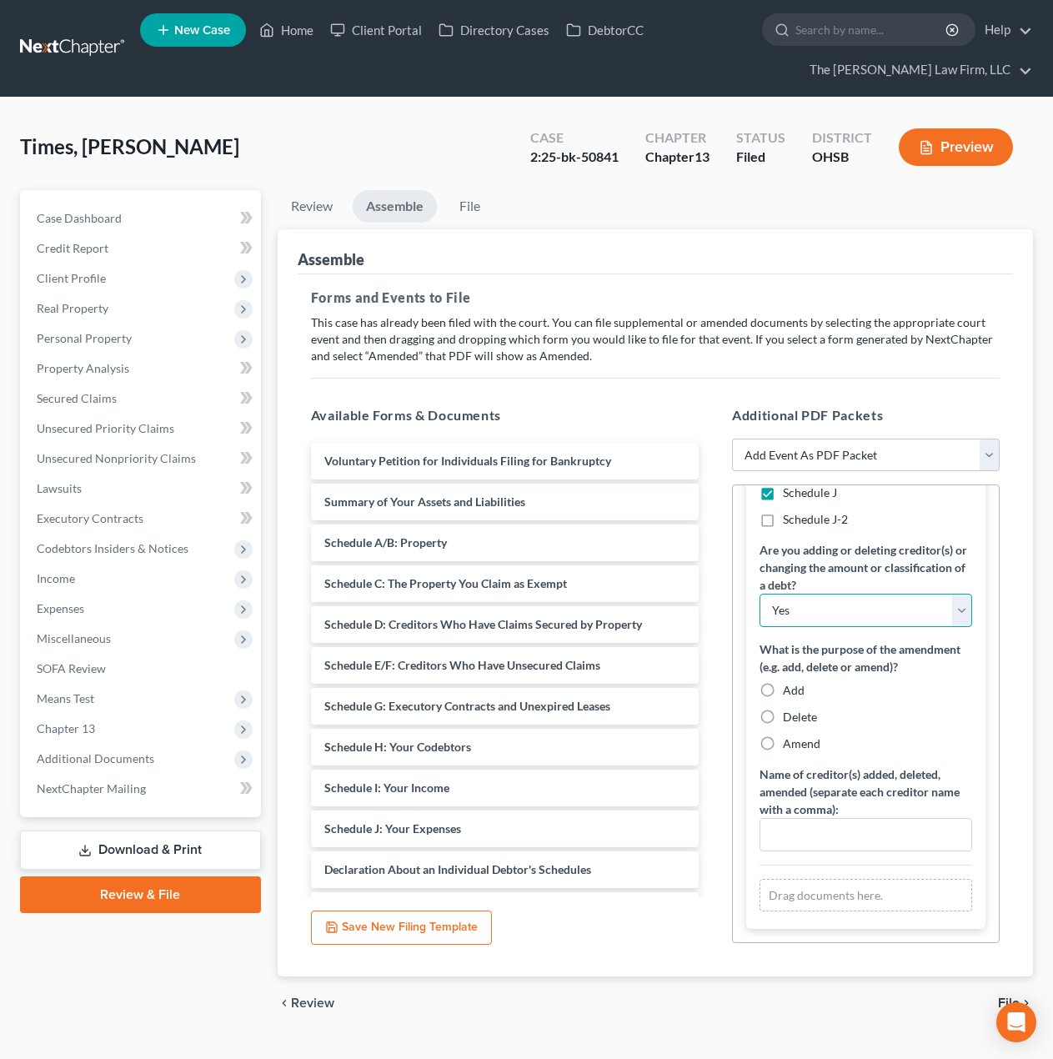
click at [845, 607] on select "Yes No" at bounding box center [866, 610] width 213 height 33
select select "1"
click at [760, 594] on select "Yes No" at bounding box center [866, 610] width 213 height 33
click at [786, 748] on span "Amend" at bounding box center [802, 743] width 38 height 14
click at [790, 746] on input "Amend" at bounding box center [795, 740] width 11 height 11
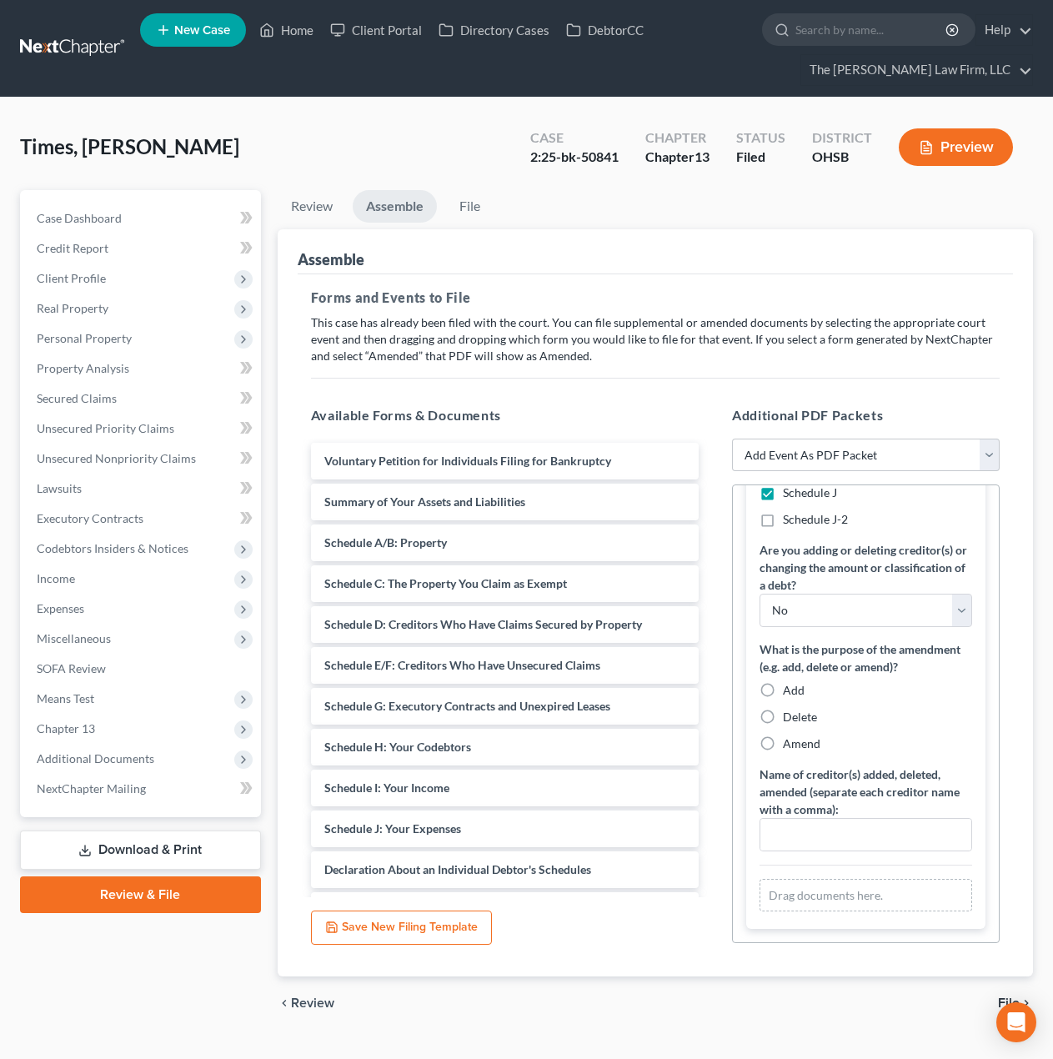
radio input "true"
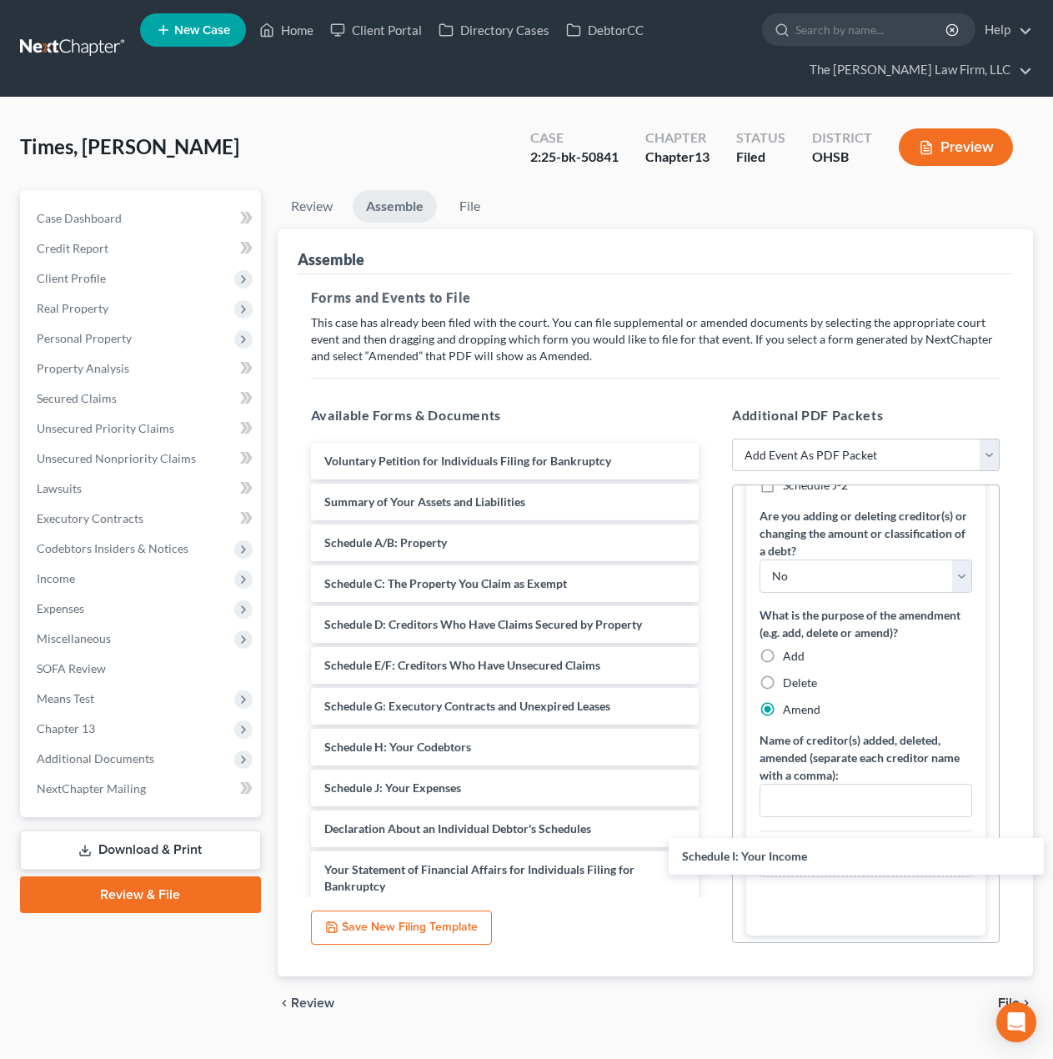
drag, startPoint x: 452, startPoint y: 785, endPoint x: 867, endPoint y: 860, distance: 421.8
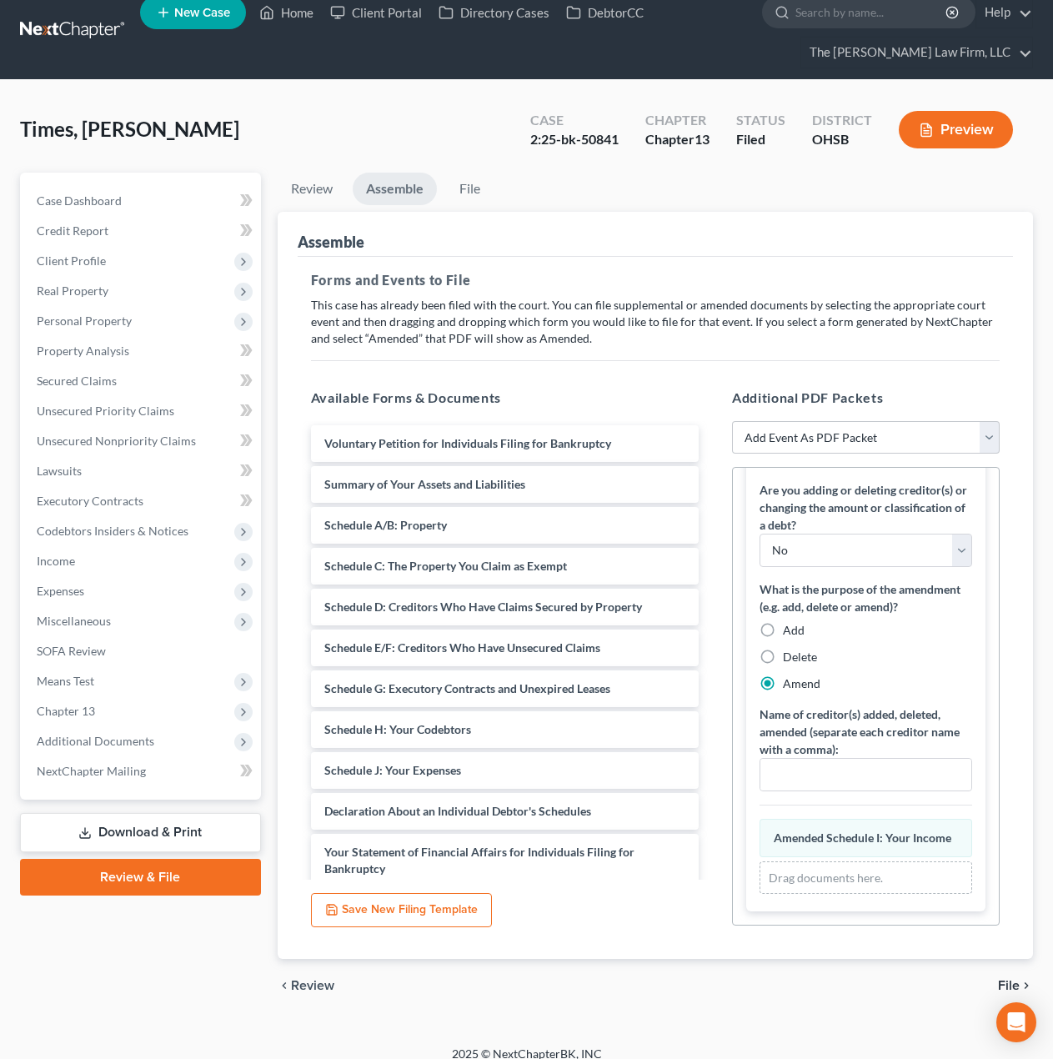
scroll to position [34, 0]
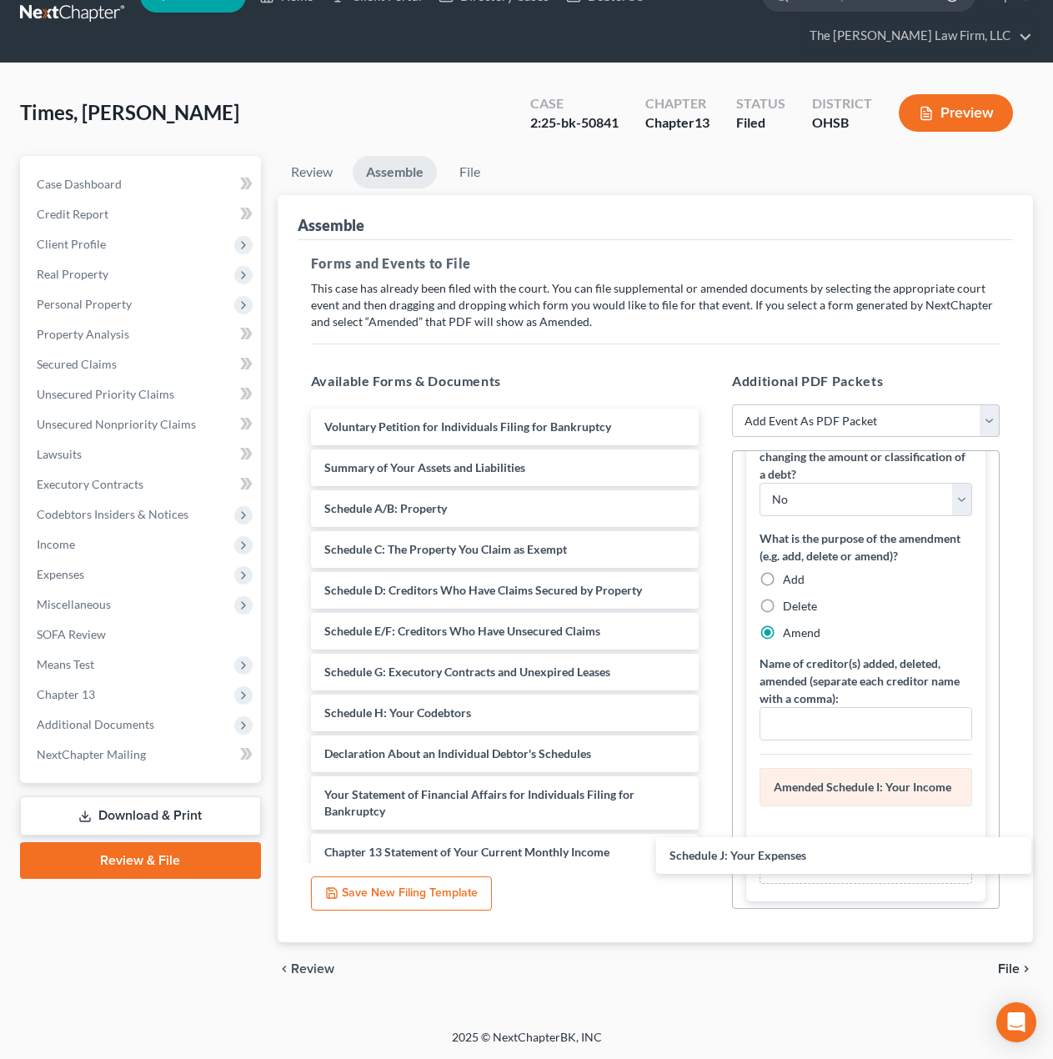
drag, startPoint x: 439, startPoint y: 747, endPoint x: 835, endPoint y: 818, distance: 402.3
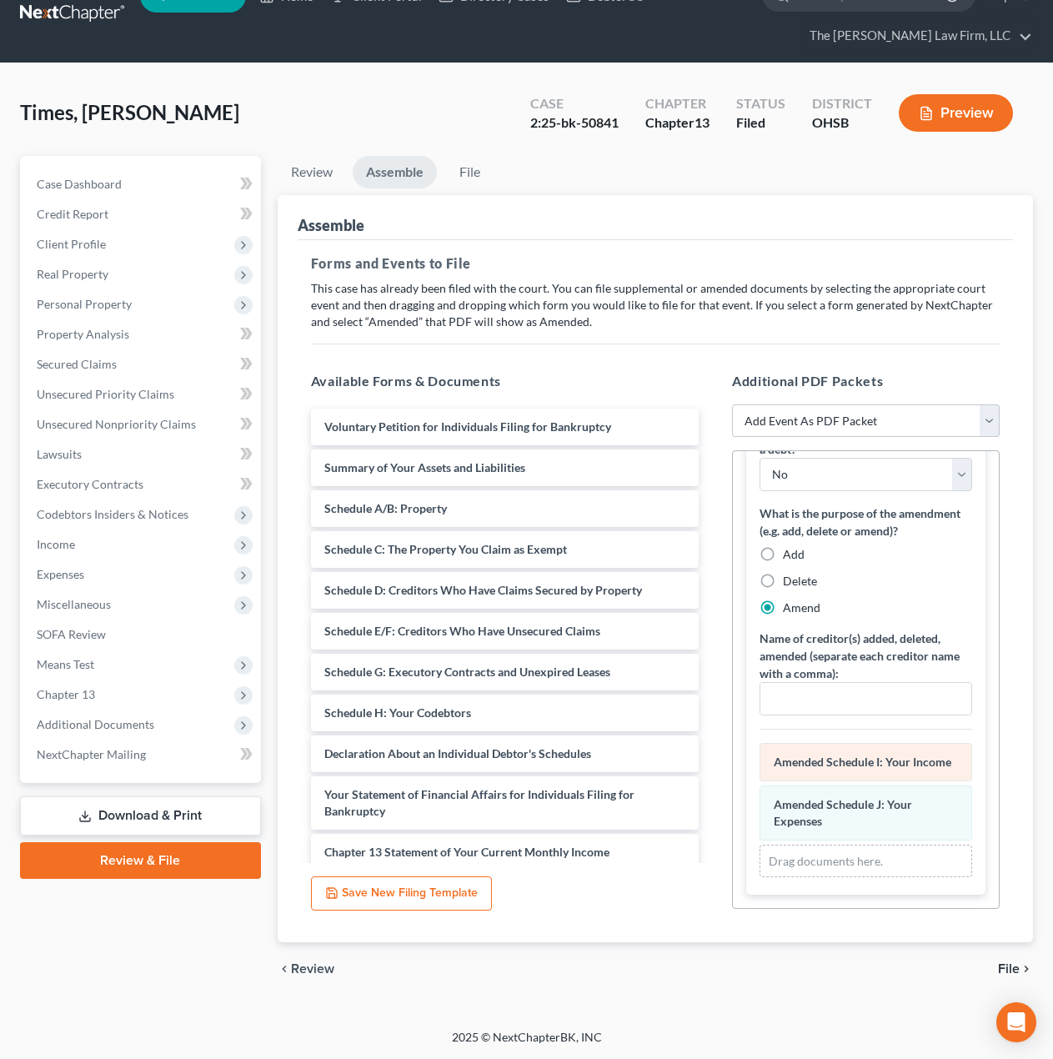
scroll to position [435, 0]
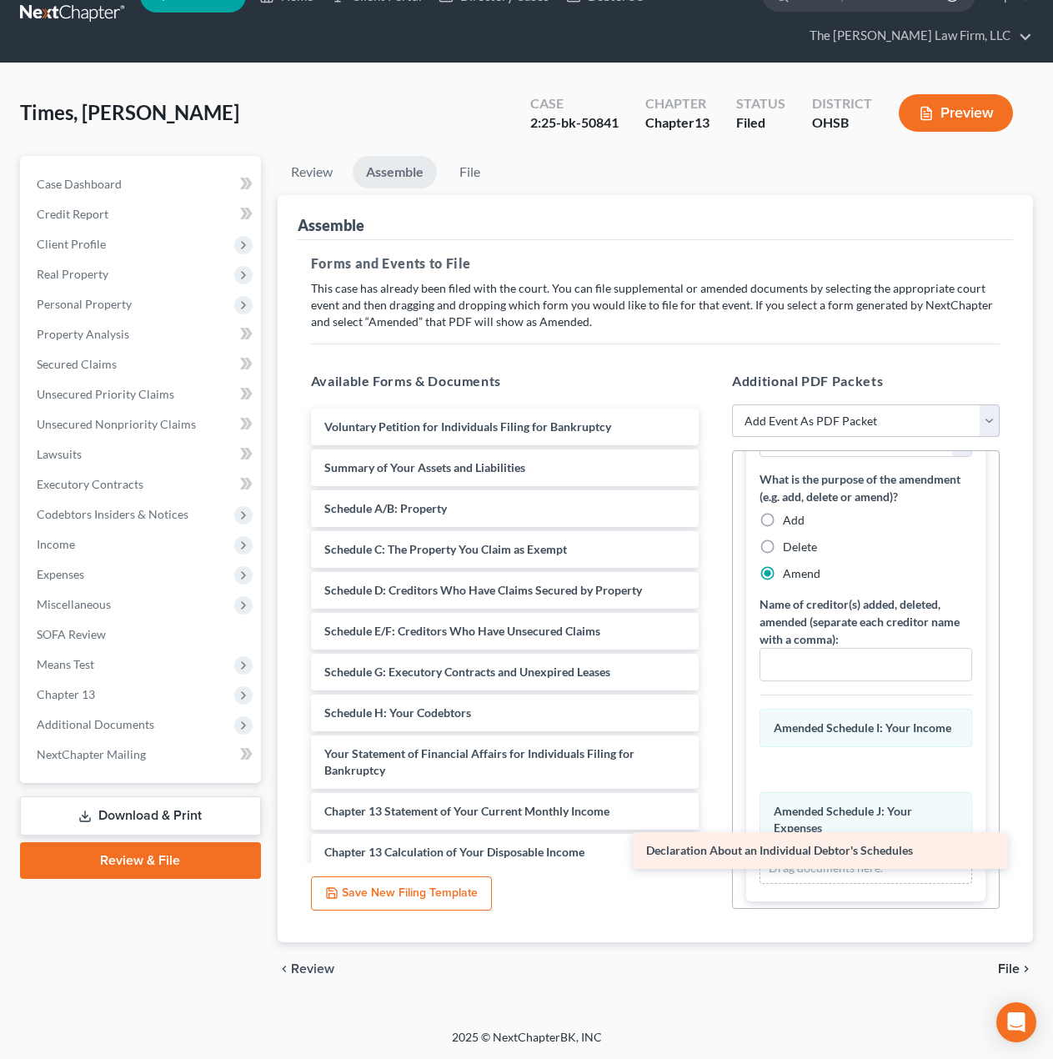
drag, startPoint x: 499, startPoint y: 749, endPoint x: 835, endPoint y: 853, distance: 351.8
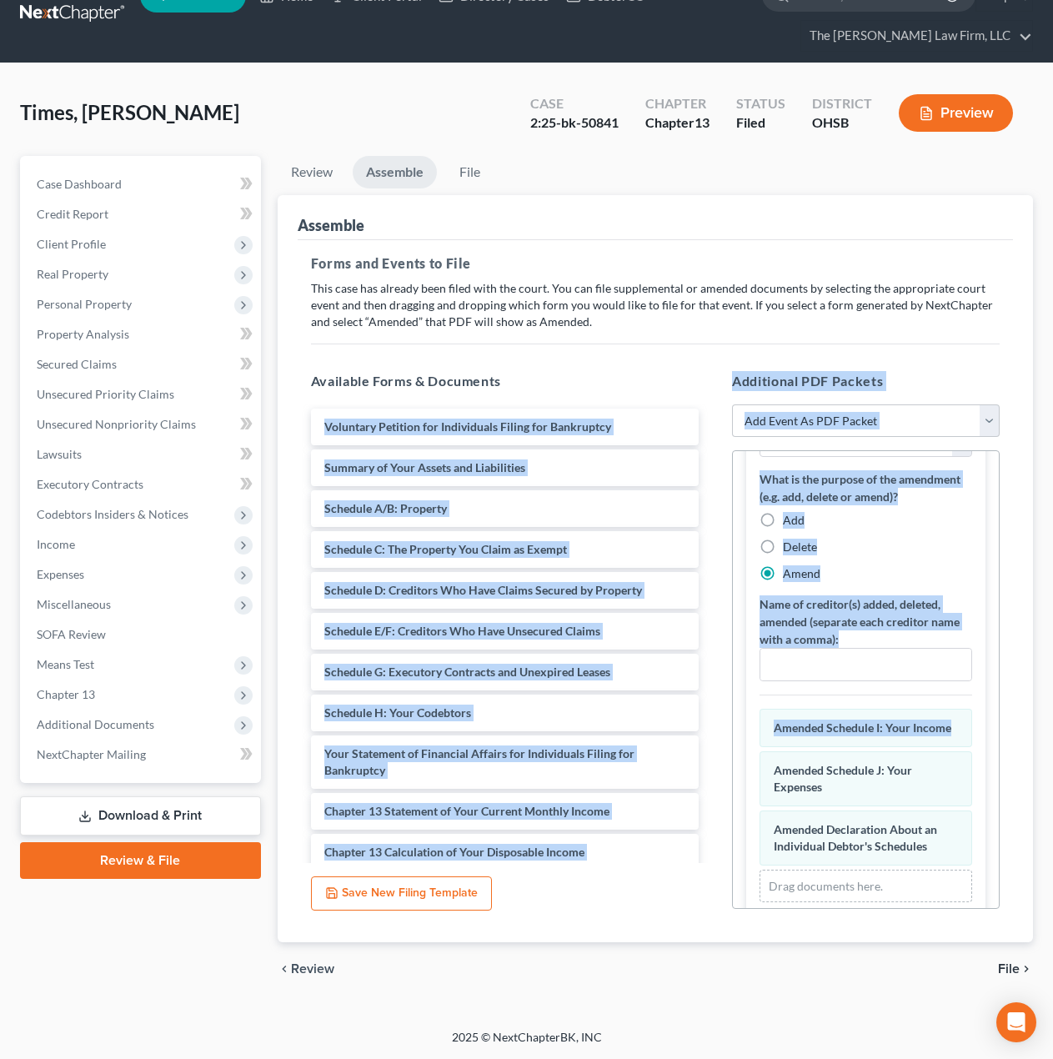
click at [978, 703] on div "Amended Schedules Select all schedules you are amending at this time: Schedule …" at bounding box center [866, 474] width 266 height 917
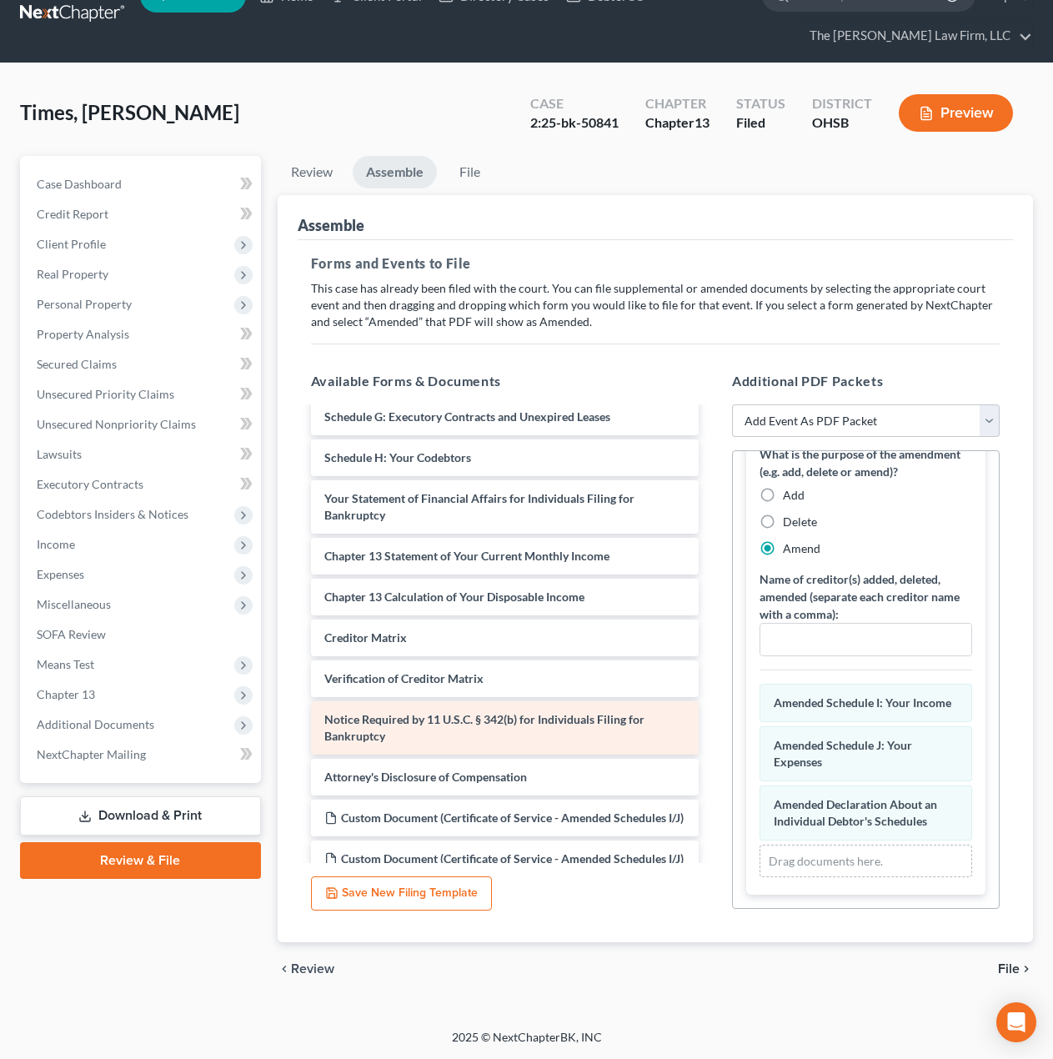
scroll to position [278, 0]
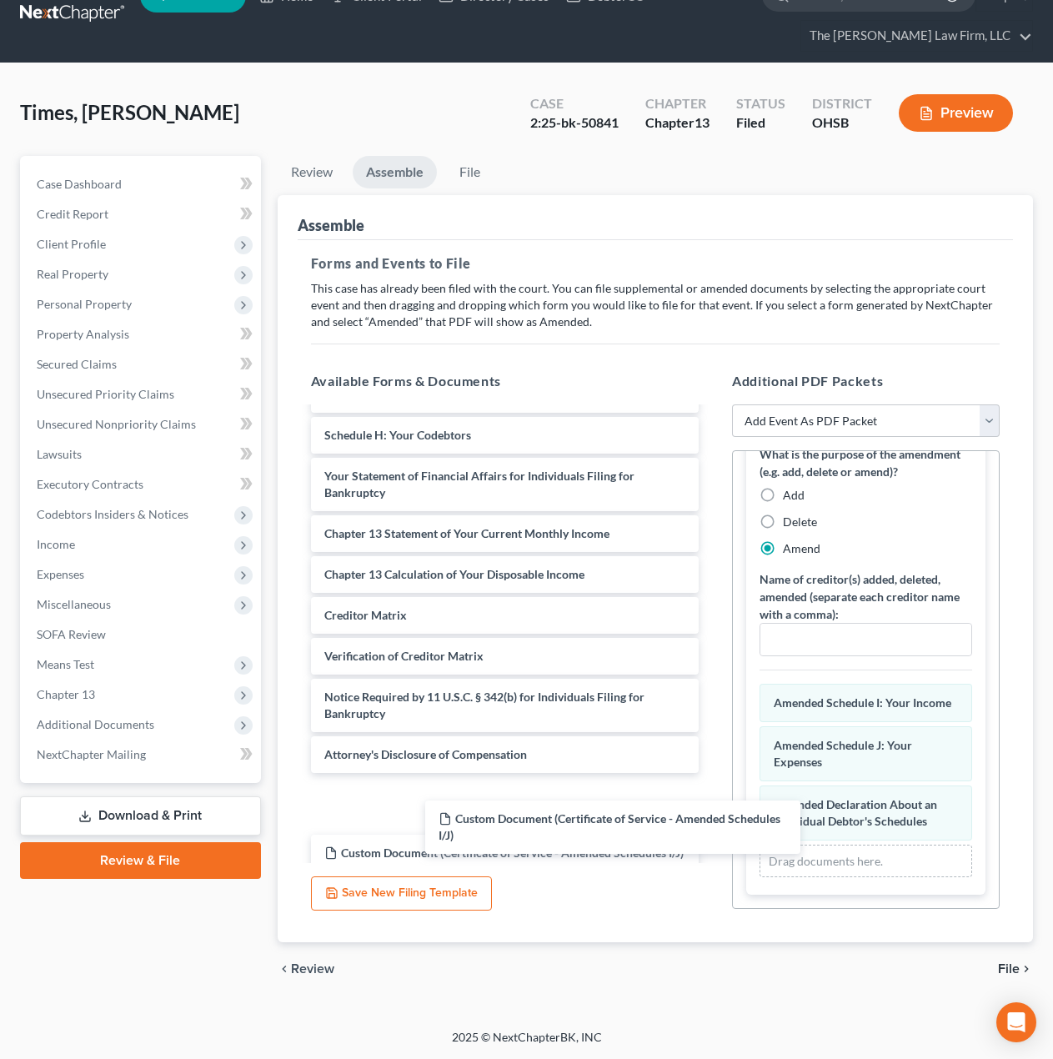
drag, startPoint x: 529, startPoint y: 793, endPoint x: 895, endPoint y: 844, distance: 368.7
click at [712, 865] on div "Custom Document (Certificate of Service - Amended Schedules I/J) Voluntary Peti…" at bounding box center [505, 950] width 414 height 1639
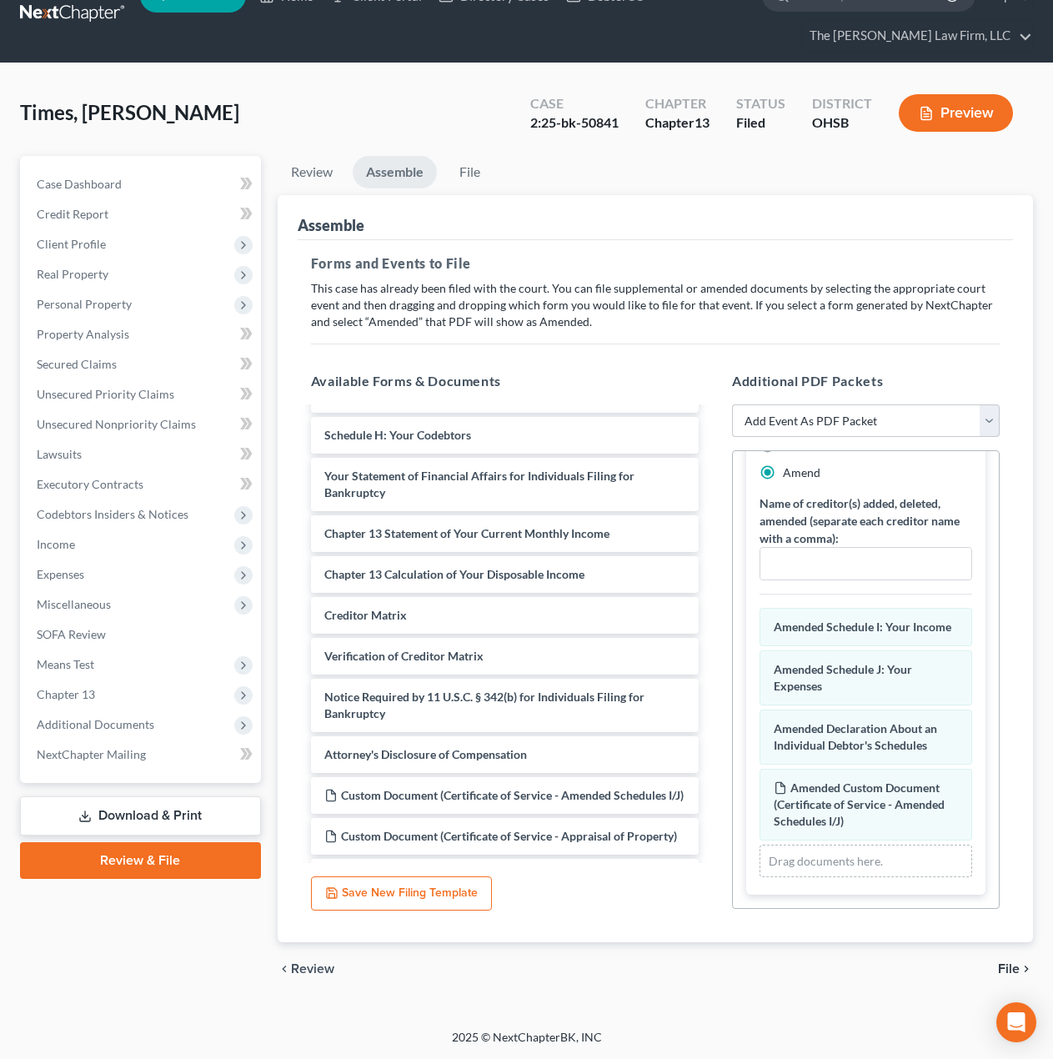
scroll to position [570, 0]
click at [1002, 967] on span "File" at bounding box center [1009, 968] width 22 height 13
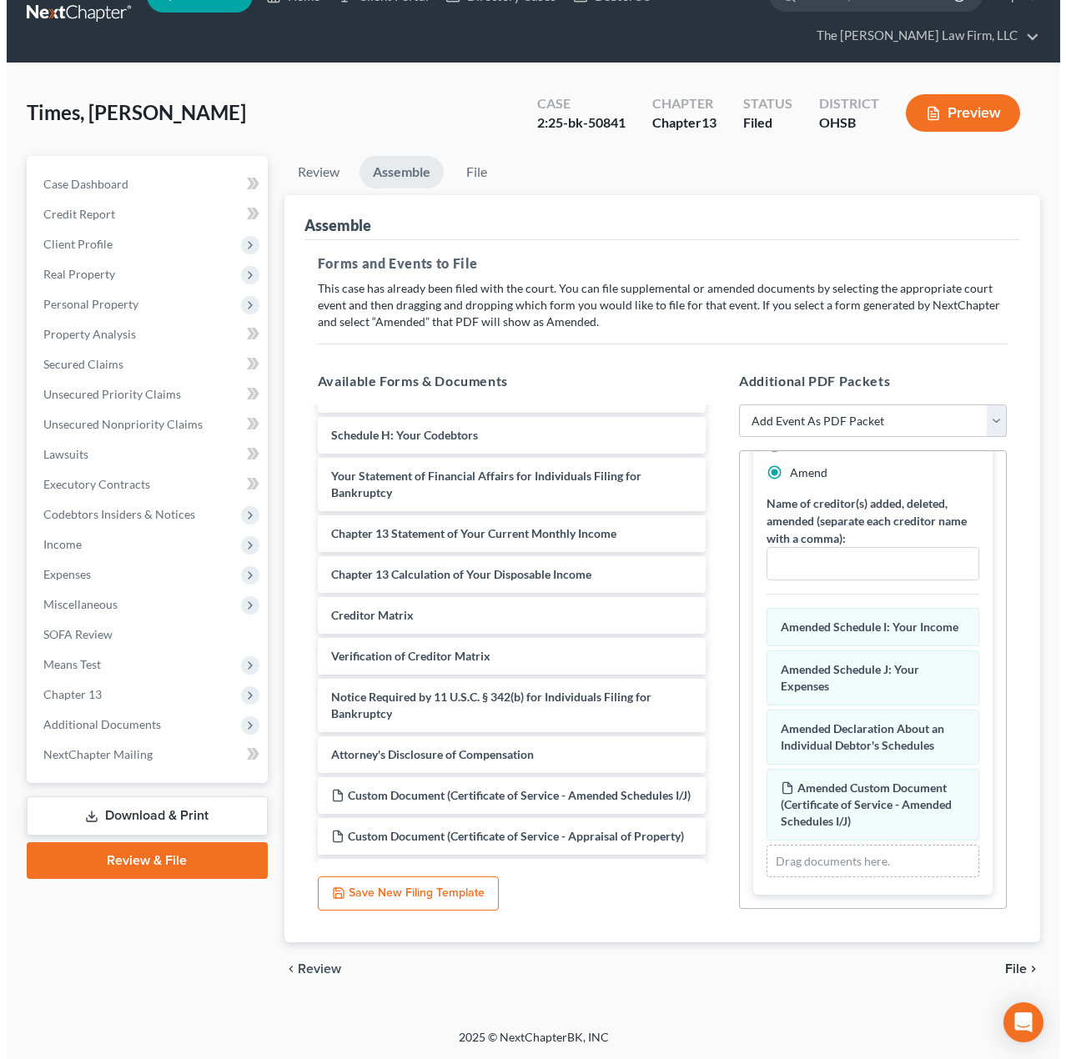
scroll to position [0, 0]
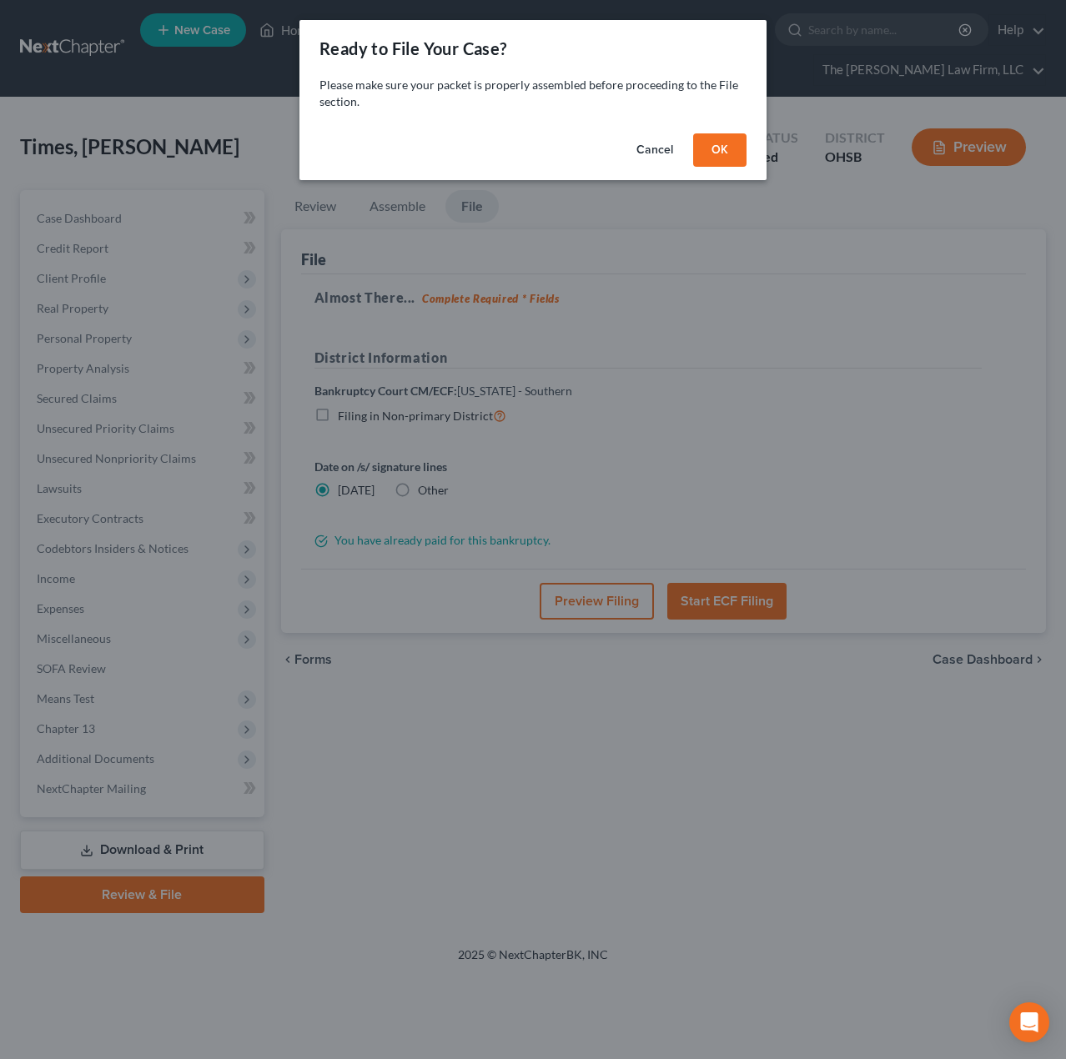
click at [730, 155] on button "OK" at bounding box center [719, 149] width 53 height 33
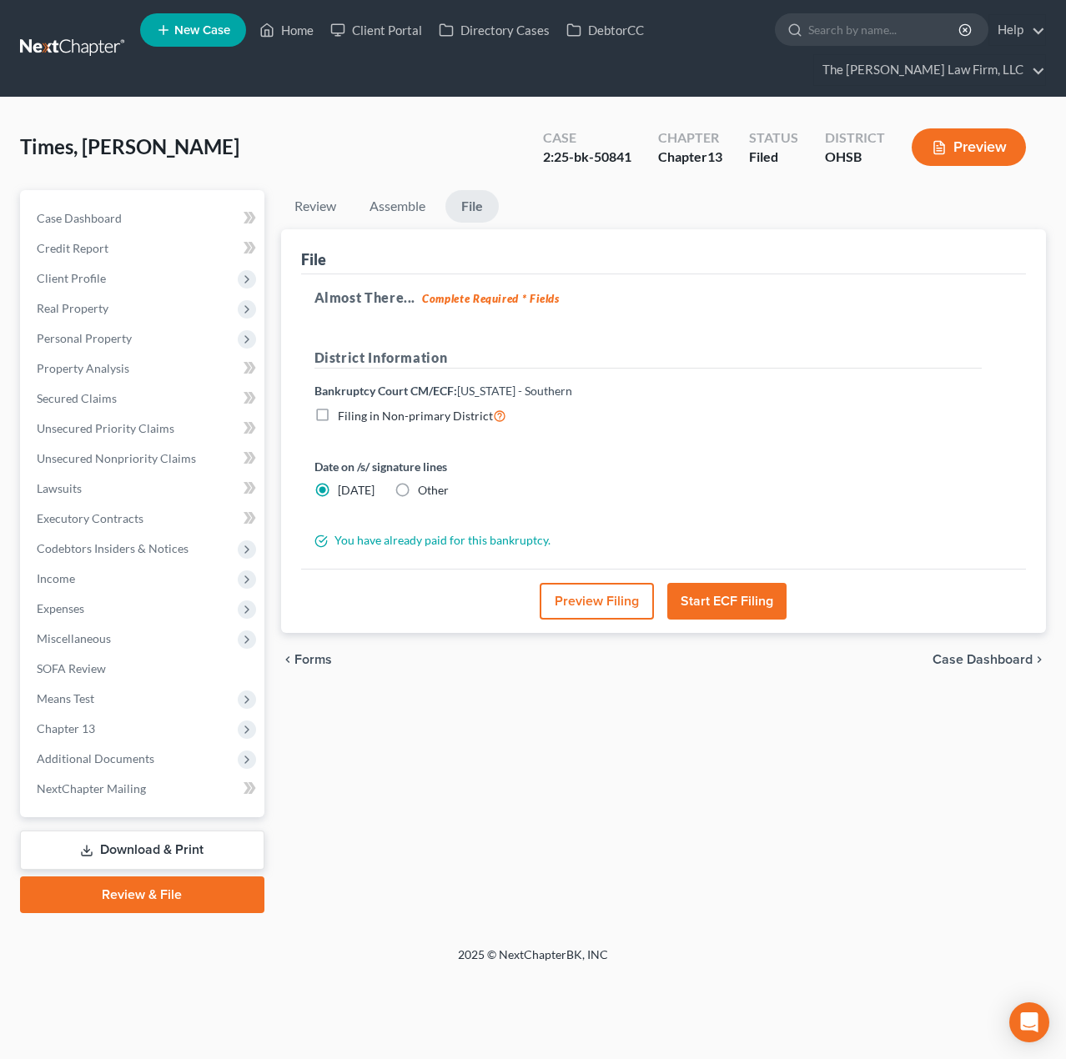
click at [586, 605] on button "Preview Filing" at bounding box center [596, 601] width 114 height 37
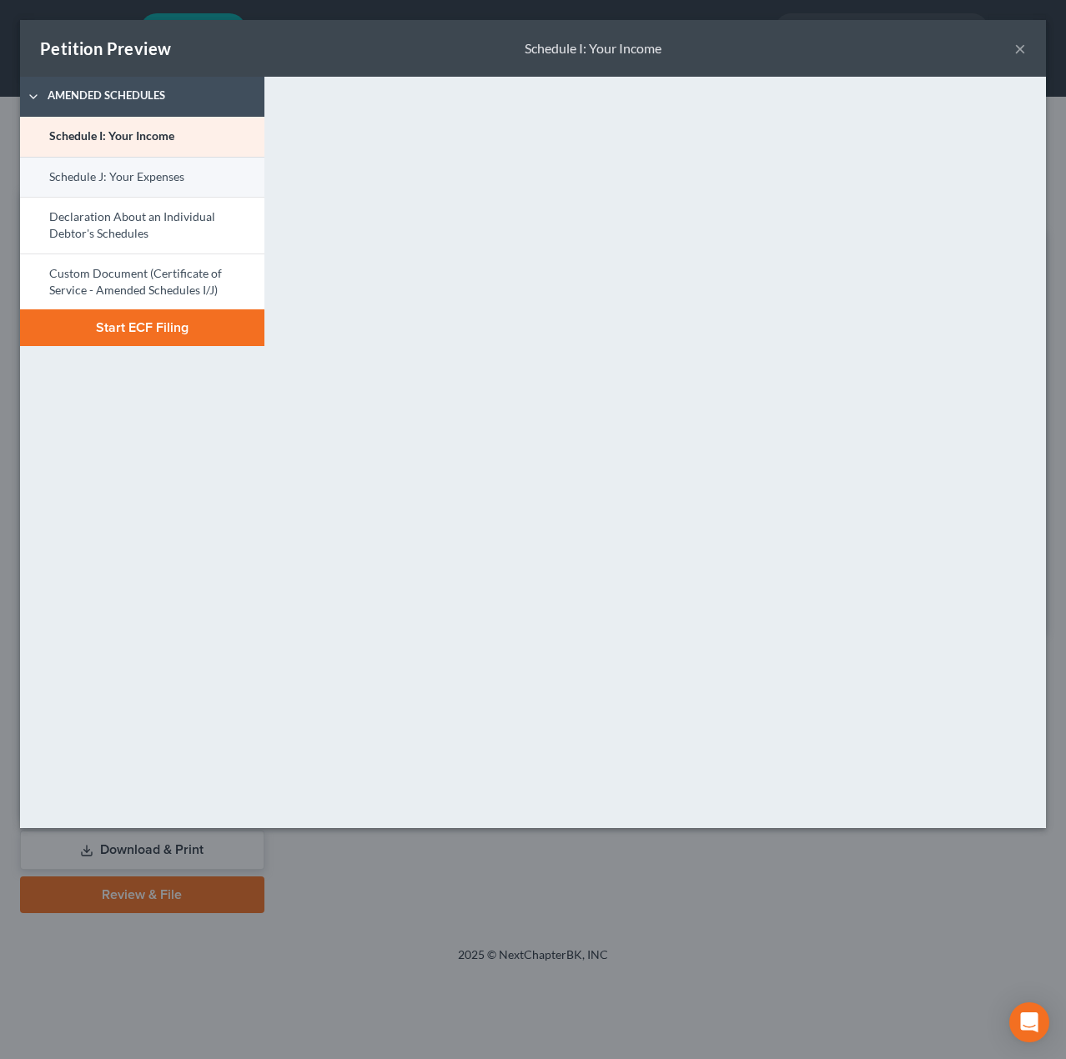
click at [178, 182] on link "Schedule J: Your Expenses" at bounding box center [142, 177] width 244 height 40
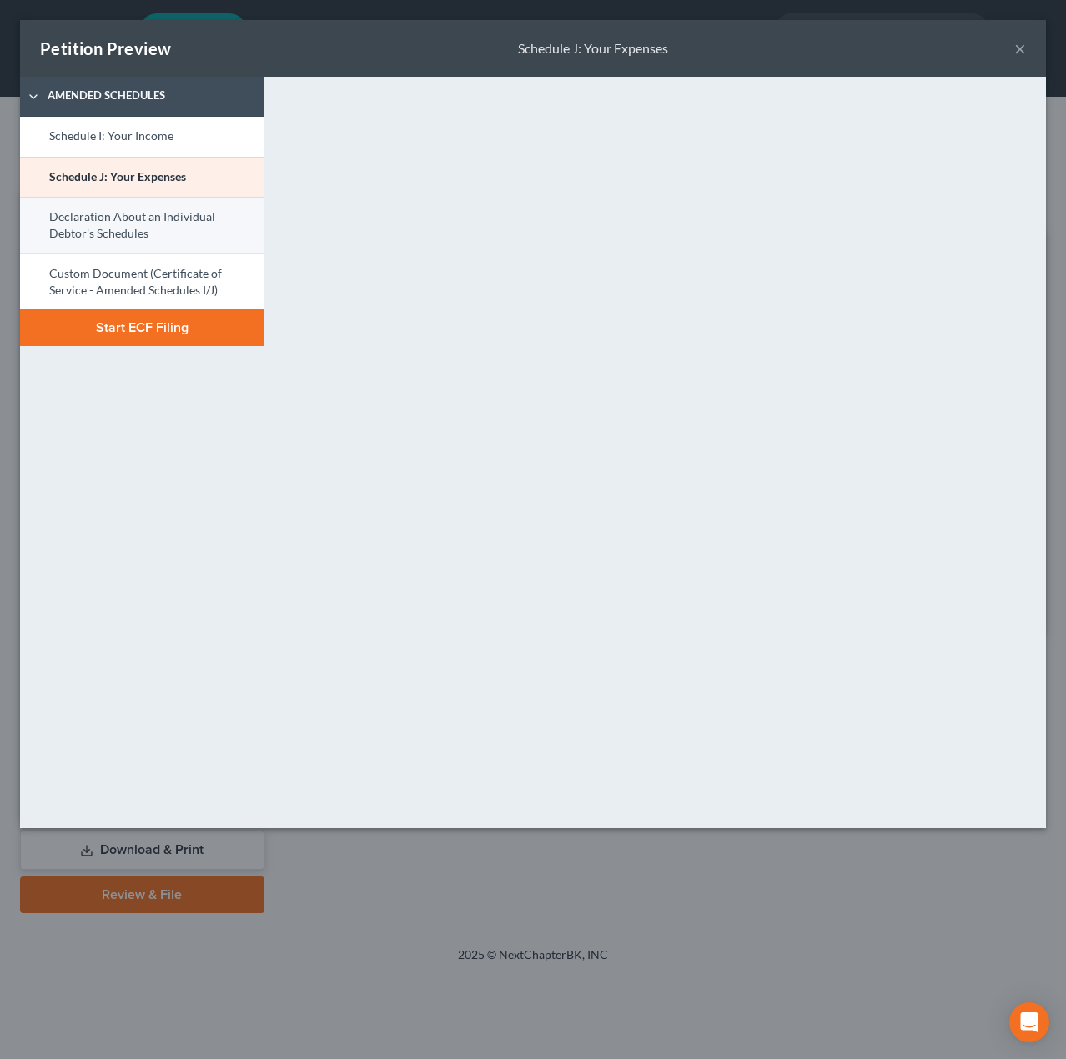
click at [229, 233] on link "Declaration About an Individual Debtor's Schedules" at bounding box center [142, 225] width 244 height 57
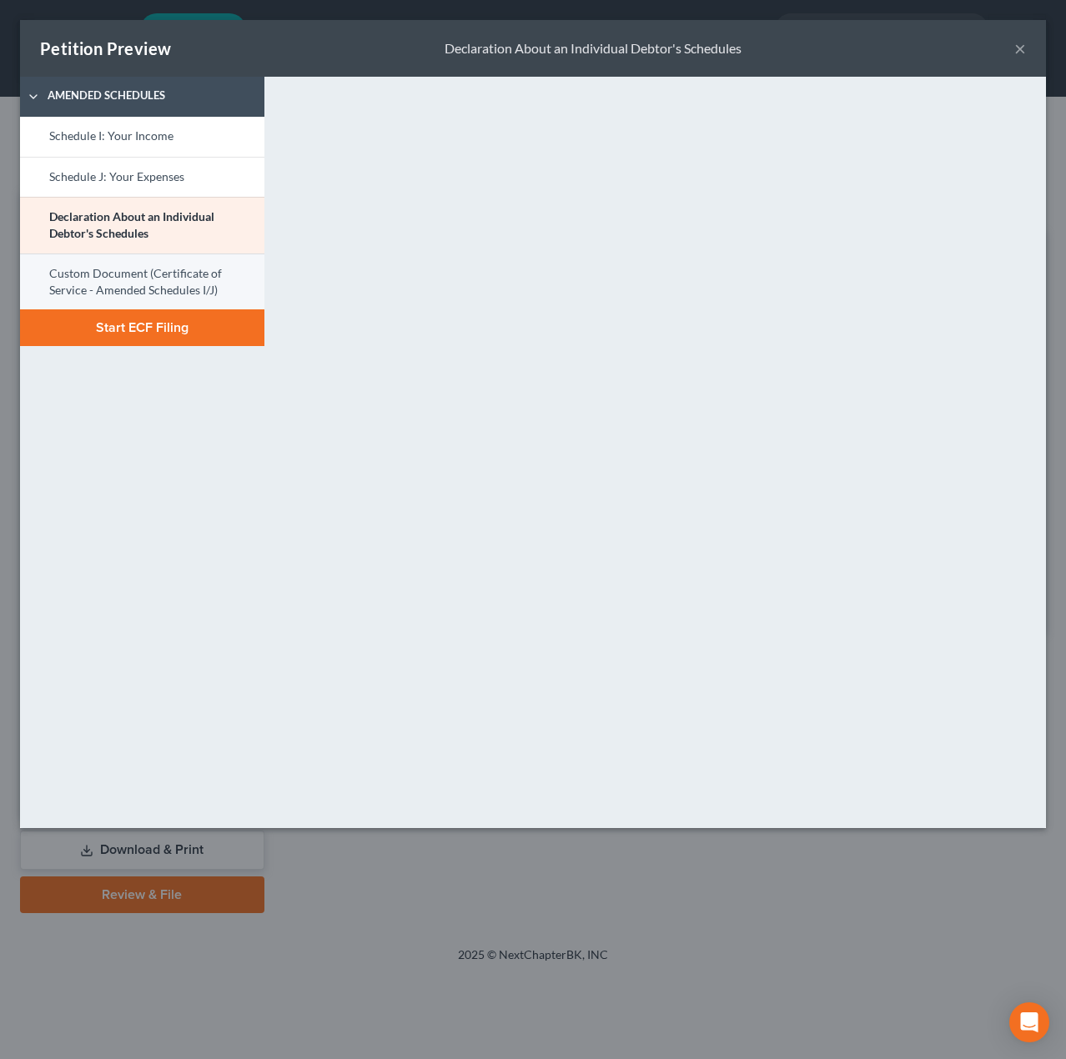
click at [180, 278] on link "Custom Document (Certificate of Service - Amended Schedules I/J)" at bounding box center [142, 281] width 244 height 57
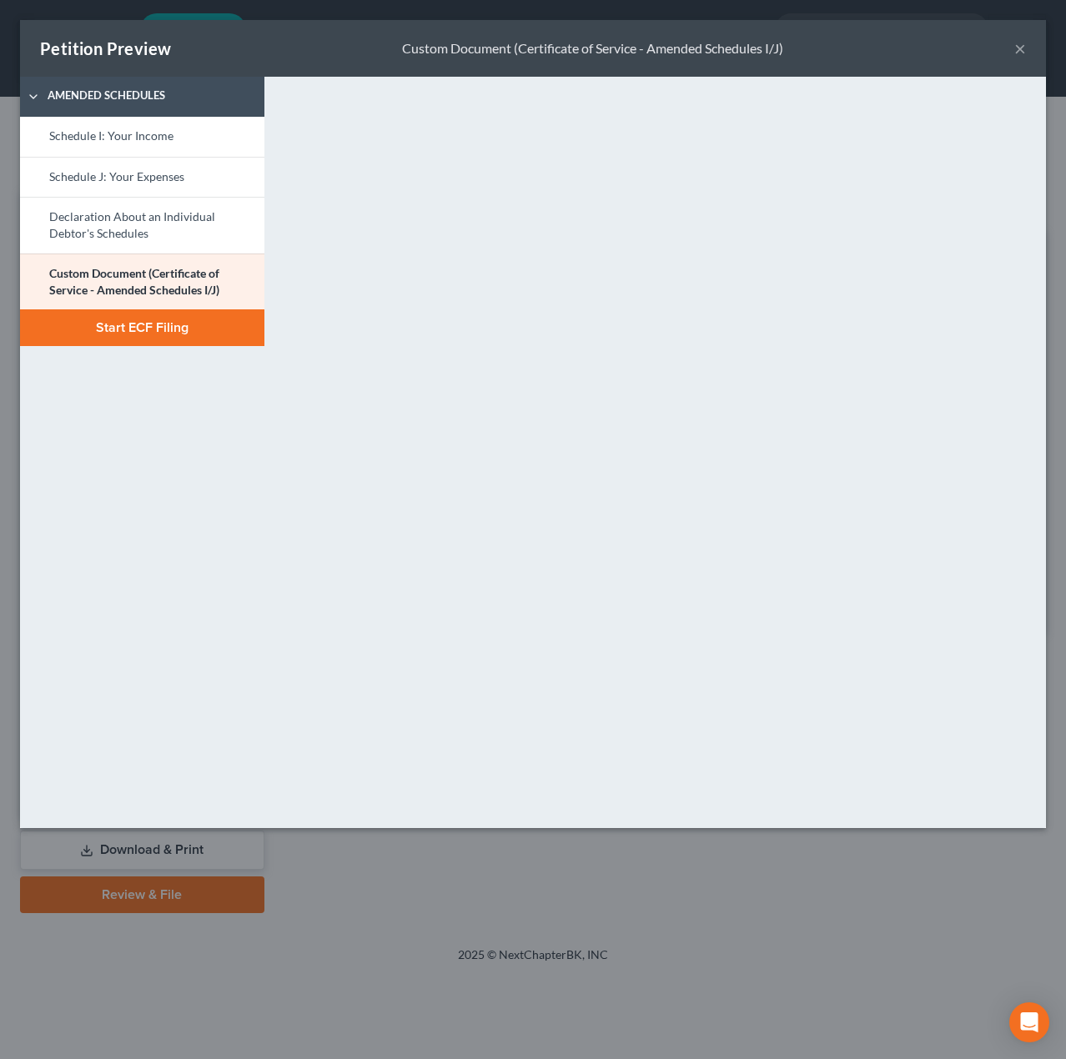
click at [156, 337] on button "Start ECF Filing" at bounding box center [142, 327] width 244 height 37
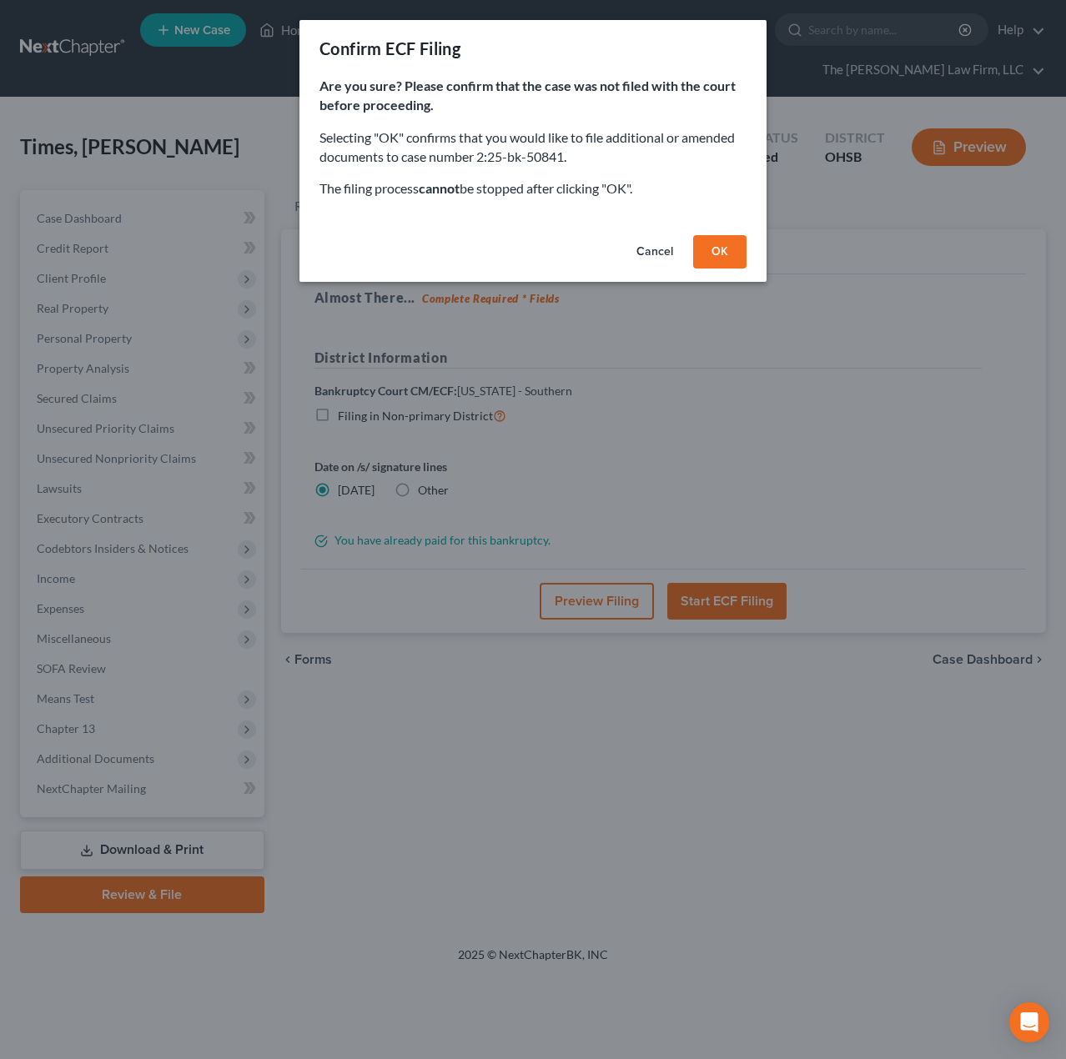
click at [712, 260] on button "OK" at bounding box center [719, 251] width 53 height 33
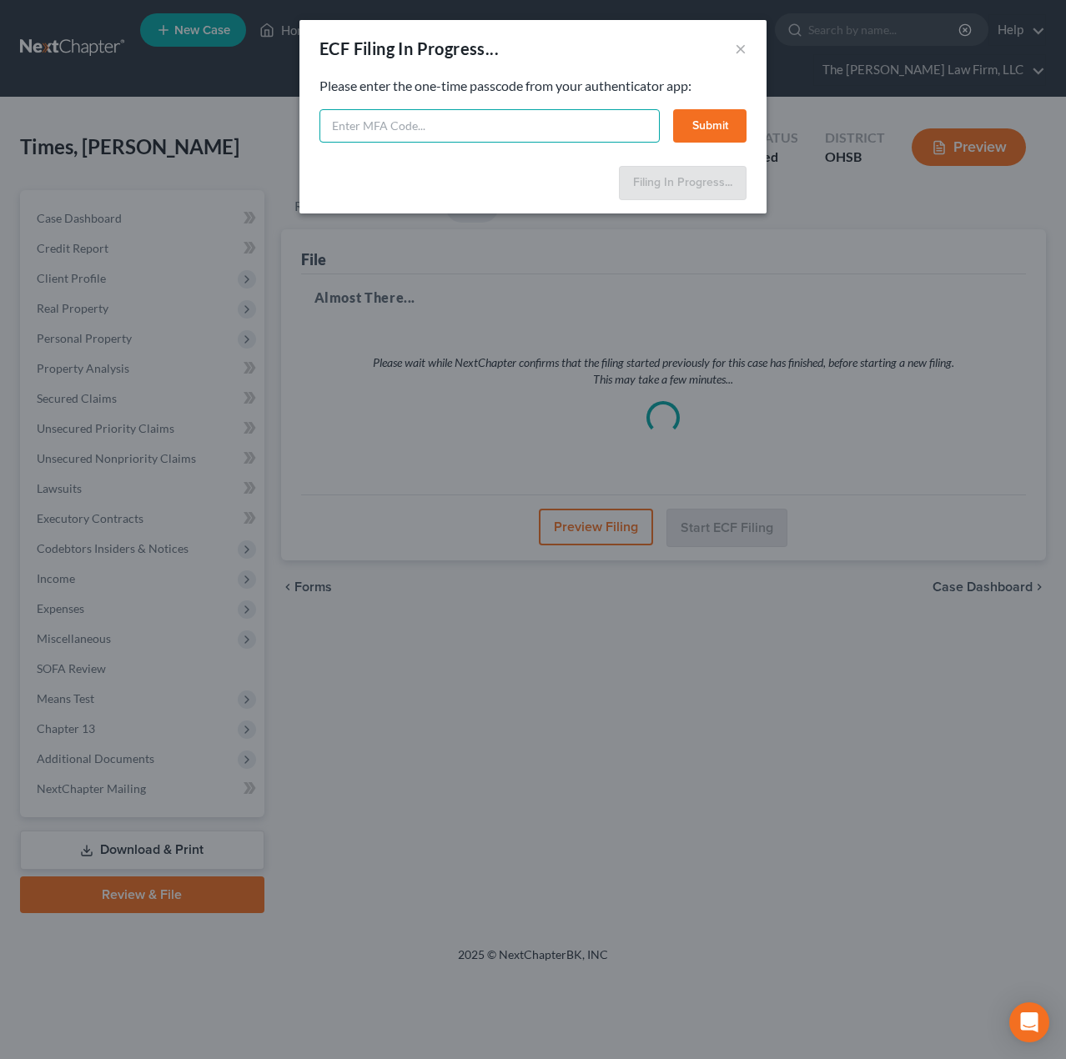
click at [571, 128] on input "text" at bounding box center [489, 125] width 340 height 33
type input "326519"
click at [693, 128] on button "Submit" at bounding box center [709, 125] width 73 height 33
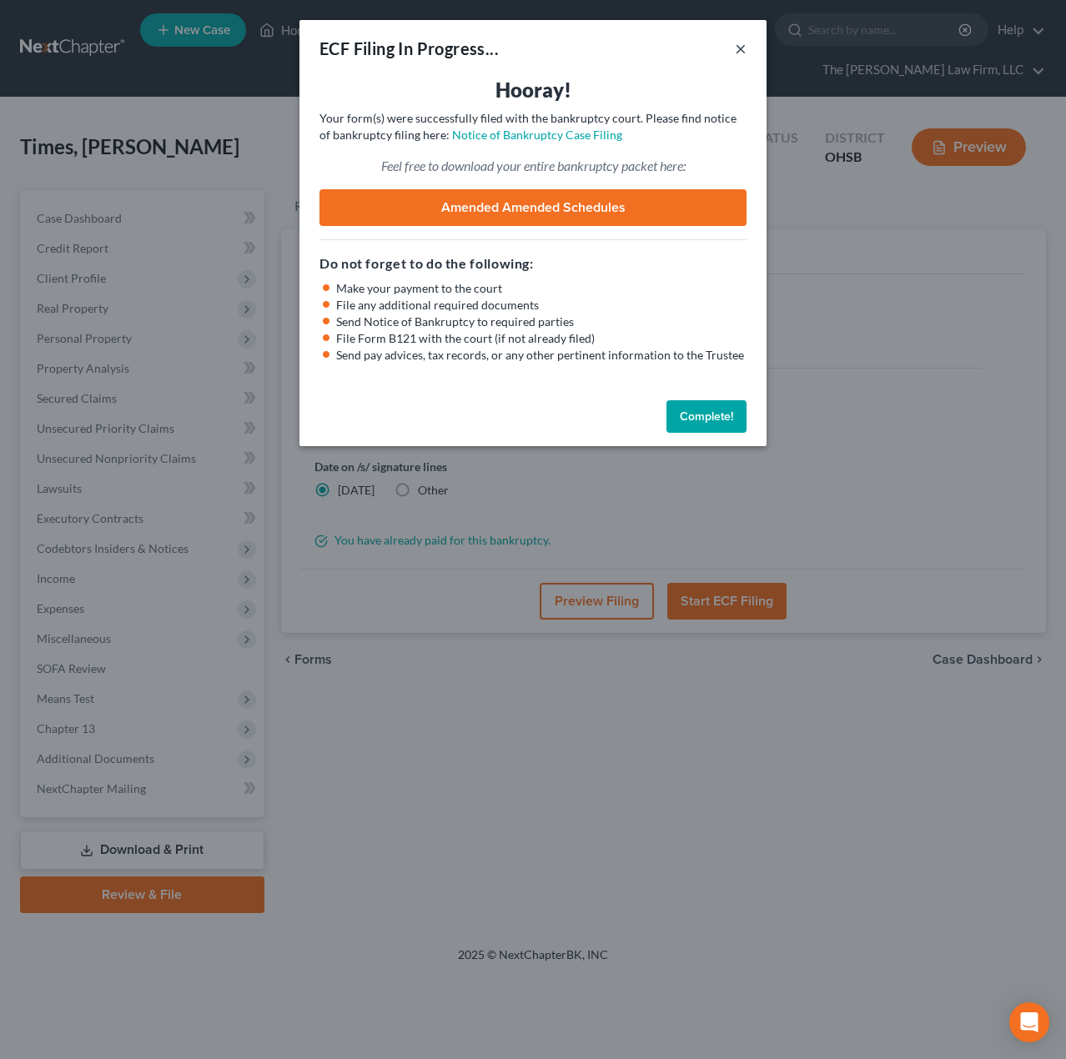
click at [735, 48] on button "×" at bounding box center [741, 48] width 12 height 20
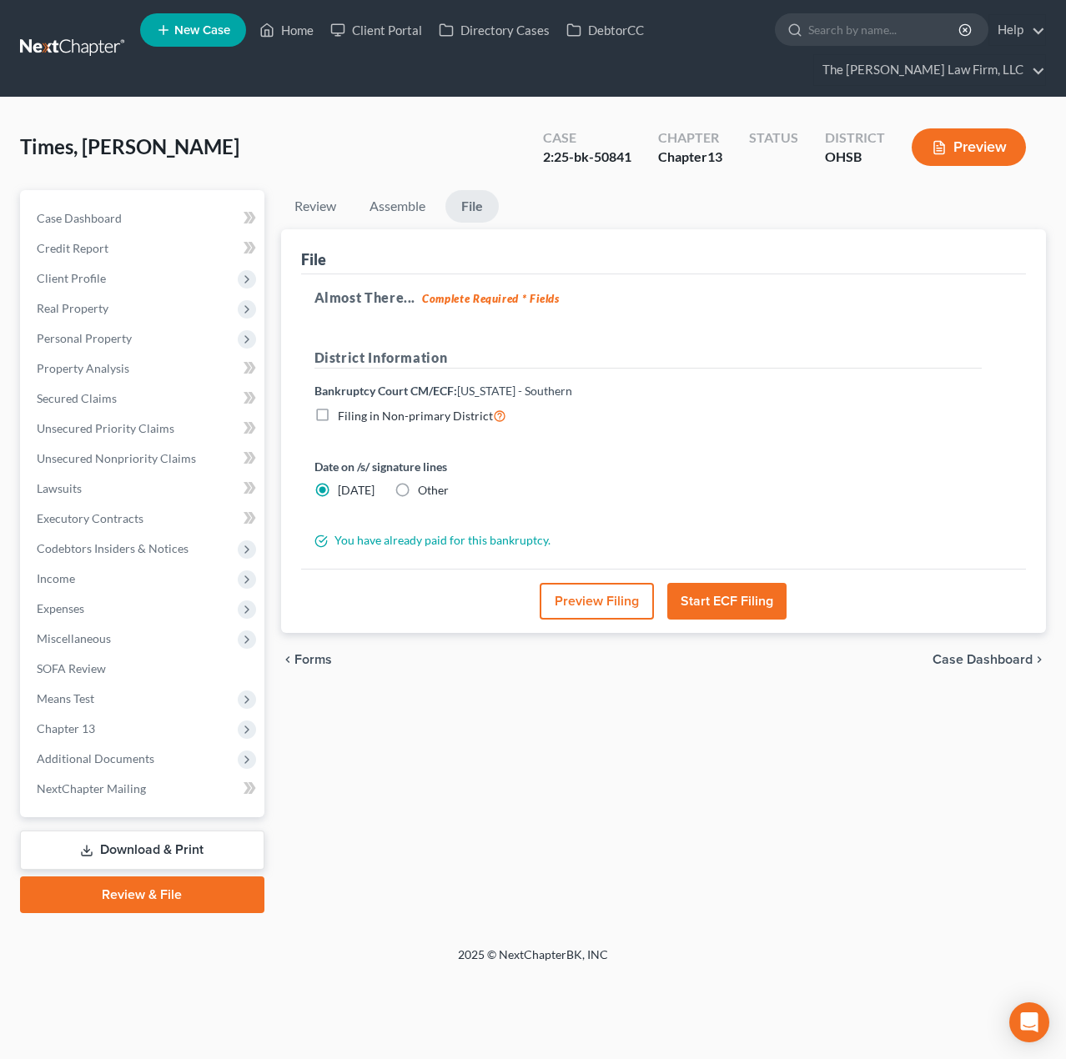
click at [86, 47] on link at bounding box center [73, 48] width 107 height 30
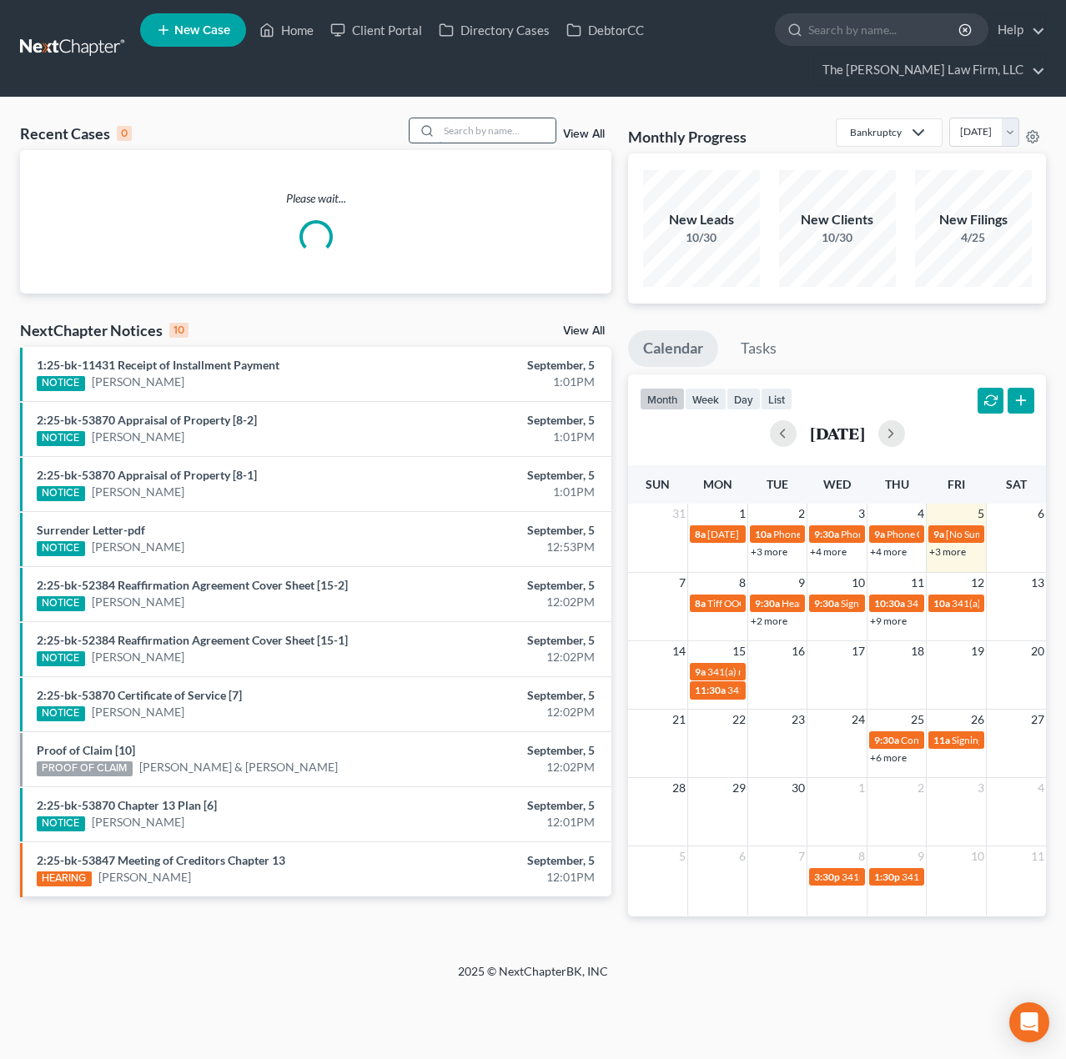
click at [454, 141] on input "search" at bounding box center [497, 130] width 117 height 24
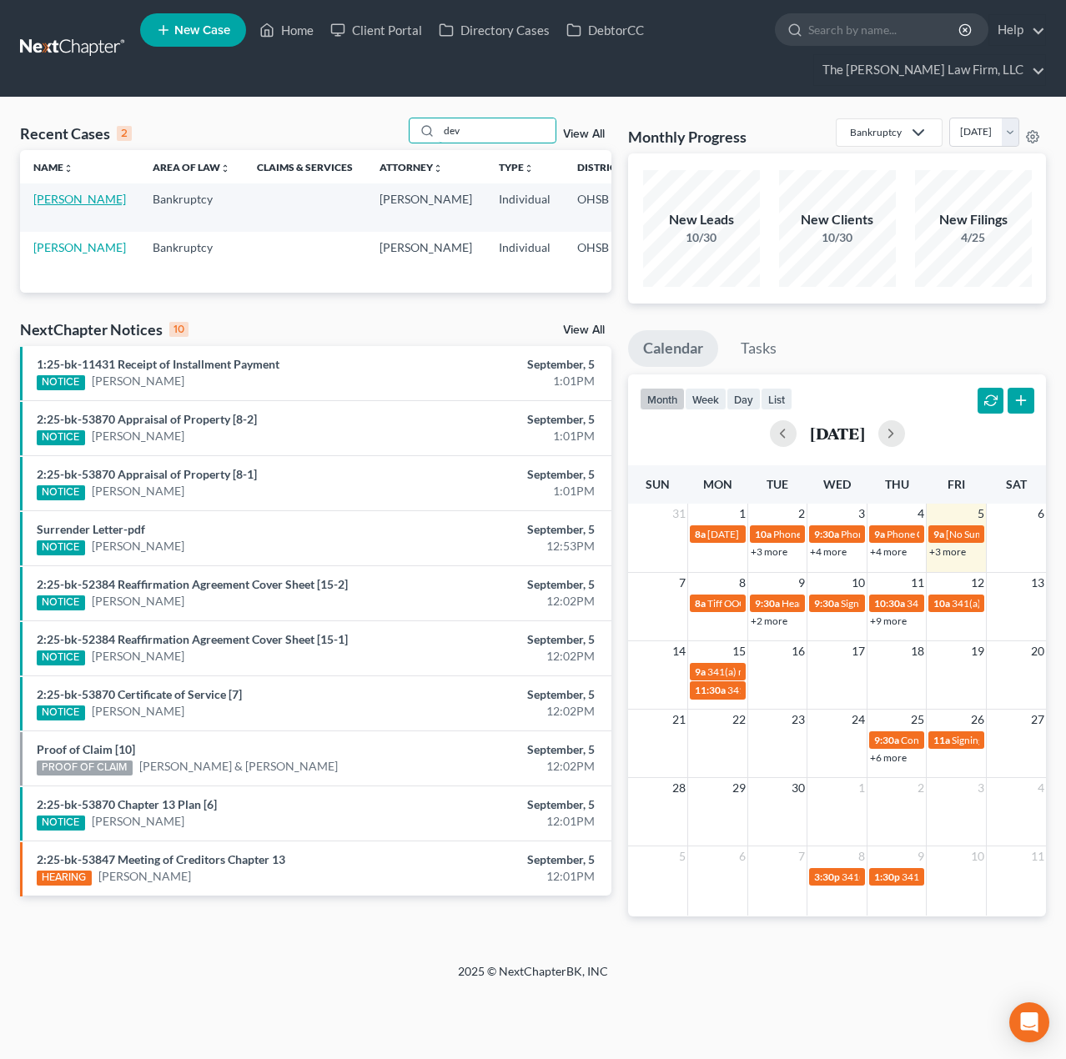
type input "dev"
click at [44, 206] on link "Deveaux, Tia Yonna" at bounding box center [79, 199] width 93 height 14
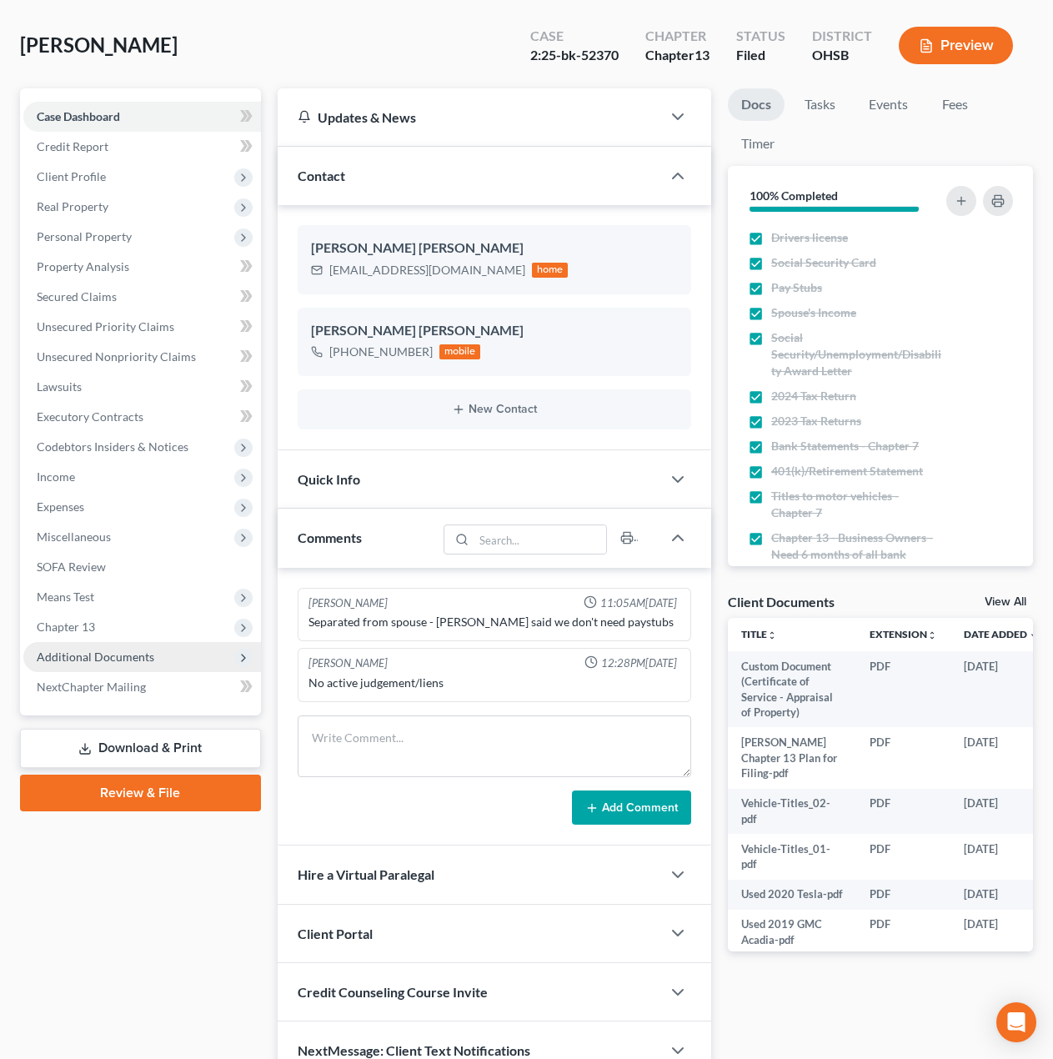
scroll to position [139, 0]
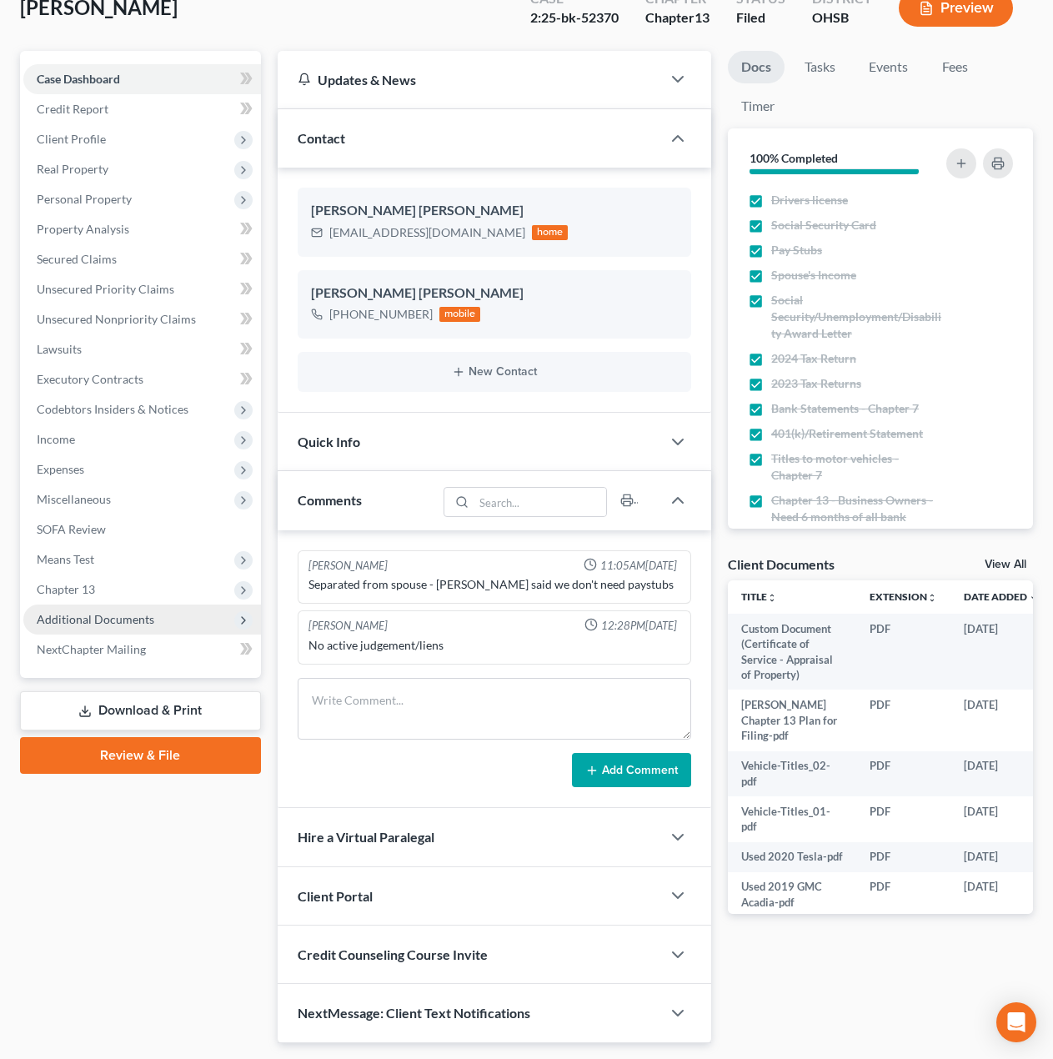
click at [122, 620] on span "Additional Documents" at bounding box center [96, 619] width 118 height 14
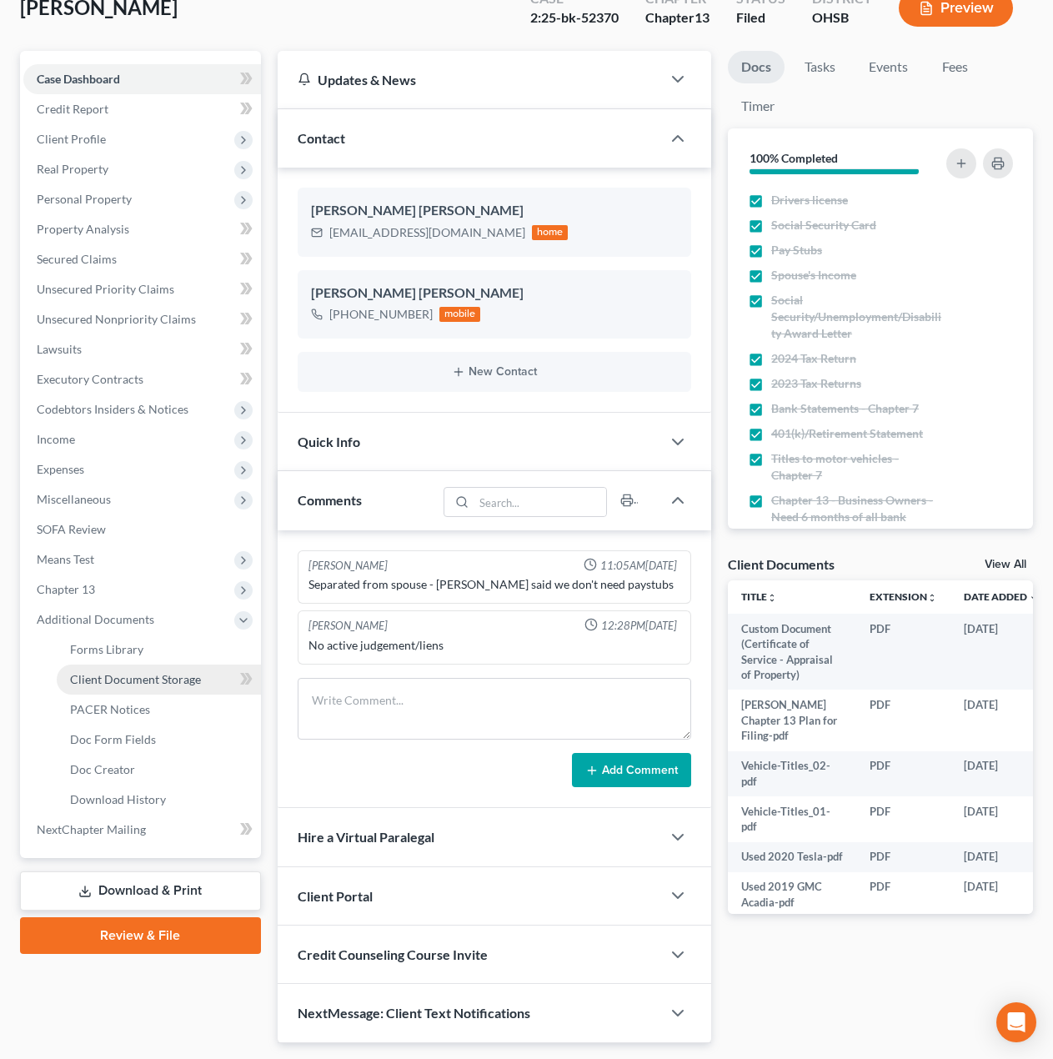
click at [130, 680] on span "Client Document Storage" at bounding box center [135, 679] width 131 height 14
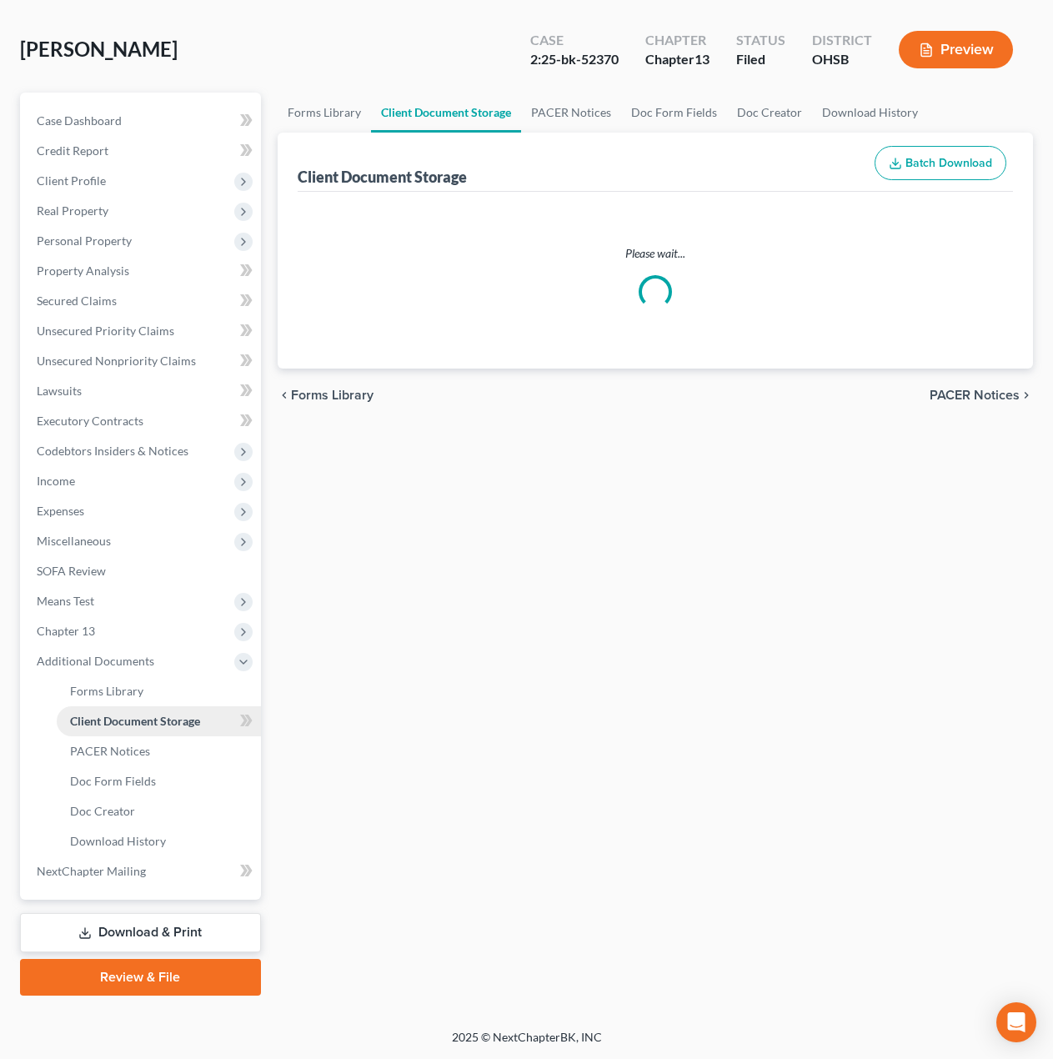
scroll to position [98, 0]
select select "52"
select select "61"
select select "7"
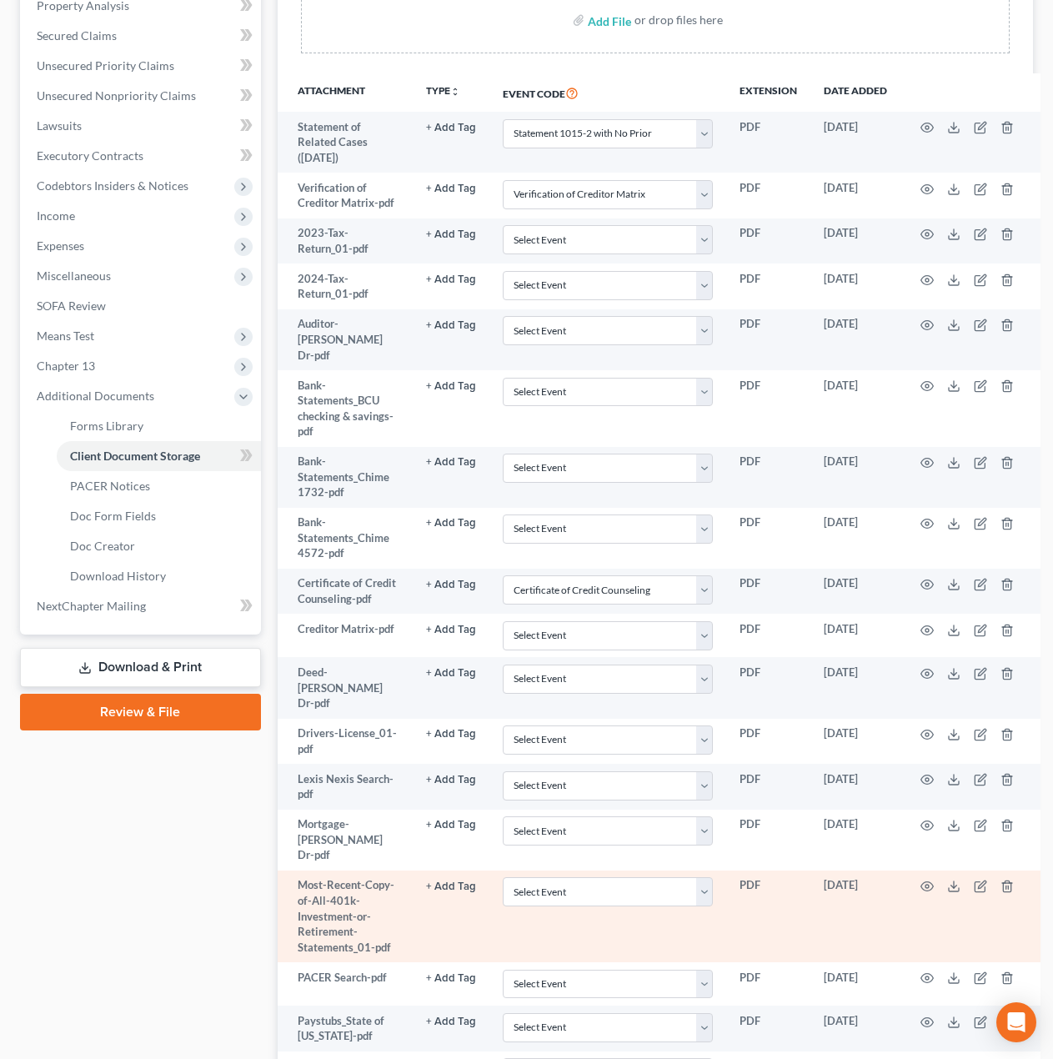
scroll to position [0, 0]
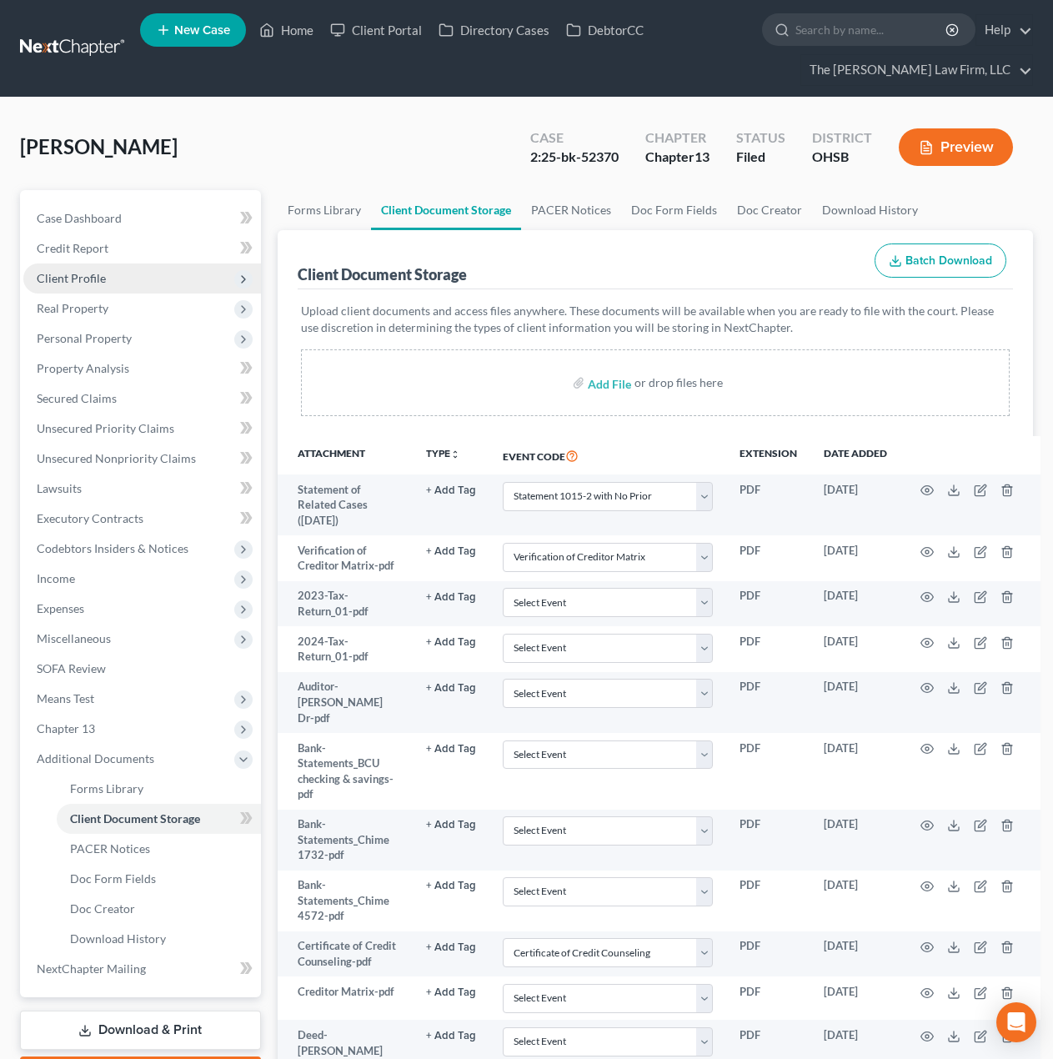
click at [65, 271] on span "Client Profile" at bounding box center [71, 278] width 69 height 14
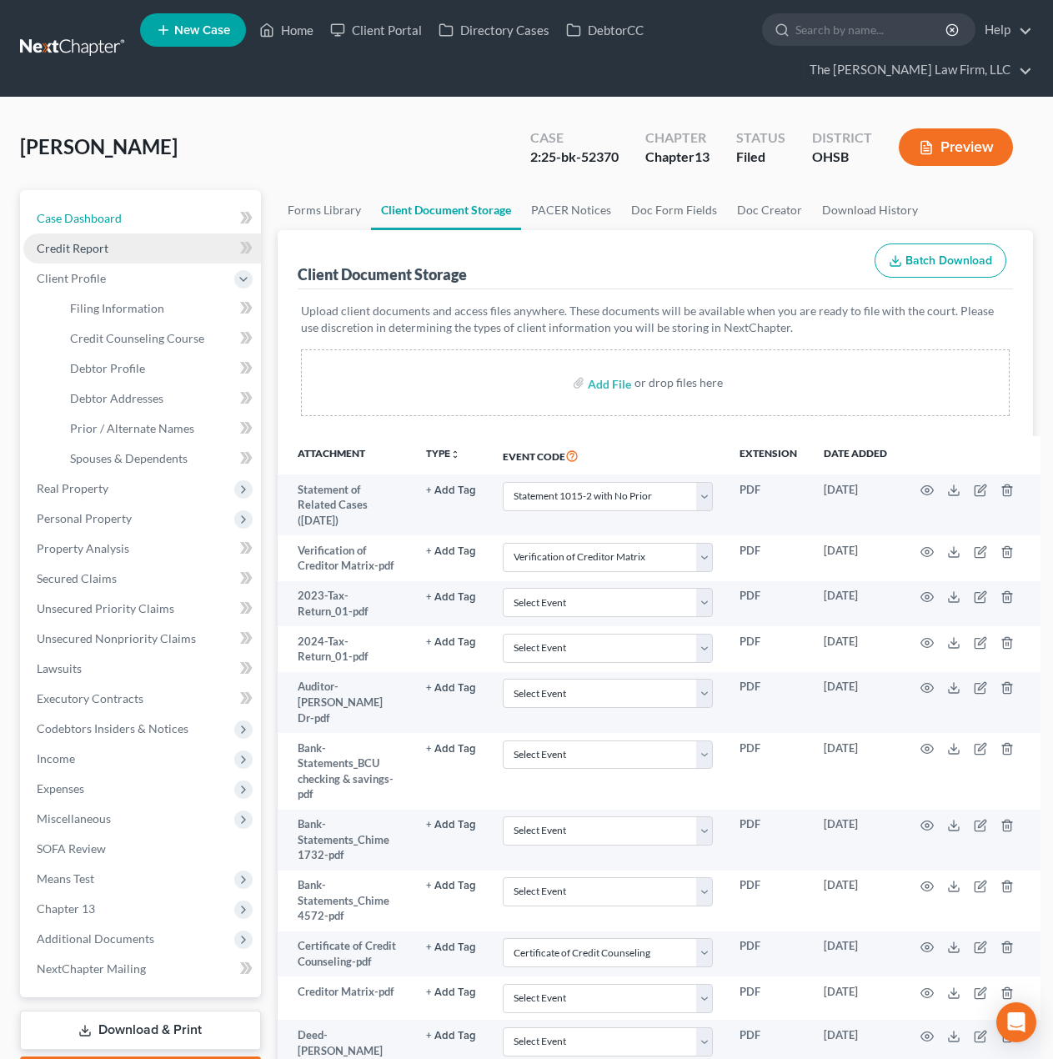
click at [103, 217] on span "Case Dashboard" at bounding box center [79, 218] width 85 height 14
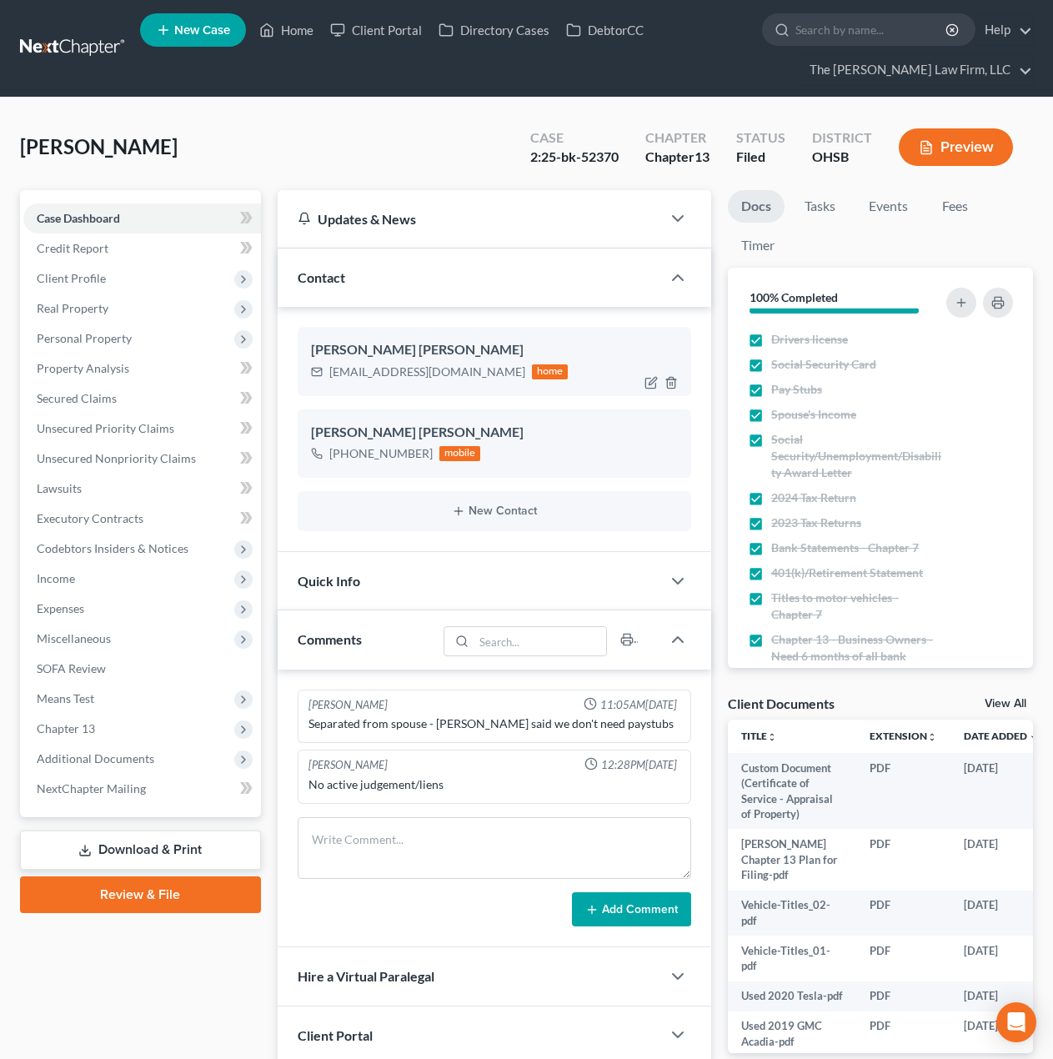
click at [423, 368] on div "tiayonnamathews@gmail.com" at bounding box center [427, 372] width 196 height 17
copy div "tiayonnamathews@gmail.com"
click at [102, 366] on span "Property Analysis" at bounding box center [83, 368] width 93 height 14
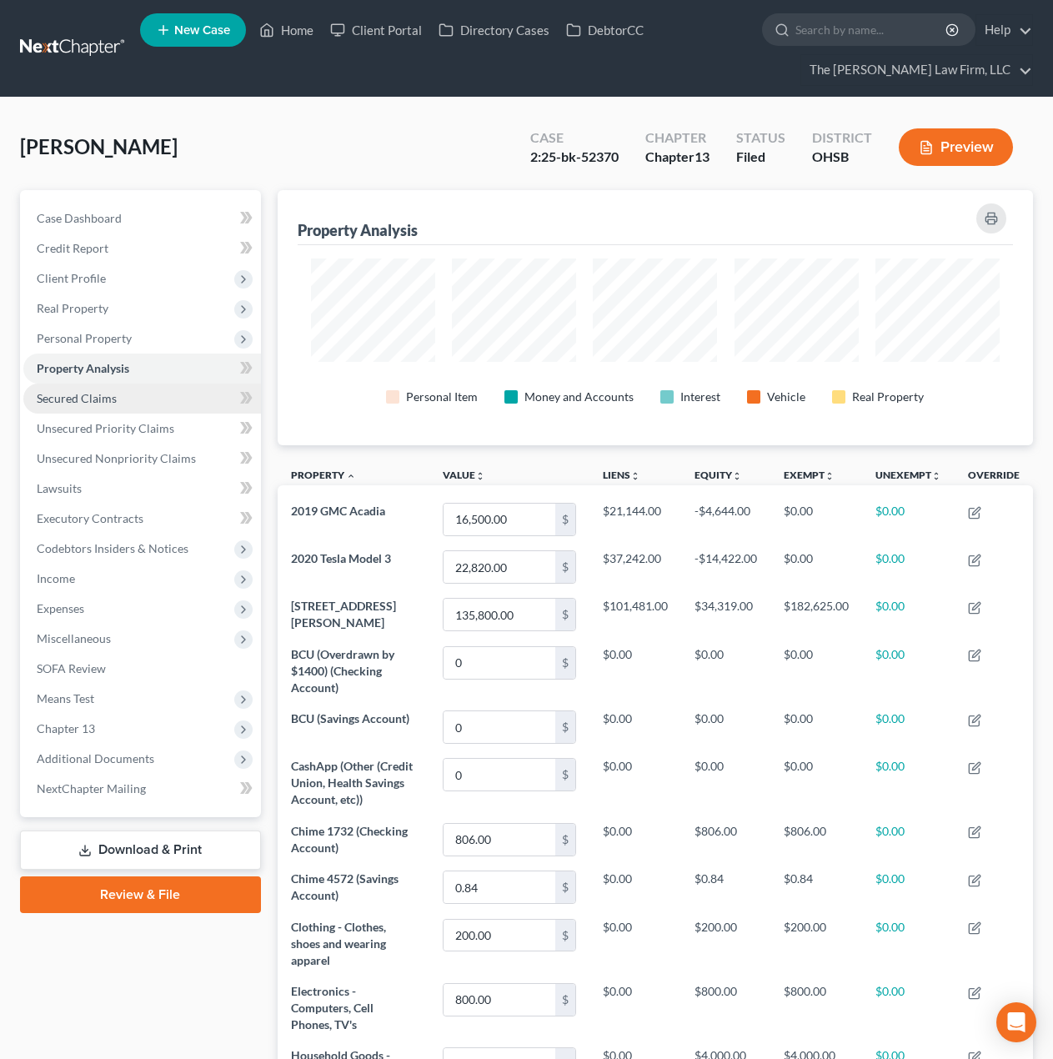
click at [95, 386] on link "Secured Claims" at bounding box center [142, 399] width 238 height 30
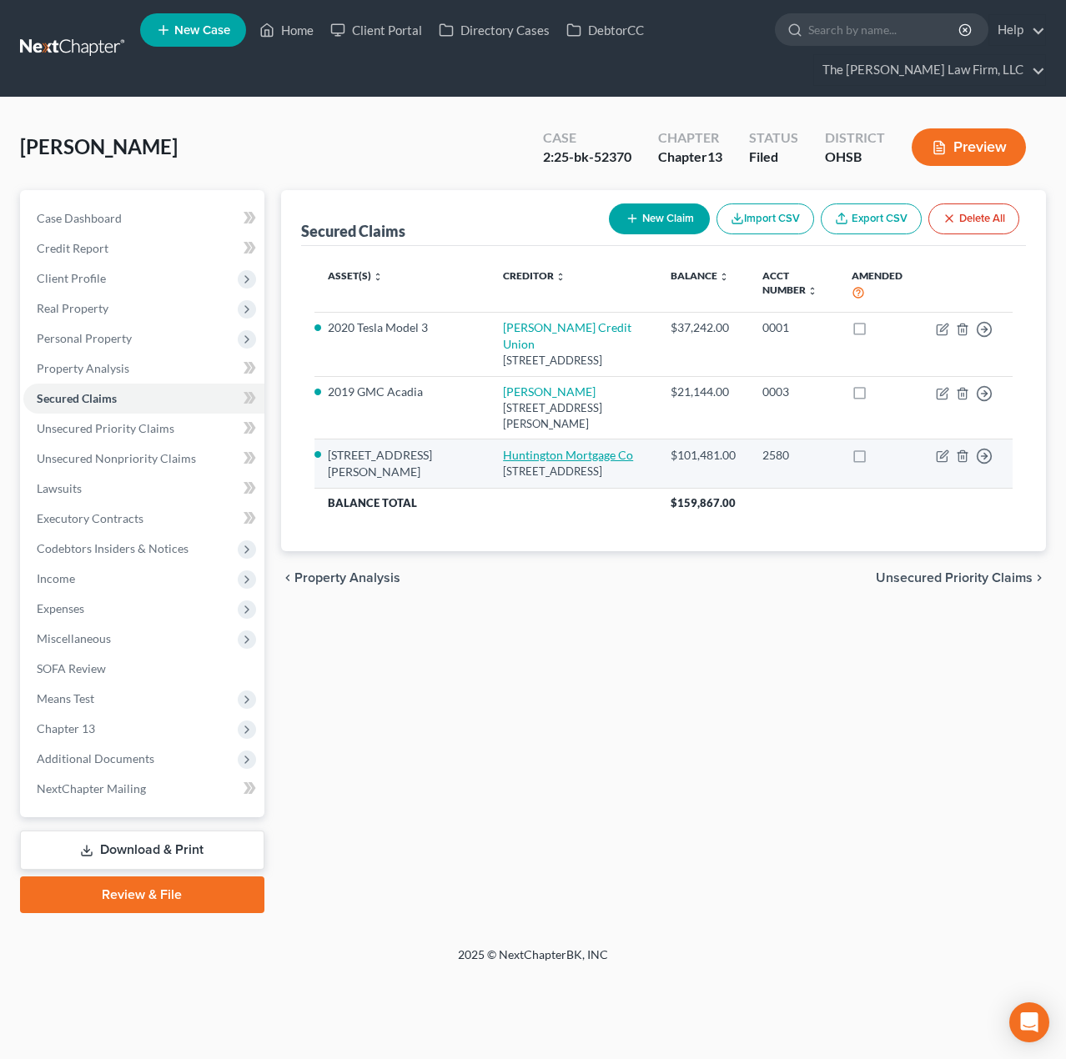
click at [503, 448] on link "Huntington Mortgage Co" at bounding box center [568, 455] width 130 height 14
select select "36"
select select "3"
select select "2"
select select "0"
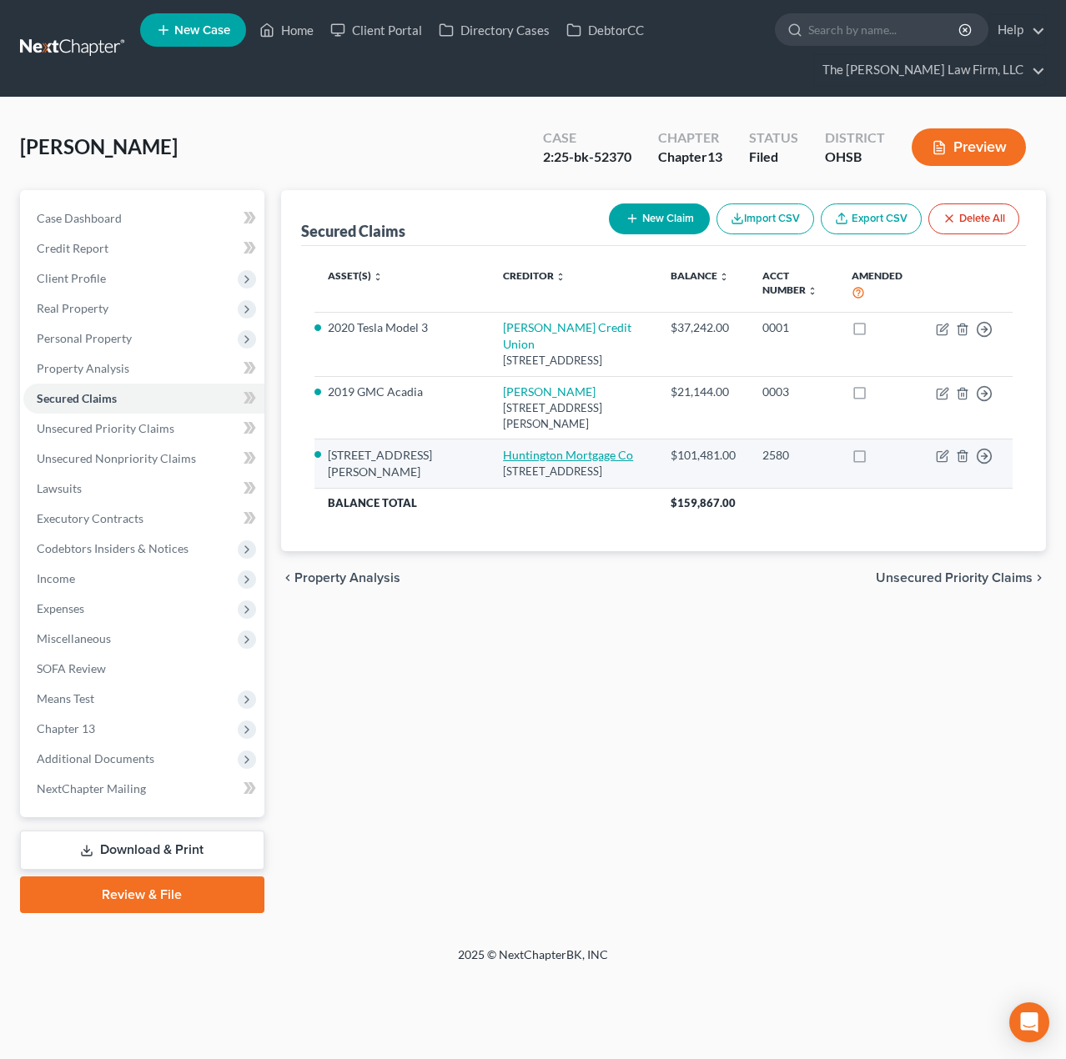
select select "0"
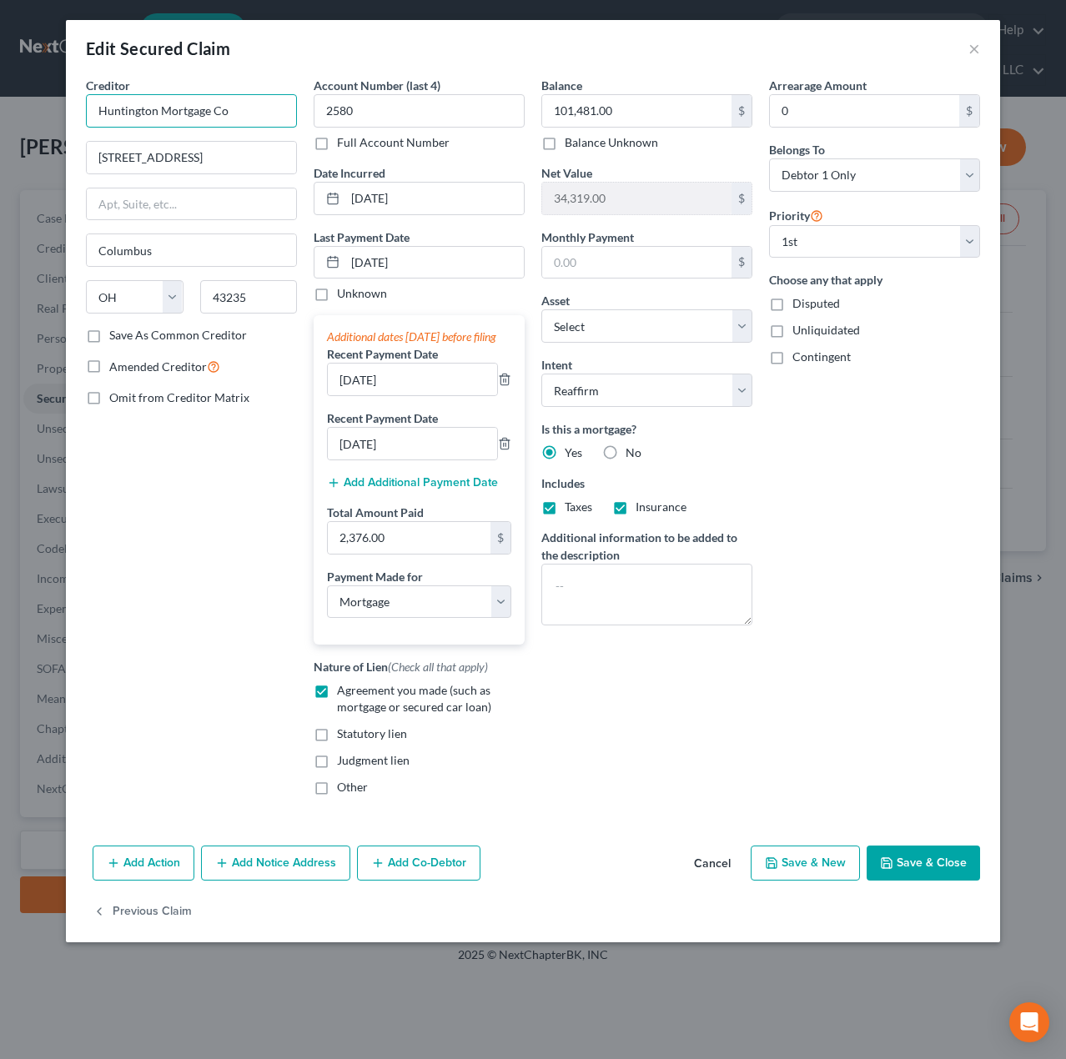
click at [243, 123] on input "Huntington Mortgage Co" at bounding box center [191, 110] width 211 height 33
click at [228, 158] on input "7540 Huntington Prk Dr H" at bounding box center [191, 158] width 209 height 32
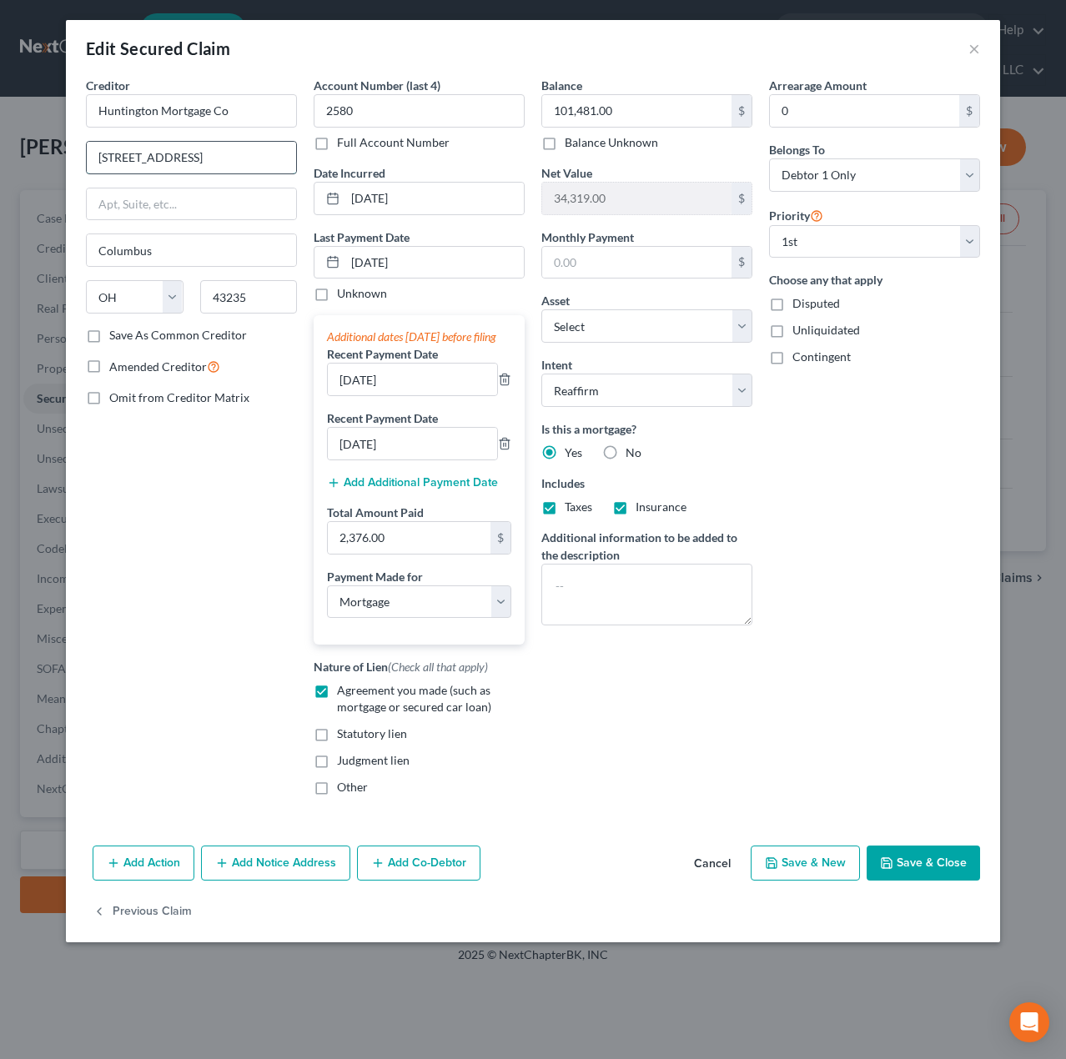
click at [228, 158] on input "7540 Huntington Prk Dr H" at bounding box center [191, 158] width 209 height 32
click at [967, 49] on div "Edit Secured Claim ×" at bounding box center [533, 48] width 934 height 57
click at [970, 46] on button "×" at bounding box center [974, 48] width 12 height 20
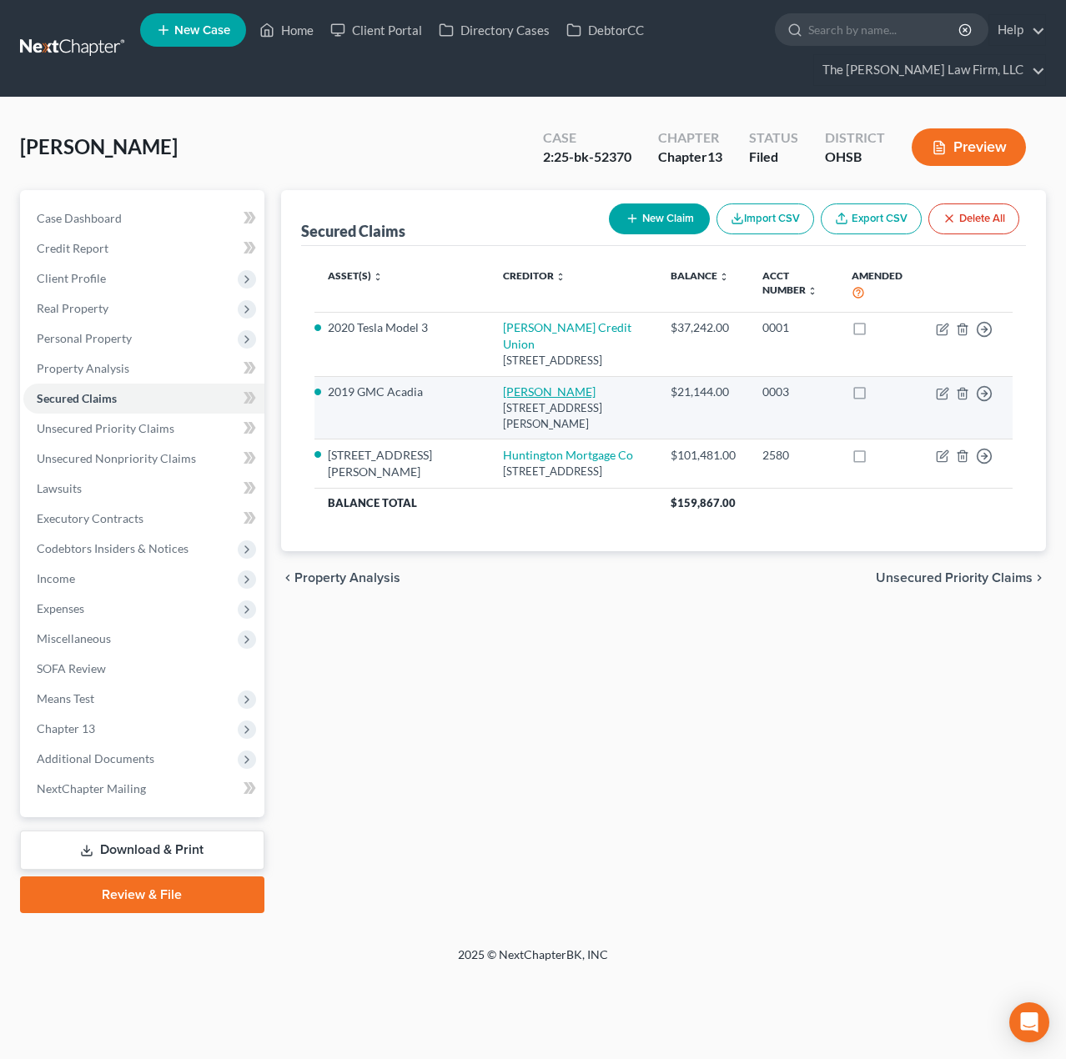
click at [503, 390] on link "Baxter Fcu" at bounding box center [549, 391] width 93 height 14
select select "14"
select select "0"
select select "6"
select select "2"
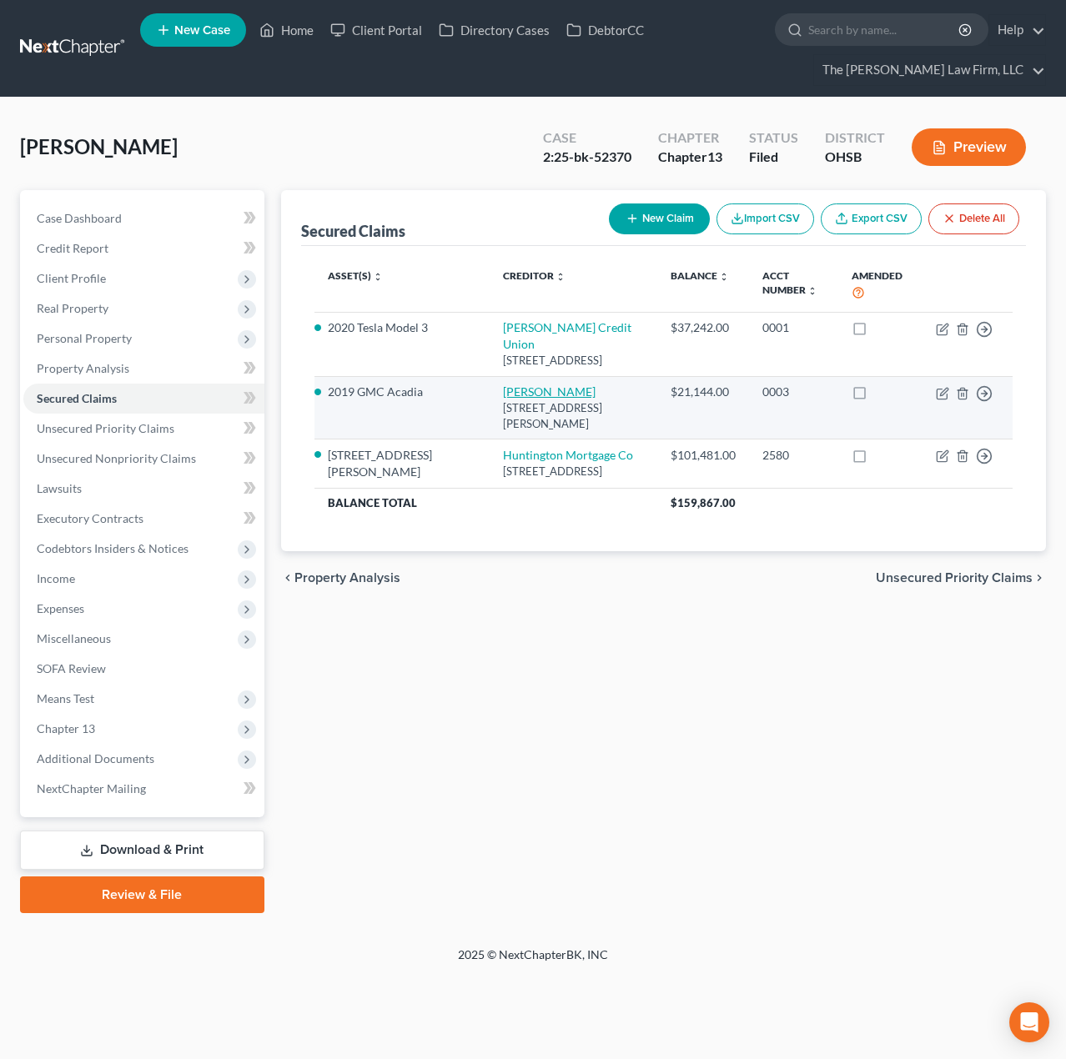
select select "0"
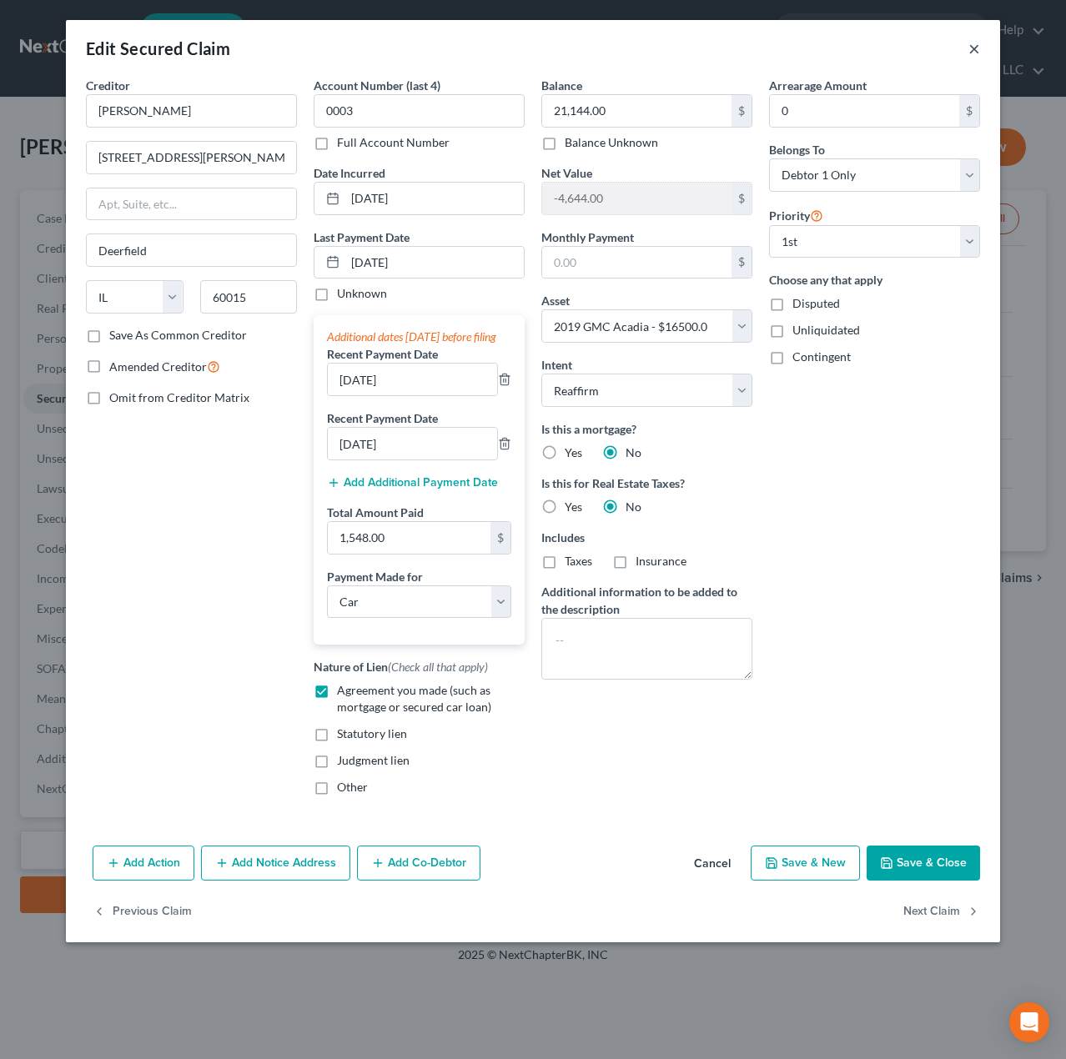
click at [970, 46] on button "×" at bounding box center [974, 48] width 12 height 20
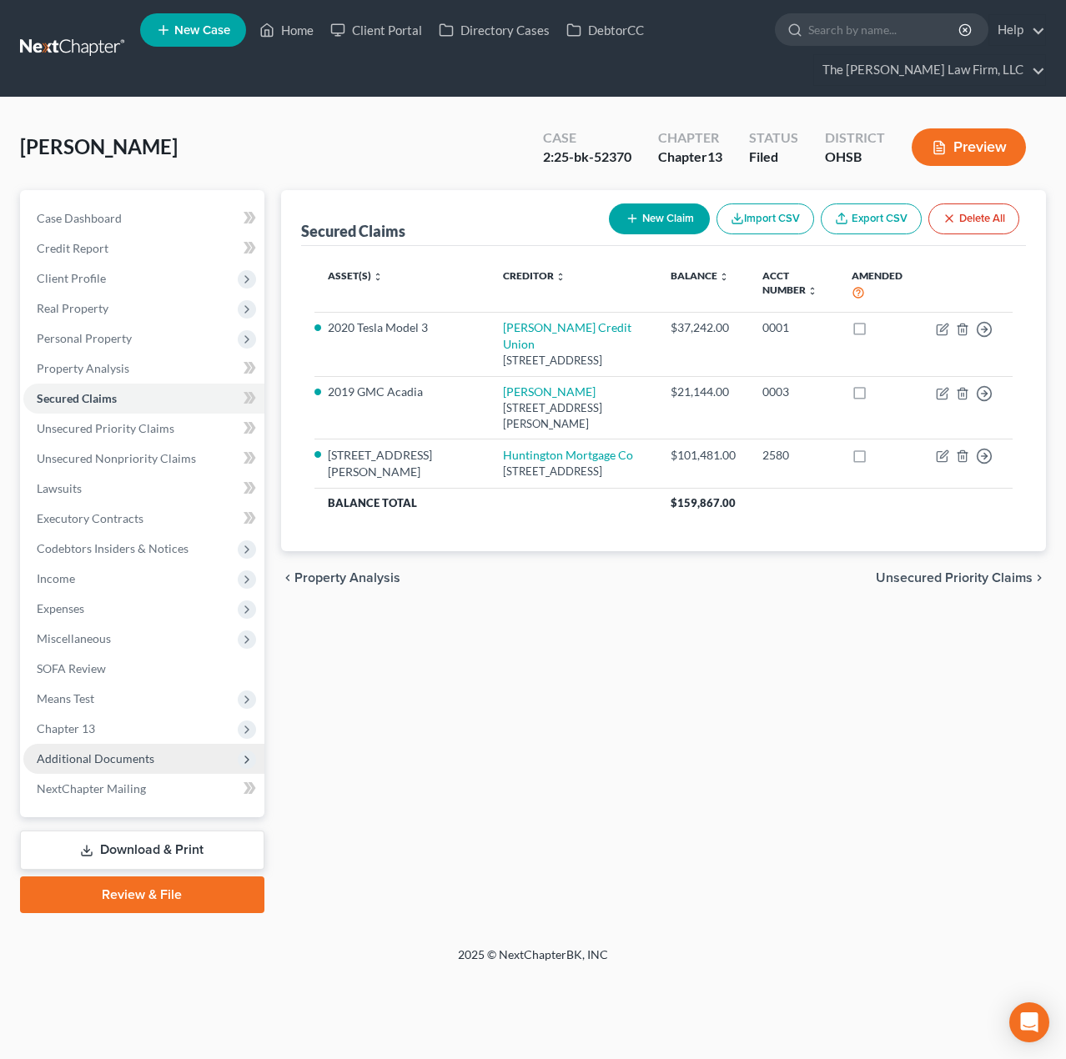
click at [122, 757] on span "Additional Documents" at bounding box center [96, 758] width 118 height 14
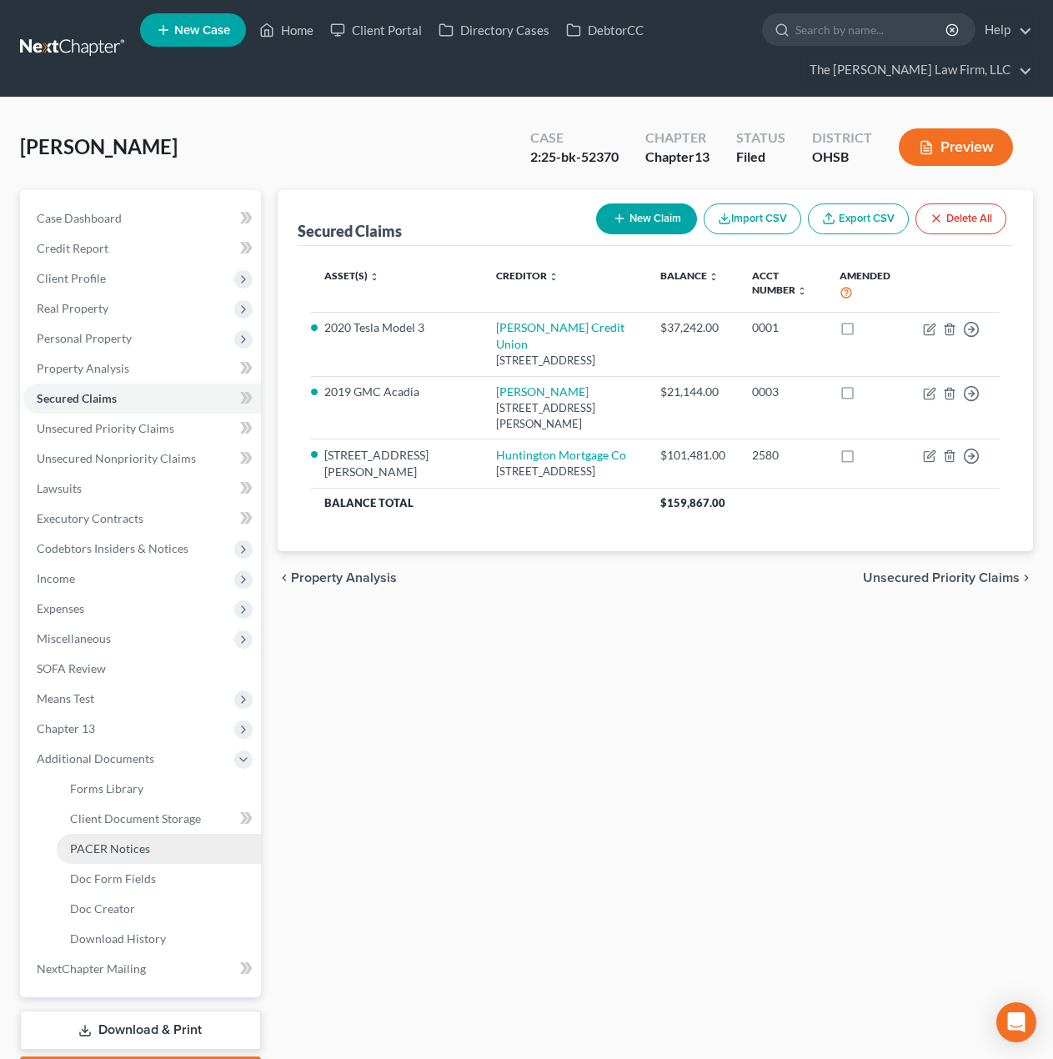
click at [123, 850] on span "PACER Notices" at bounding box center [110, 848] width 80 height 14
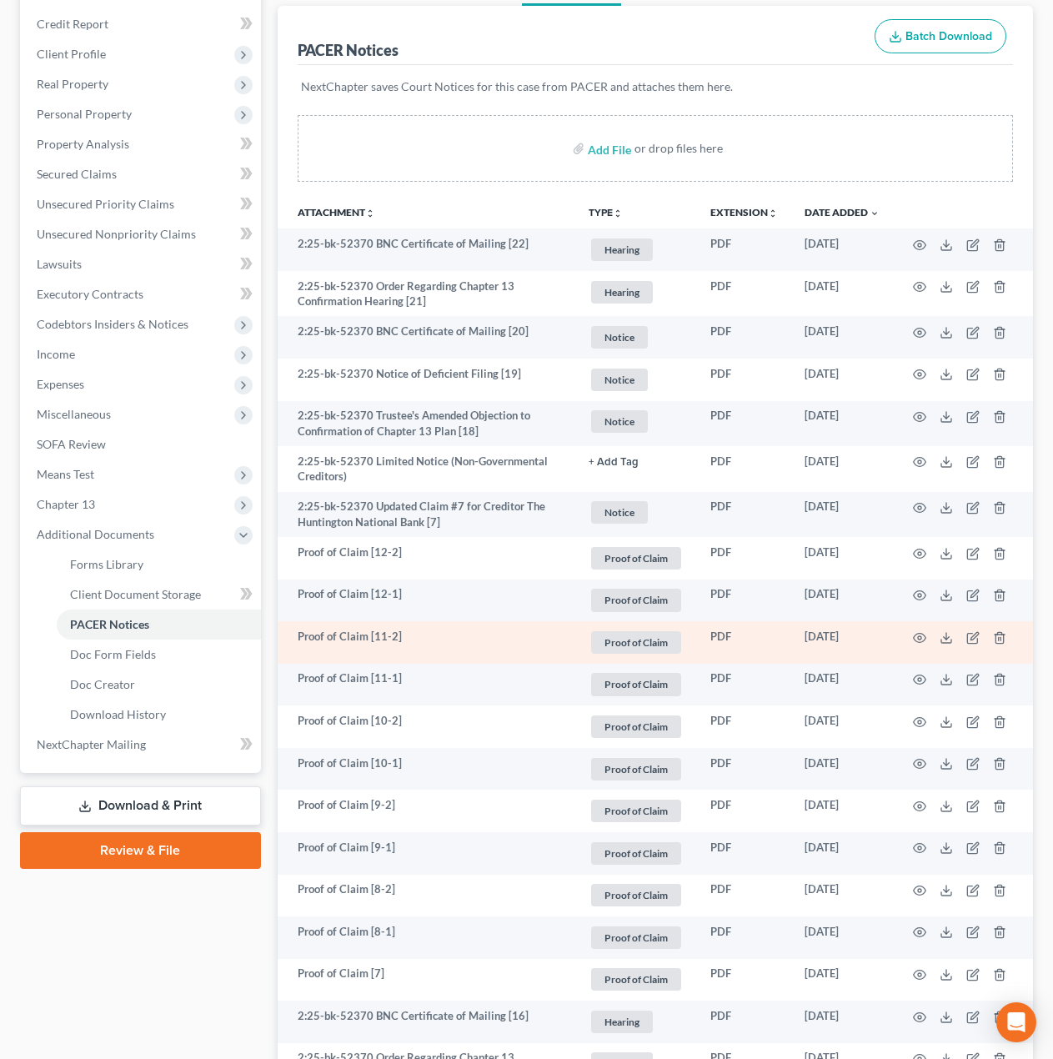
scroll to position [278, 0]
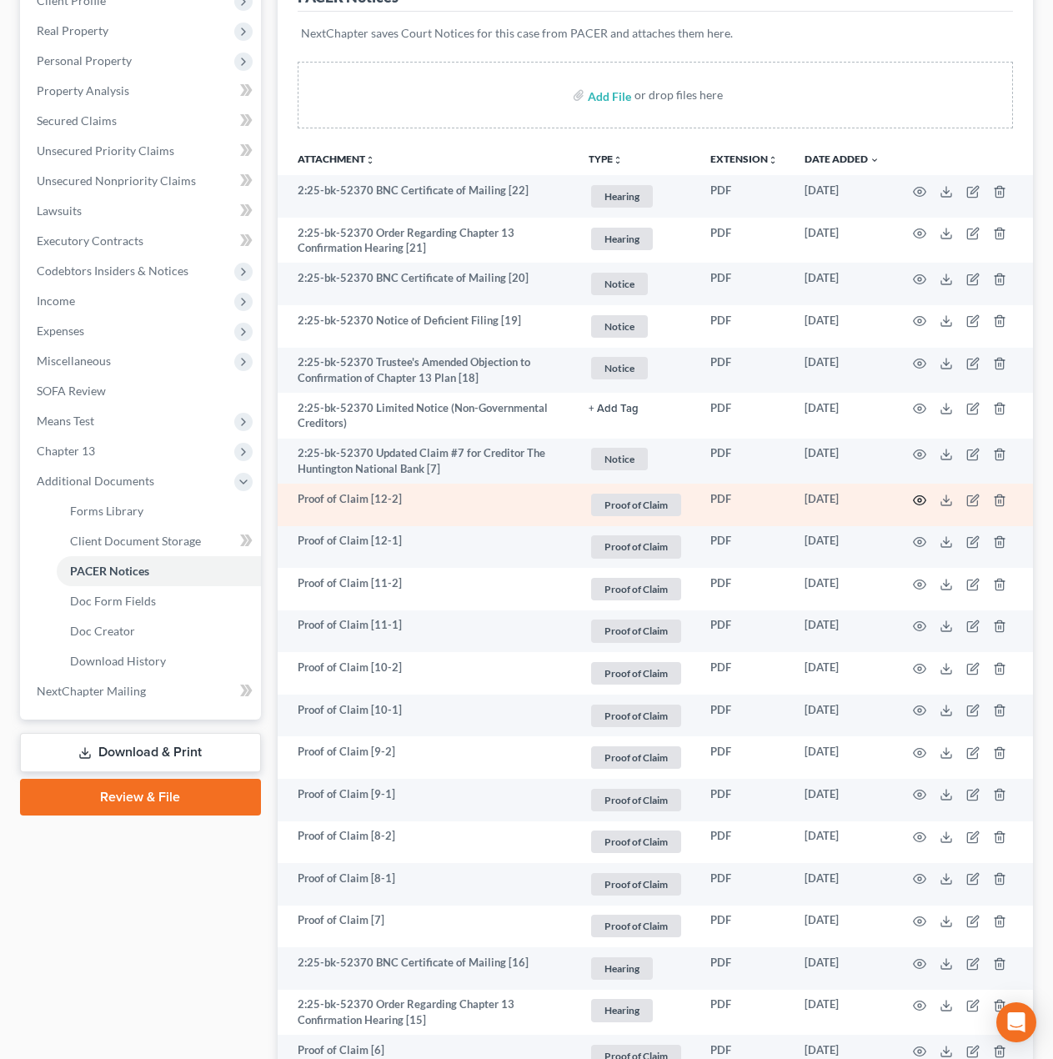
click at [915, 501] on icon "button" at bounding box center [919, 500] width 13 height 13
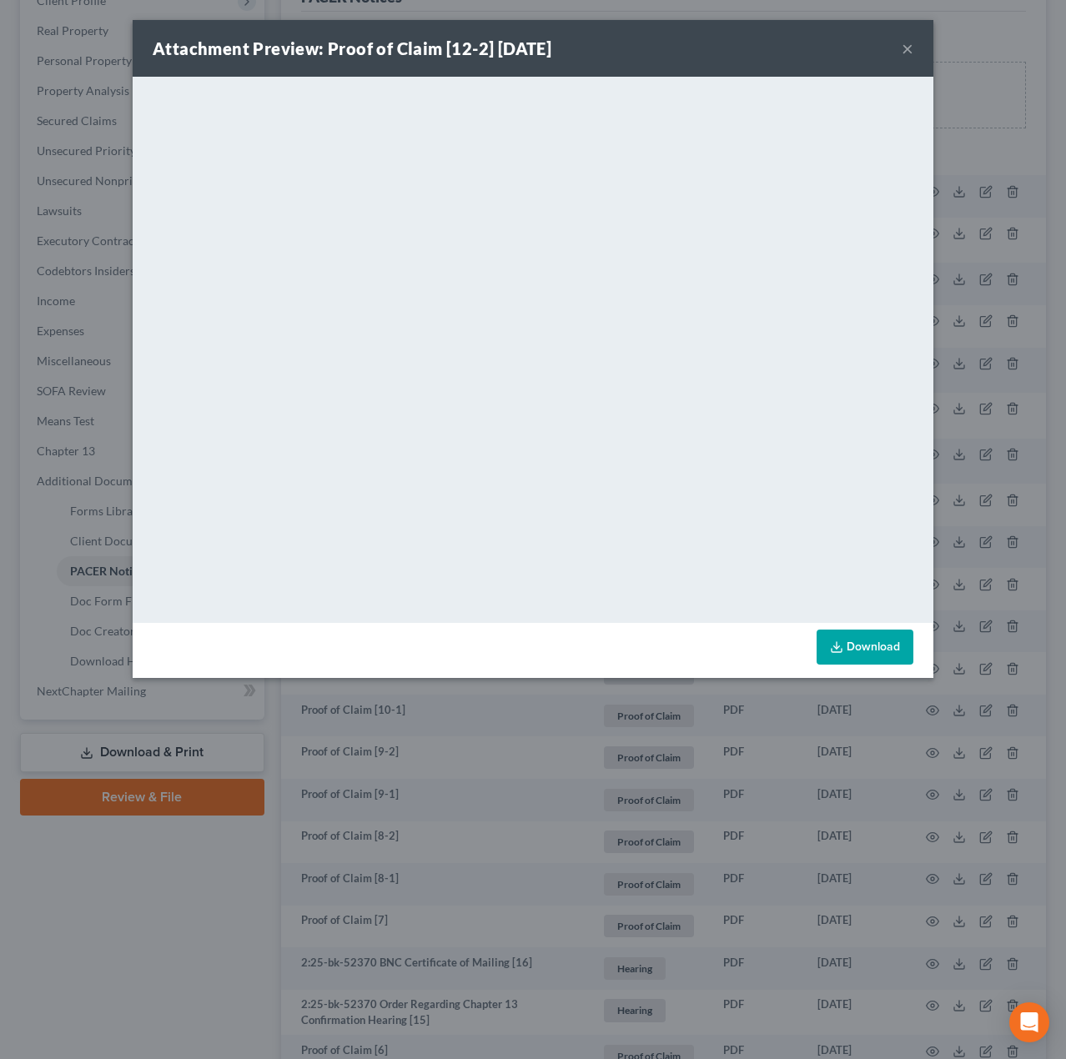
drag, startPoint x: 975, startPoint y: 507, endPoint x: 923, endPoint y: 505, distance: 51.7
click at [975, 507] on div "Attachment Preview: Proof of Claim [12-2] 08/05/2025 × <object ng-attr-data='ht…" at bounding box center [533, 529] width 1066 height 1059
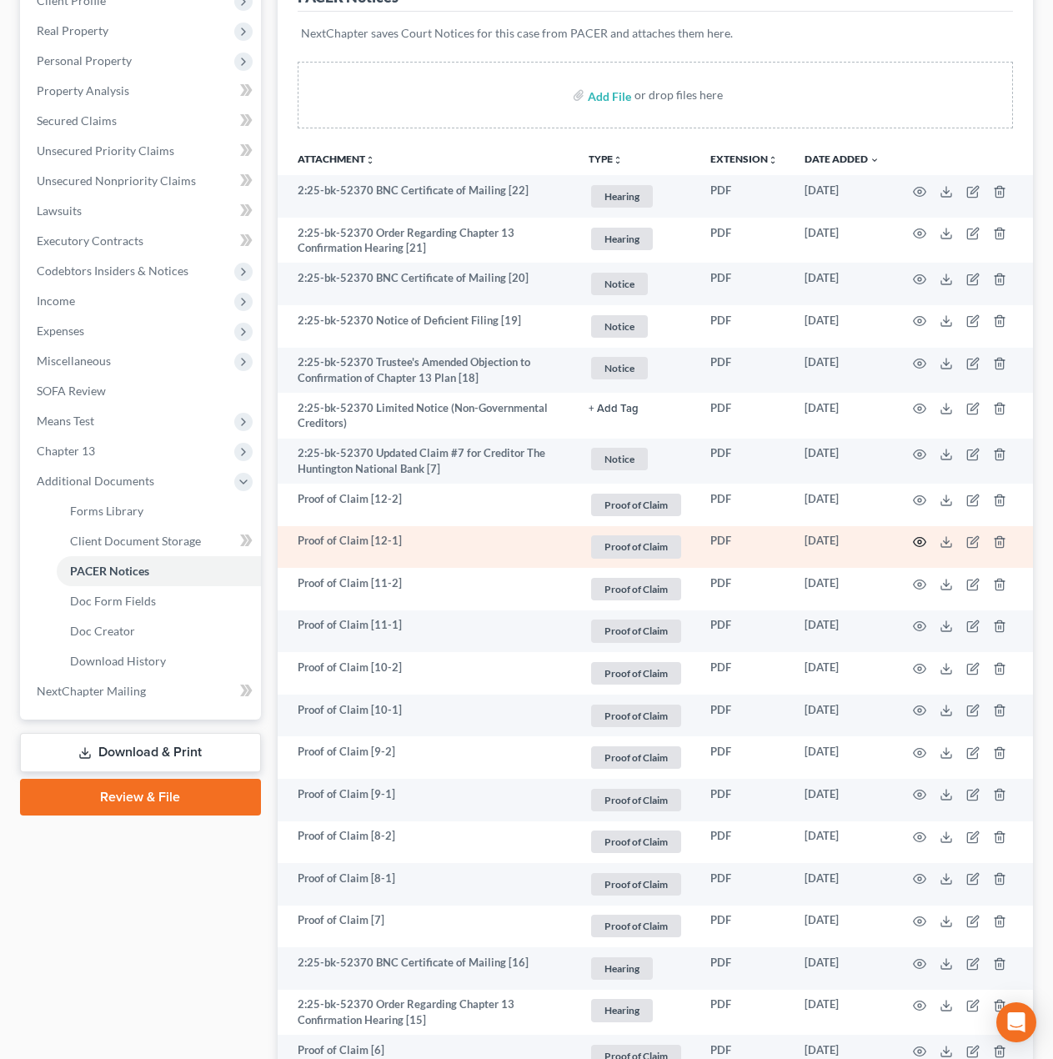
click at [918, 542] on circle "button" at bounding box center [919, 541] width 3 height 3
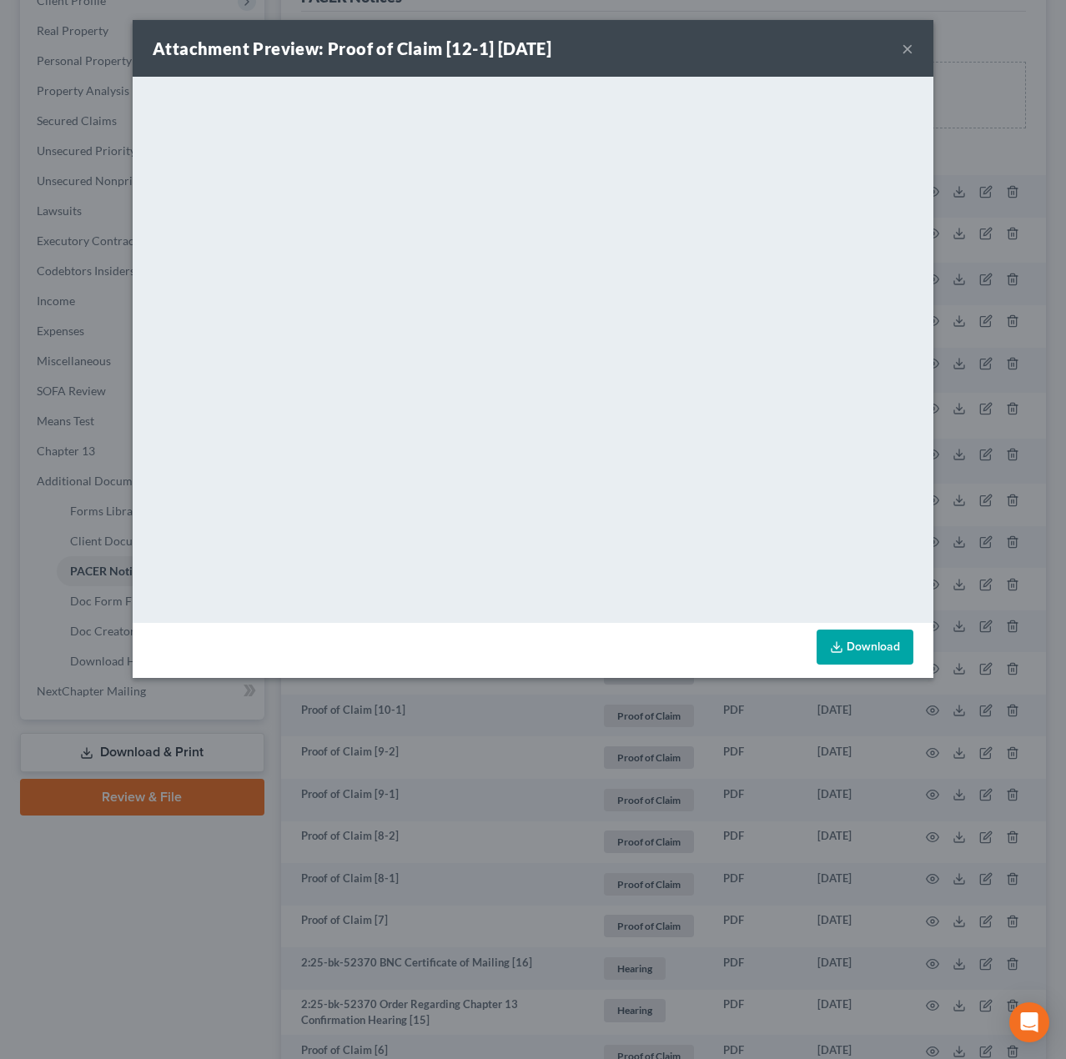
click at [988, 547] on div "Attachment Preview: Proof of Claim [12-1] 08/05/2025 × <object ng-attr-data='ht…" at bounding box center [533, 529] width 1066 height 1059
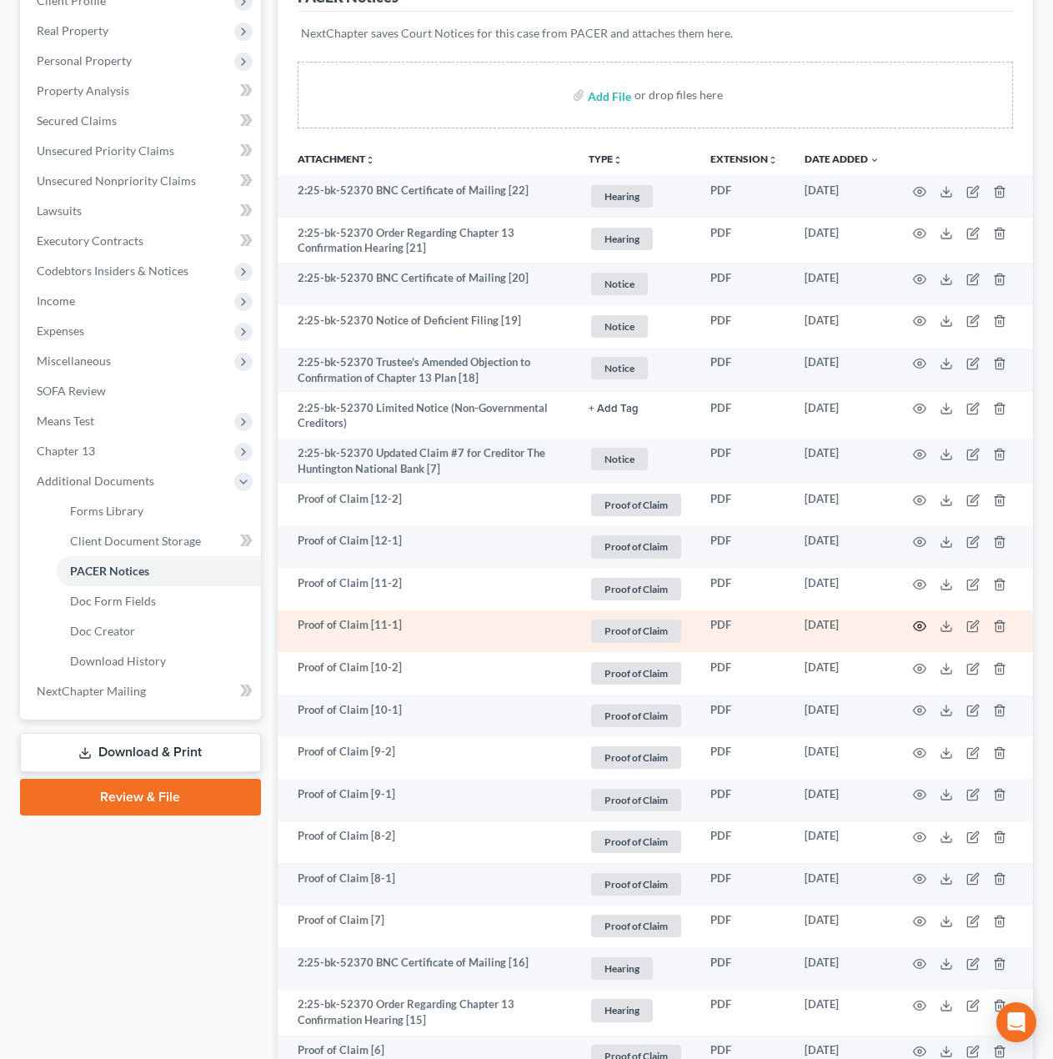
click at [918, 624] on icon "button" at bounding box center [919, 625] width 13 height 13
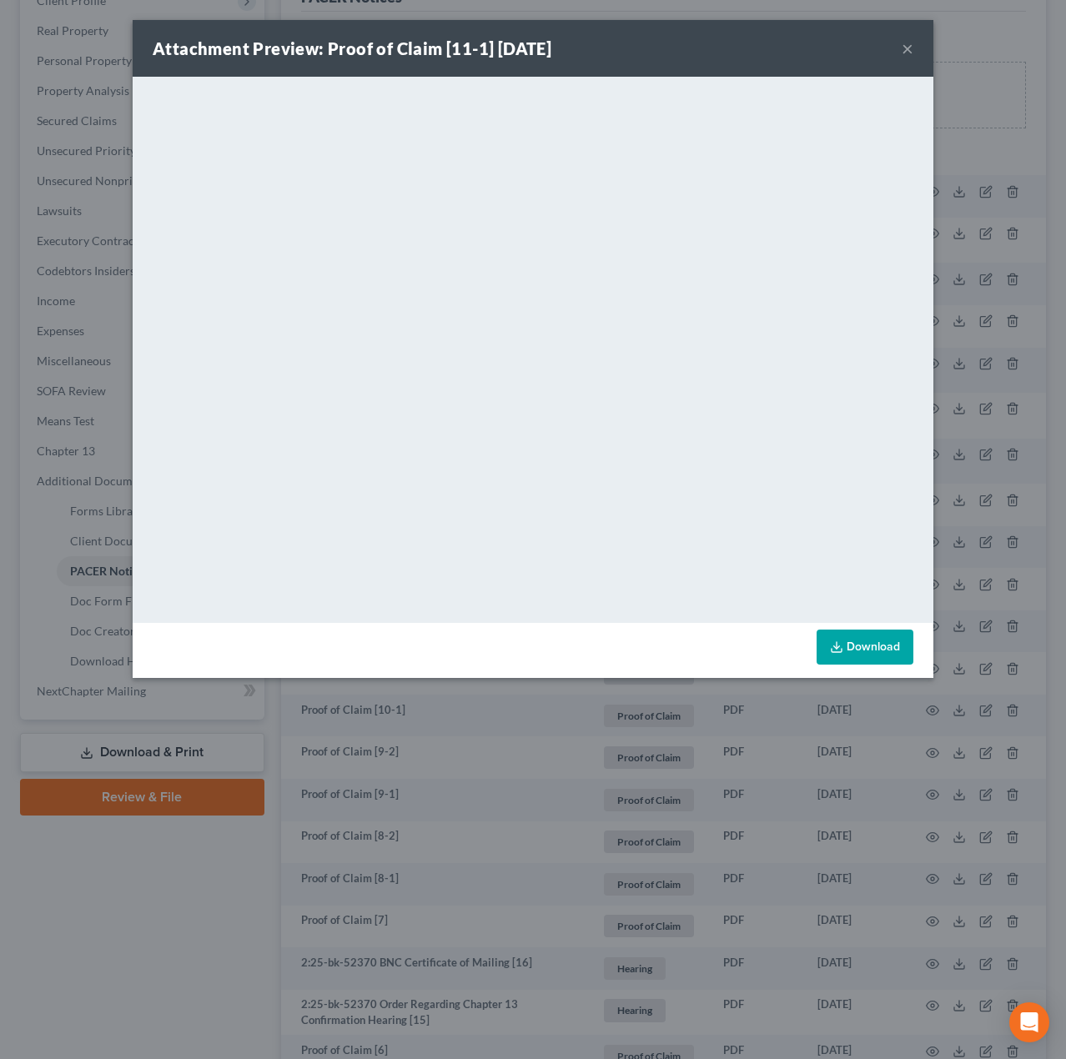
click at [906, 53] on button "×" at bounding box center [907, 48] width 12 height 20
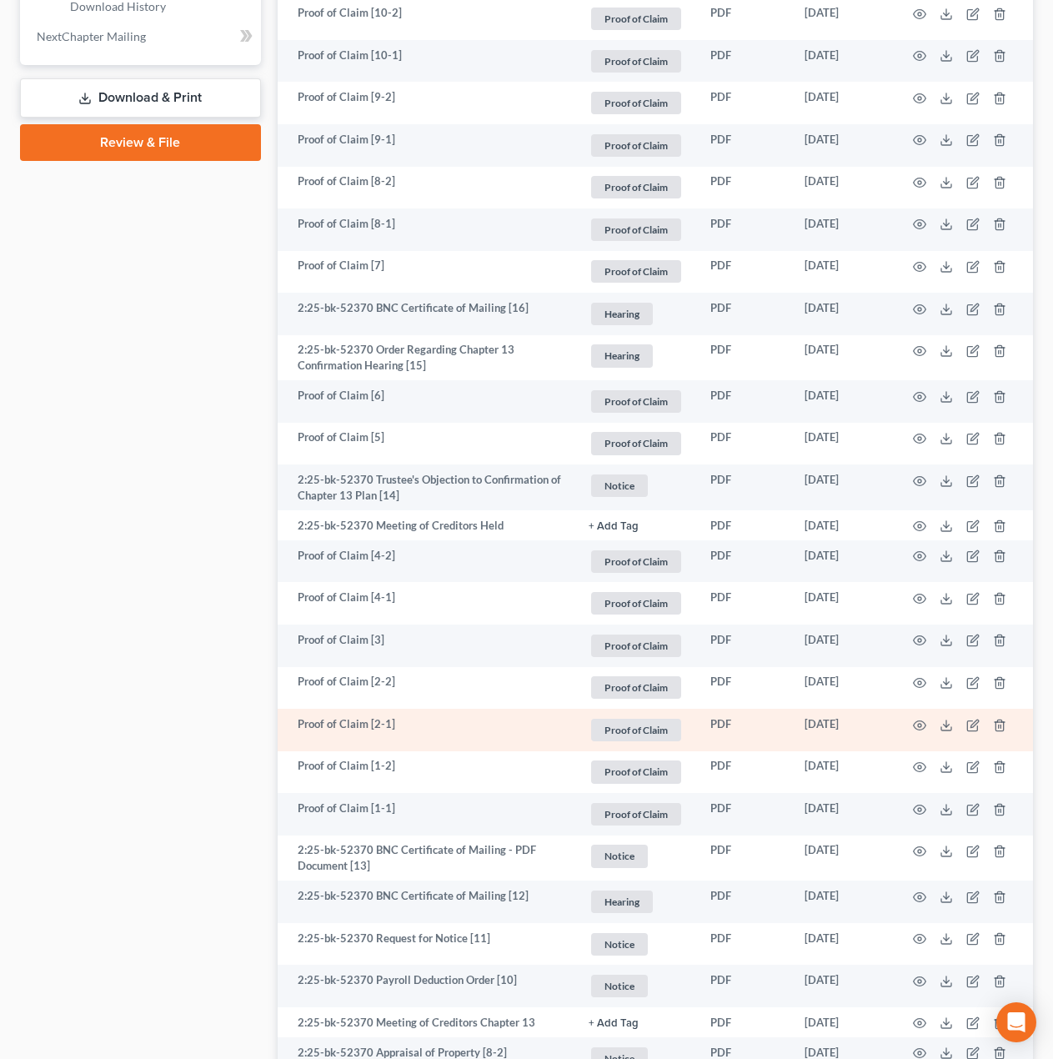
scroll to position [973, 0]
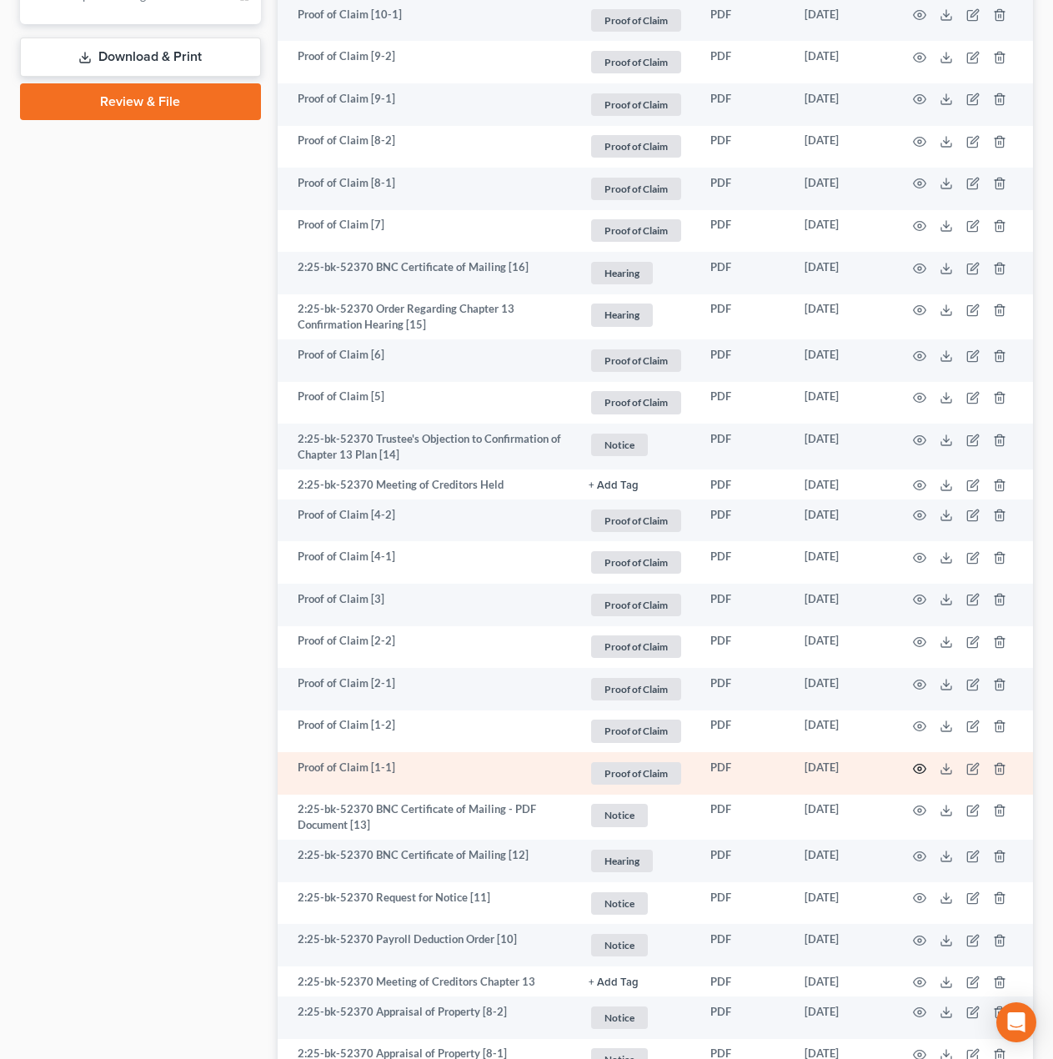
click at [918, 763] on icon "button" at bounding box center [919, 768] width 13 height 13
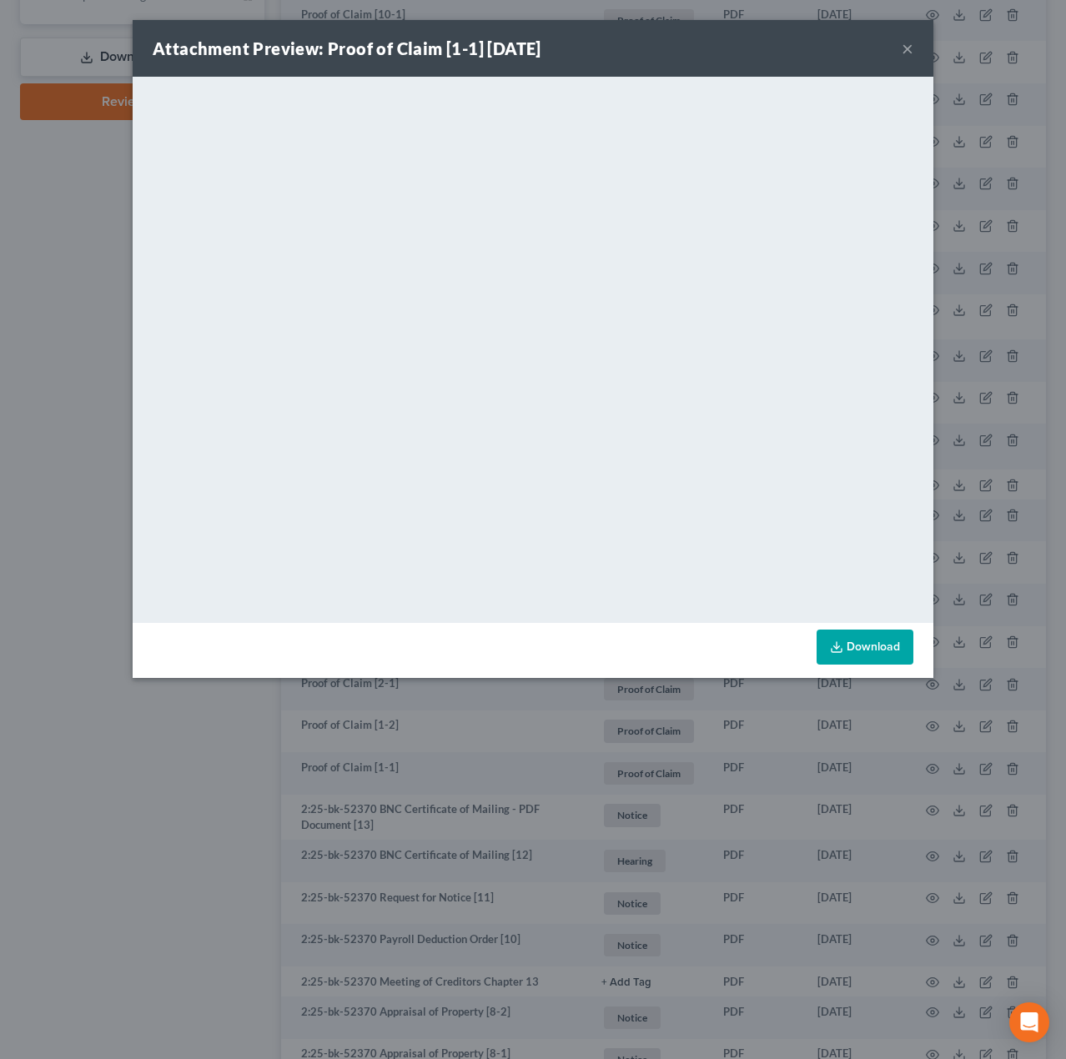
click at [681, 800] on div "Attachment Preview: Proof of Claim [1-1] 06/06/2025 × <object ng-attr-data='htt…" at bounding box center [533, 529] width 1066 height 1059
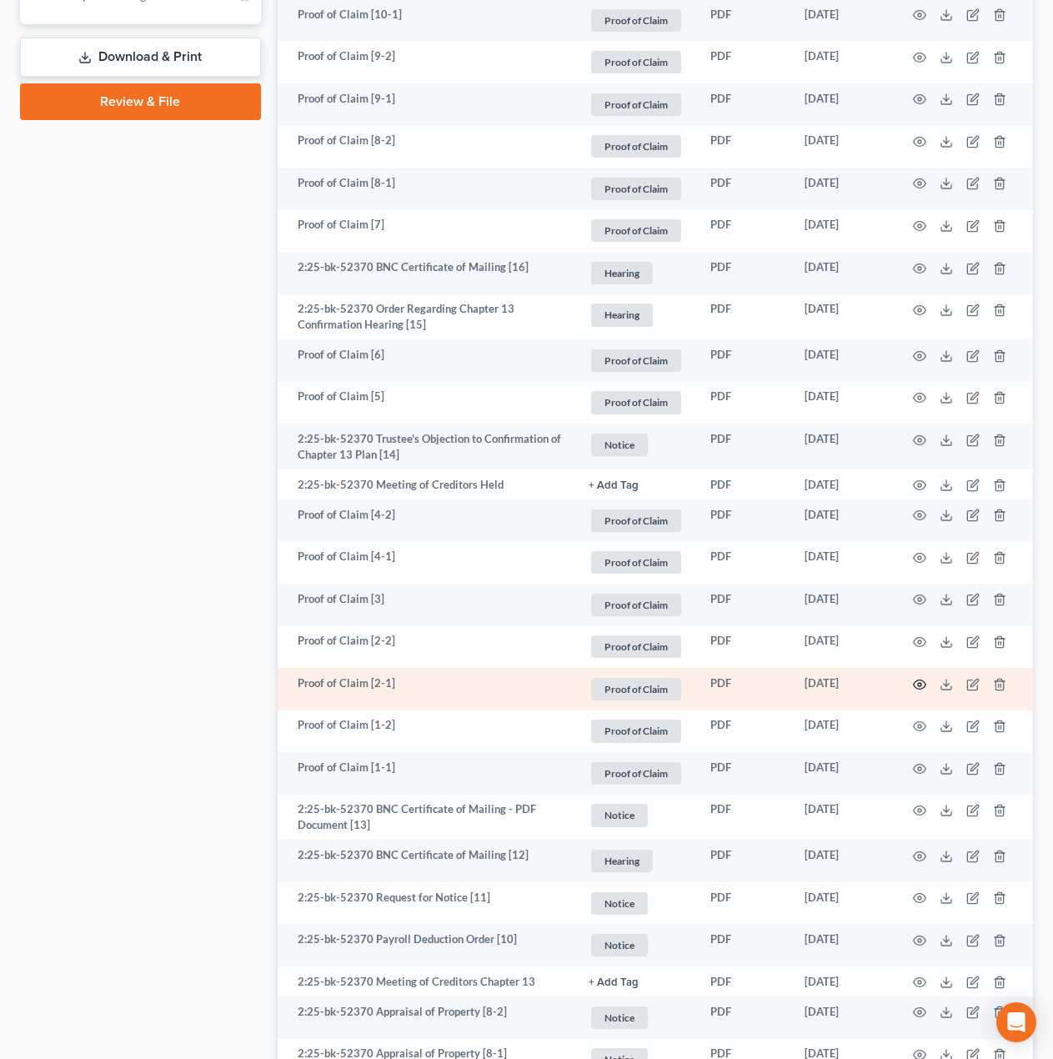
click at [924, 685] on icon "button" at bounding box center [919, 684] width 13 height 13
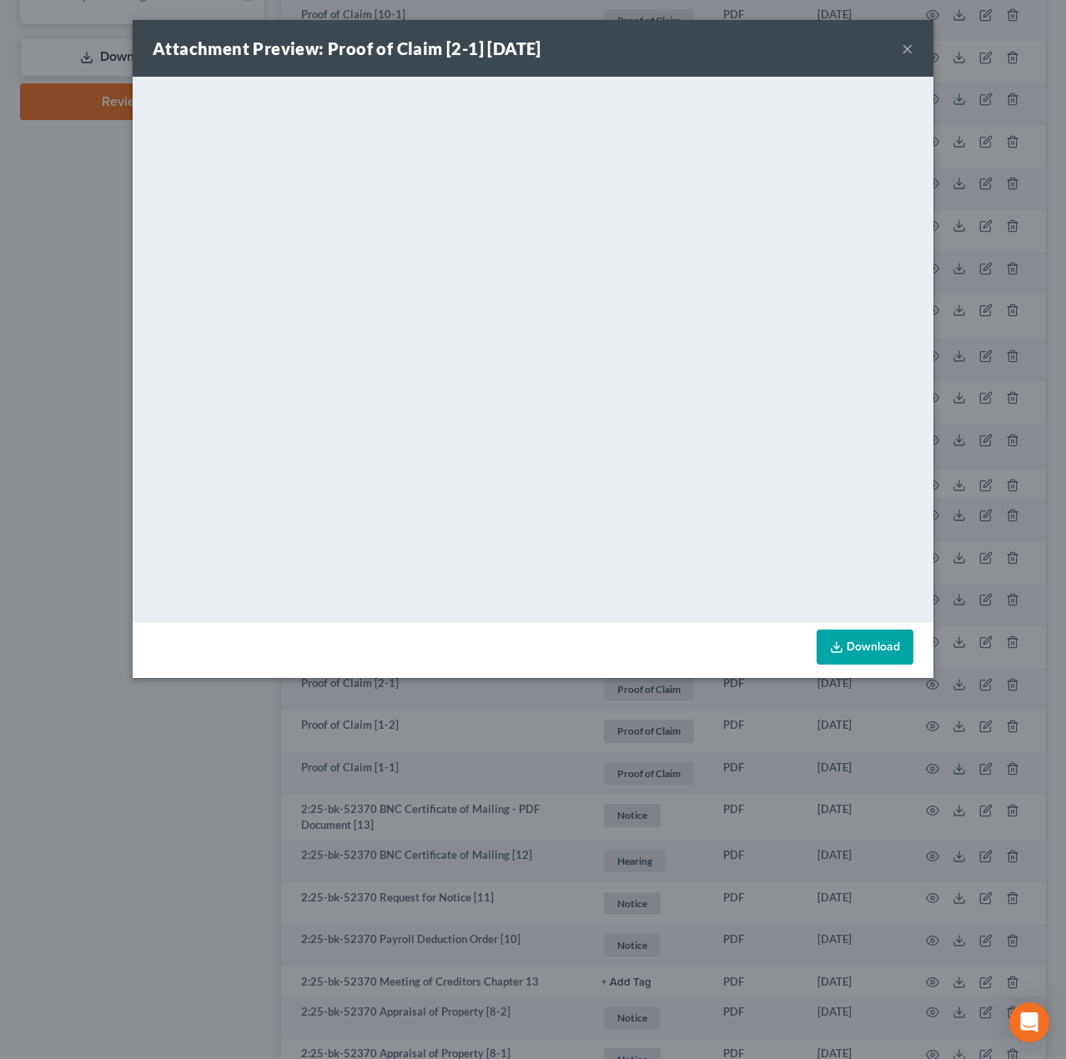
click at [643, 741] on div "Attachment Preview: Proof of Claim [2-1] 06/10/2025 × <object ng-attr-data='htt…" at bounding box center [533, 529] width 1066 height 1059
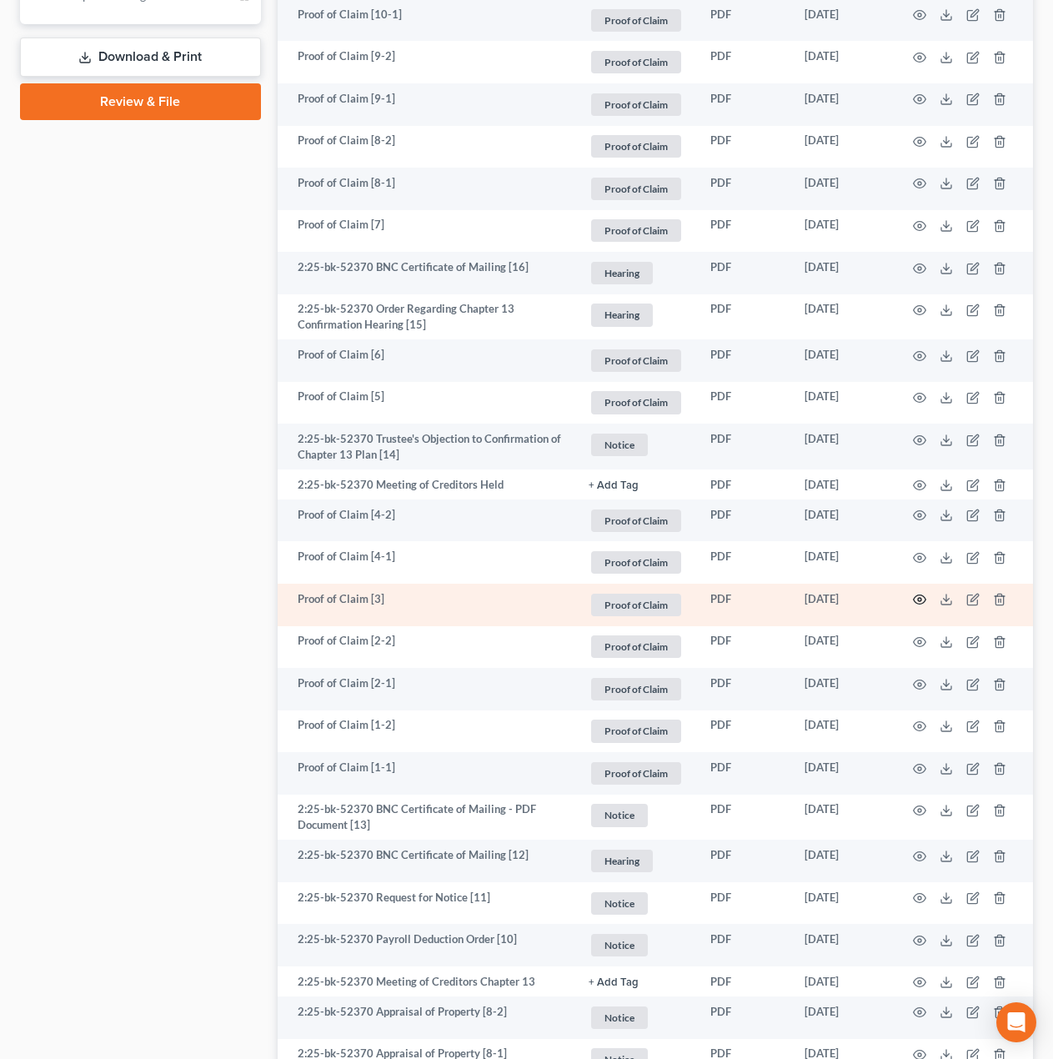
click at [923, 599] on icon "button" at bounding box center [919, 599] width 13 height 13
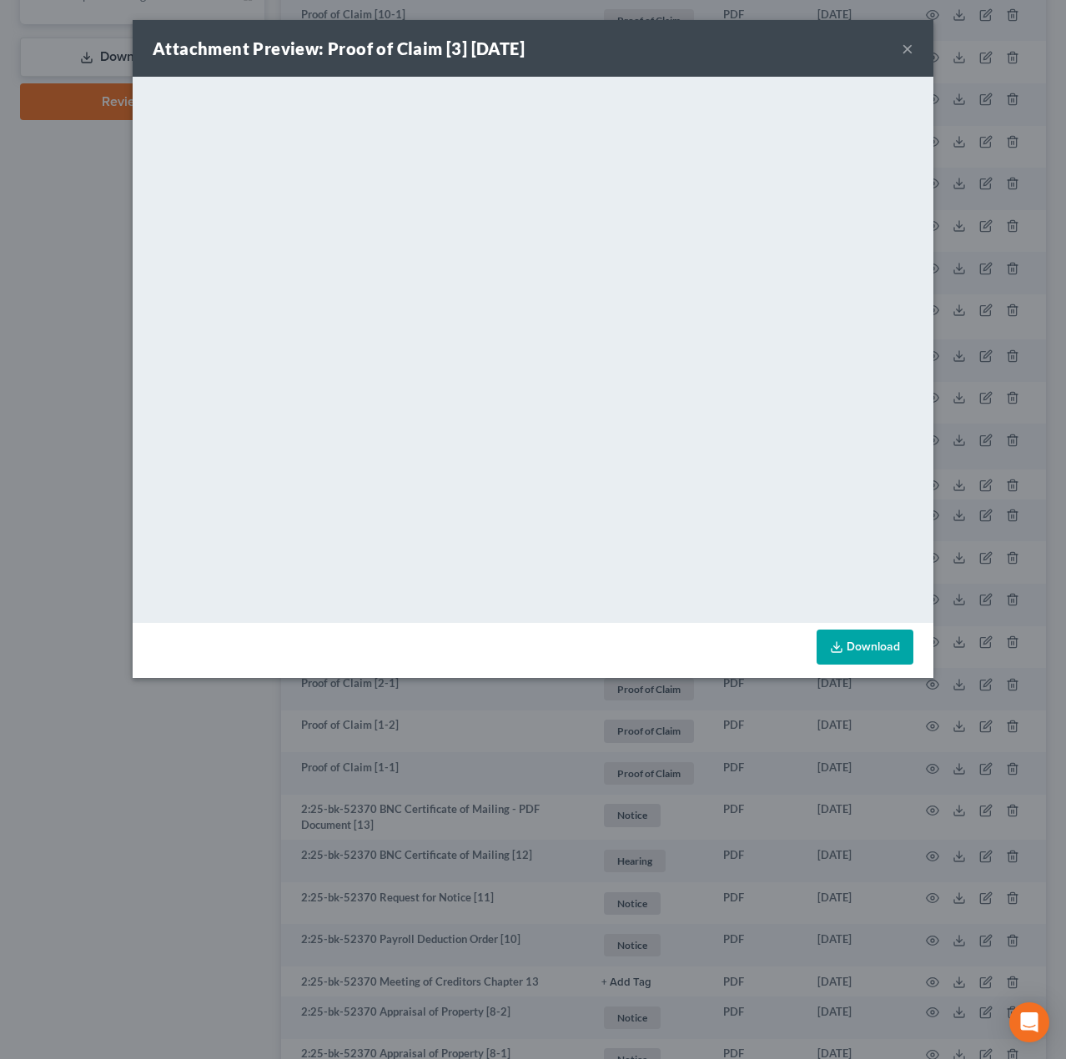
click at [615, 819] on div "Attachment Preview: Proof of Claim [3] 06/13/2025 × <object ng-attr-data='https…" at bounding box center [533, 529] width 1066 height 1059
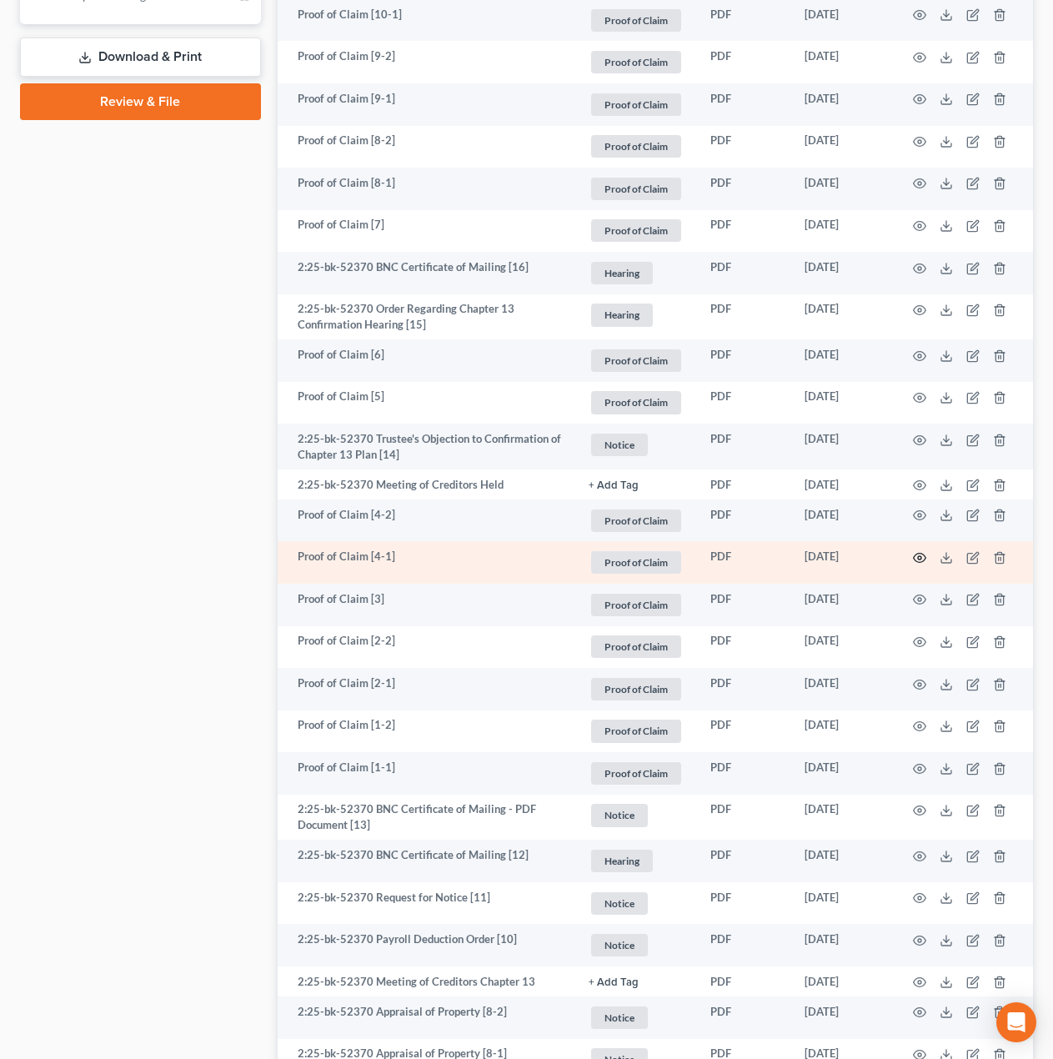
click at [914, 560] on icon "button" at bounding box center [919, 557] width 13 height 13
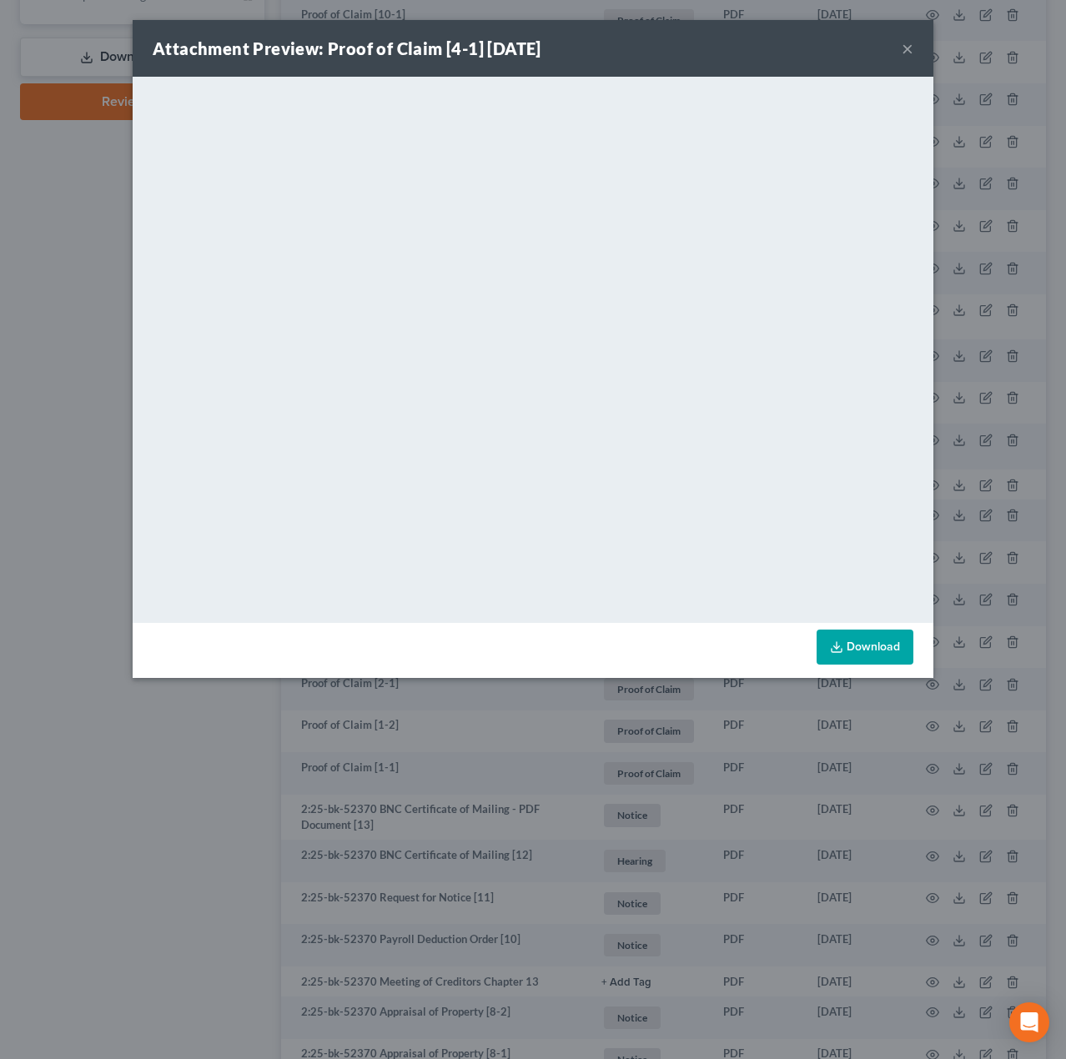
click at [641, 743] on div "Attachment Preview: Proof of Claim [4-1] 06/13/2025 × <object ng-attr-data='htt…" at bounding box center [533, 529] width 1066 height 1059
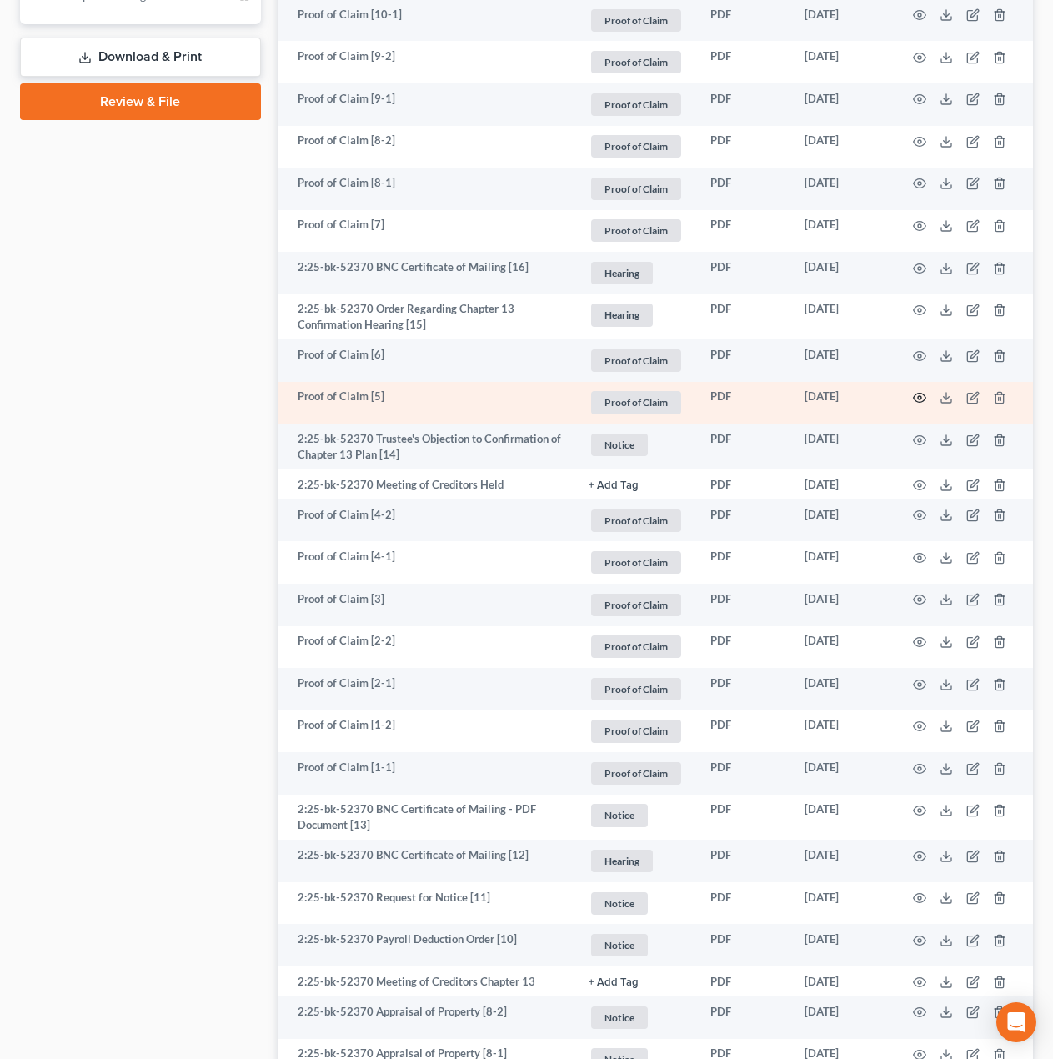
click at [920, 403] on icon "button" at bounding box center [920, 398] width 13 height 9
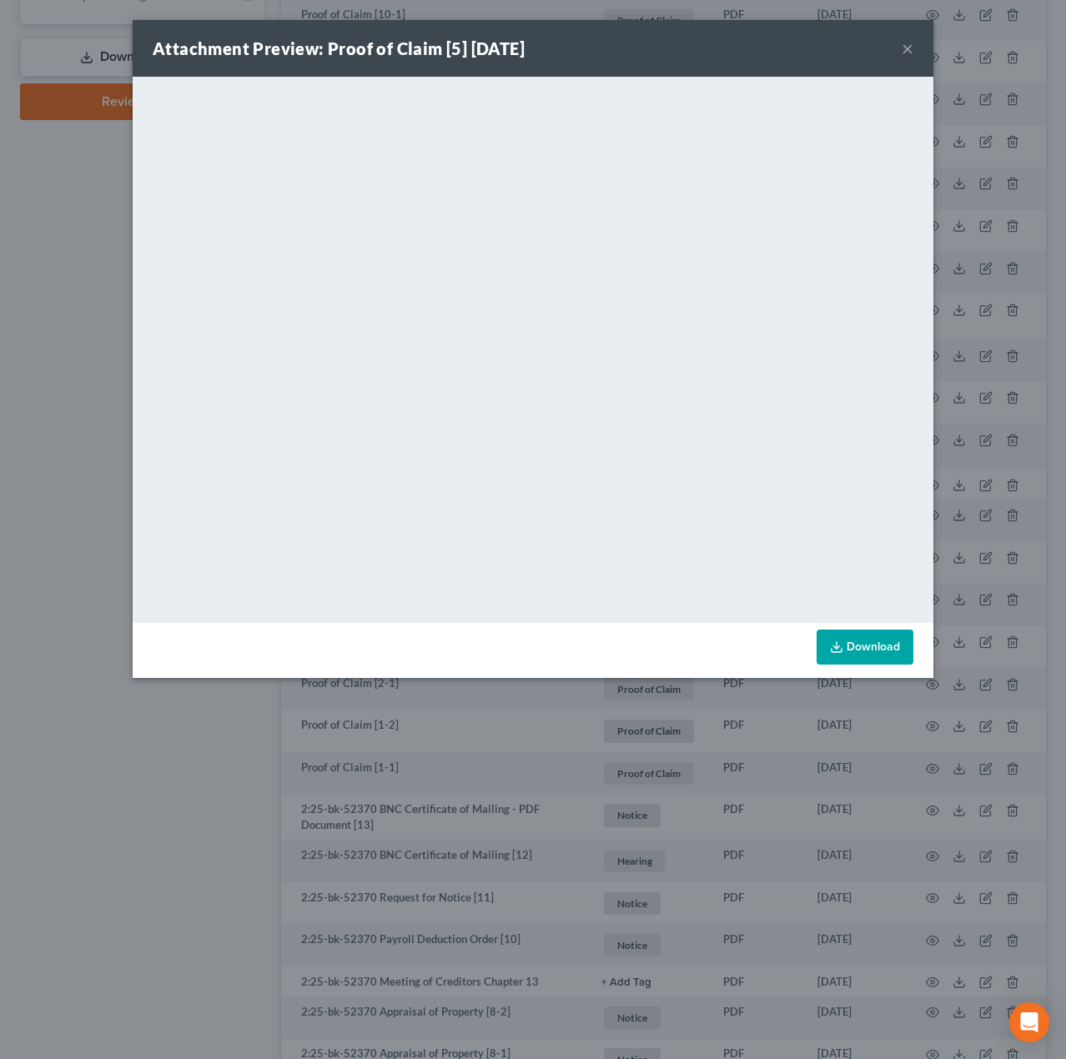
click at [593, 742] on div "Attachment Preview: Proof of Claim [5] 07/09/2025 × <object ng-attr-data='https…" at bounding box center [533, 529] width 1066 height 1059
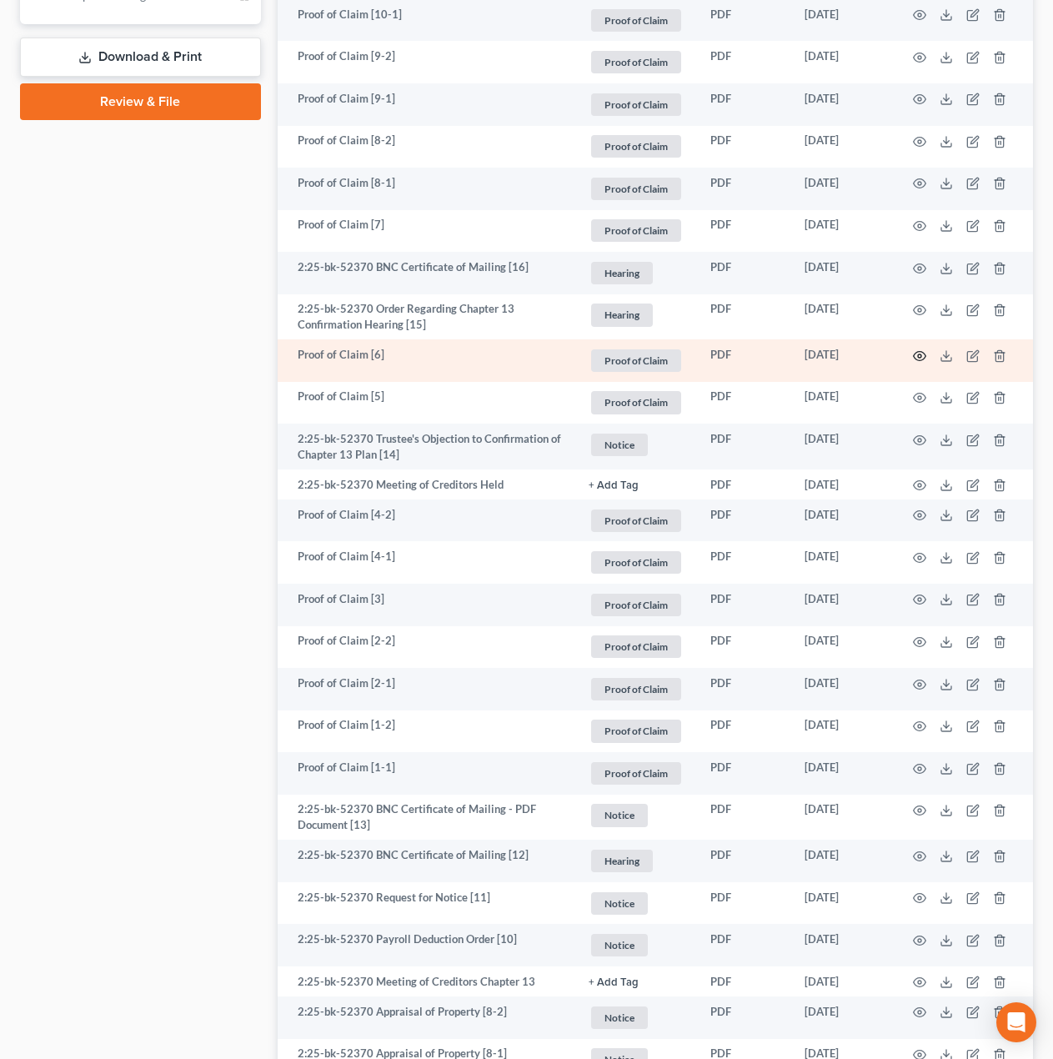
click at [920, 354] on circle "button" at bounding box center [919, 355] width 3 height 3
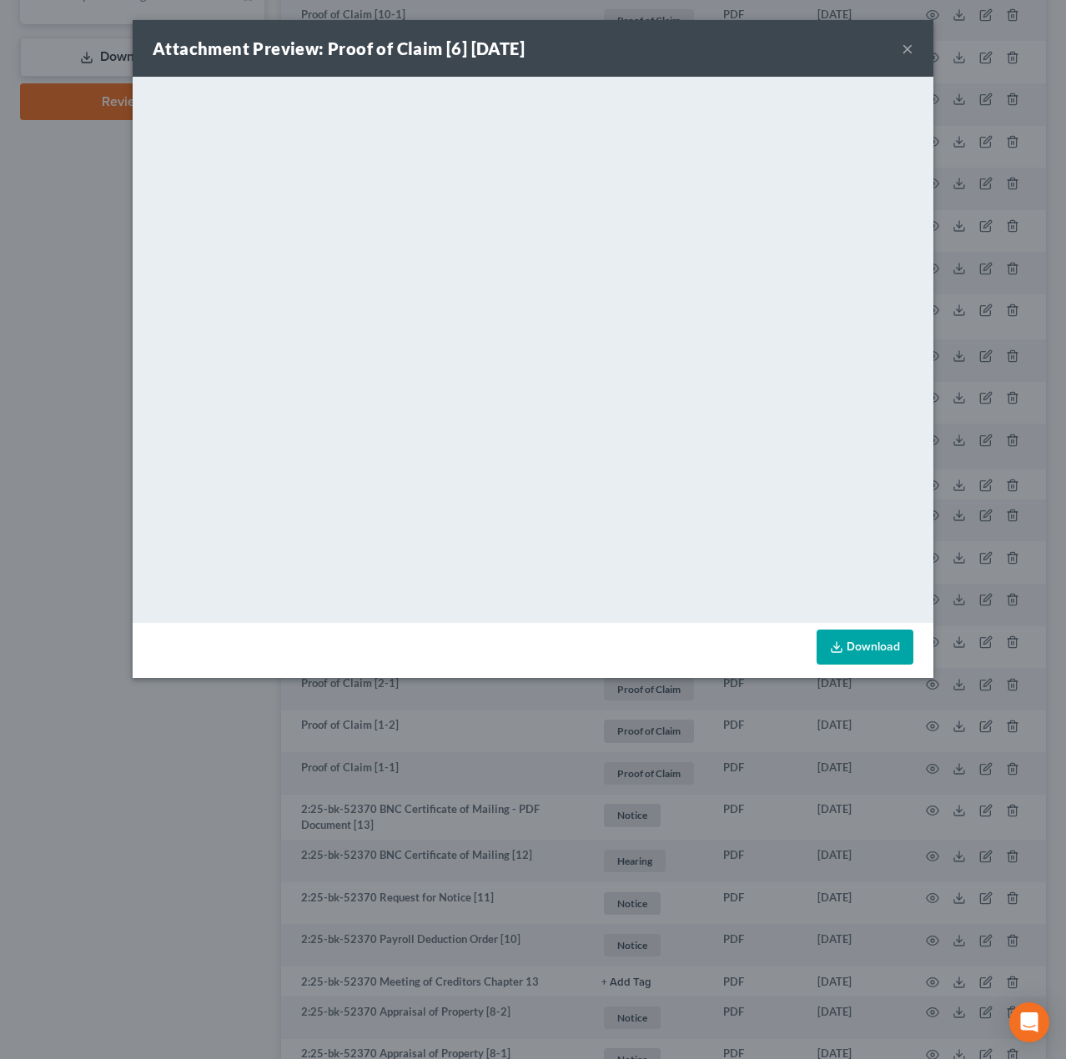
click at [549, 748] on div "Attachment Preview: Proof of Claim [6] 07/14/2025 × <object ng-attr-data='https…" at bounding box center [533, 529] width 1066 height 1059
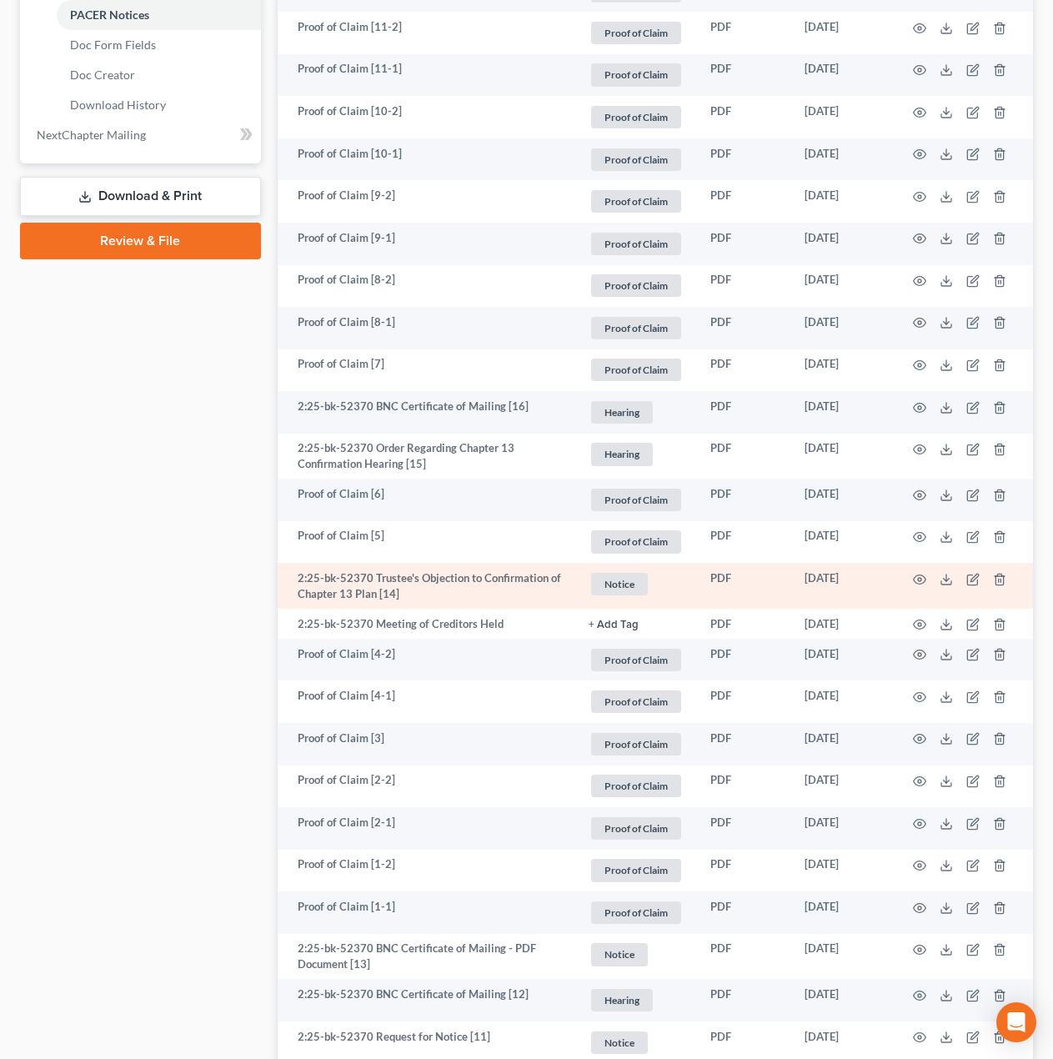
scroll to position [695, 0]
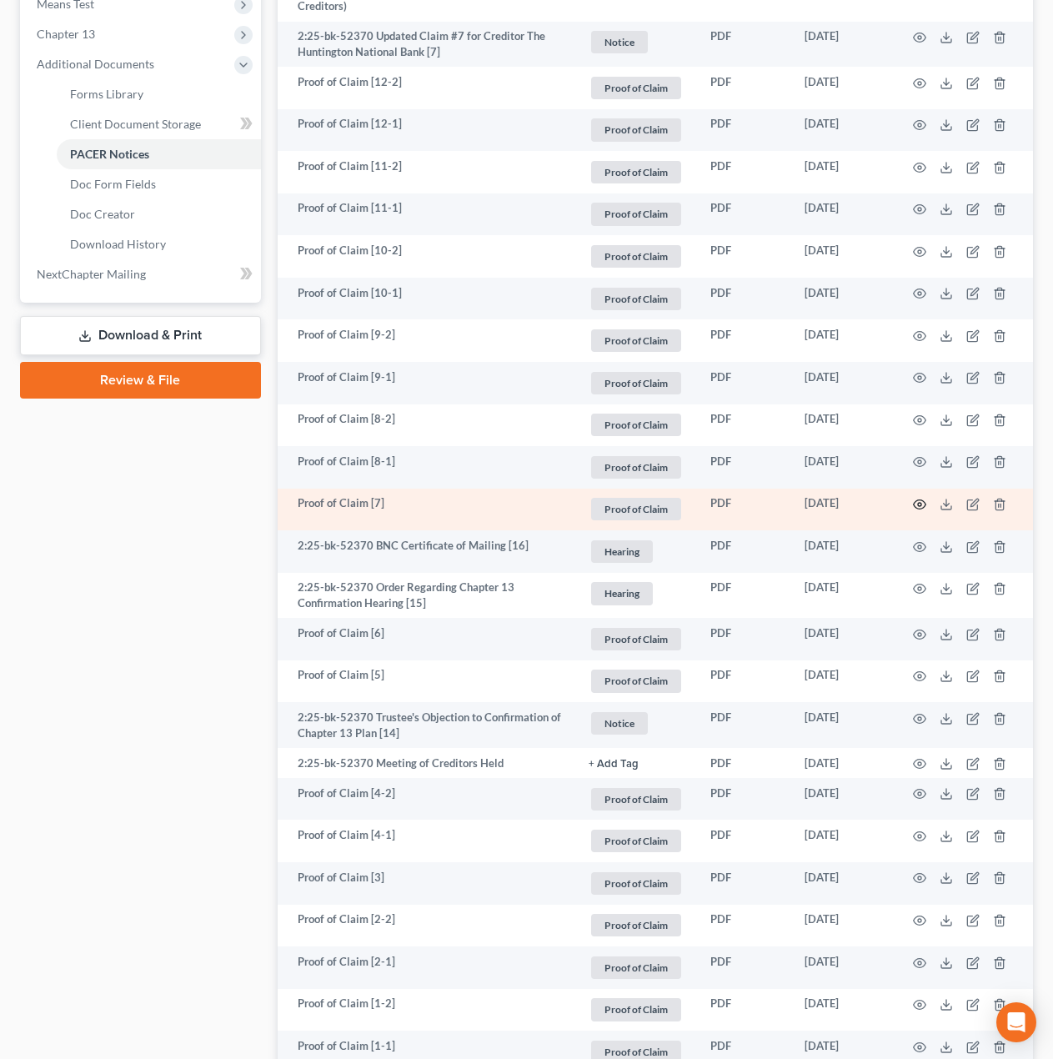
click at [920, 504] on icon "button" at bounding box center [919, 504] width 13 height 13
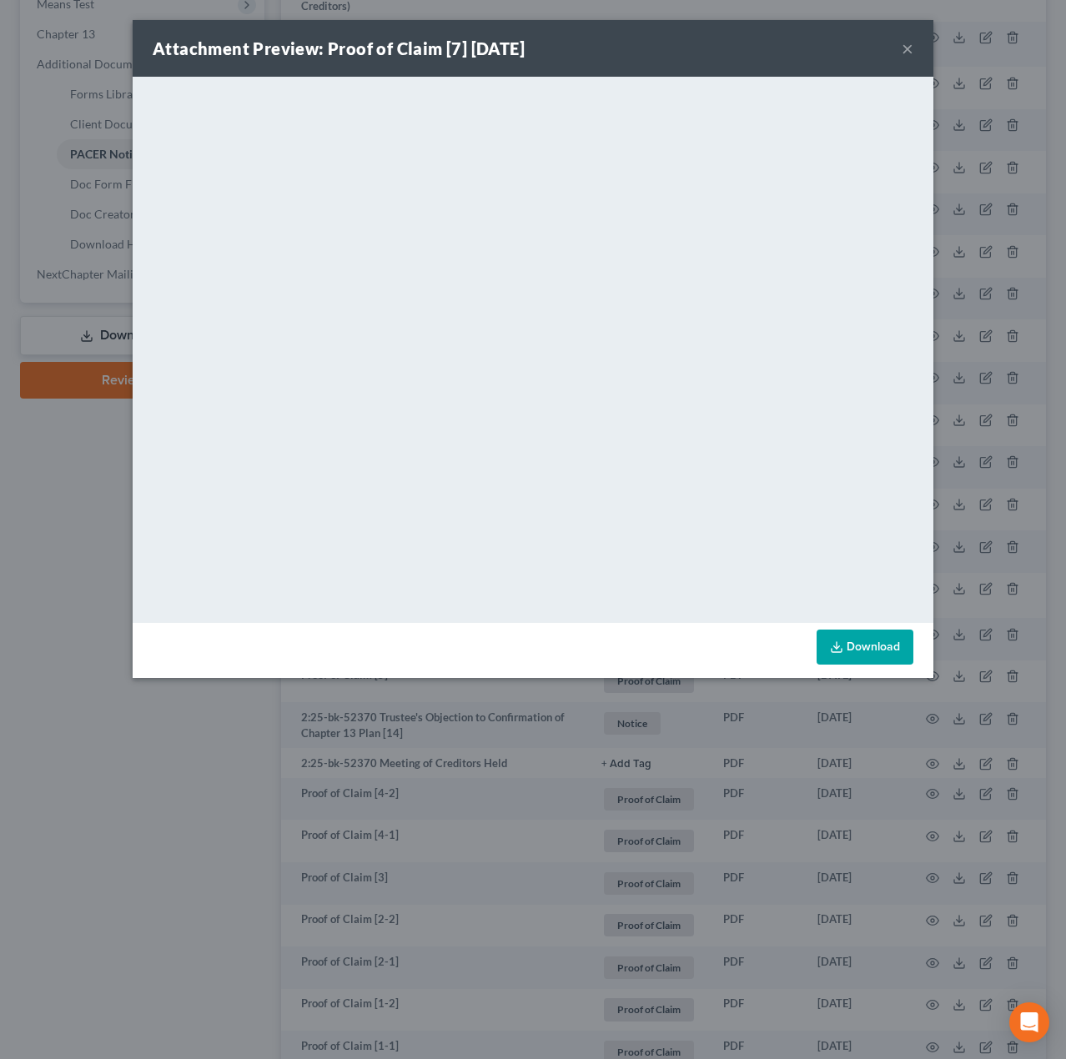
drag, startPoint x: 905, startPoint y: 48, endPoint x: 879, endPoint y: 93, distance: 52.3
click at [905, 48] on button "×" at bounding box center [907, 48] width 12 height 20
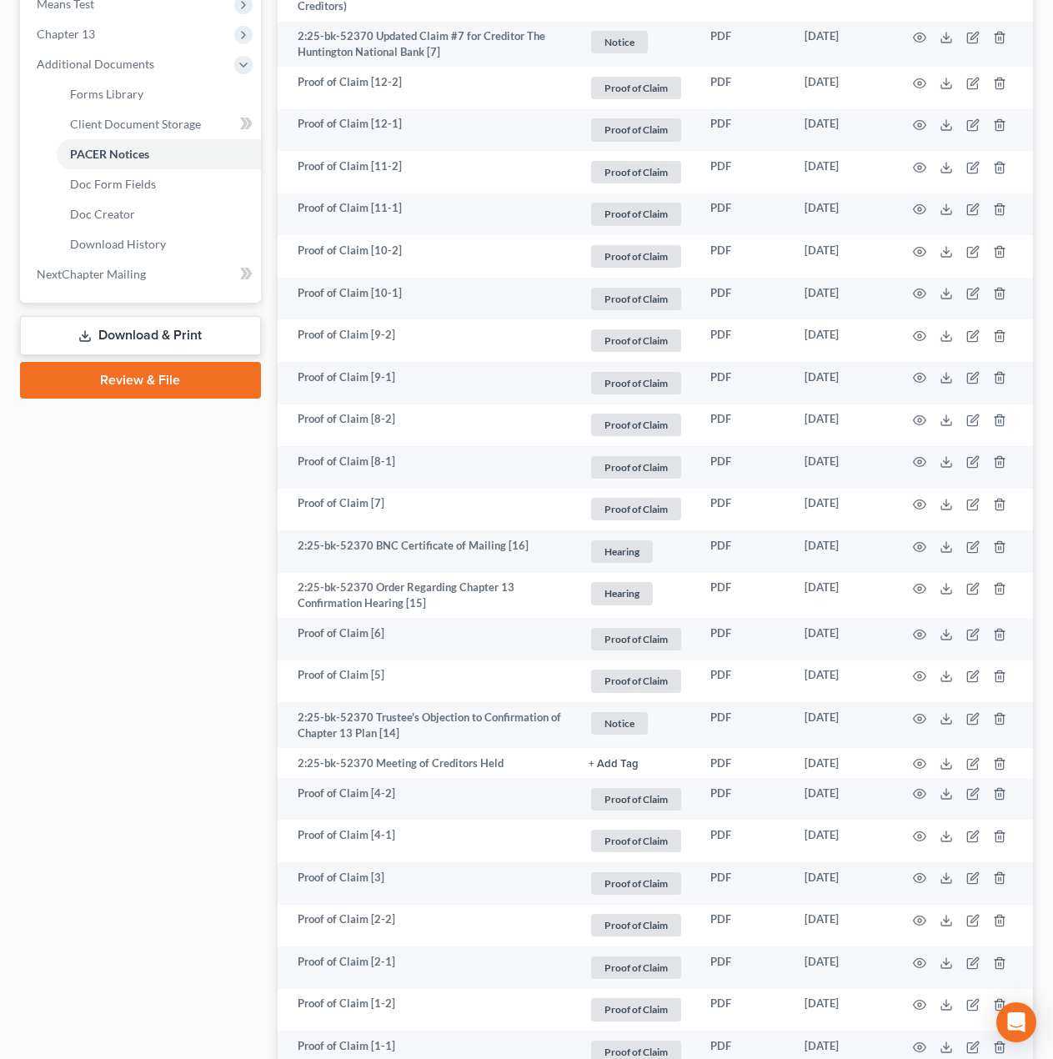
click at [214, 614] on div "Case Dashboard Payments Invoices Payments Payments Credit Report Client Profile" at bounding box center [141, 610] width 258 height 2229
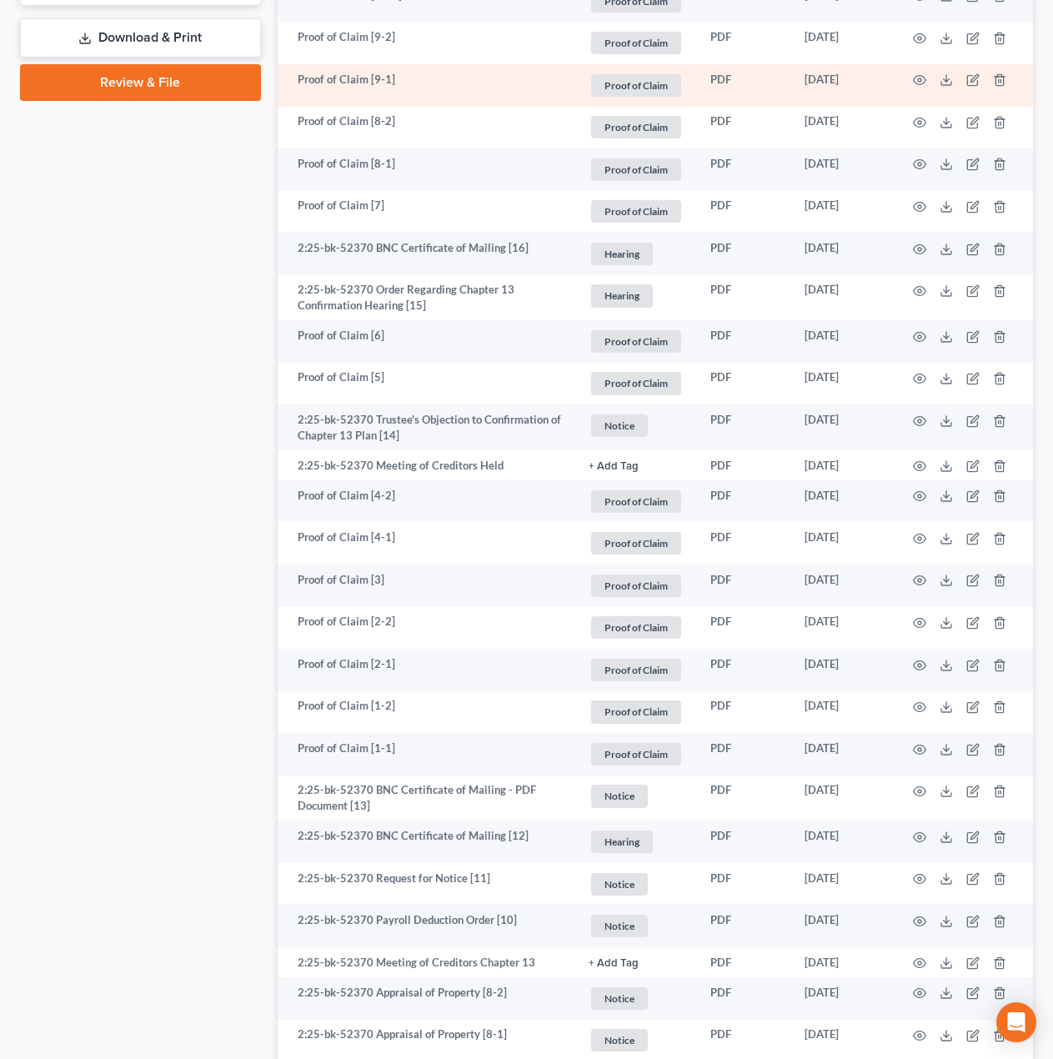
scroll to position [1423, 0]
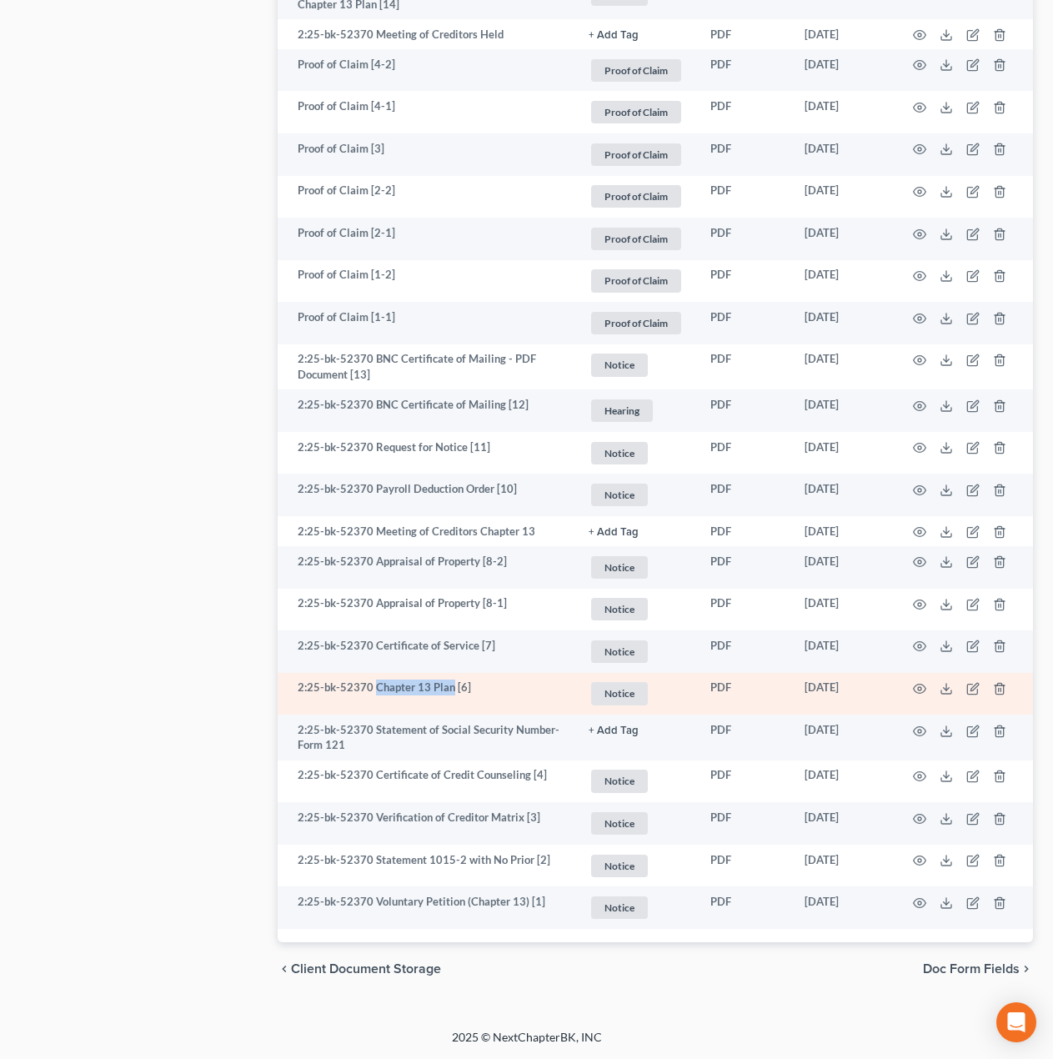
drag, startPoint x: 374, startPoint y: 684, endPoint x: 448, endPoint y: 680, distance: 74.3
click at [448, 680] on td "2:25-bk-52370 Chapter 13 Plan [6]" at bounding box center [427, 694] width 298 height 43
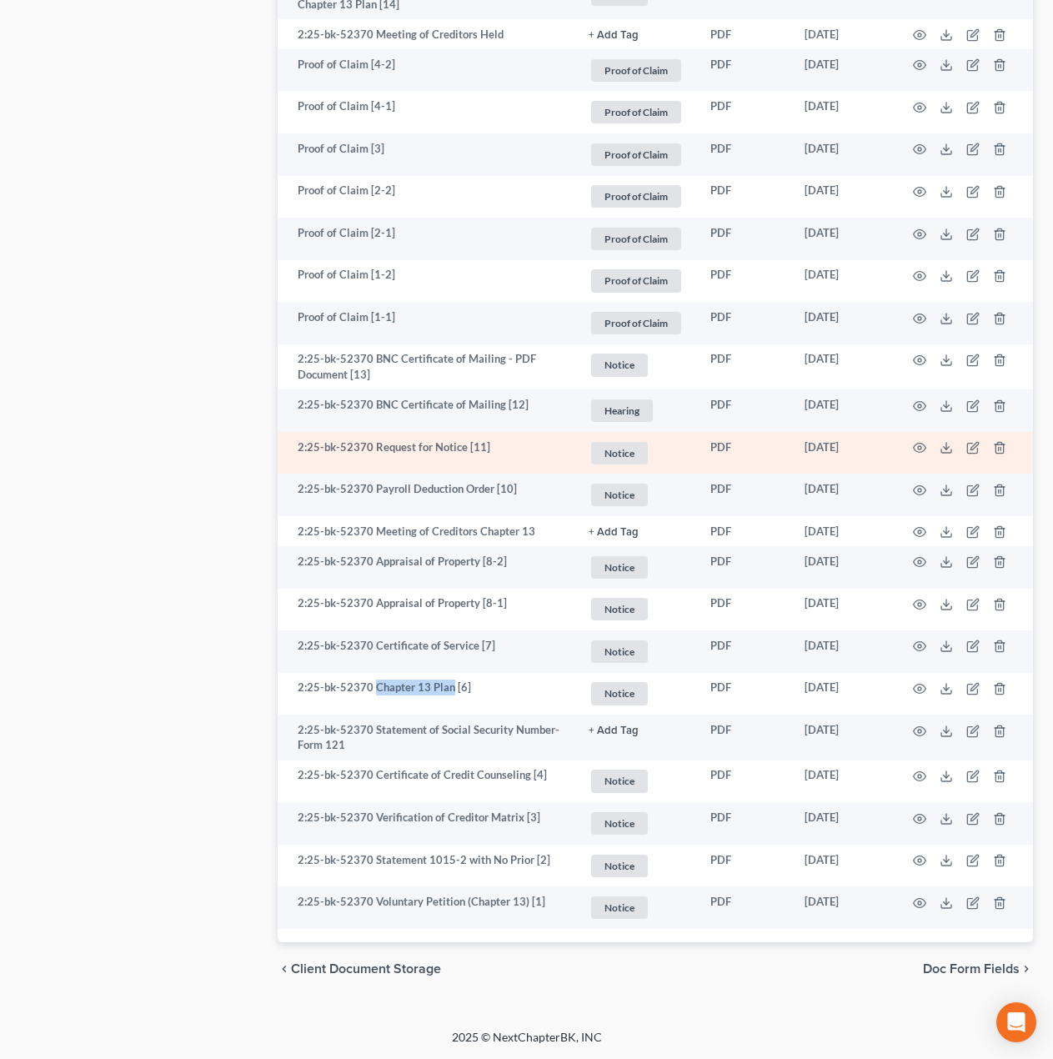
copy td "Chapter 13 Plan"
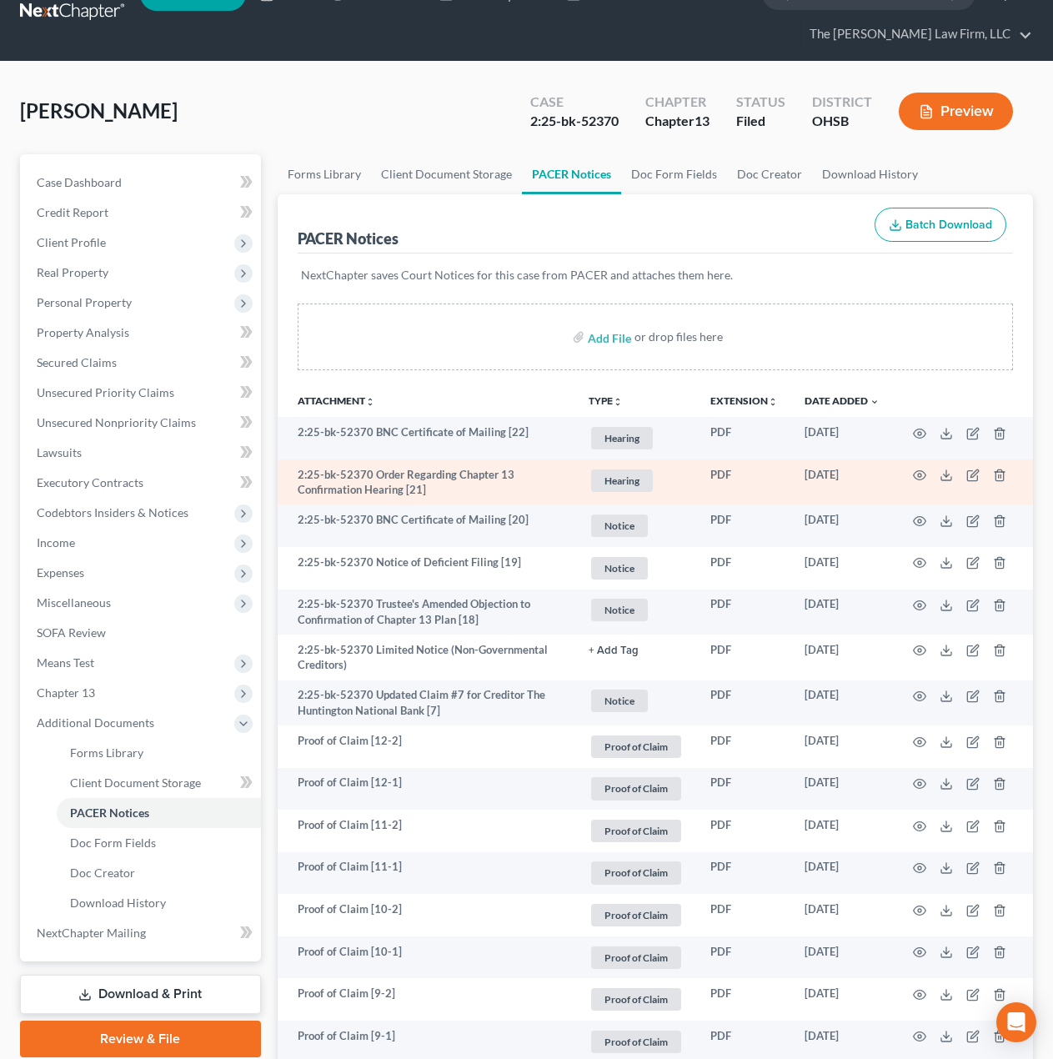
scroll to position [0, 0]
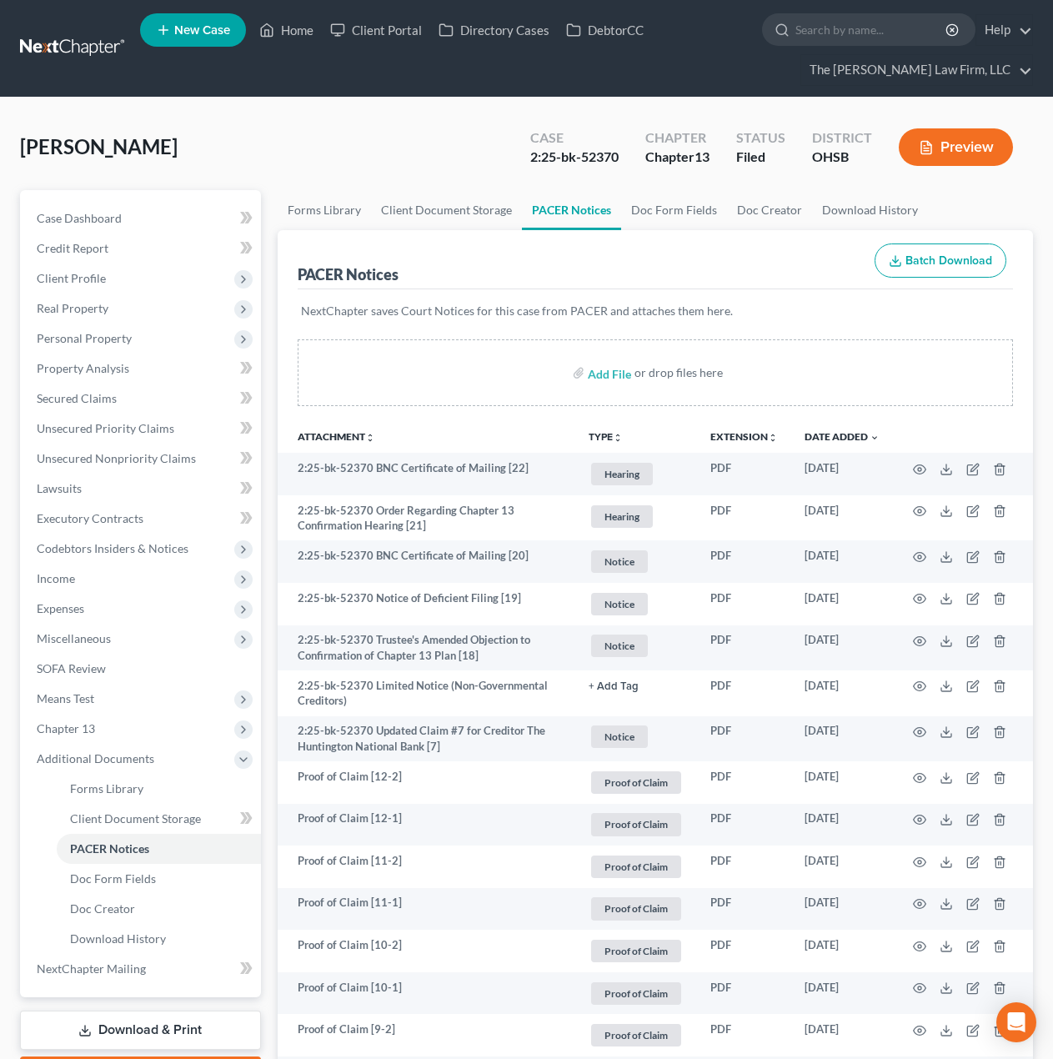
click at [62, 63] on nav "Home New Case Client Portal Directory Cases DebtorCC The Jones Law Firm, LLC mk…" at bounding box center [526, 48] width 1053 height 97
click at [68, 41] on link at bounding box center [73, 48] width 107 height 30
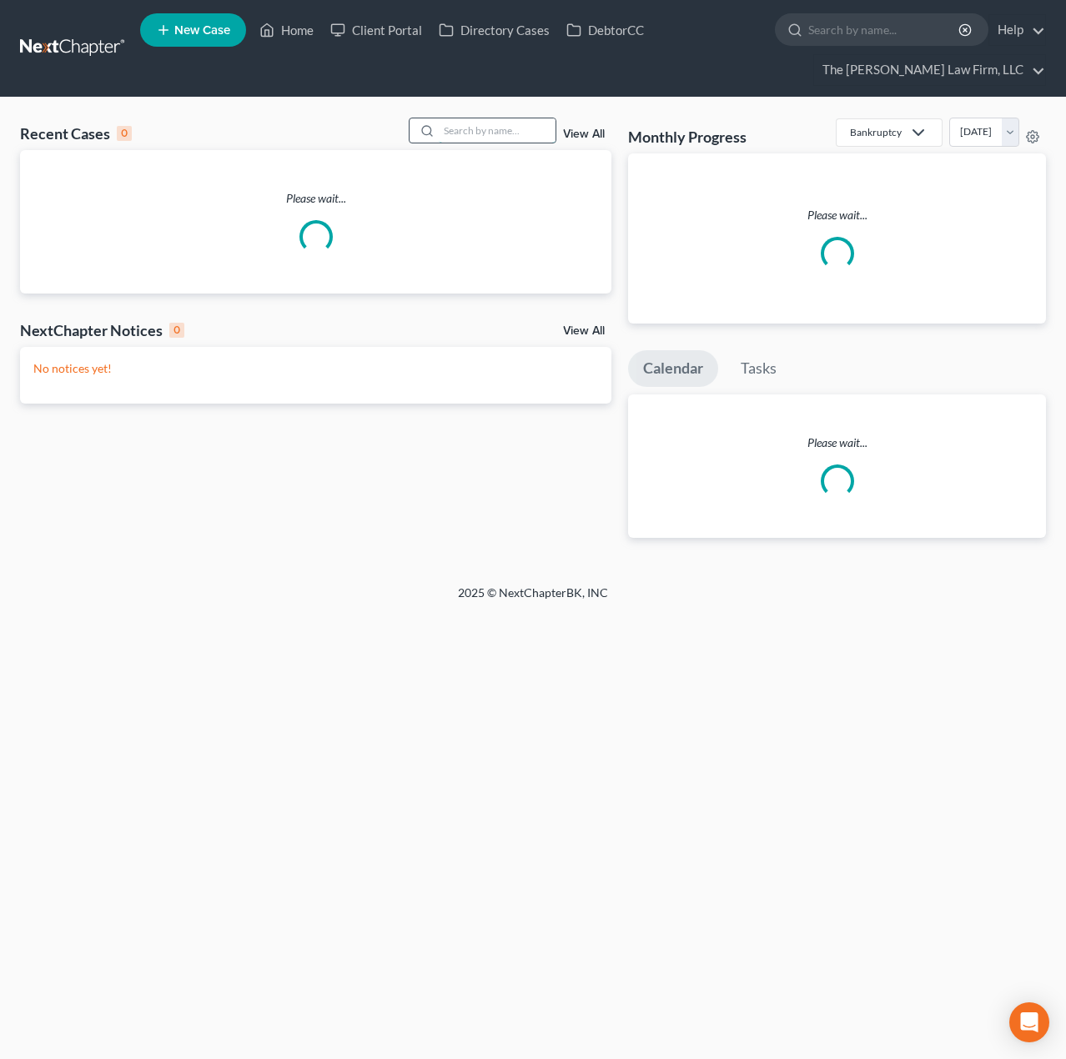
click at [530, 128] on input "search" at bounding box center [497, 130] width 117 height 24
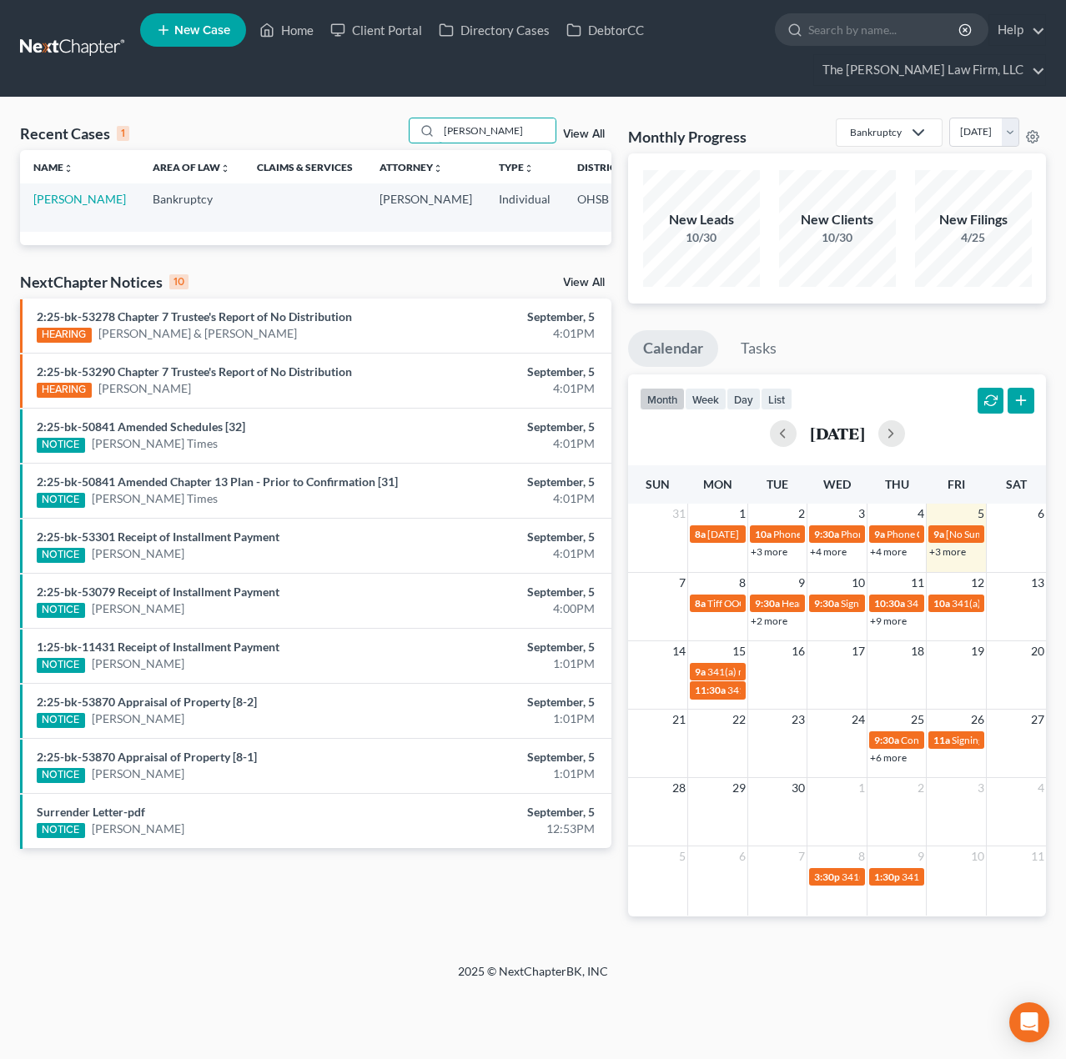
type input "sowers"
click at [48, 207] on td "Sowers, Shane" at bounding box center [79, 207] width 119 height 48
click at [48, 205] on link "Sowers, Shane" at bounding box center [79, 199] width 93 height 14
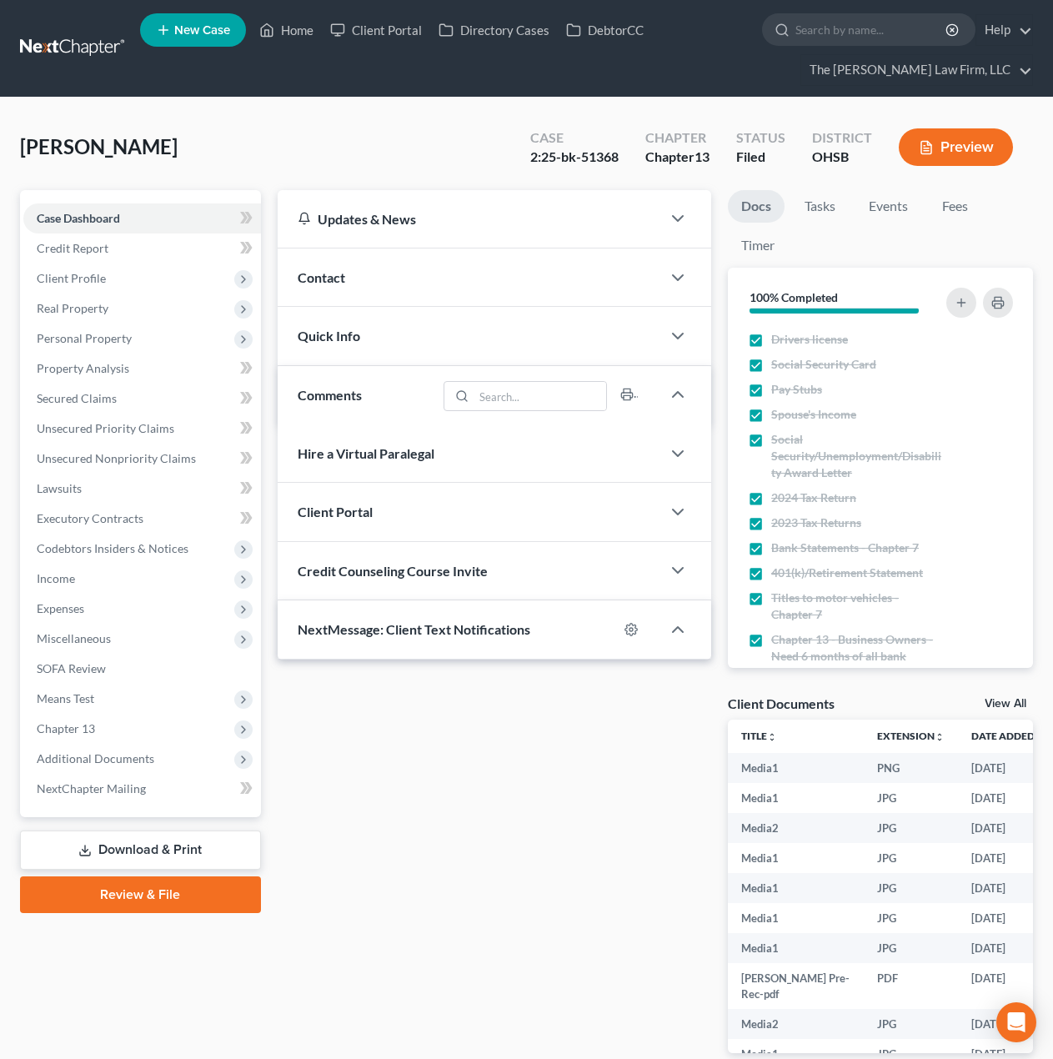
scroll to position [1105, 0]
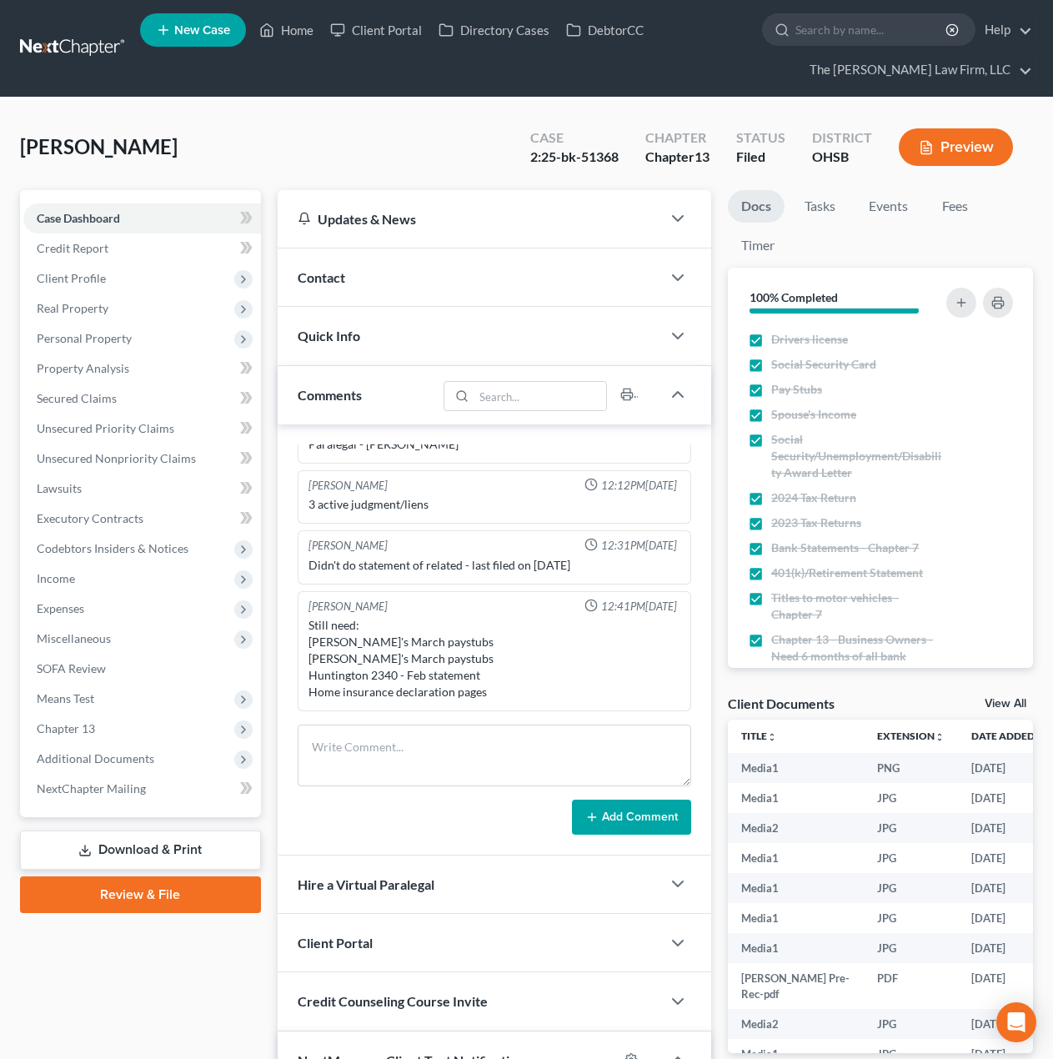
click at [55, 48] on link at bounding box center [73, 48] width 107 height 30
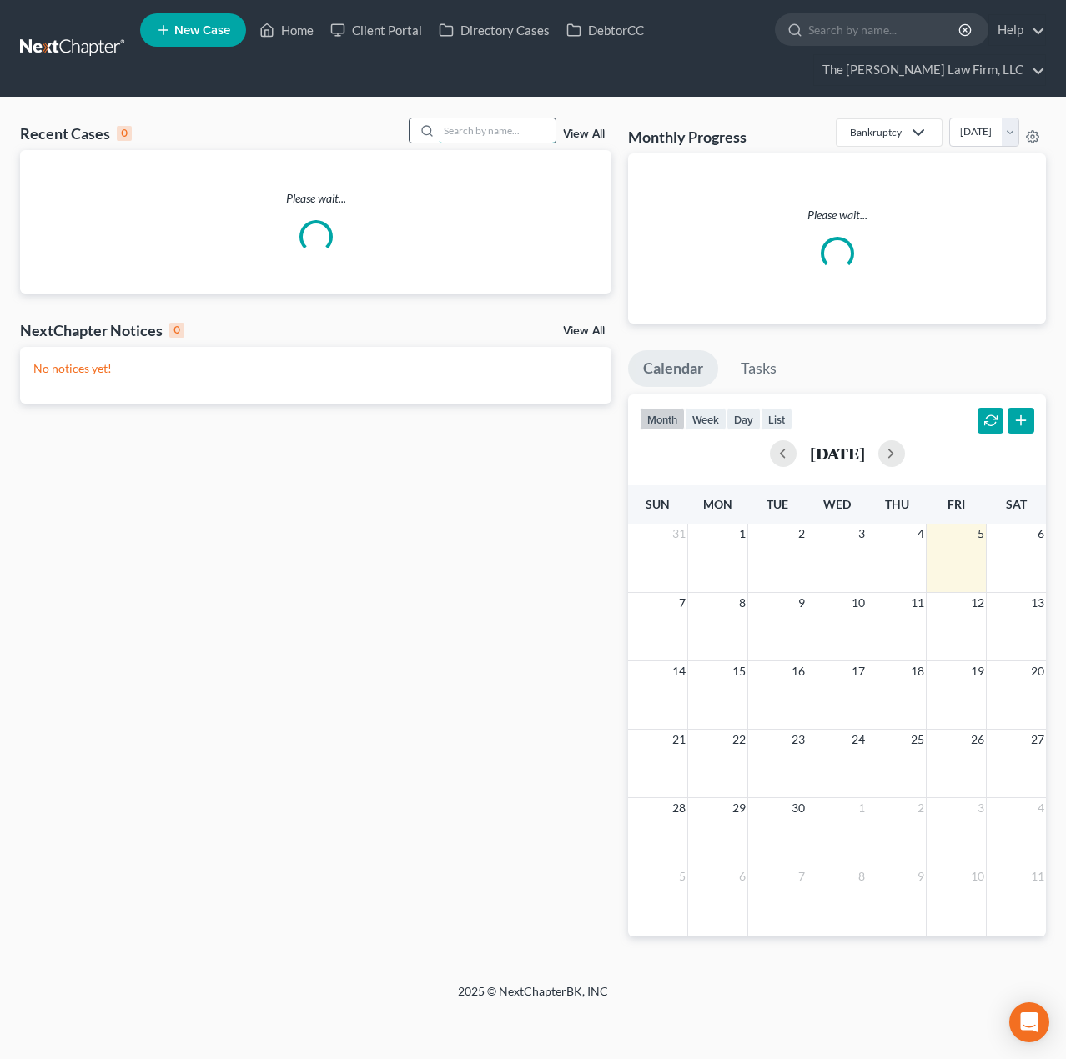
click at [532, 139] on input "search" at bounding box center [497, 130] width 117 height 24
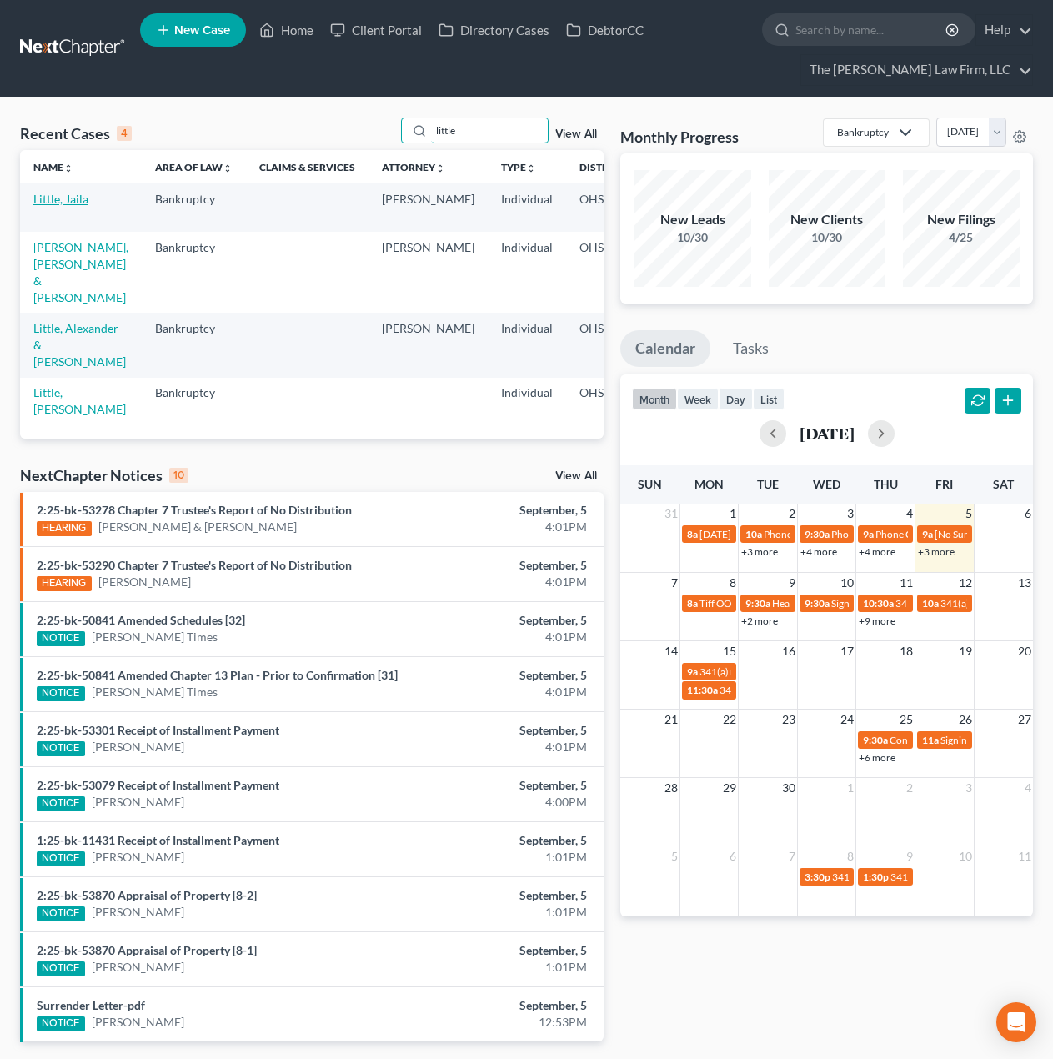
type input "little"
click at [38, 205] on link "Little, Jaila" at bounding box center [60, 199] width 55 height 14
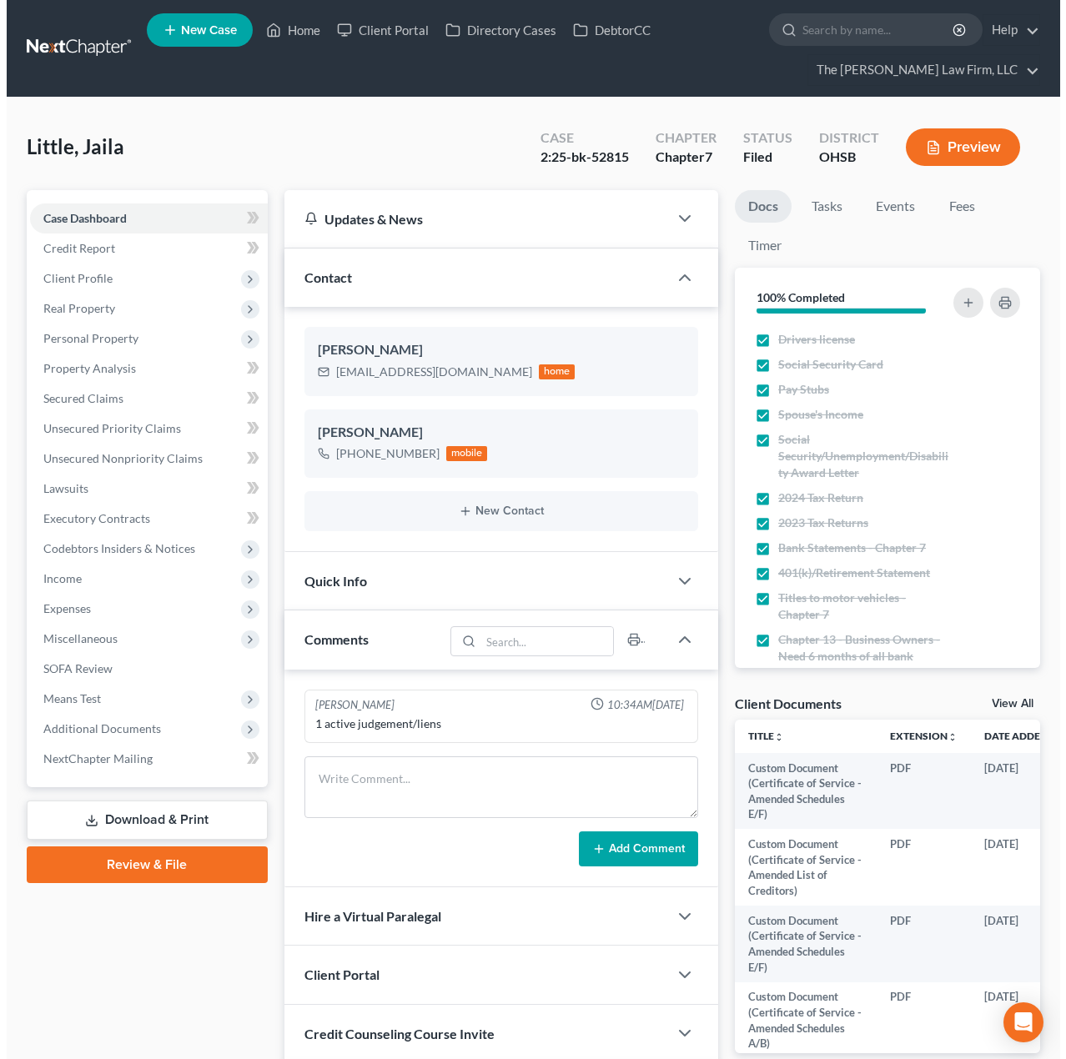
scroll to position [1025, 0]
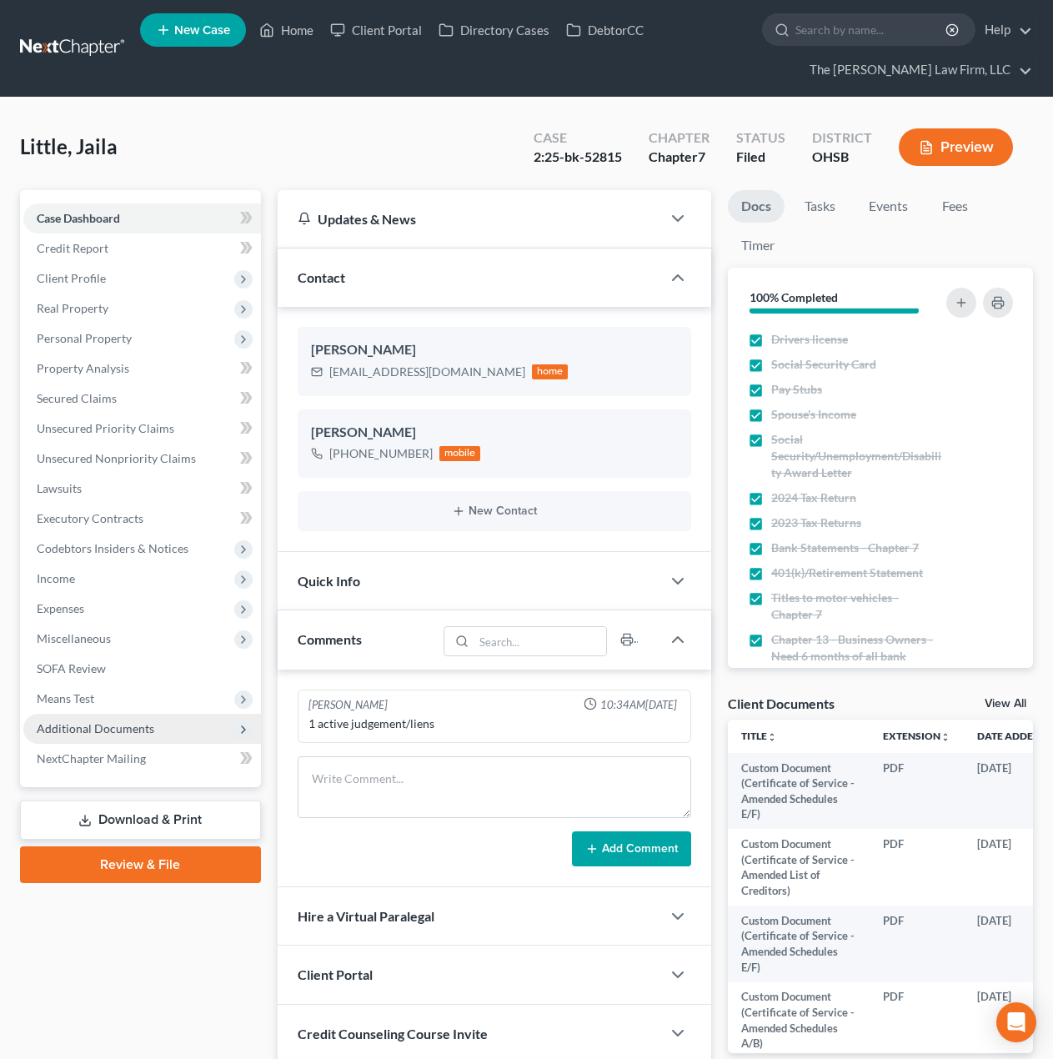
click at [104, 730] on span "Additional Documents" at bounding box center [96, 728] width 118 height 14
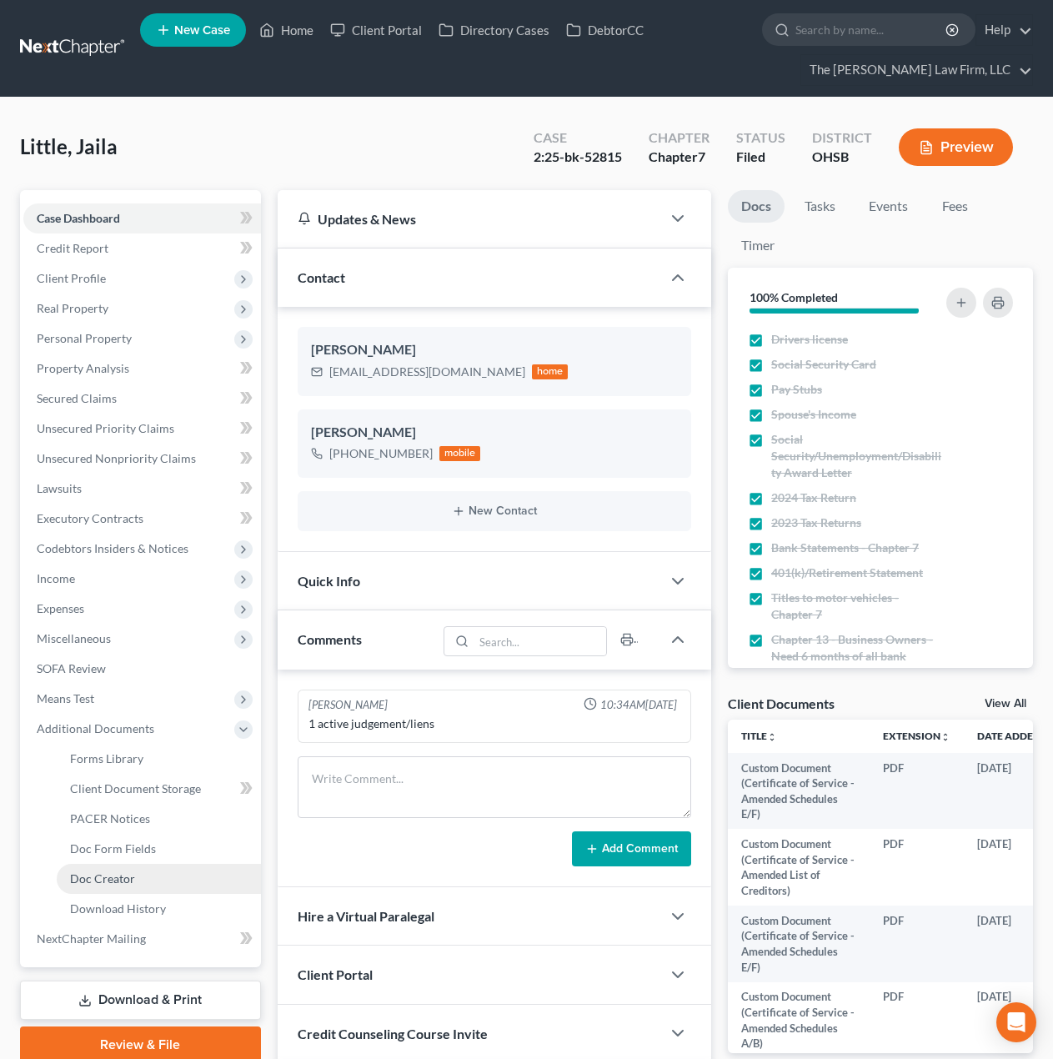
click at [115, 881] on span "Doc Creator" at bounding box center [102, 878] width 65 height 14
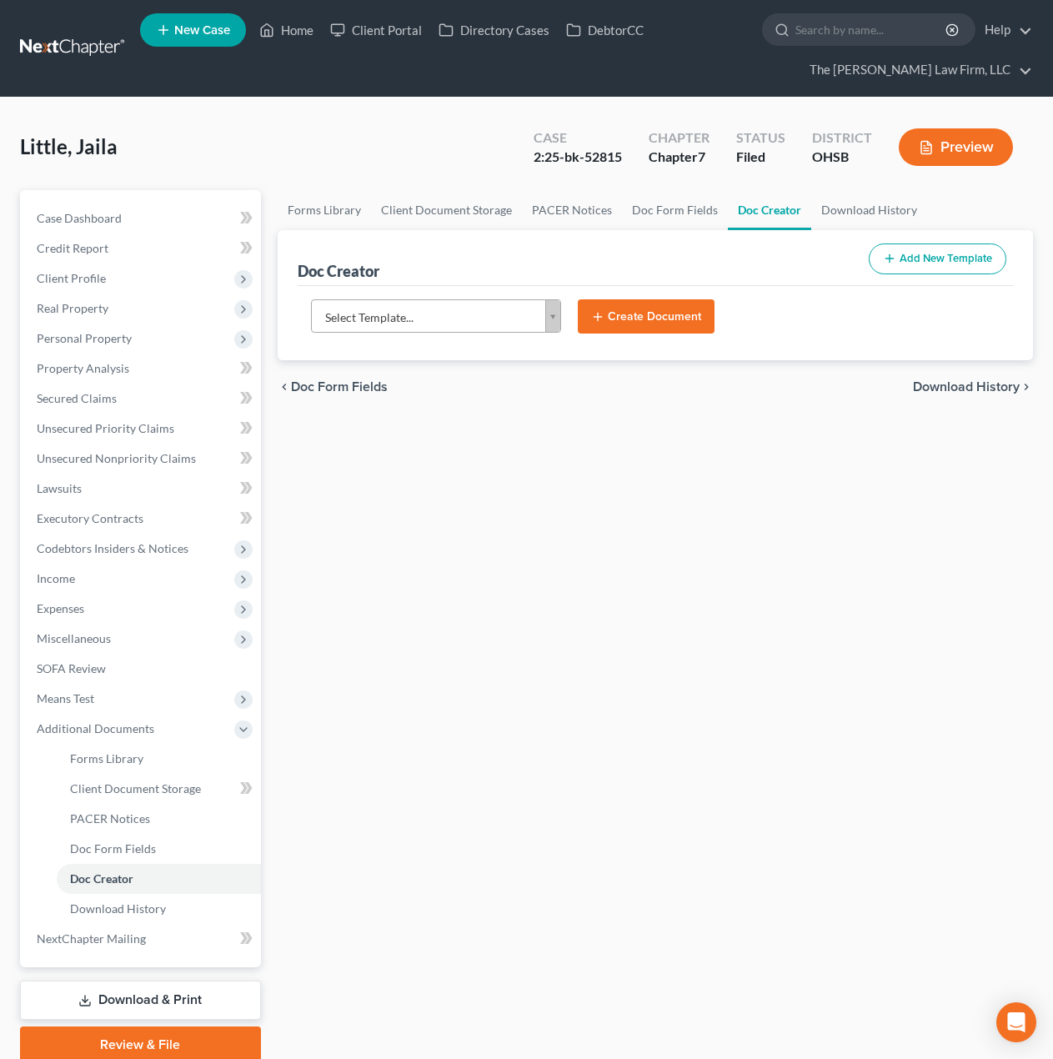
click at [444, 323] on body "Home New Case Client Portal Directory Cases DebtorCC The [PERSON_NAME] Law Firm…" at bounding box center [526, 563] width 1053 height 1126
type input "address"
select select "82736"
click at [646, 305] on button "Create Document" at bounding box center [646, 316] width 137 height 35
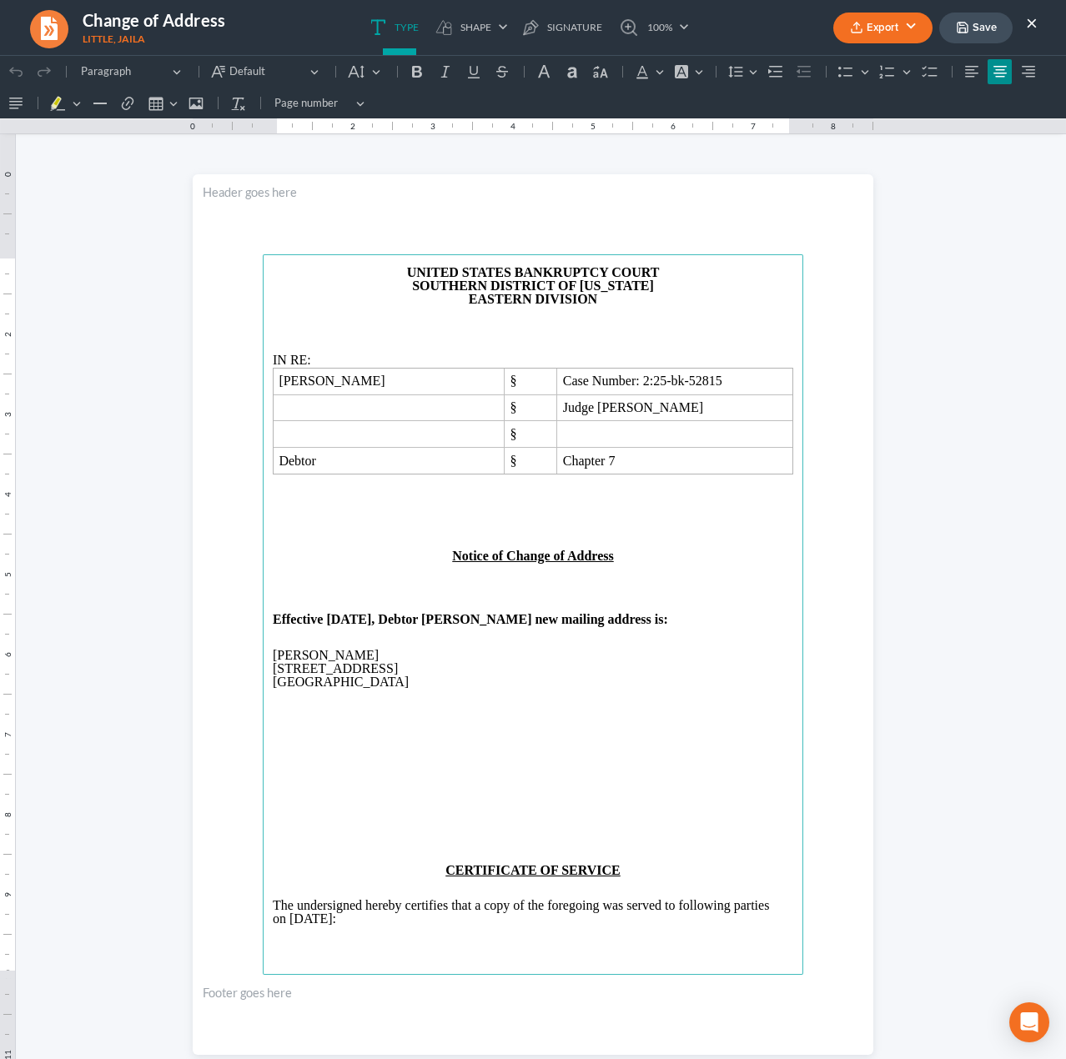
click at [921, 514] on html "1.00 10.00 0 1 1 2 2 3 3 4 4 5 5 6 6 7 7 8 8 9 9 10 10 11 11 Undo (Ctrl+Z) Undo…" at bounding box center [533, 1035] width 1066 height 1960
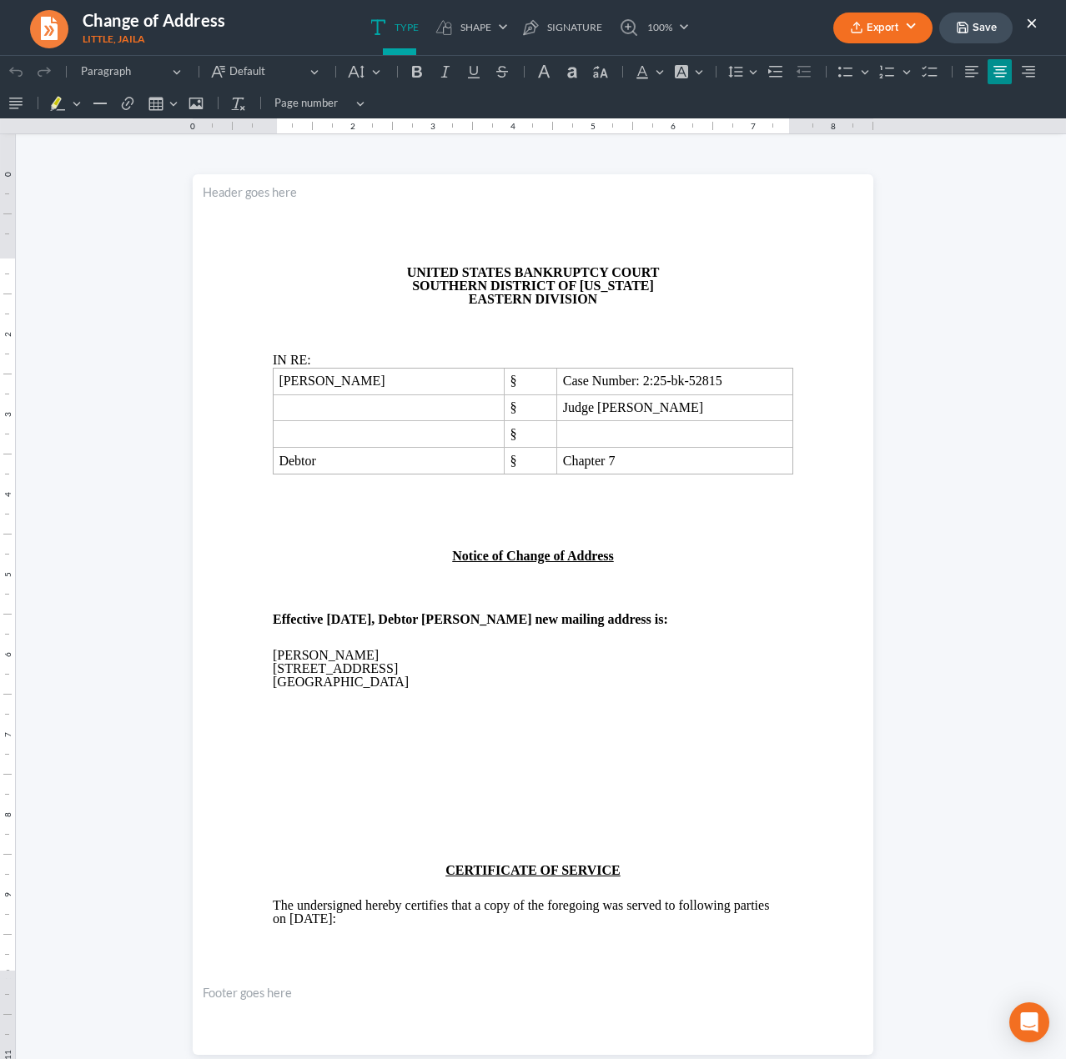
click at [1031, 16] on button "×" at bounding box center [1032, 23] width 12 height 20
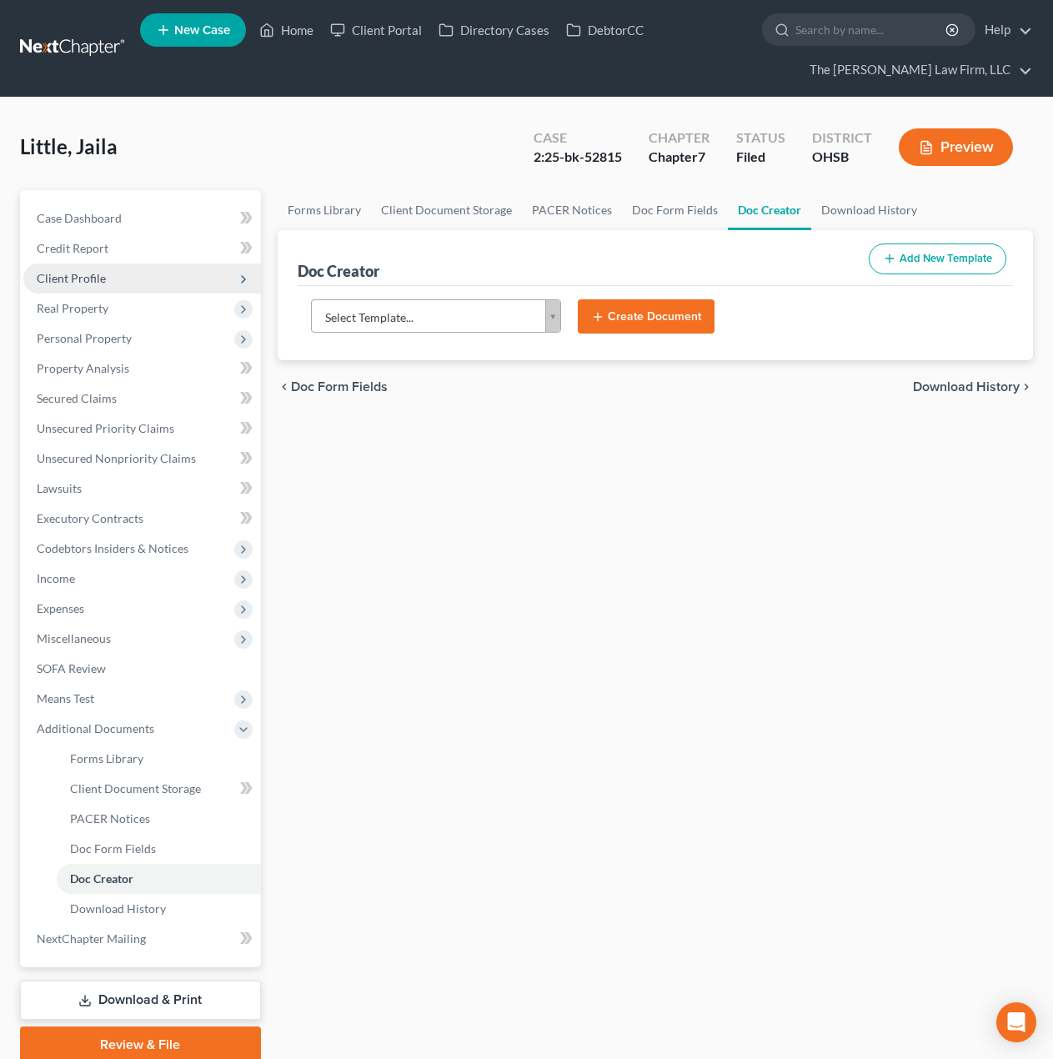
click at [118, 288] on span "Client Profile" at bounding box center [142, 278] width 238 height 30
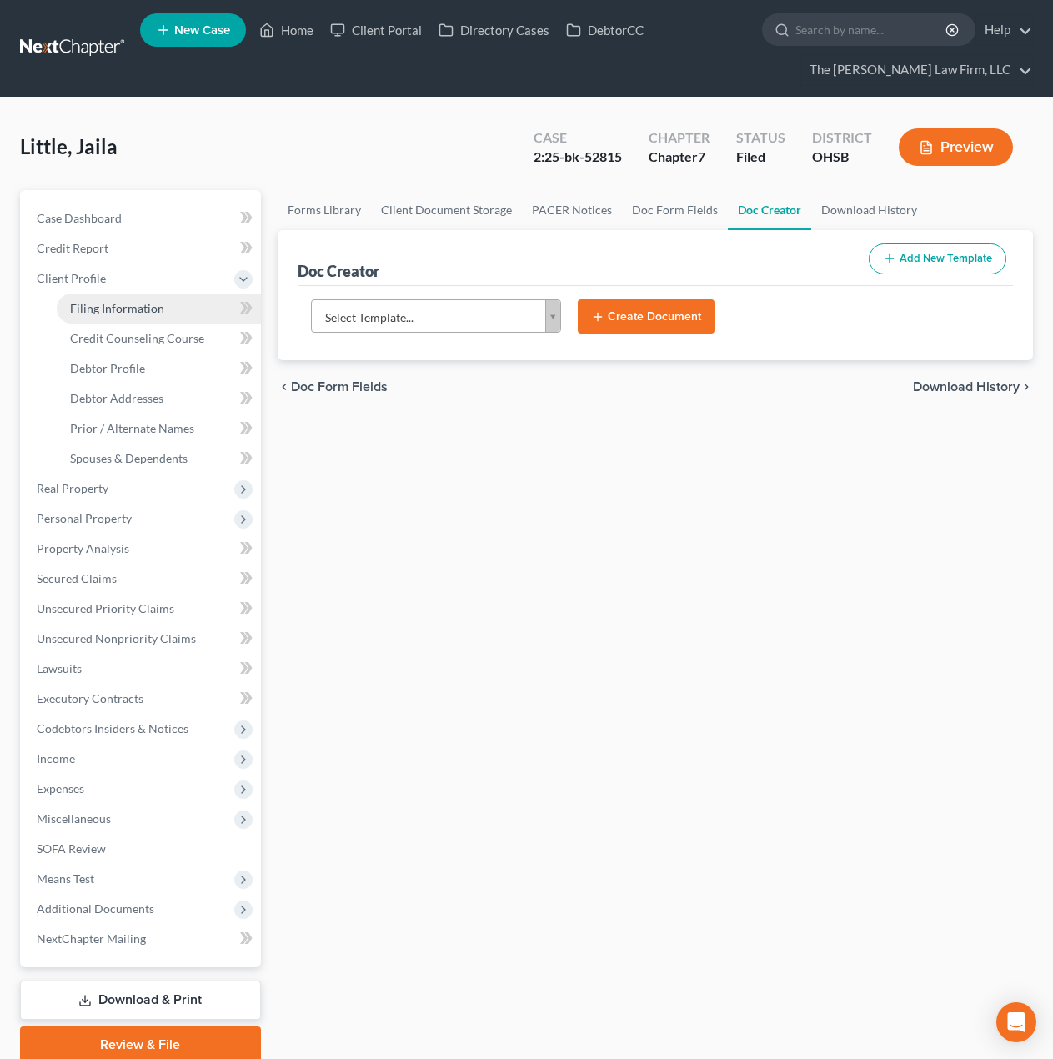
click at [125, 318] on link "Filing Information" at bounding box center [159, 308] width 204 height 30
select select "1"
select select "0"
select select "36"
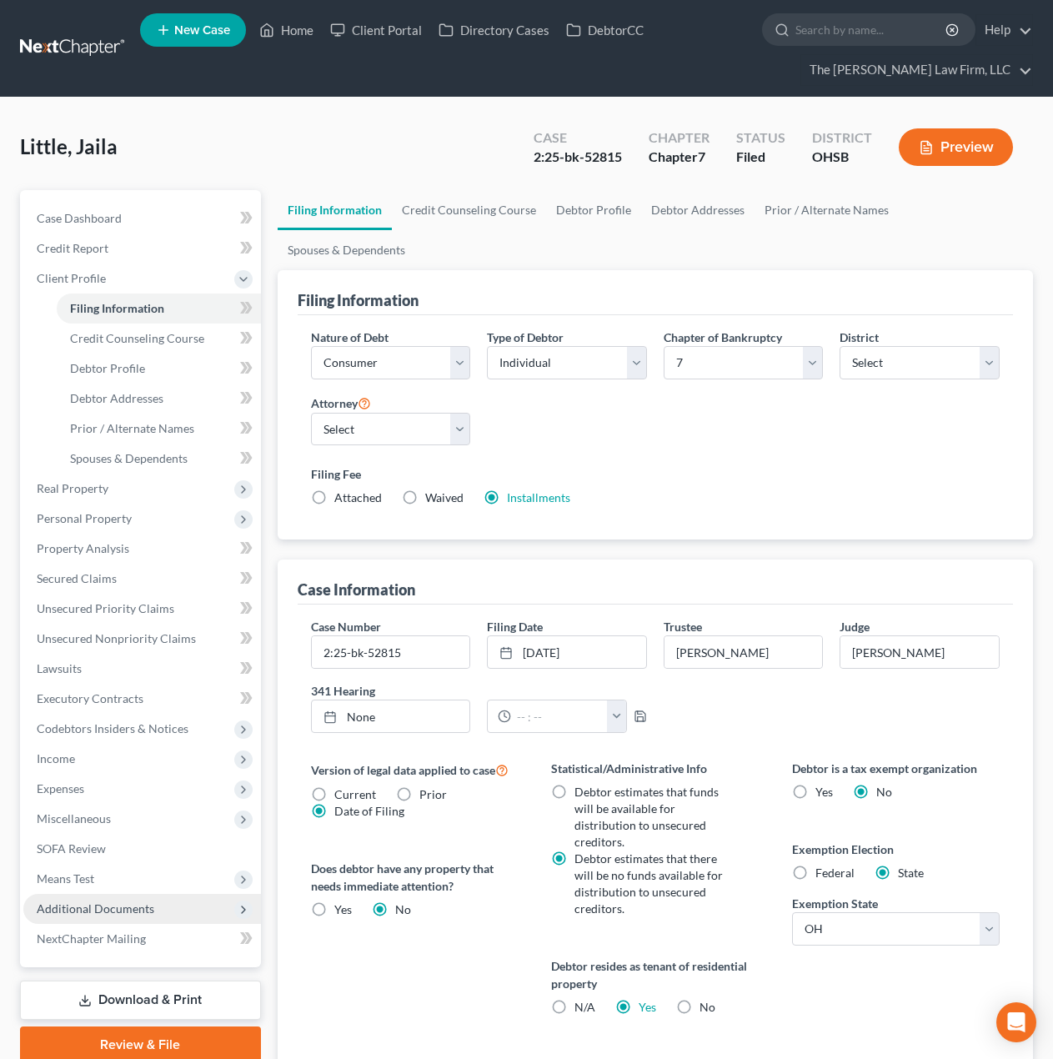
click at [106, 896] on span "Additional Documents" at bounding box center [142, 909] width 238 height 30
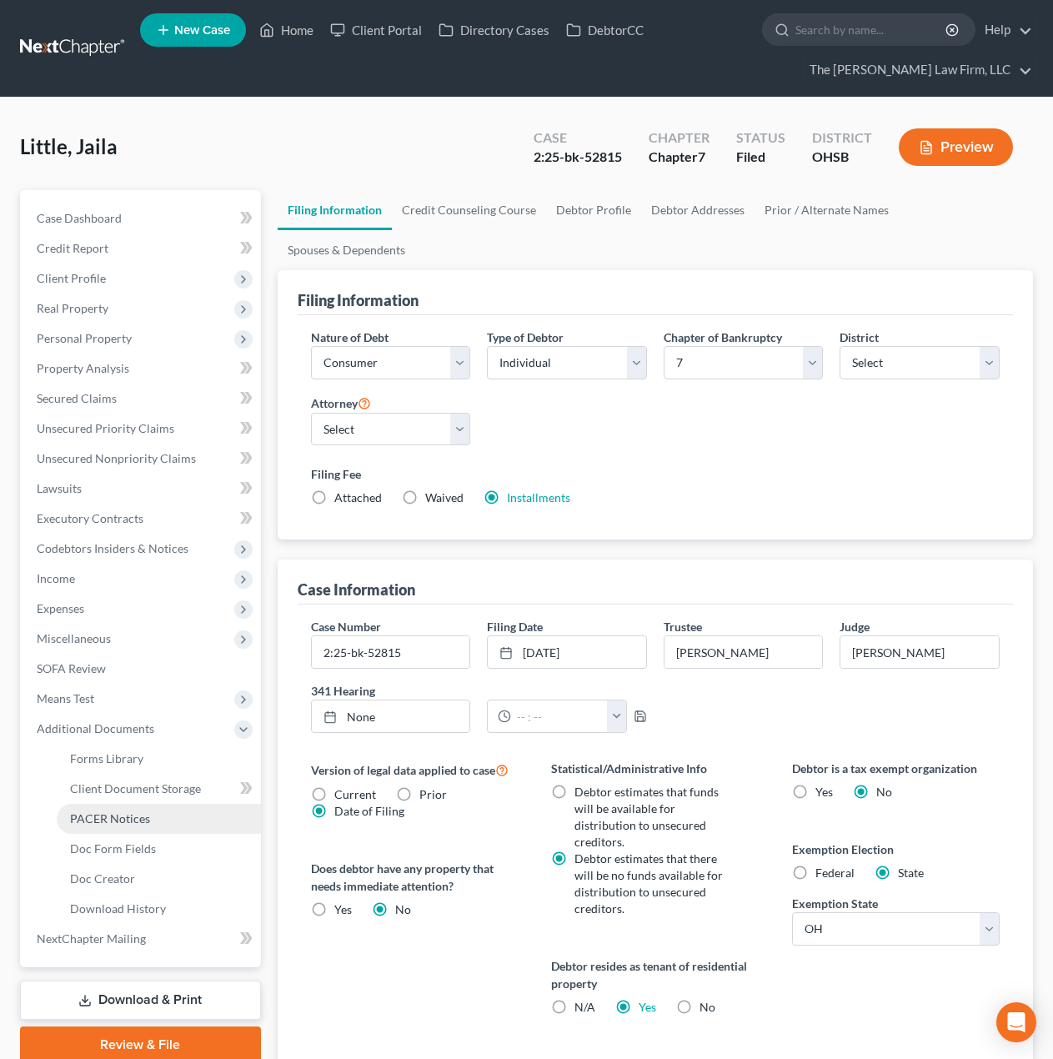
click at [117, 828] on link "PACER Notices" at bounding box center [159, 819] width 204 height 30
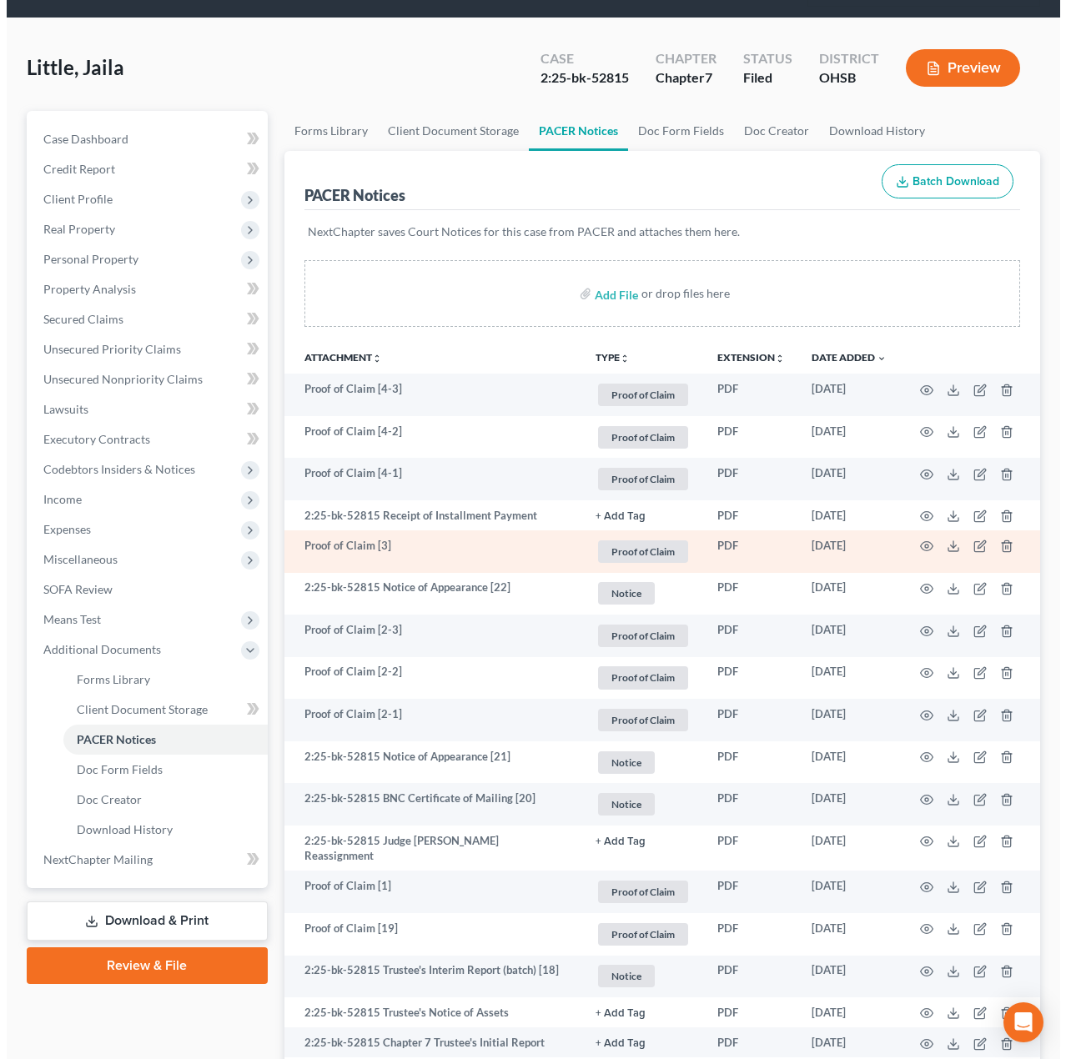
scroll to position [139, 0]
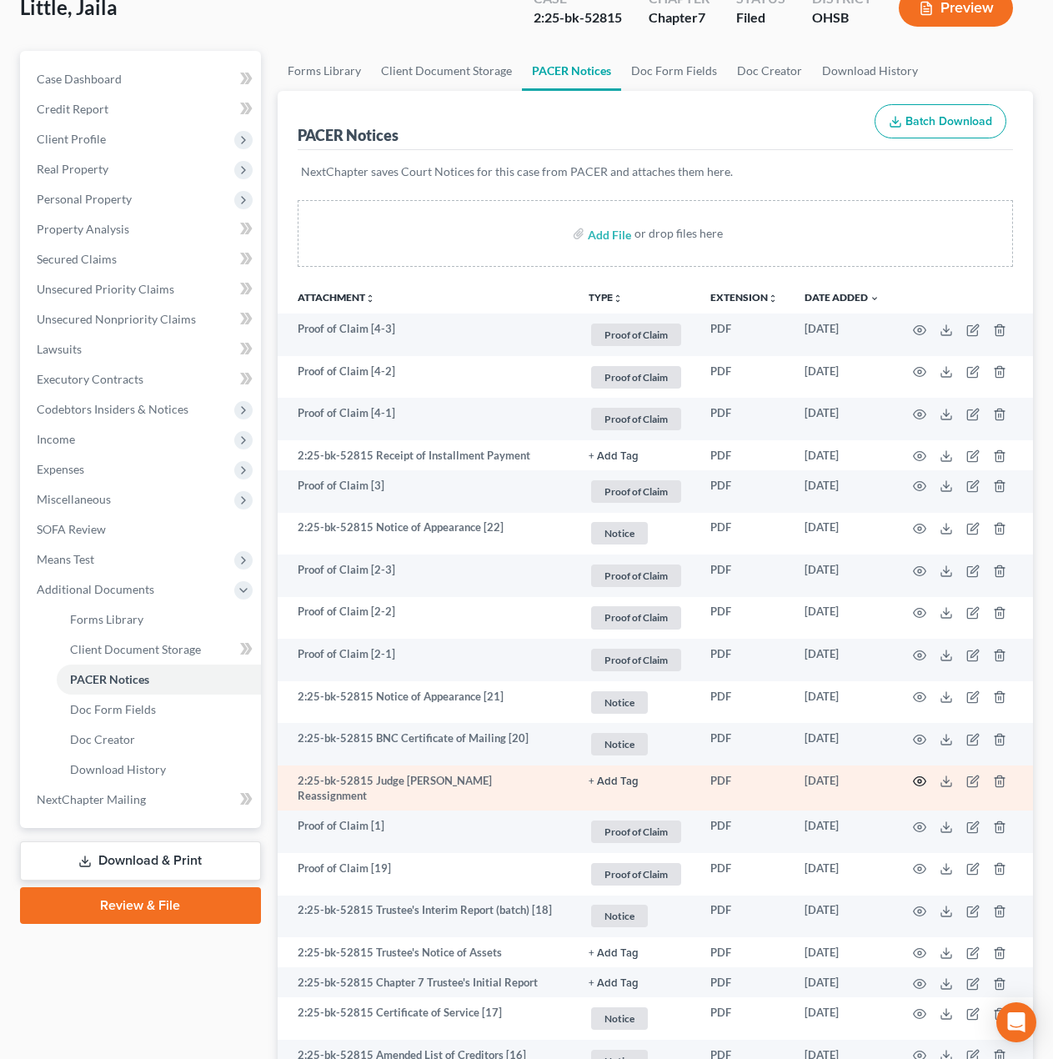
click at [916, 783] on icon "button" at bounding box center [919, 781] width 13 height 13
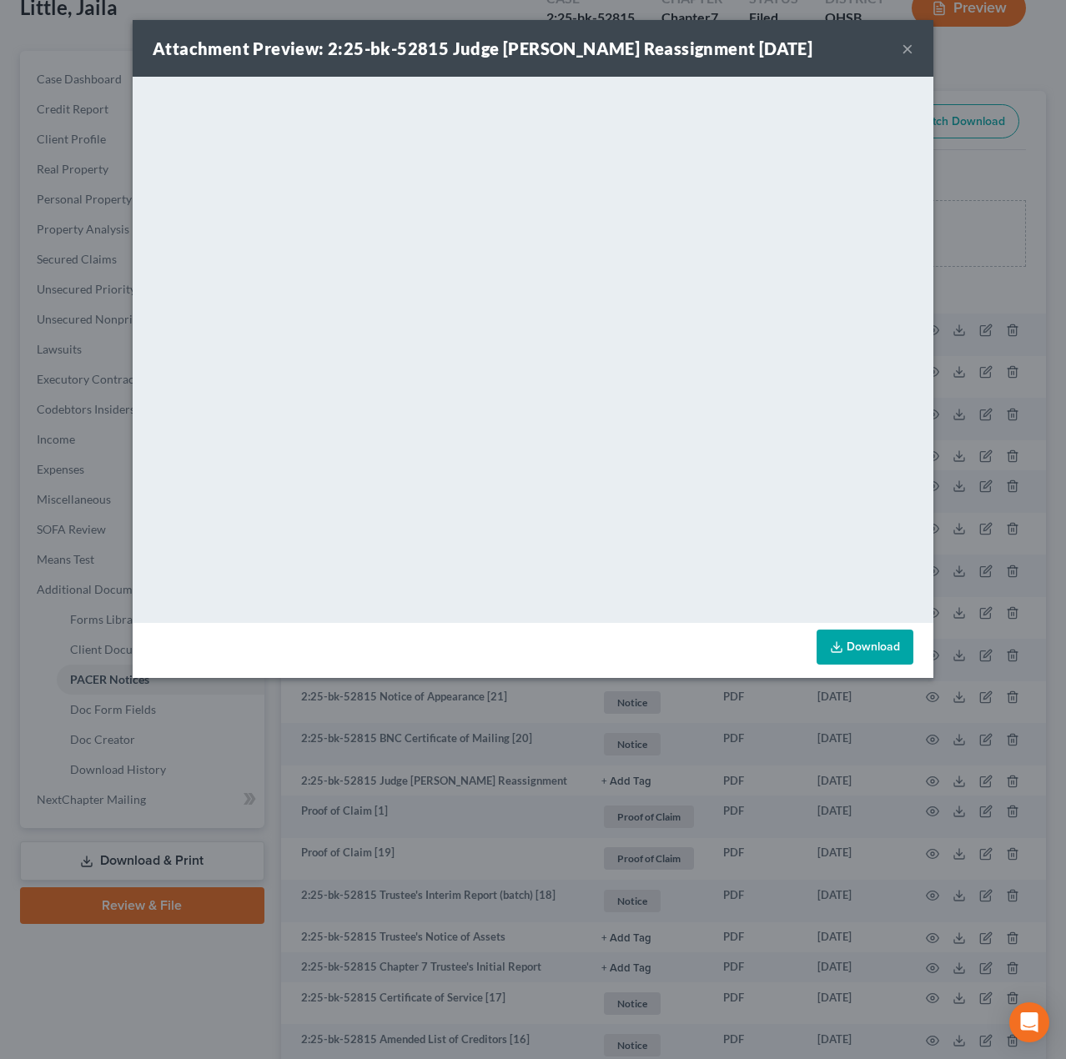
click at [900, 46] on div "Attachment Preview: 2:25-bk-52815 Judge [PERSON_NAME] Reassignment [DATE] ×" at bounding box center [533, 48] width 800 height 57
click at [900, 48] on div "Attachment Preview: 2:25-bk-52815 Judge [PERSON_NAME] Reassignment [DATE] ×" at bounding box center [533, 48] width 800 height 57
click at [906, 50] on button "×" at bounding box center [907, 48] width 12 height 20
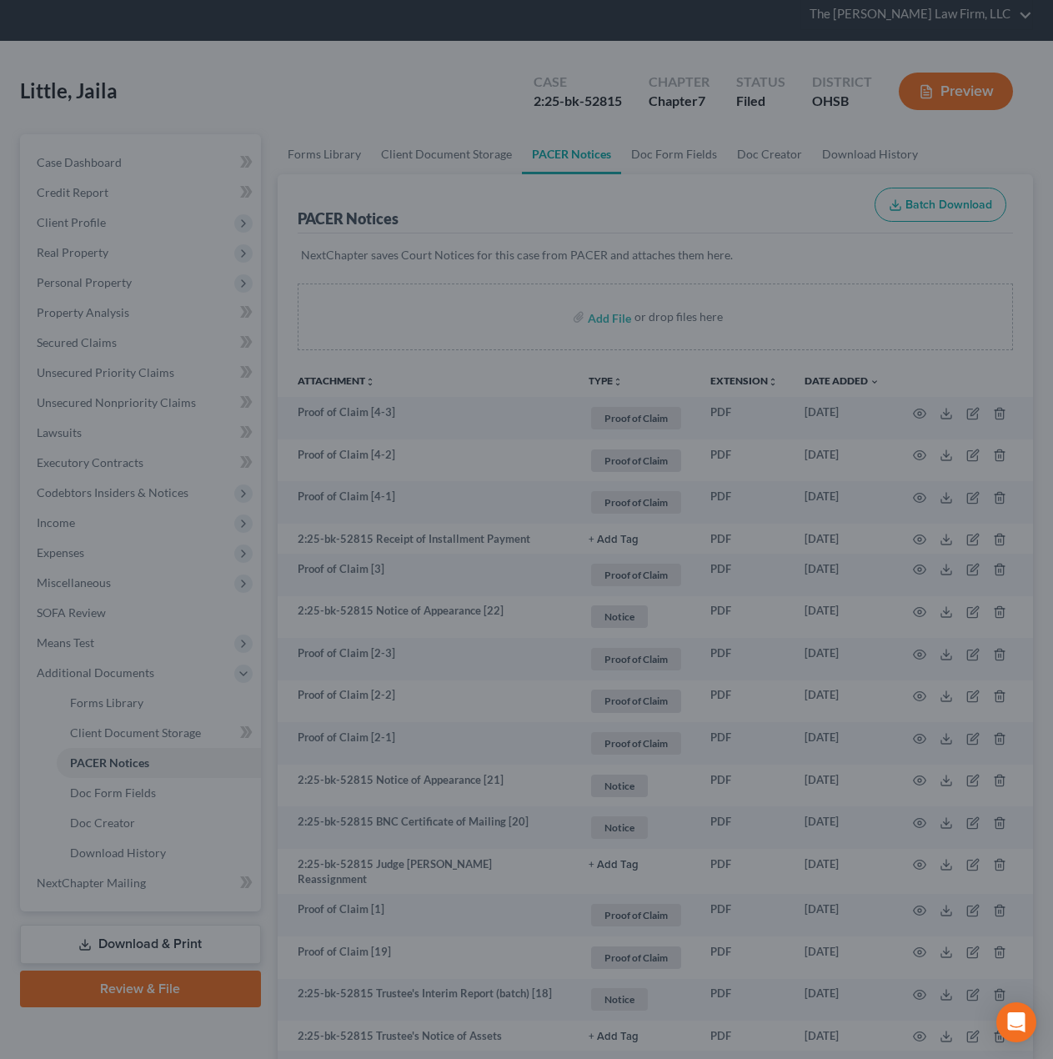
scroll to position [0, 0]
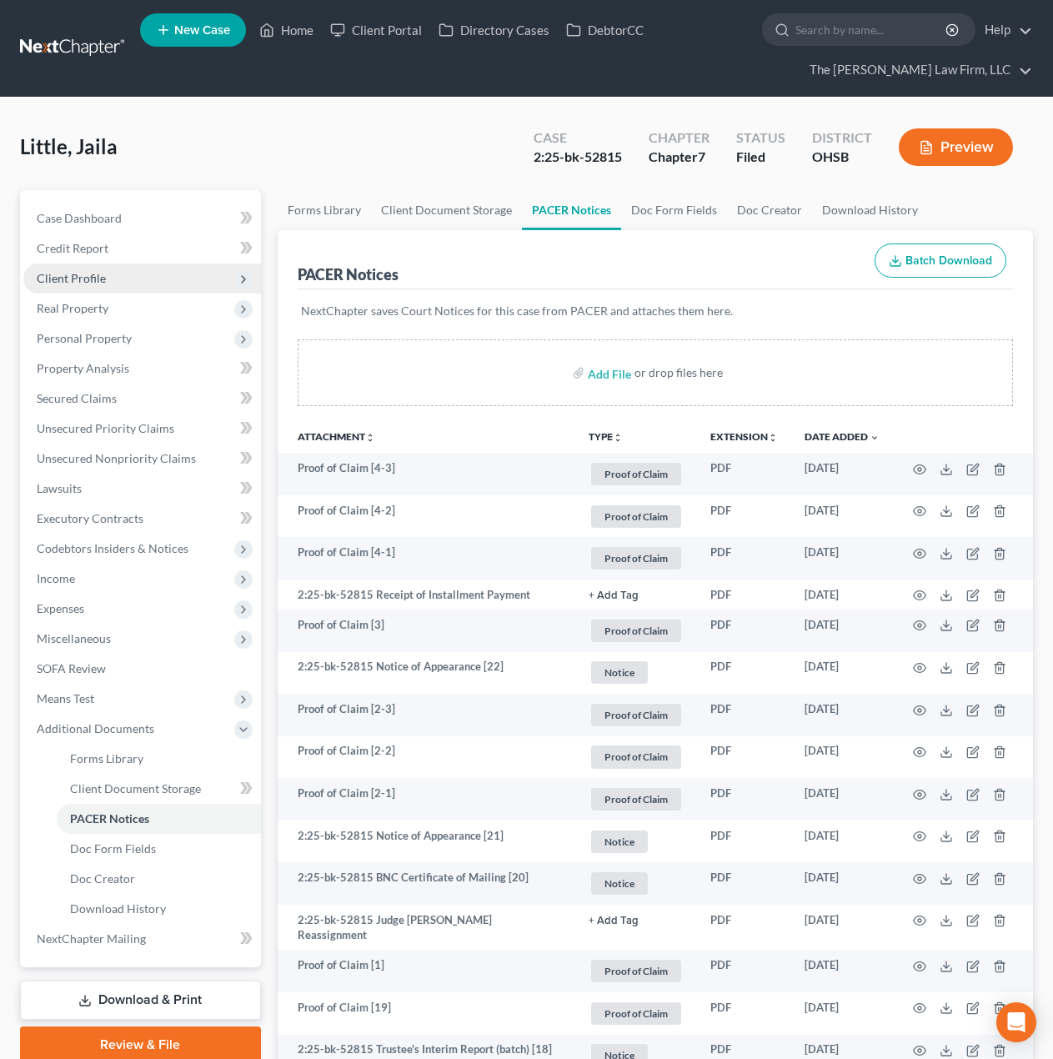
click at [160, 292] on span "Client Profile" at bounding box center [142, 278] width 238 height 30
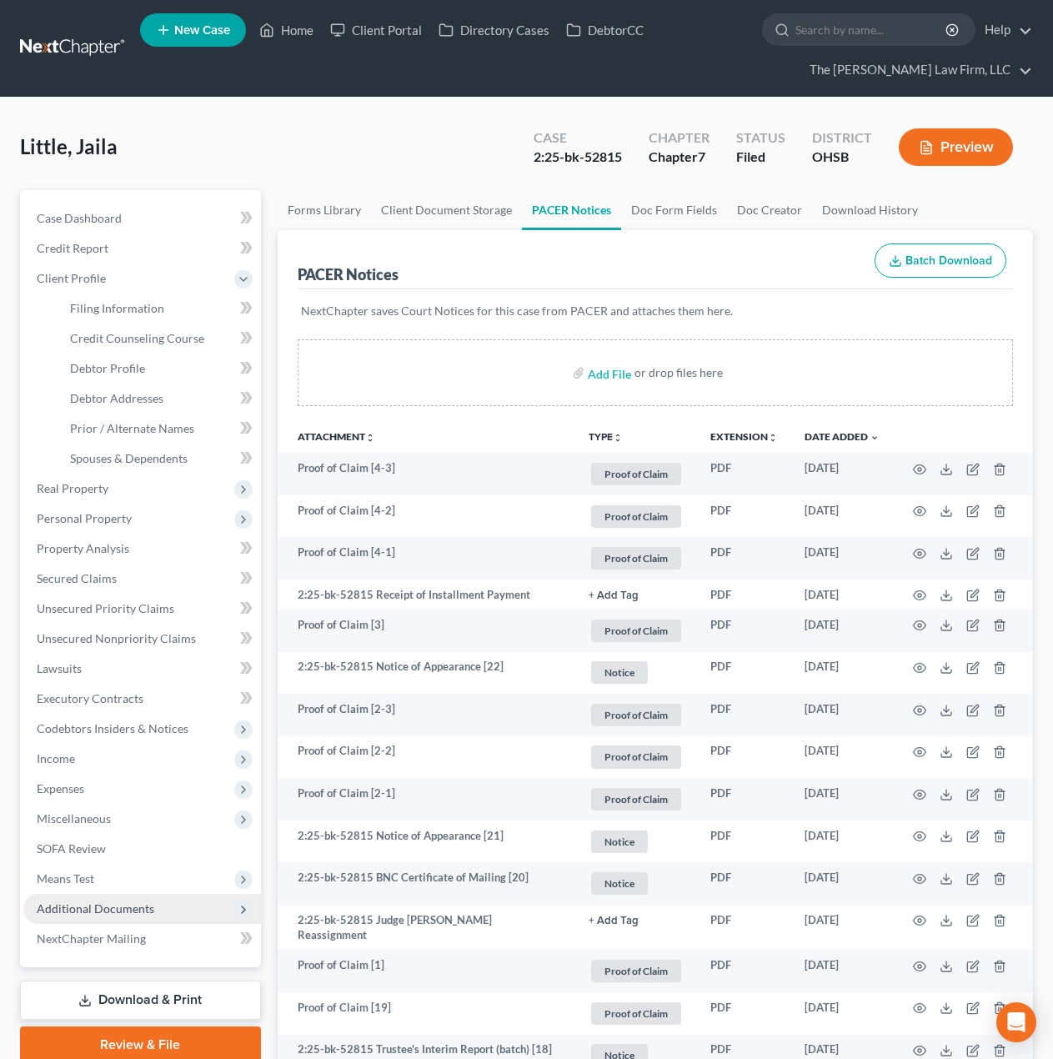
click at [100, 914] on span "Additional Documents" at bounding box center [96, 908] width 118 height 14
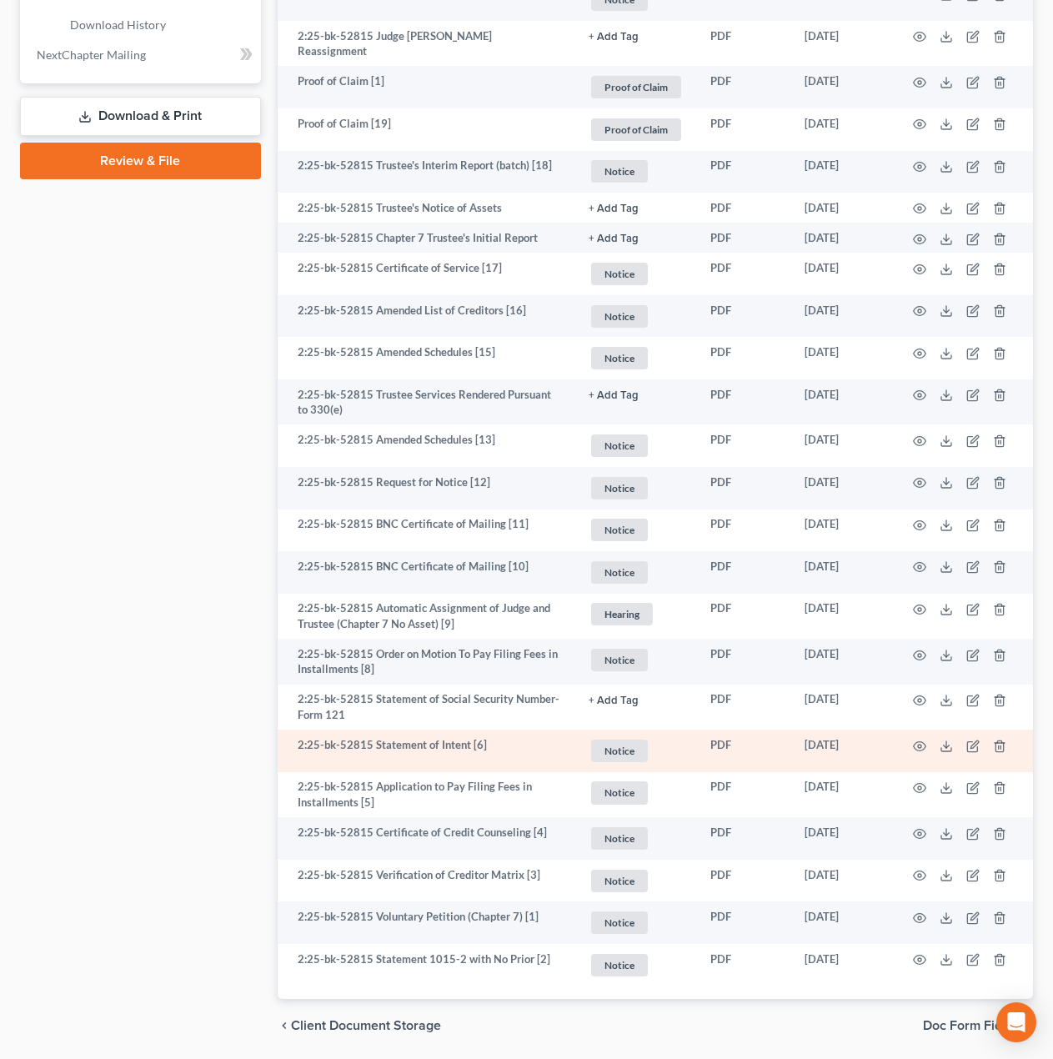
scroll to position [925, 0]
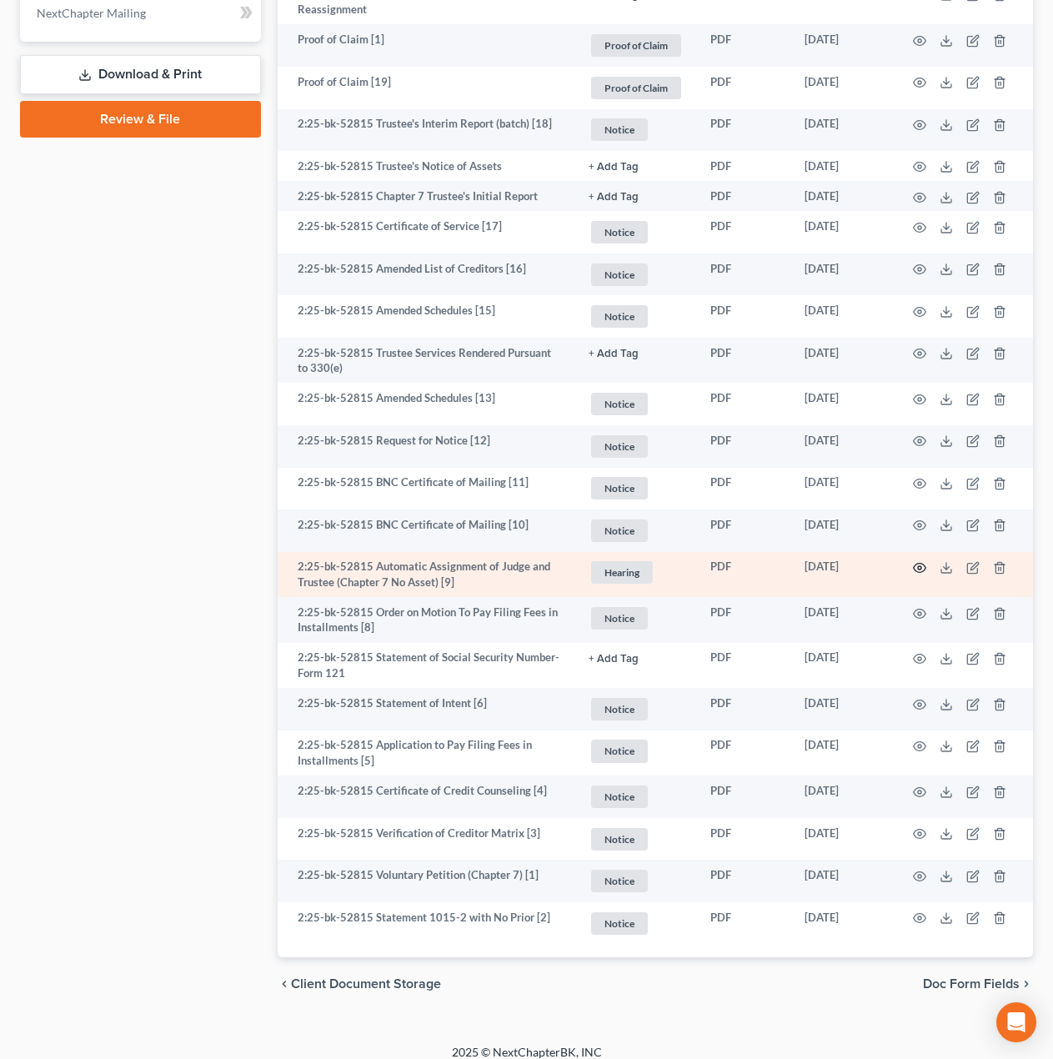
click at [925, 561] on icon "button" at bounding box center [919, 567] width 13 height 13
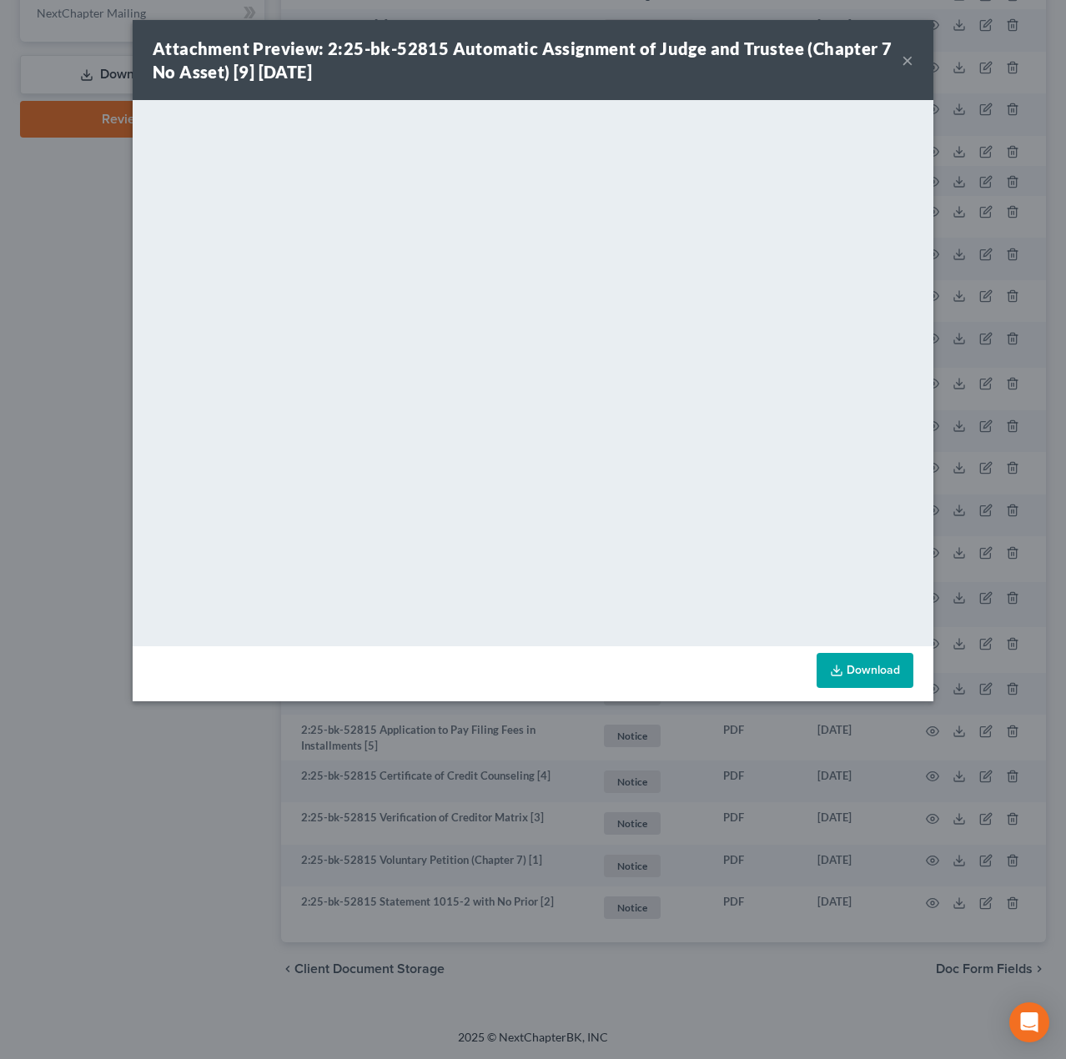
click at [906, 57] on button "×" at bounding box center [907, 60] width 12 height 20
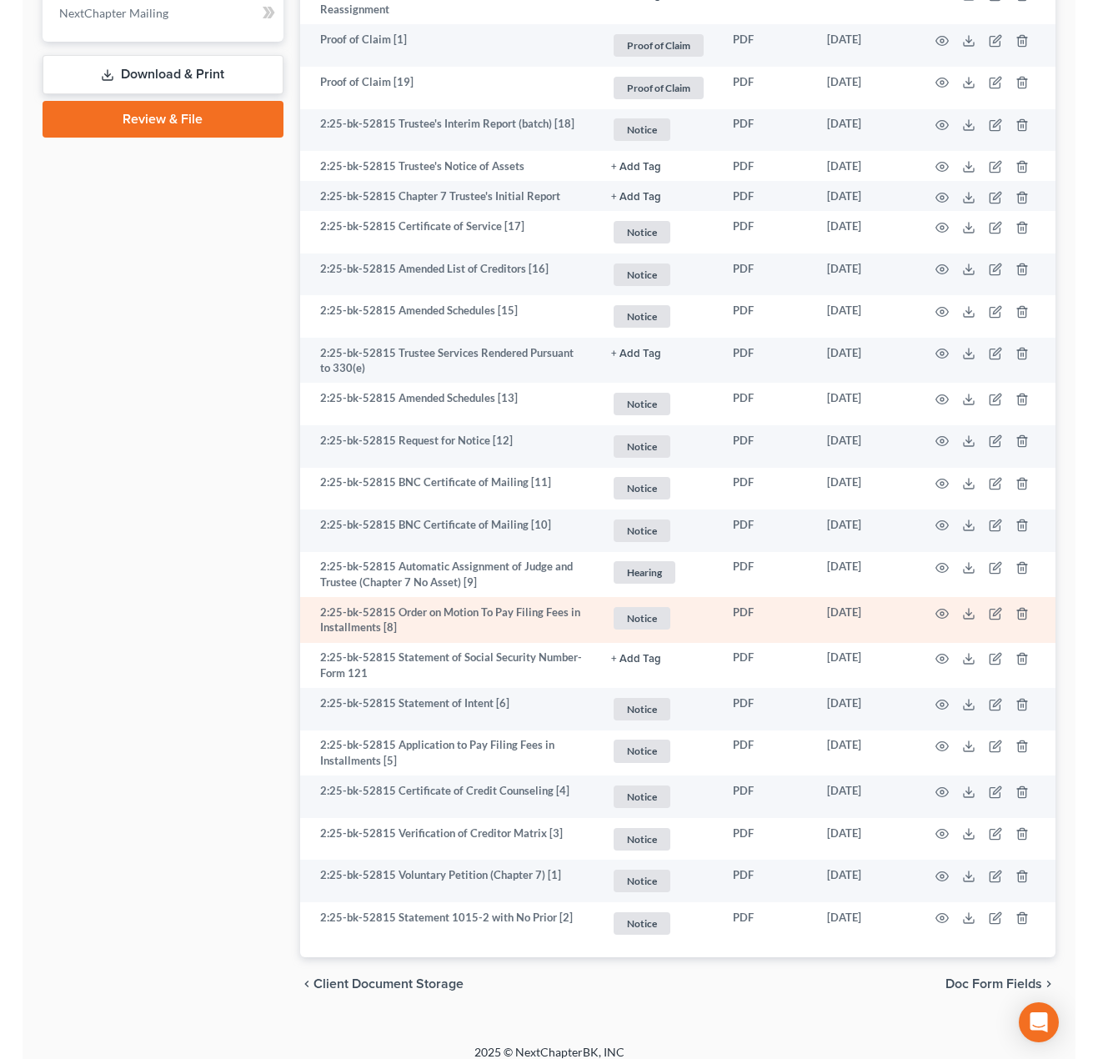
scroll to position [0, 0]
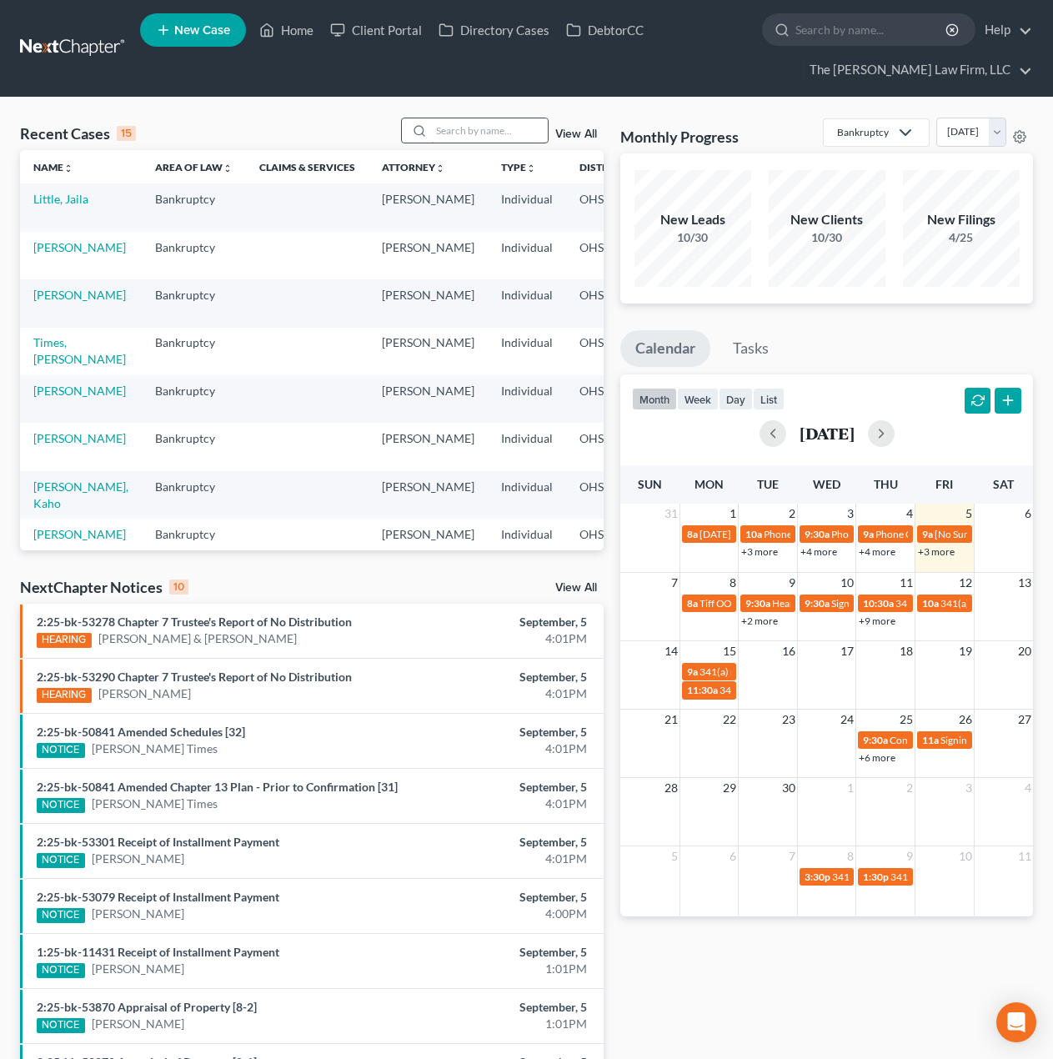
click at [489, 133] on input "search" at bounding box center [489, 130] width 117 height 24
click at [63, 362] on link "Times, [PERSON_NAME]" at bounding box center [79, 350] width 93 height 31
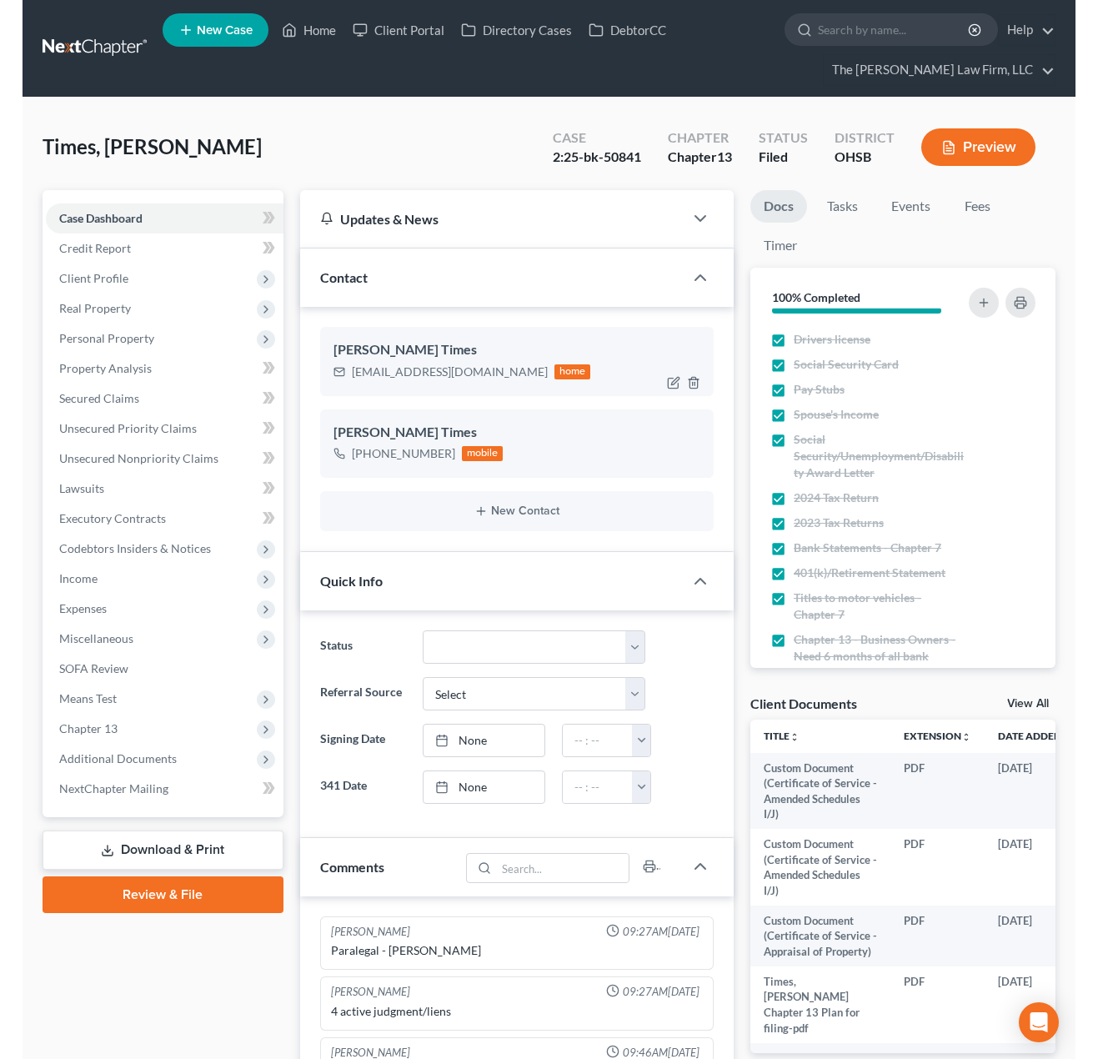
scroll to position [90, 0]
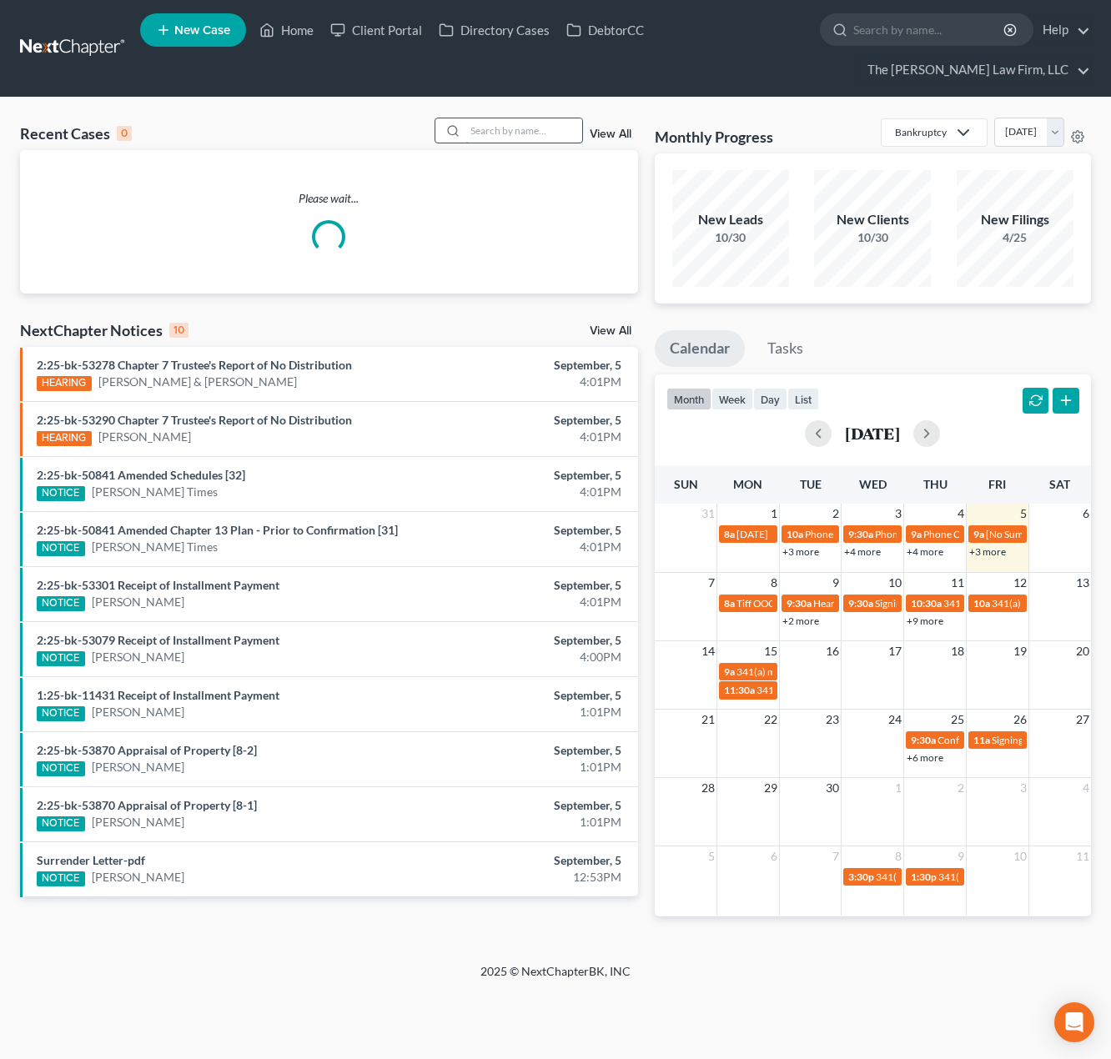
click at [526, 118] on input "search" at bounding box center [523, 130] width 117 height 24
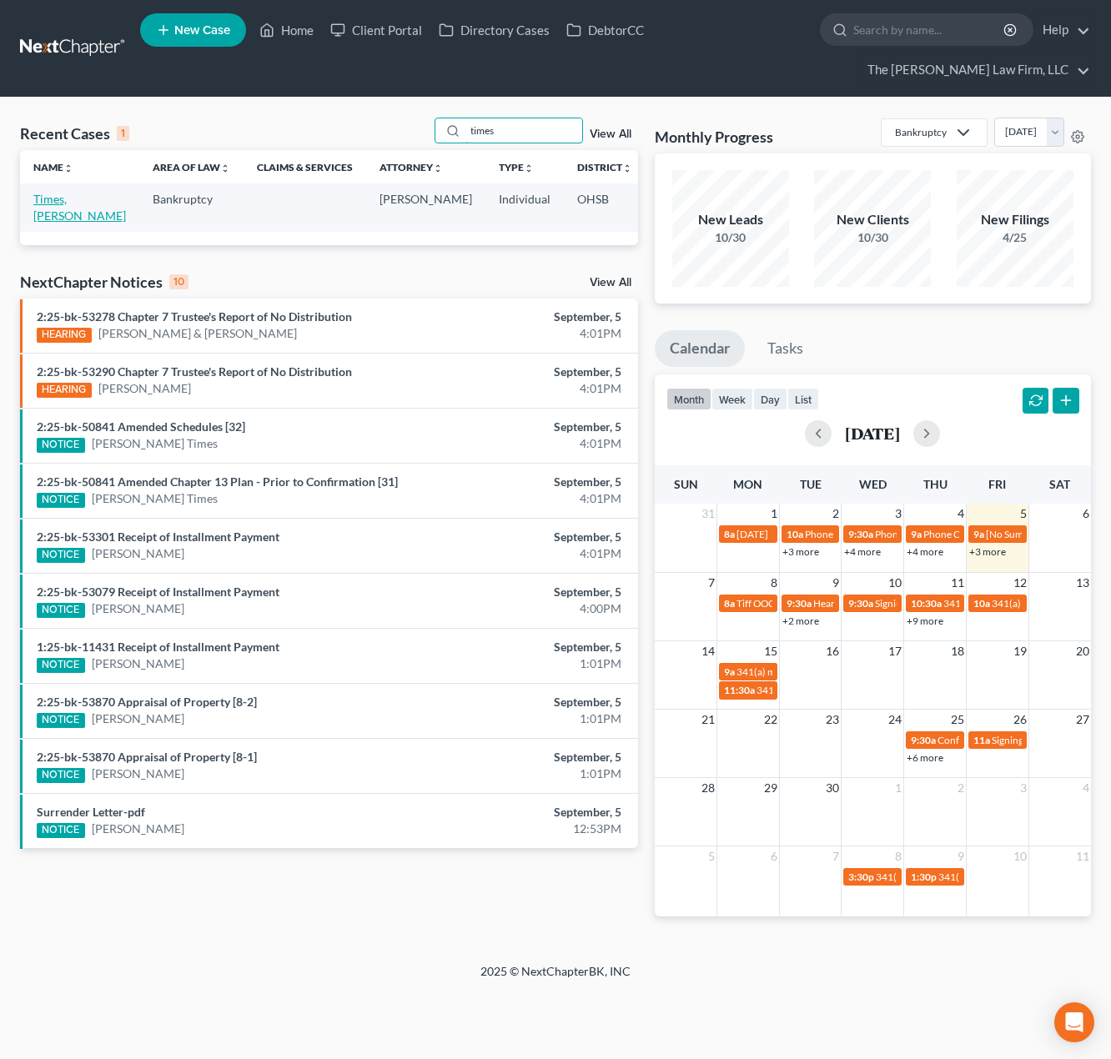
type input "times"
click at [50, 192] on link "Times, [PERSON_NAME]" at bounding box center [79, 207] width 93 height 31
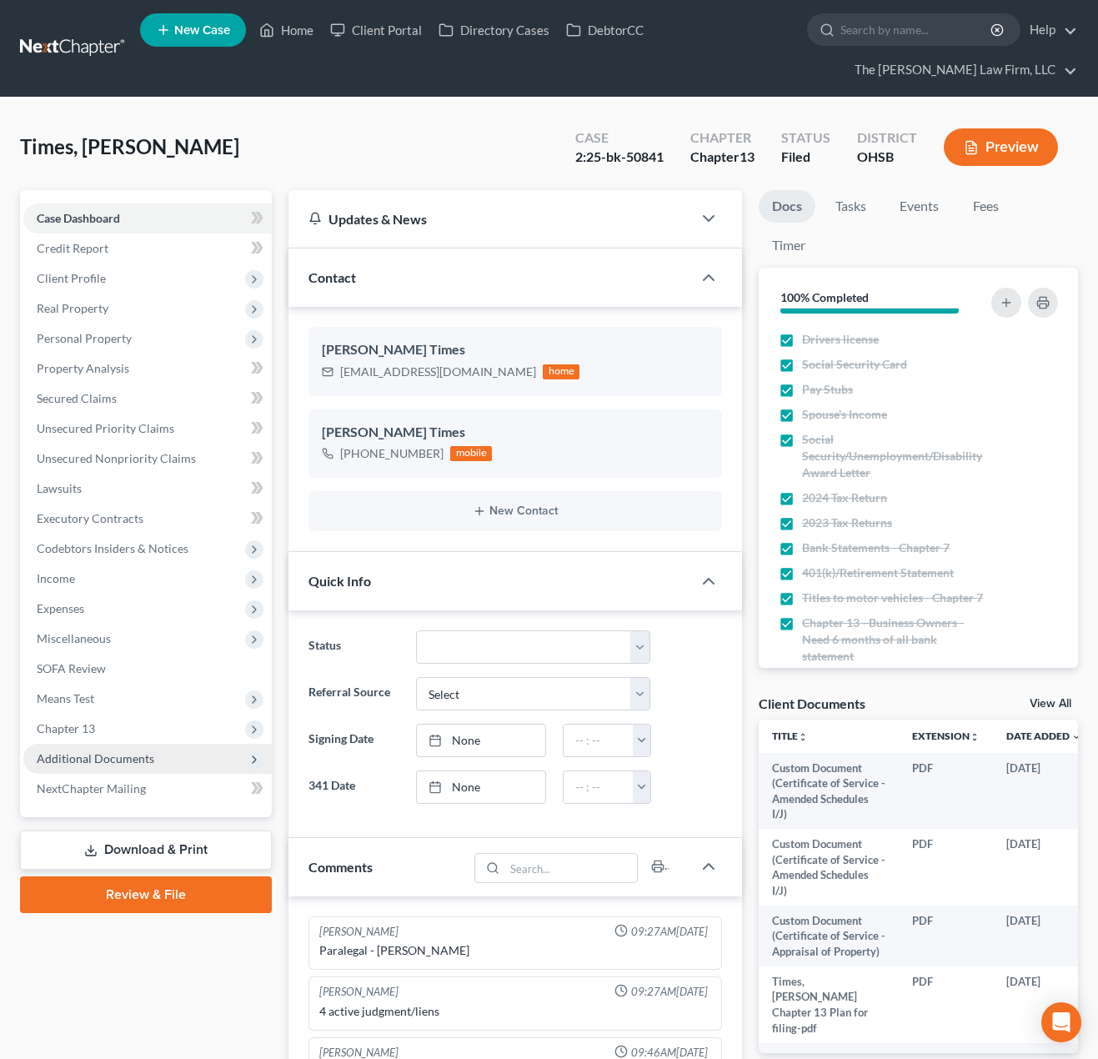
click at [105, 747] on span "Additional Documents" at bounding box center [147, 759] width 248 height 30
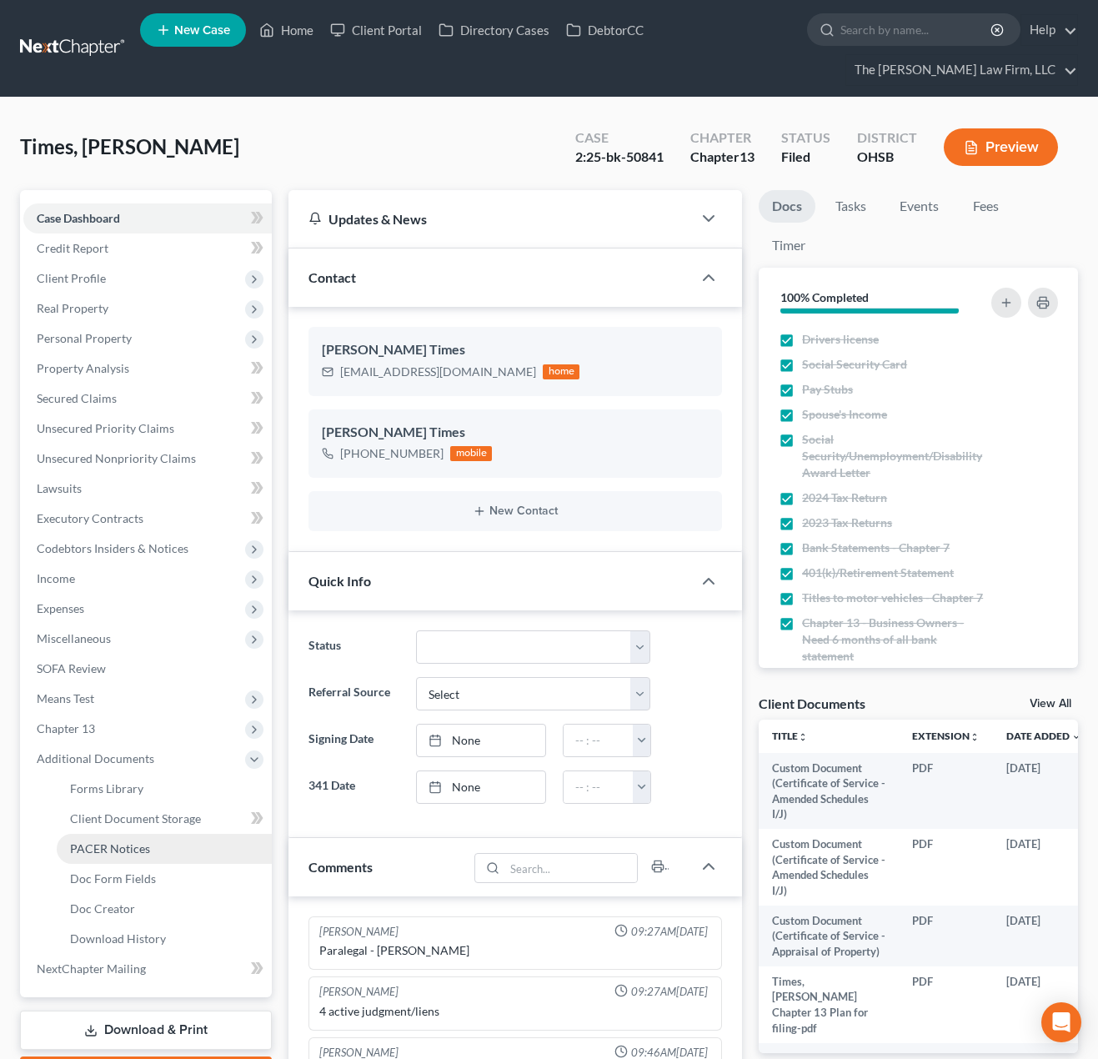
scroll to position [90, 0]
click at [113, 856] on link "PACER Notices" at bounding box center [164, 849] width 215 height 30
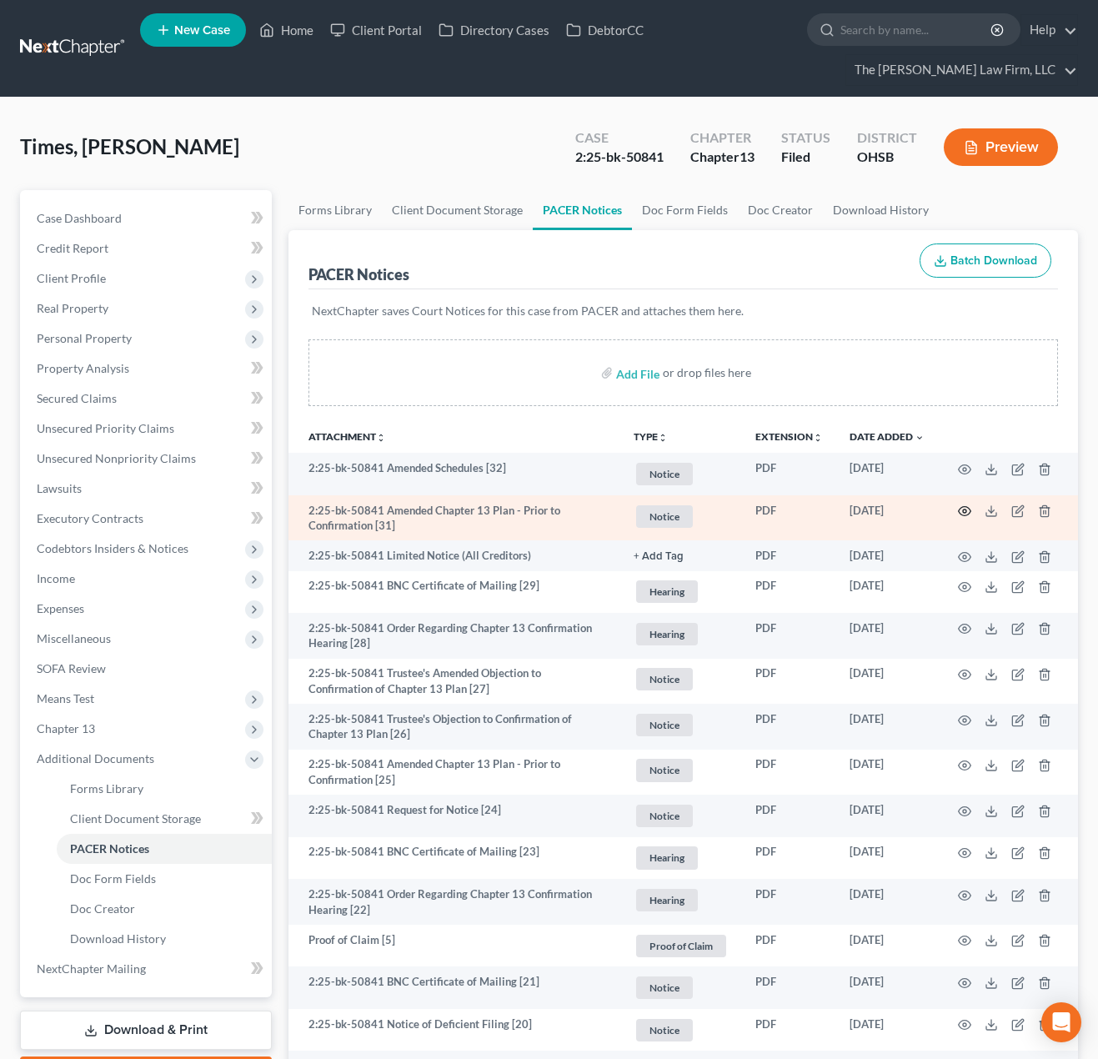
click at [965, 509] on circle "button" at bounding box center [964, 510] width 3 height 3
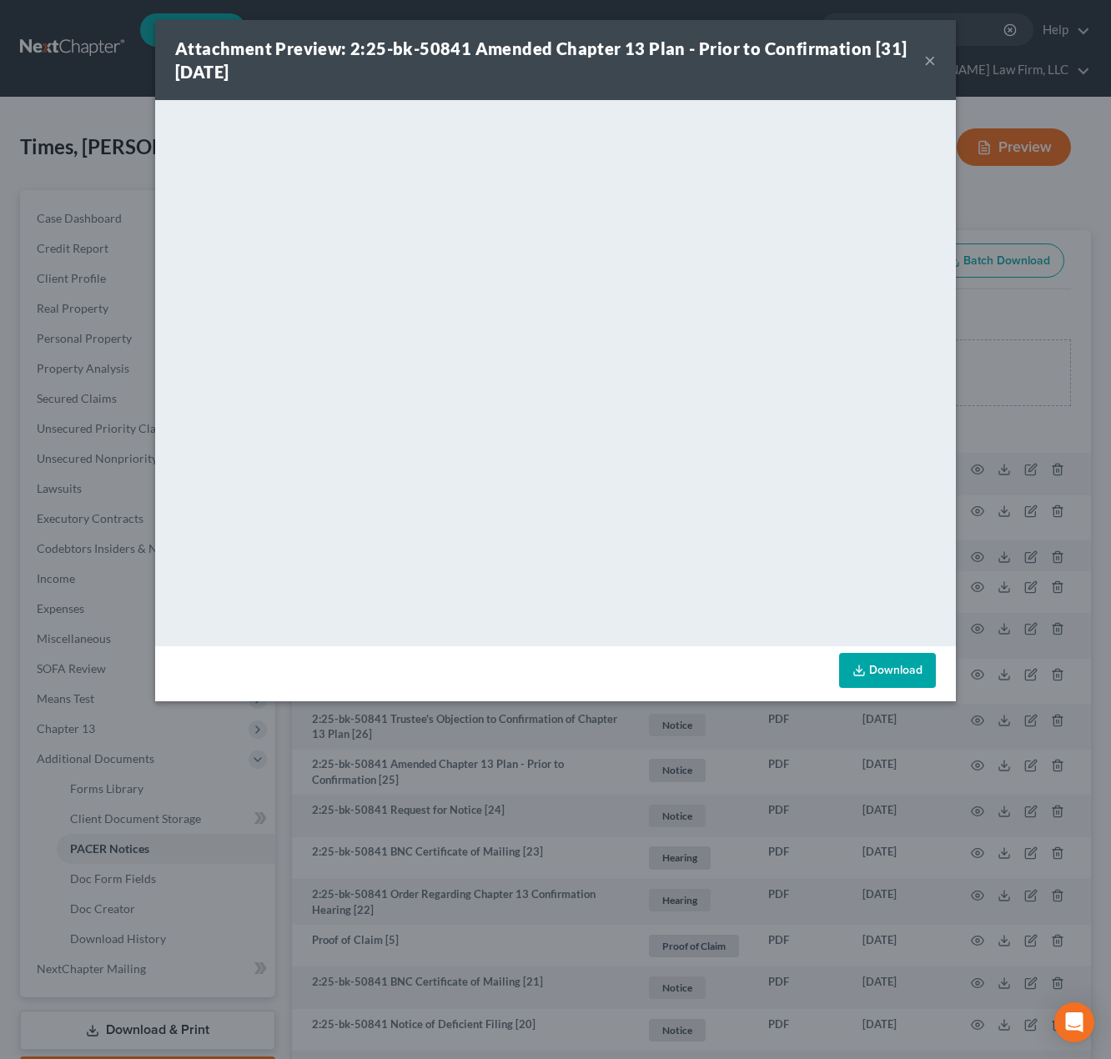
click at [925, 57] on button "×" at bounding box center [930, 60] width 12 height 20
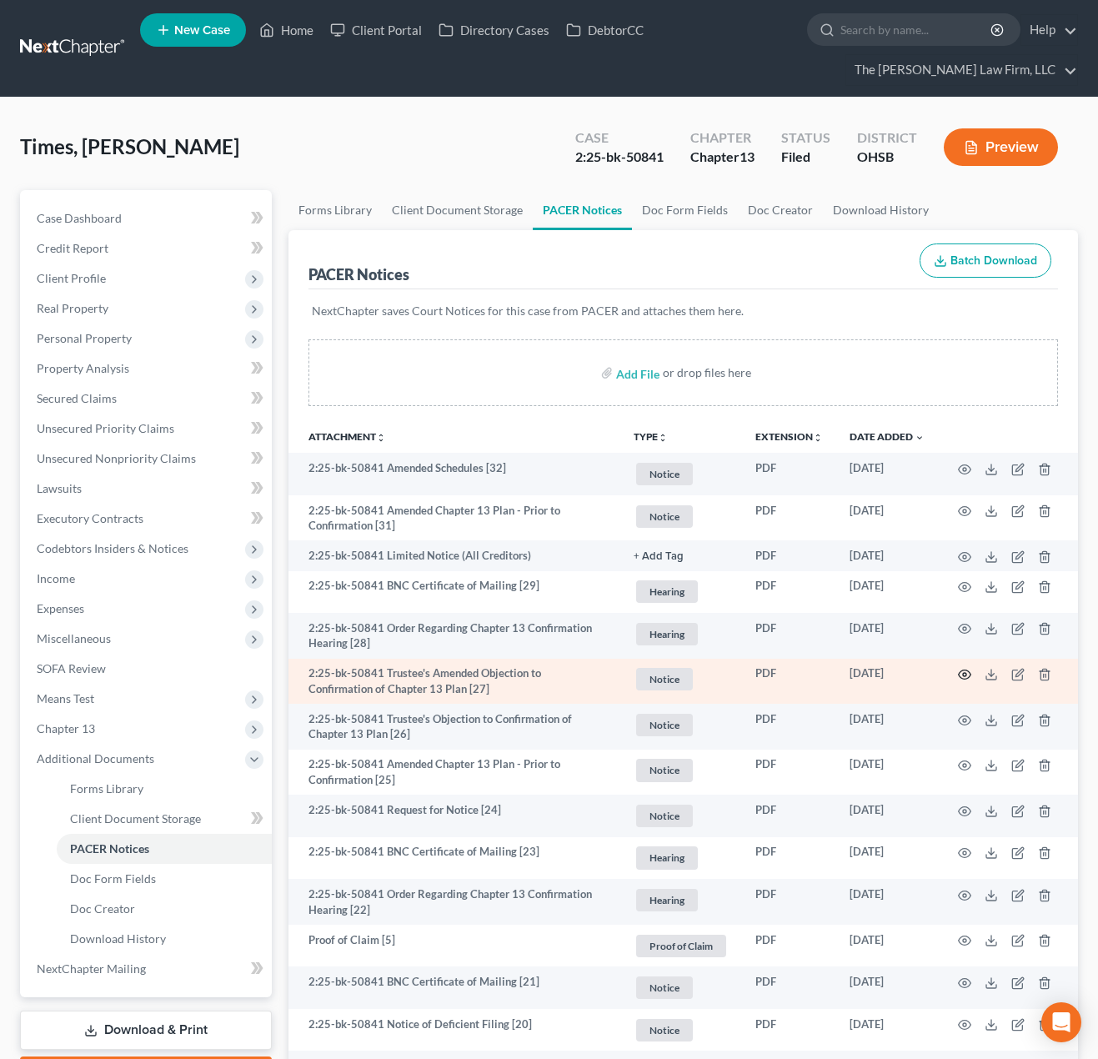
click at [964, 671] on icon "button" at bounding box center [964, 674] width 13 height 13
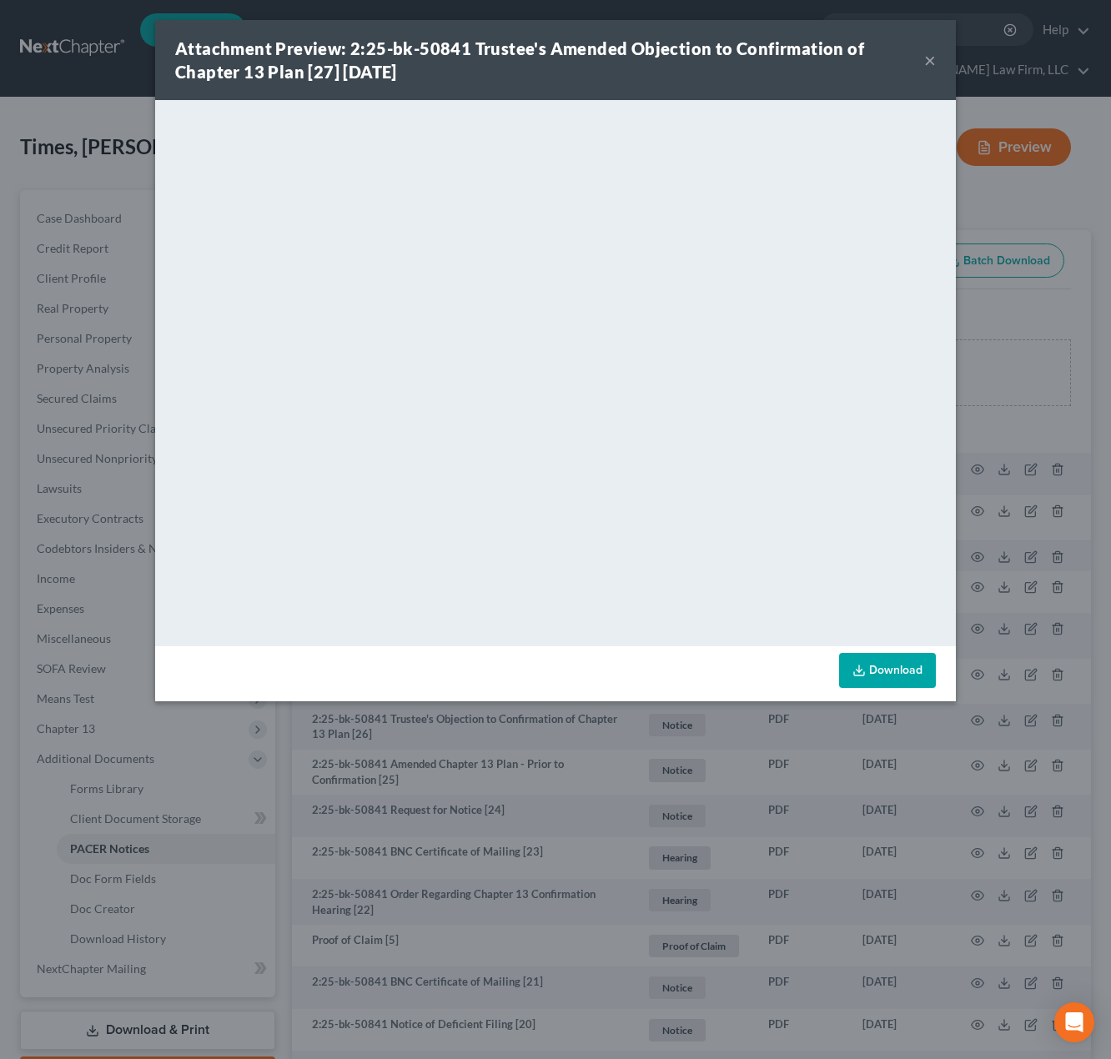
click at [932, 63] on button "×" at bounding box center [930, 60] width 12 height 20
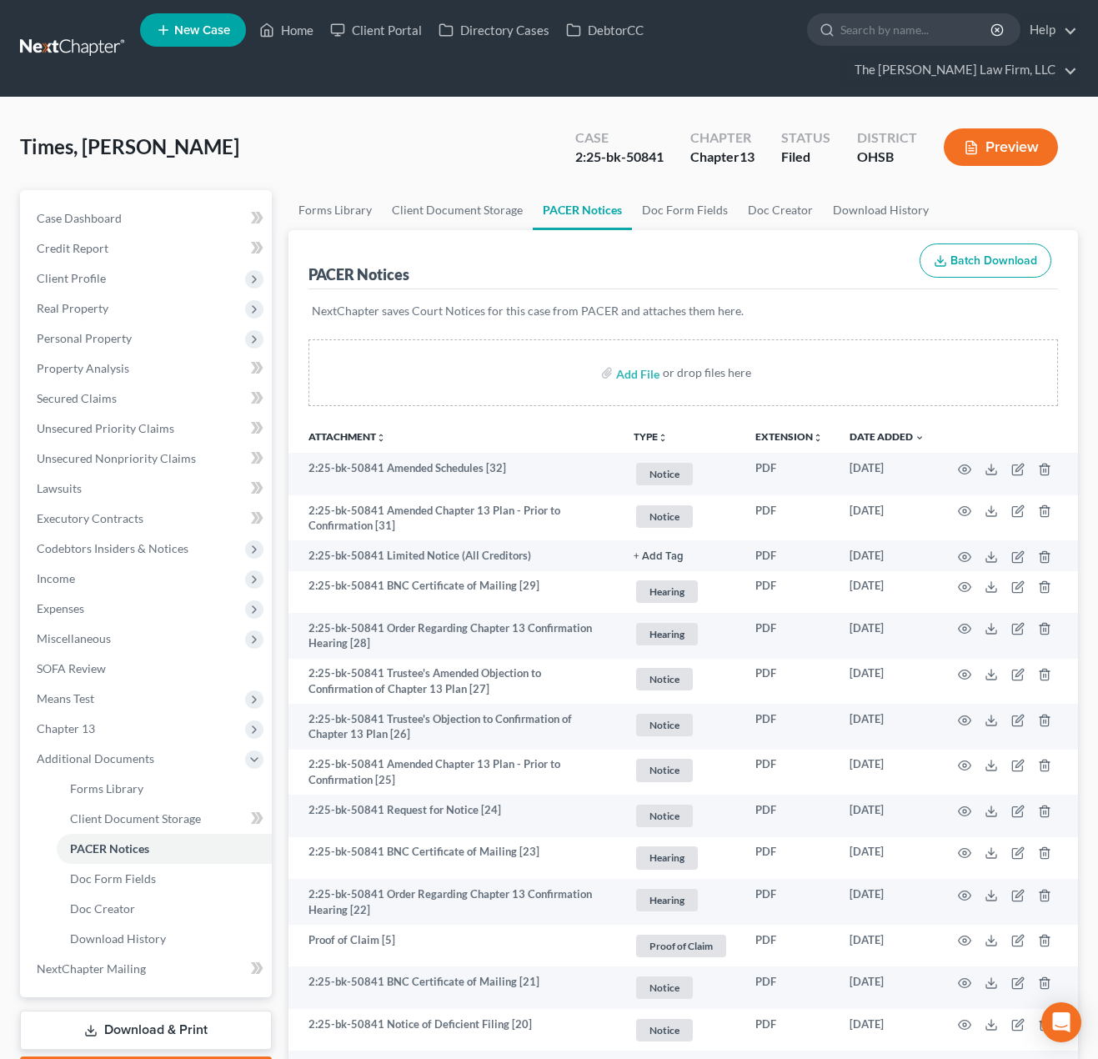
click at [798, 155] on div "Filed" at bounding box center [805, 157] width 49 height 19
click at [772, 169] on div "Status Filed" at bounding box center [806, 148] width 76 height 49
click at [548, 159] on div "Times, [PERSON_NAME] Upgraded Case 2:25-bk-50841 Chapter Chapter 13 Status File…" at bounding box center [549, 154] width 1058 height 73
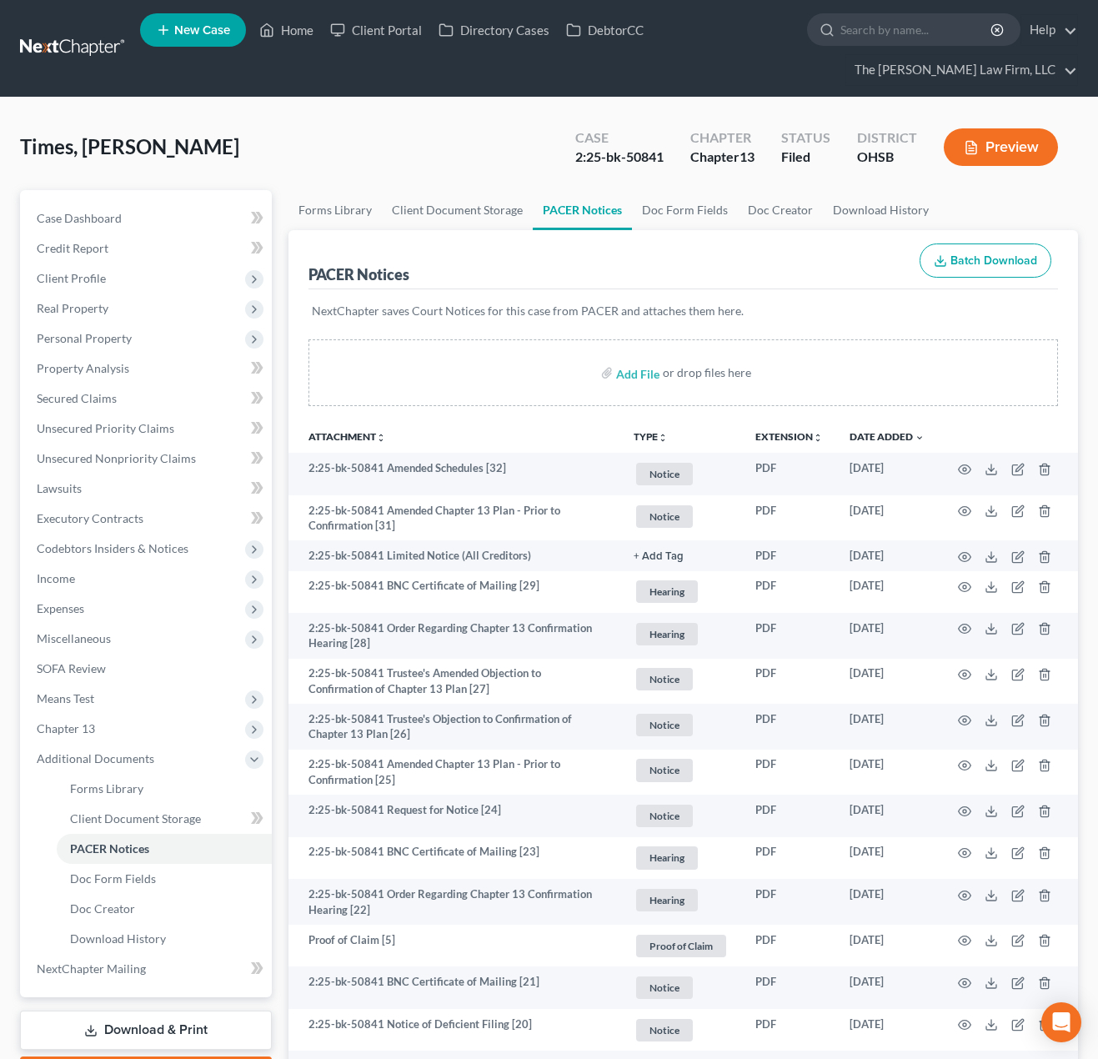
click at [640, 153] on div "2:25-bk-50841" at bounding box center [619, 157] width 88 height 19
click at [27, 43] on link at bounding box center [73, 48] width 107 height 30
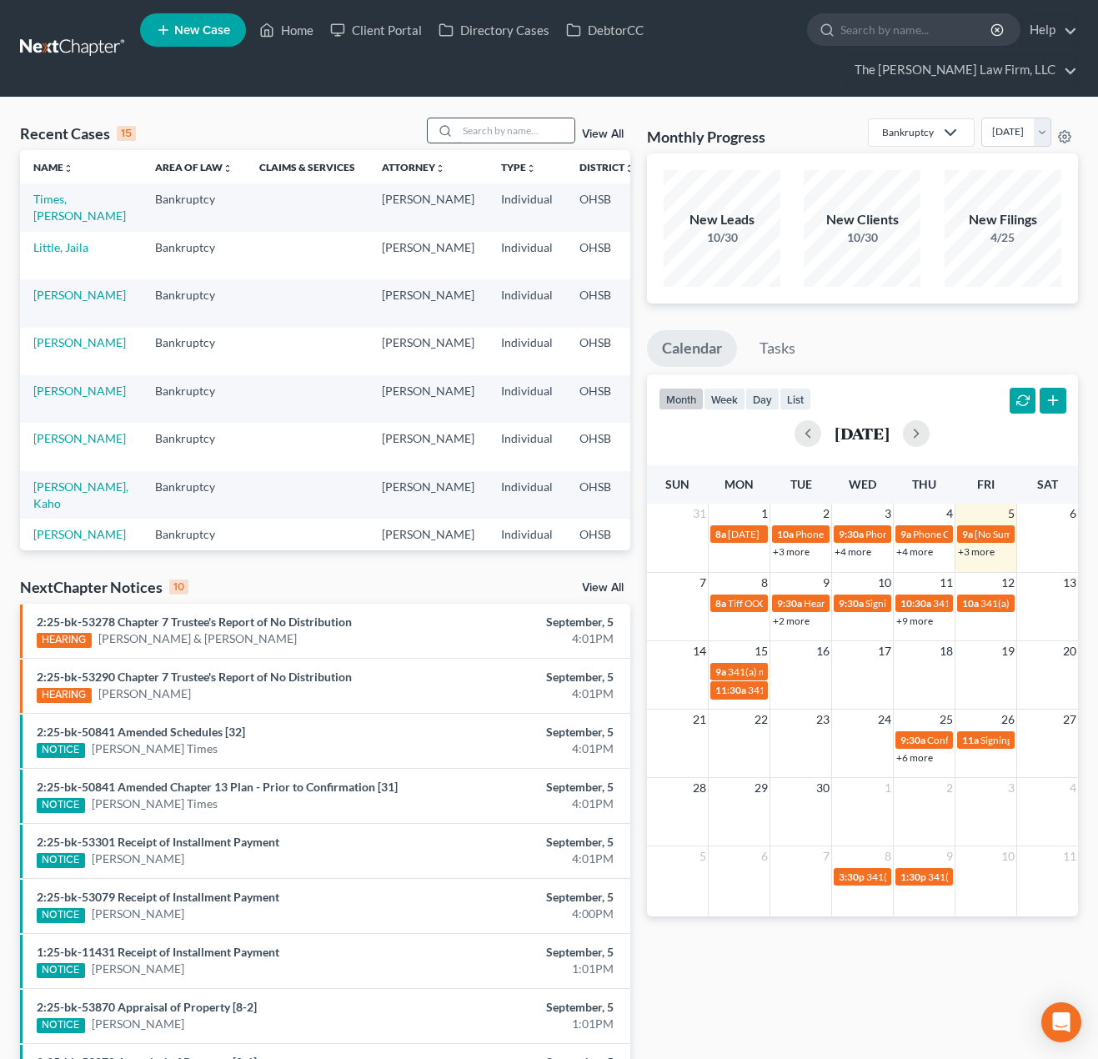
click at [516, 123] on input "search" at bounding box center [516, 130] width 117 height 24
type input "gin"
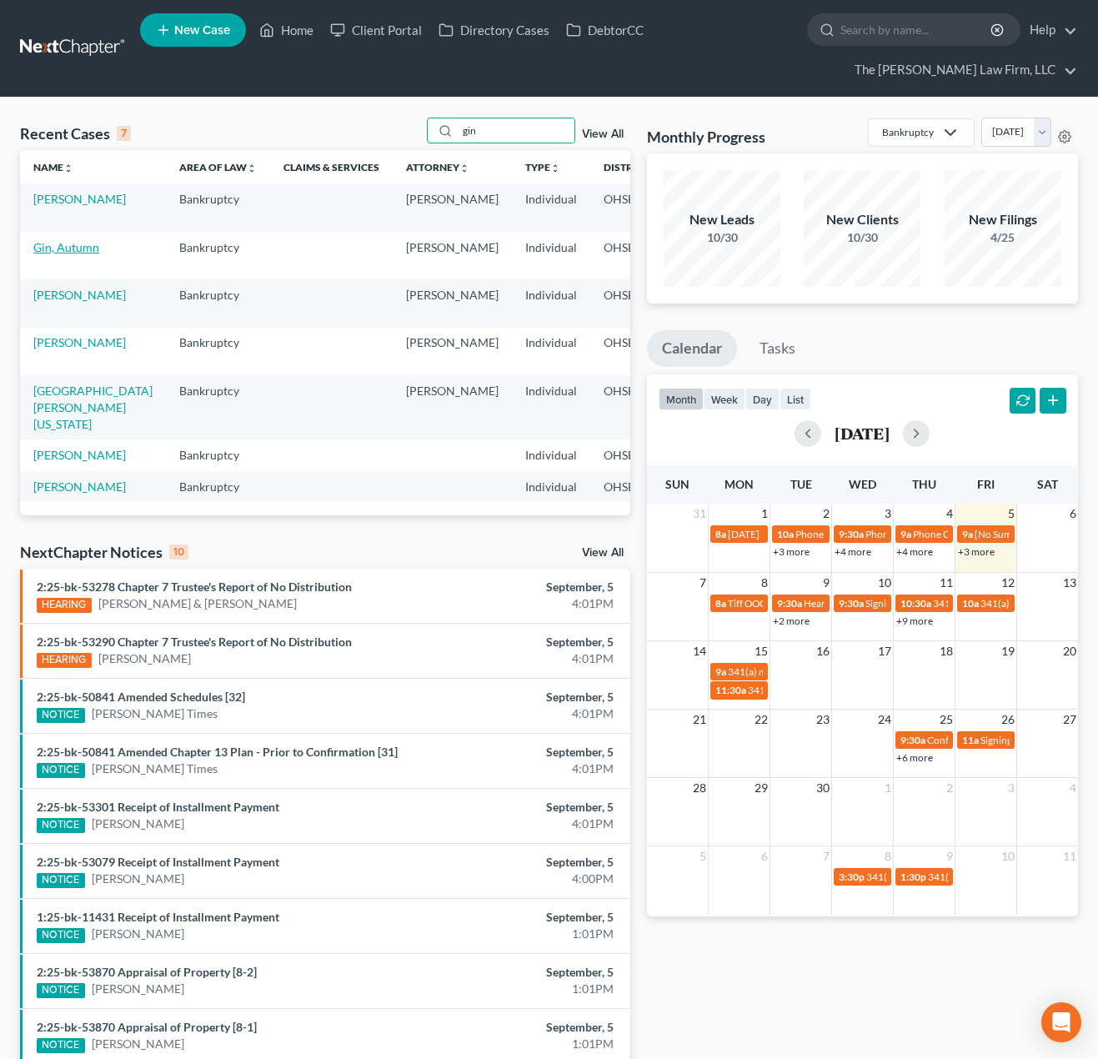
click at [50, 254] on link "Gin, Autumn" at bounding box center [66, 247] width 66 height 14
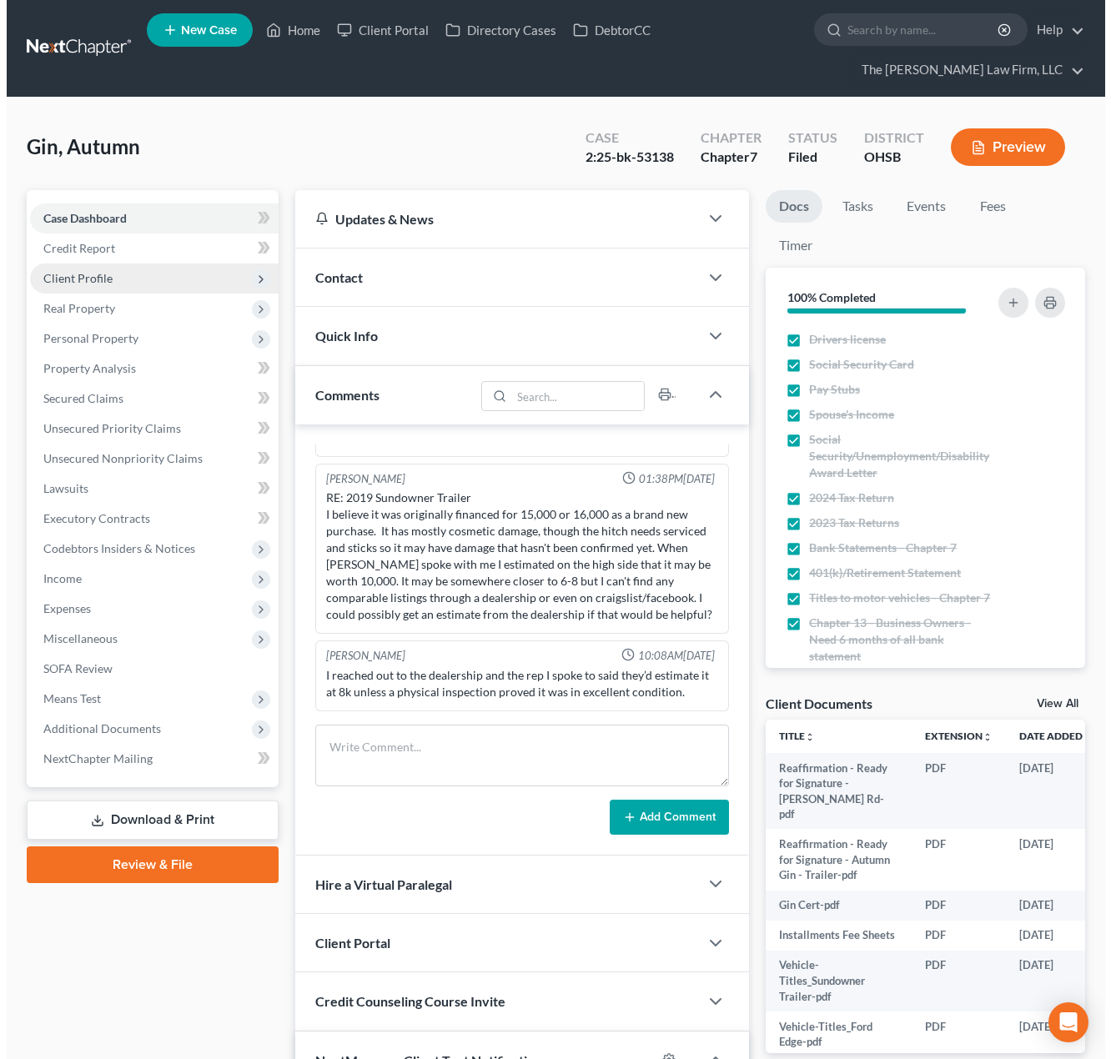
scroll to position [167, 0]
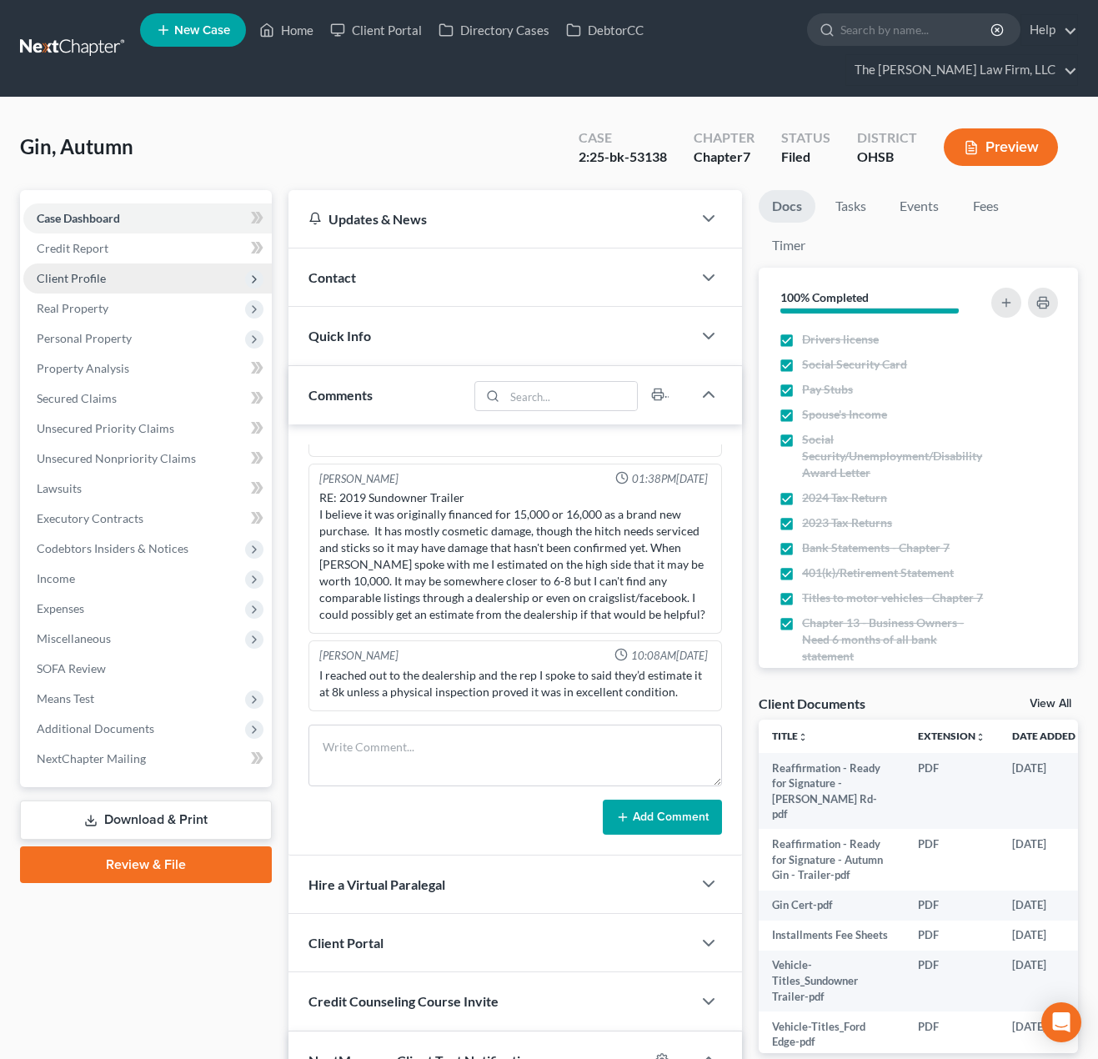
click at [108, 290] on span "Client Profile" at bounding box center [147, 278] width 248 height 30
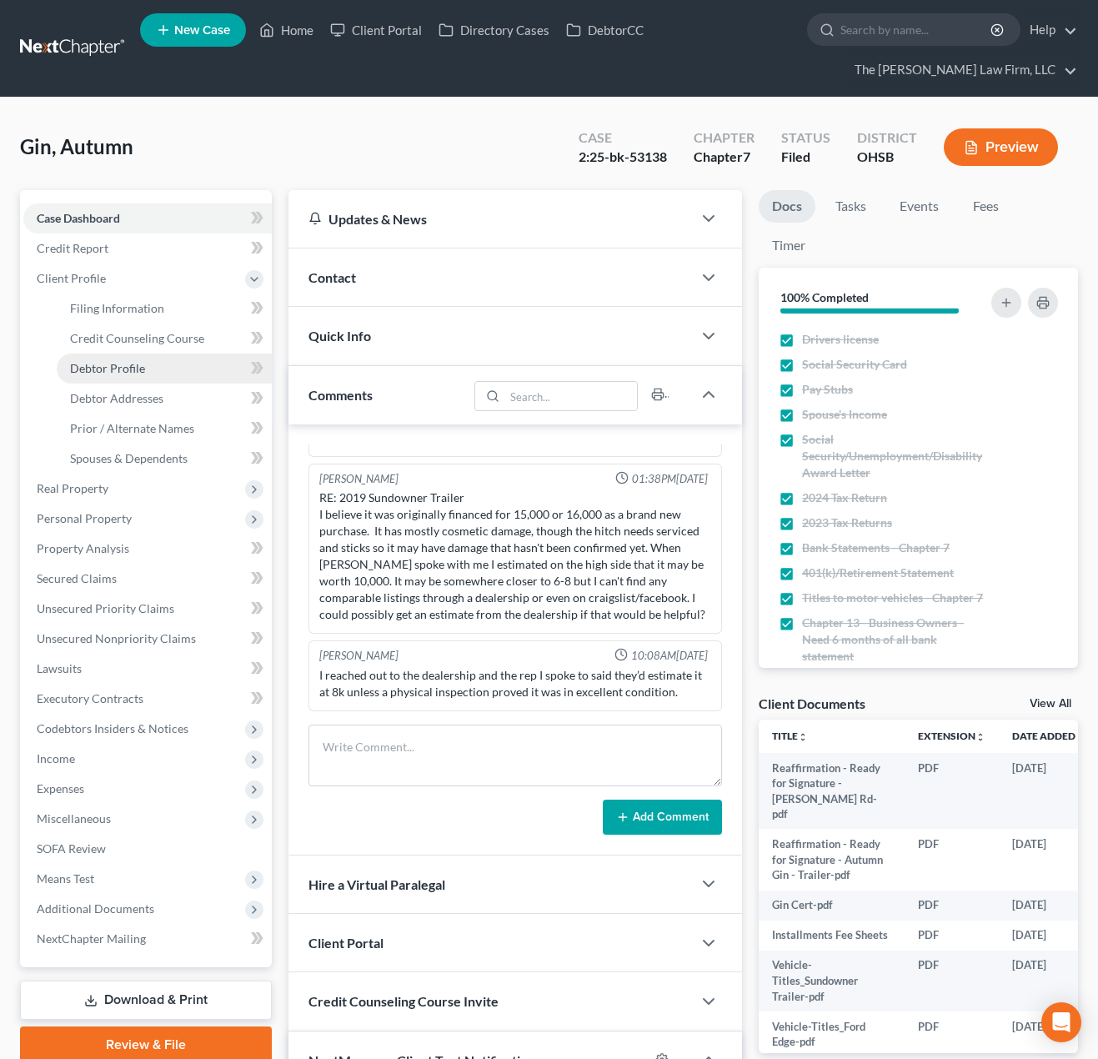
click at [113, 374] on span "Debtor Profile" at bounding box center [107, 368] width 75 height 14
select select "1"
select select "4"
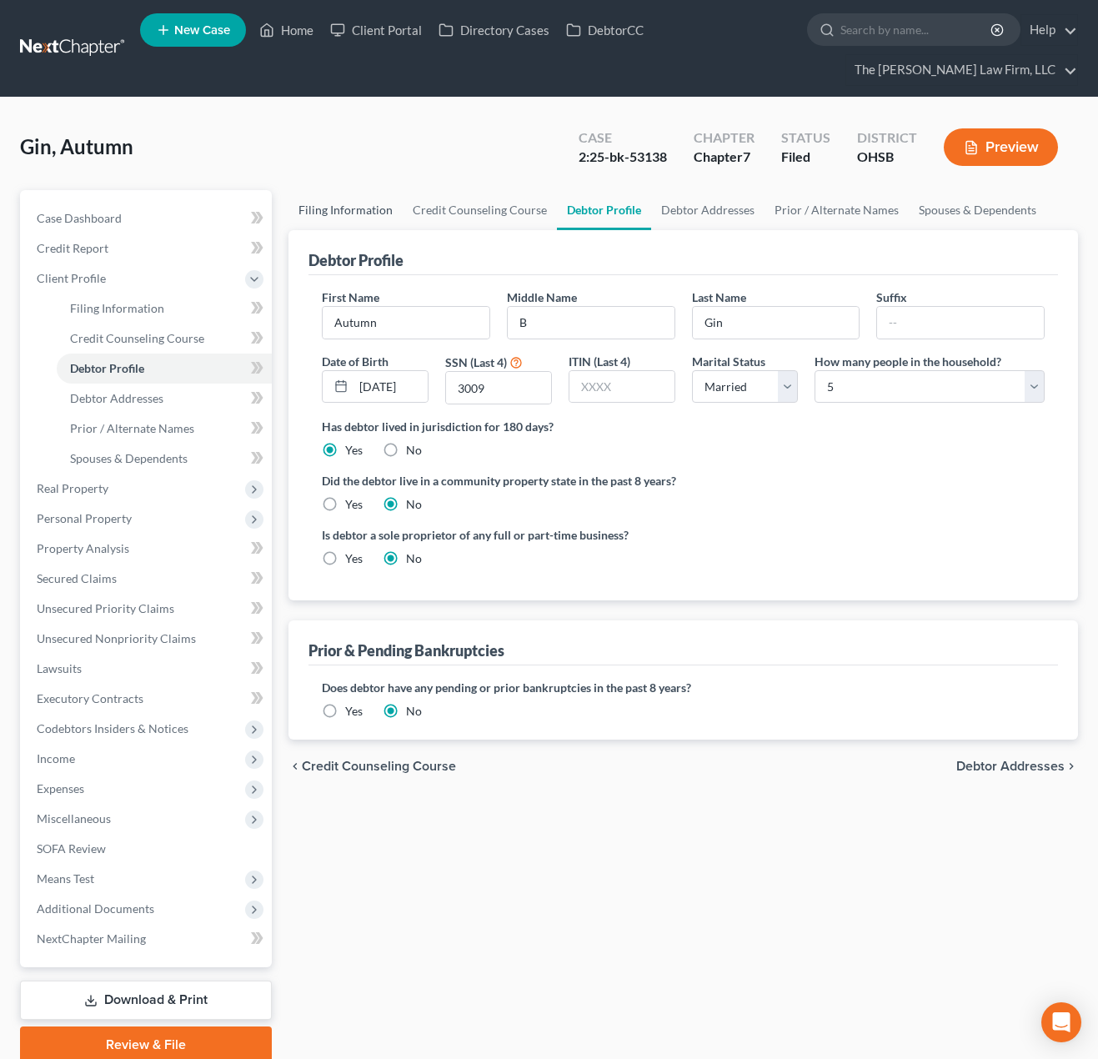
click at [323, 216] on link "Filing Information" at bounding box center [345, 210] width 114 height 40
select select "1"
select select "0"
select select "36"
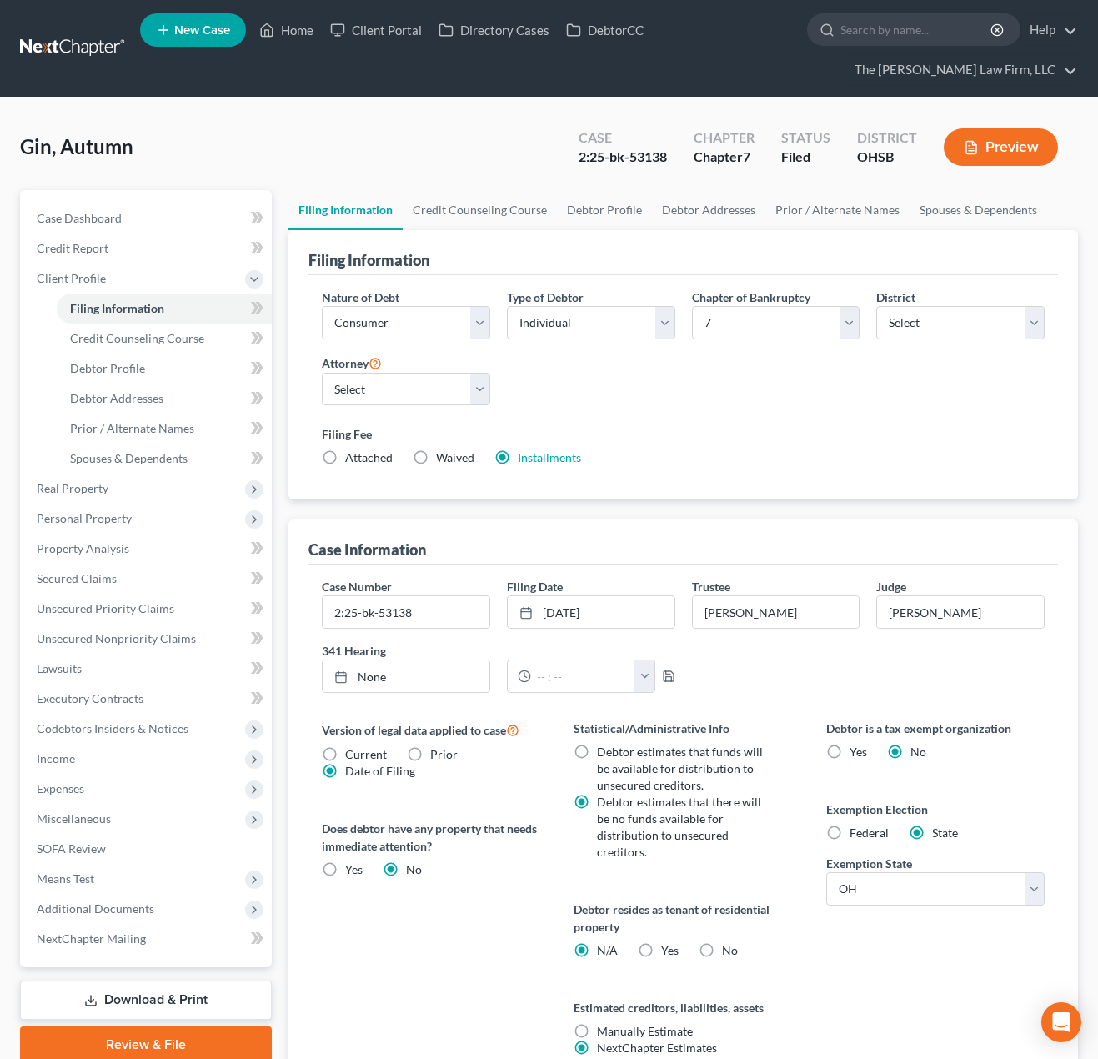
click at [347, 99] on div "Gin, Autumn Upgraded Case 2:25-bk-53138 Chapter Chapter 7 Status Filed District…" at bounding box center [549, 641] width 1098 height 1086
click at [91, 584] on span "Secured Claims" at bounding box center [77, 578] width 80 height 14
